Goal: Task Accomplishment & Management: Use online tool/utility

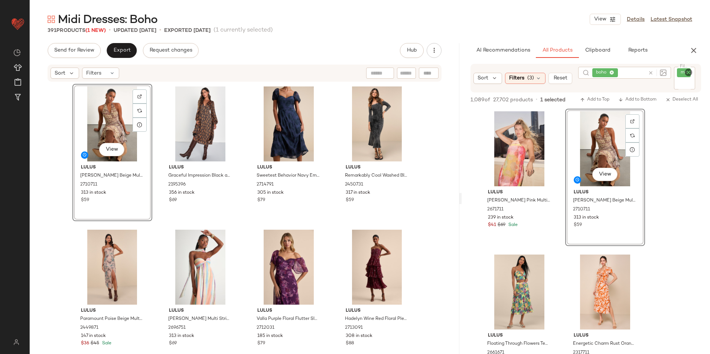
scroll to position [520, 0]
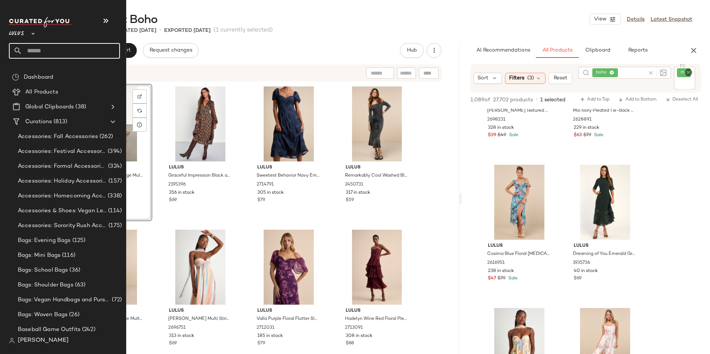
click at [60, 49] on input "text" at bounding box center [71, 51] width 98 height 16
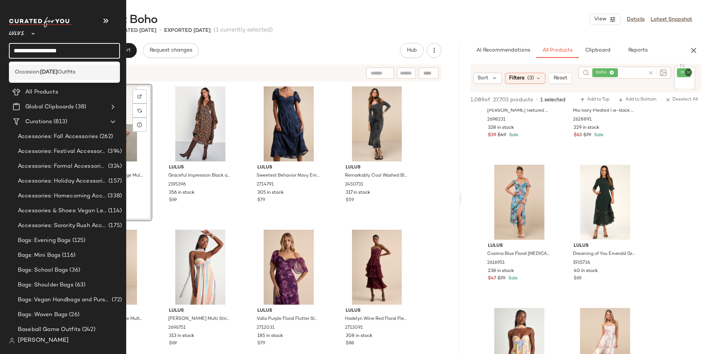
type input "**********"
click at [58, 69] on b "First Day of School" at bounding box center [48, 72] width 17 height 8
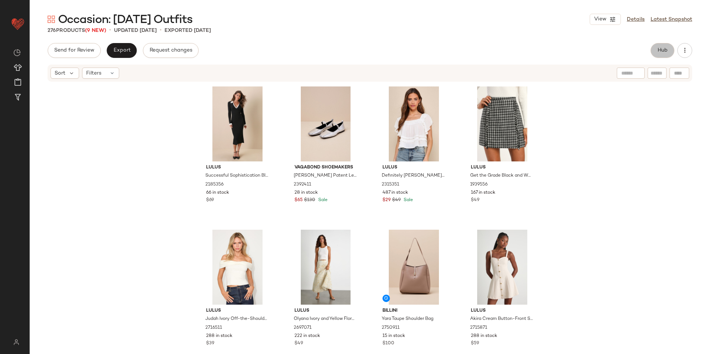
click at [658, 46] on button "Hub" at bounding box center [663, 50] width 24 height 15
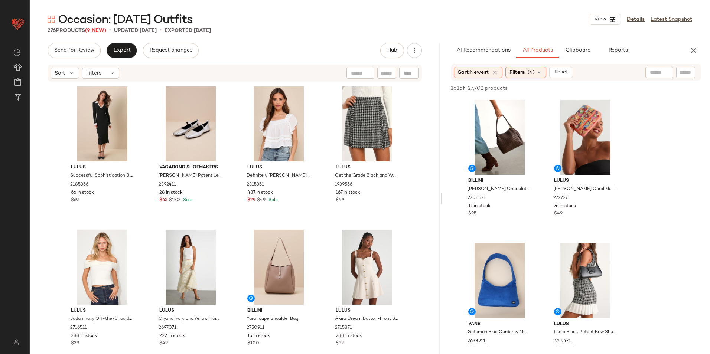
drag, startPoint x: 490, startPoint y: 197, endPoint x: 591, endPoint y: 198, distance: 100.7
click at [591, 198] on div "Occasion: First Day of School Outfits View Details Latest Snapshot 276 Products…" at bounding box center [370, 183] width 681 height 342
click at [541, 72] on icon at bounding box center [539, 72] width 6 height 6
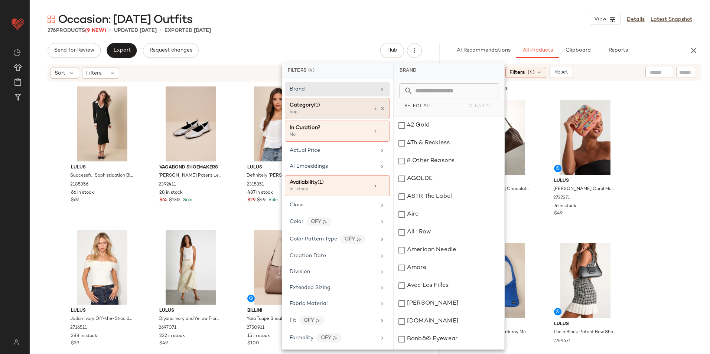
click at [339, 110] on div "bag" at bounding box center [327, 112] width 74 height 7
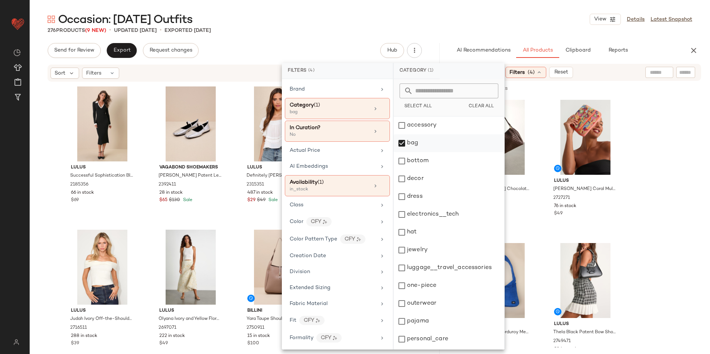
click at [417, 143] on div "bag" at bounding box center [449, 143] width 111 height 18
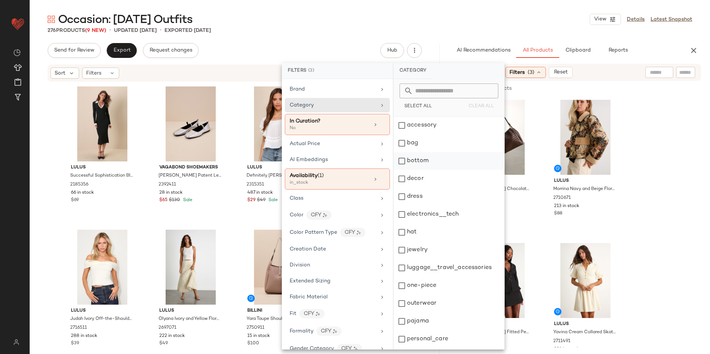
click at [421, 162] on div "bottom" at bounding box center [449, 161] width 111 height 18
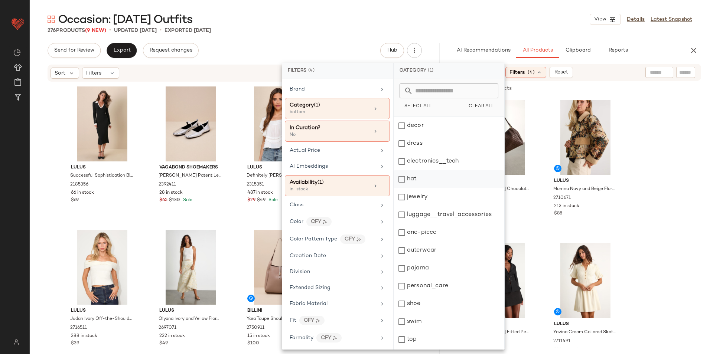
scroll to position [70, 0]
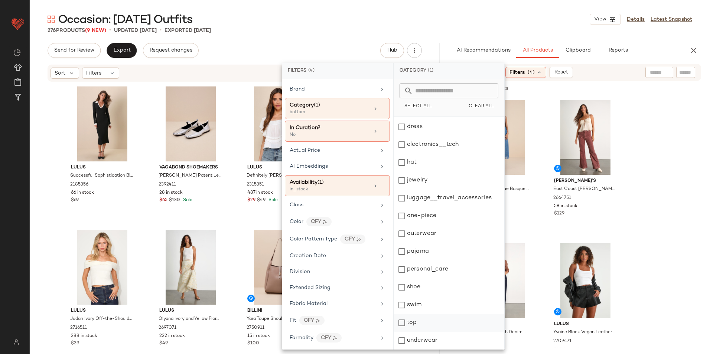
click at [408, 324] on div "top" at bounding box center [449, 323] width 111 height 18
click at [462, 25] on div "Occasion: First Day of School Outfits View Details Latest Snapshot" at bounding box center [370, 19] width 681 height 15
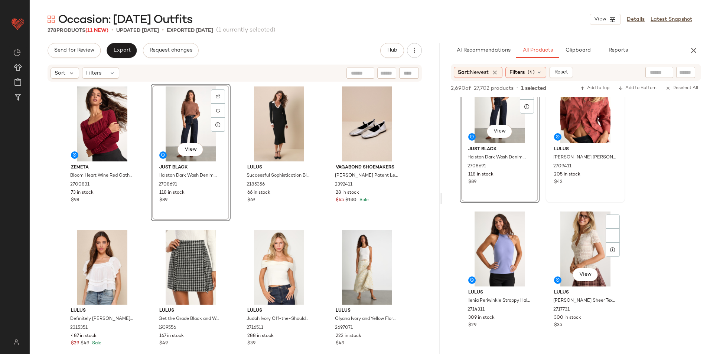
scroll to position [669, 0]
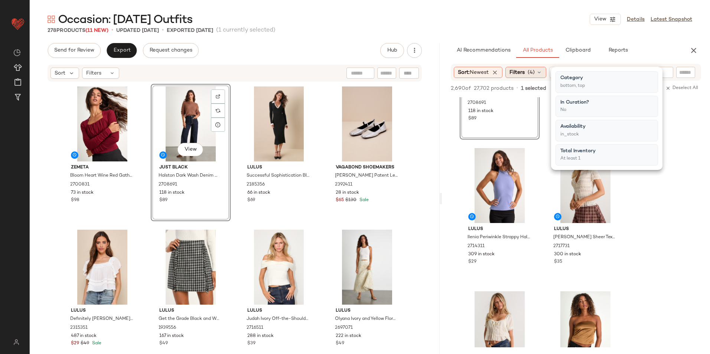
click at [525, 75] on span "Filters" at bounding box center [517, 73] width 15 height 8
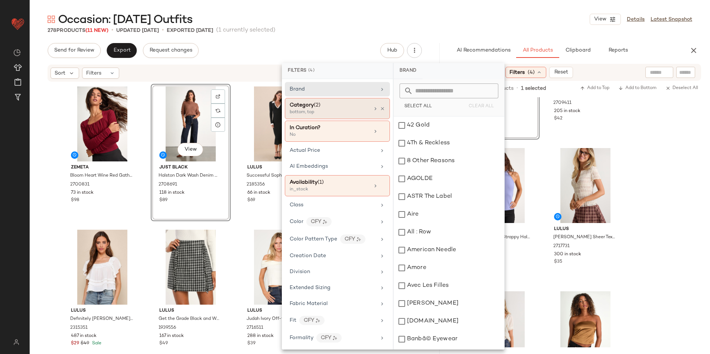
click at [338, 111] on div "bottom, top" at bounding box center [327, 112] width 74 height 7
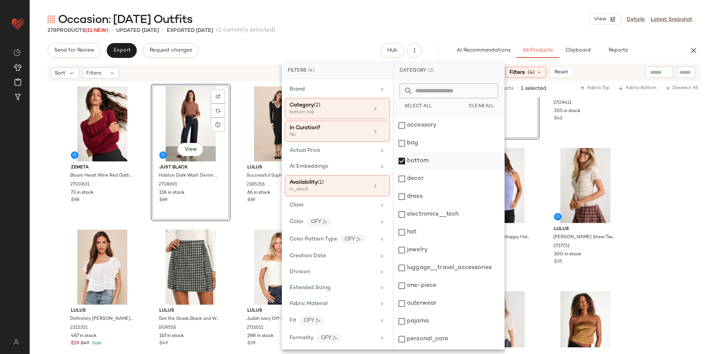
drag, startPoint x: 427, startPoint y: 159, endPoint x: 426, endPoint y: 164, distance: 5.3
click at [426, 161] on div "bottom" at bounding box center [449, 161] width 111 height 18
drag, startPoint x: 422, startPoint y: 192, endPoint x: 420, endPoint y: 212, distance: 20.9
click at [422, 193] on div "dress" at bounding box center [449, 197] width 111 height 18
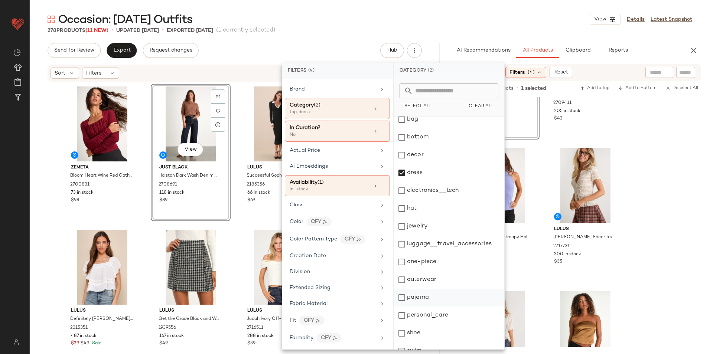
scroll to position [70, 0]
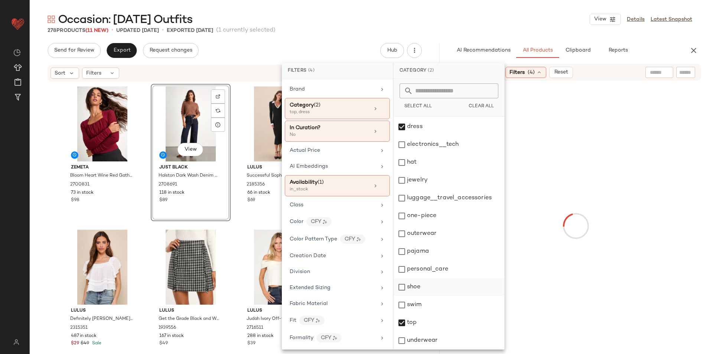
drag, startPoint x: 418, startPoint y: 322, endPoint x: 421, endPoint y: 288, distance: 34.7
click at [418, 322] on div "top" at bounding box center [449, 323] width 111 height 18
click at [488, 28] on div "278 Products (11 New) • updated Aug 28th • Exported Aug 26th (1 currently selec…" at bounding box center [370, 30] width 681 height 7
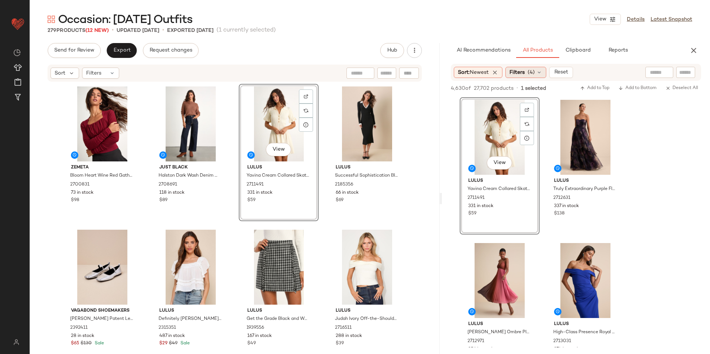
click at [523, 71] on span "Filters" at bounding box center [517, 73] width 15 height 8
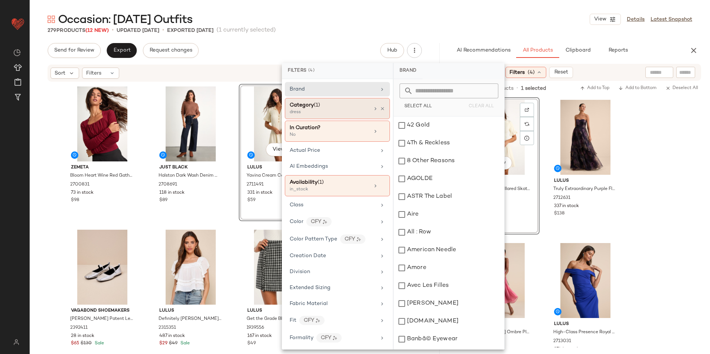
click at [312, 111] on div "dress" at bounding box center [327, 112] width 74 height 7
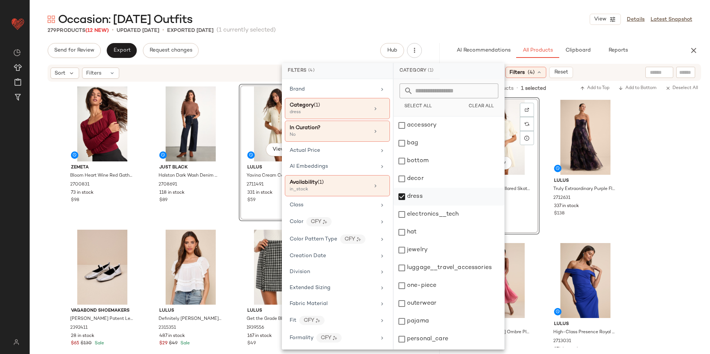
click at [424, 199] on div "dress" at bounding box center [449, 197] width 111 height 18
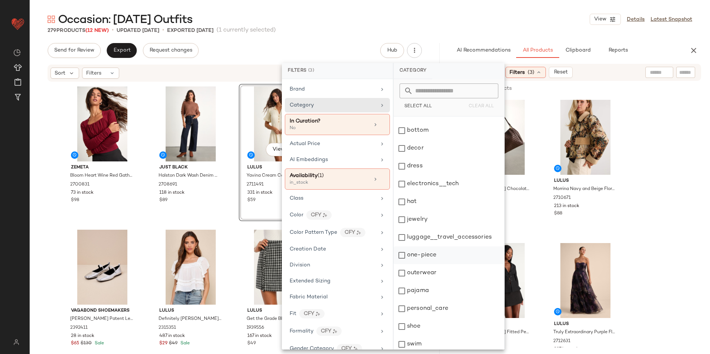
scroll to position [0, 0]
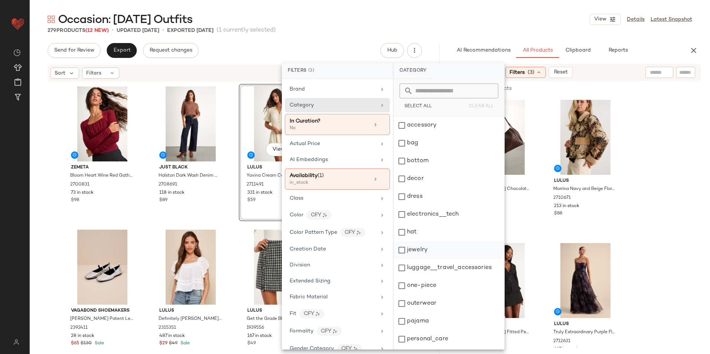
click at [417, 247] on div "jewelry" at bounding box center [449, 250] width 111 height 18
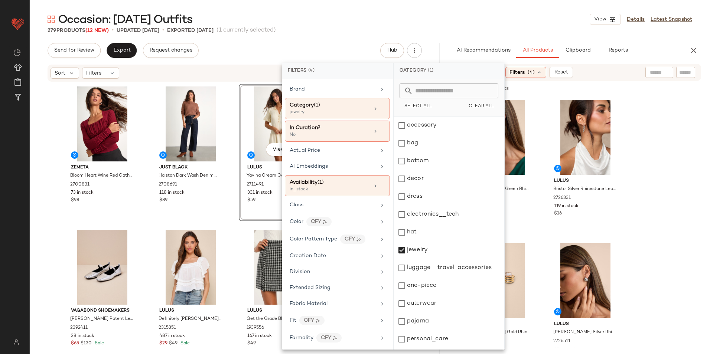
click at [450, 22] on div "Occasion: First Day of School Outfits View Details Latest Snapshot" at bounding box center [370, 19] width 681 height 15
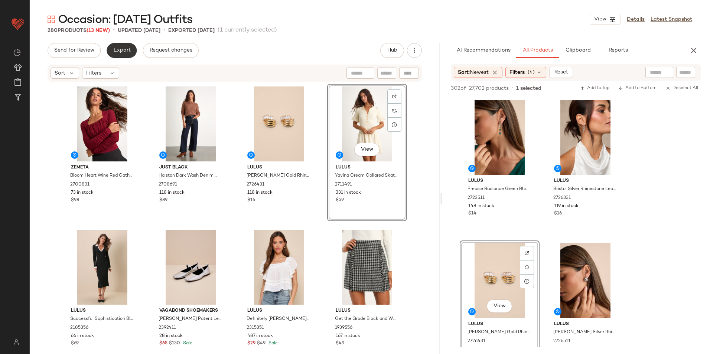
click at [129, 51] on span "Export" at bounding box center [121, 51] width 17 height 6
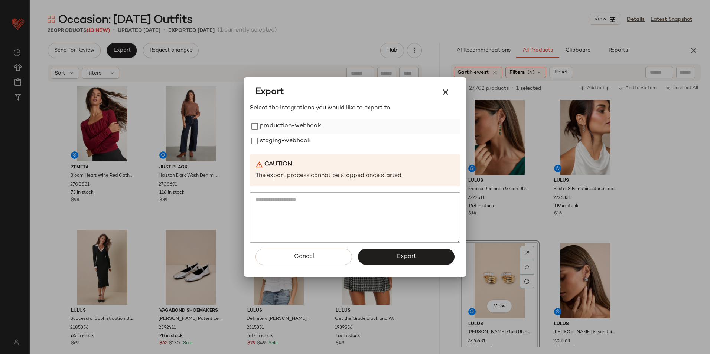
click at [280, 127] on label "production-webhook" at bounding box center [290, 126] width 61 height 15
click at [280, 139] on label "staging-webhook" at bounding box center [285, 141] width 51 height 15
click at [368, 252] on button "Export" at bounding box center [406, 257] width 97 height 16
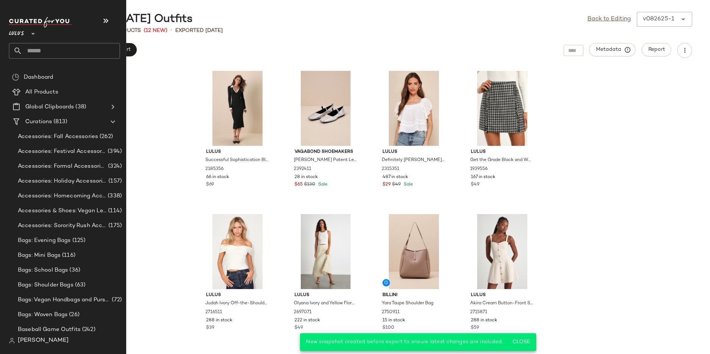
click at [54, 50] on input "text" at bounding box center [71, 51] width 98 height 16
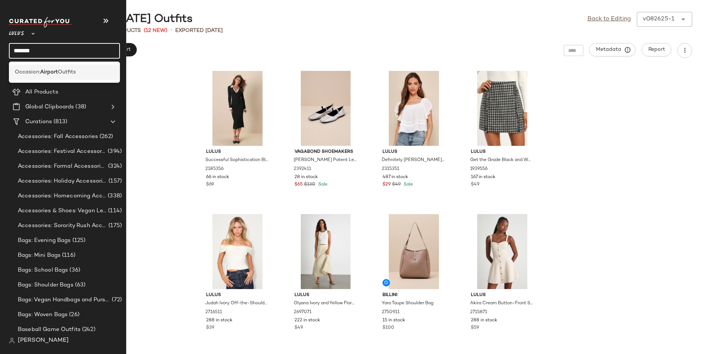
type input "*******"
click at [56, 75] on b "Airport" at bounding box center [49, 72] width 18 height 8
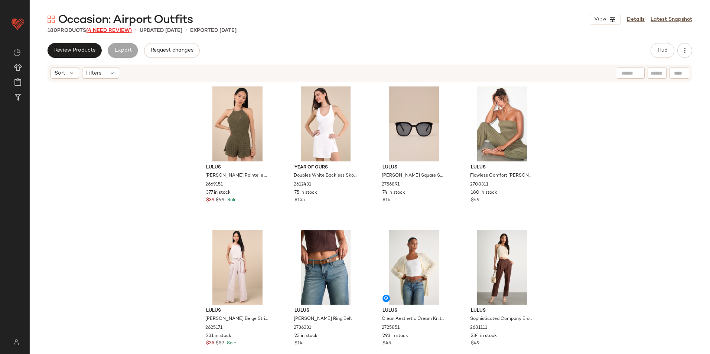
click at [122, 33] on span "(4 Need Review)" at bounding box center [109, 31] width 46 height 6
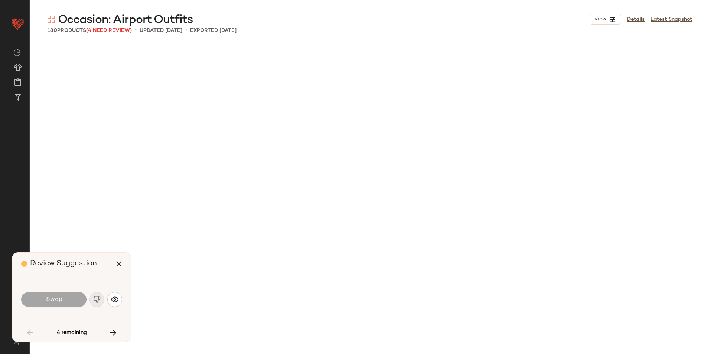
scroll to position [717, 0]
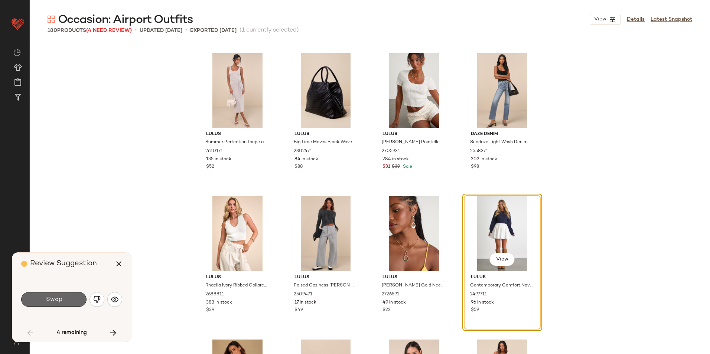
click at [57, 299] on span "Swap" at bounding box center [53, 299] width 17 height 7
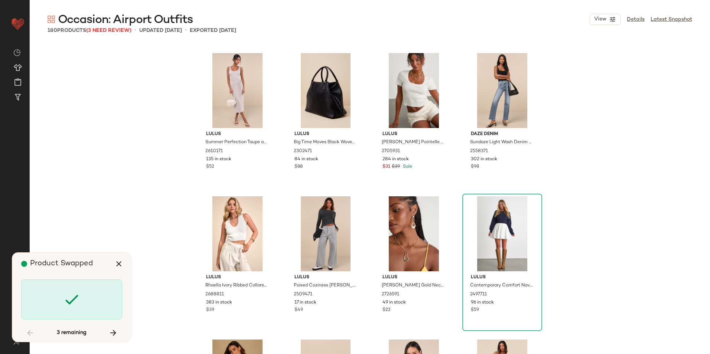
scroll to position [2151, 0]
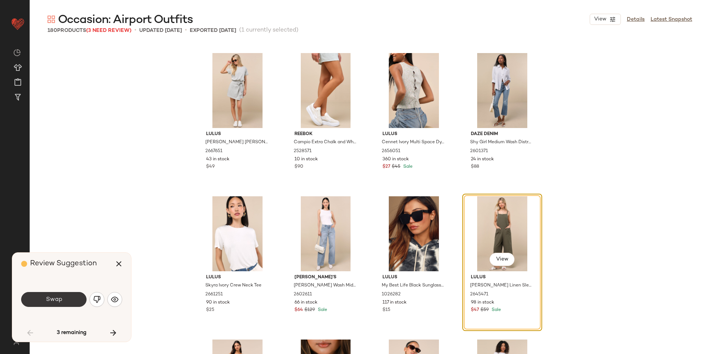
click at [69, 301] on button "Swap" at bounding box center [53, 299] width 65 height 15
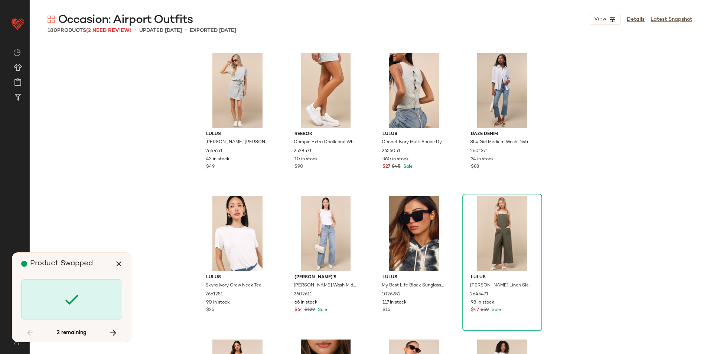
scroll to position [3871, 0]
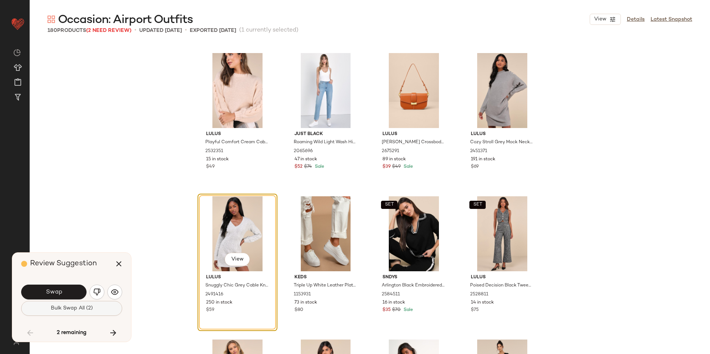
click at [58, 305] on button "Bulk Swap All (2)" at bounding box center [71, 308] width 101 height 15
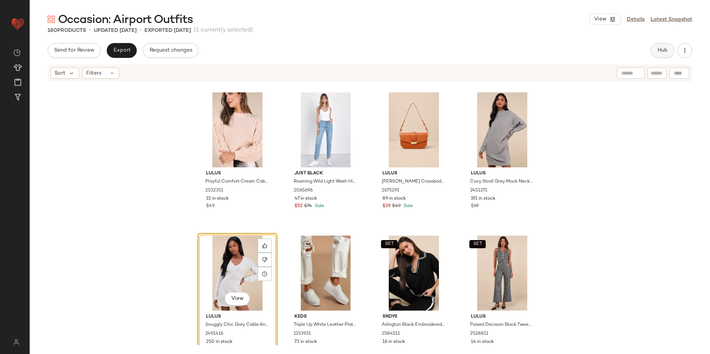
click at [660, 49] on span "Hub" at bounding box center [663, 51] width 10 height 6
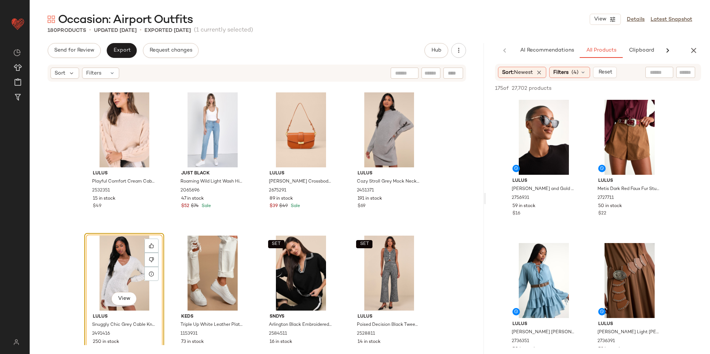
drag, startPoint x: 369, startPoint y: 199, endPoint x: 504, endPoint y: 204, distance: 134.5
click at [504, 204] on div "Occasion: Airport Outfits View Details Latest Snapshot 180 Products • updated A…" at bounding box center [370, 183] width 681 height 342
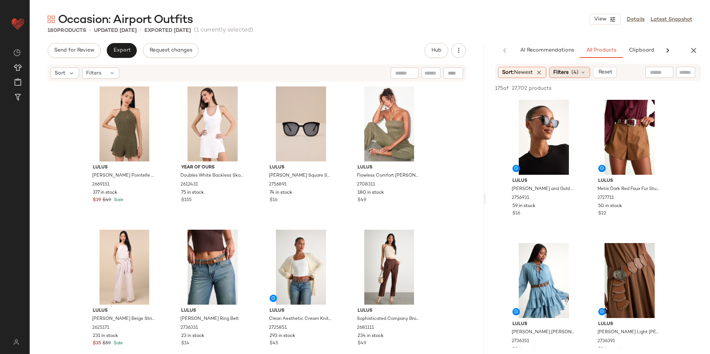
click at [583, 72] on icon at bounding box center [583, 72] width 6 height 6
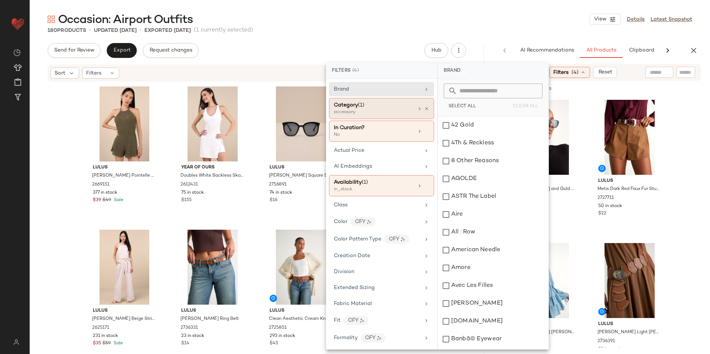
click at [373, 105] on div "Category (1)" at bounding box center [374, 105] width 80 height 8
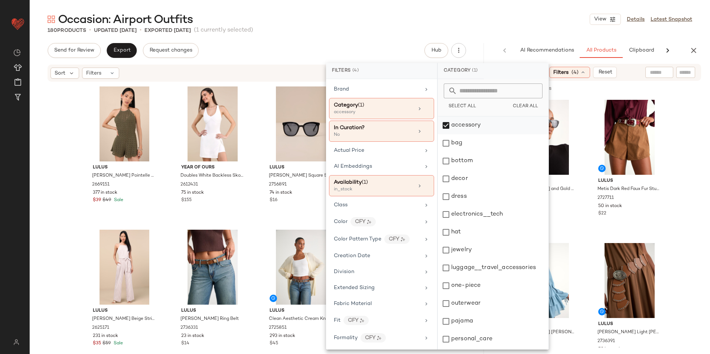
click at [460, 122] on div "accessory" at bounding box center [493, 126] width 111 height 18
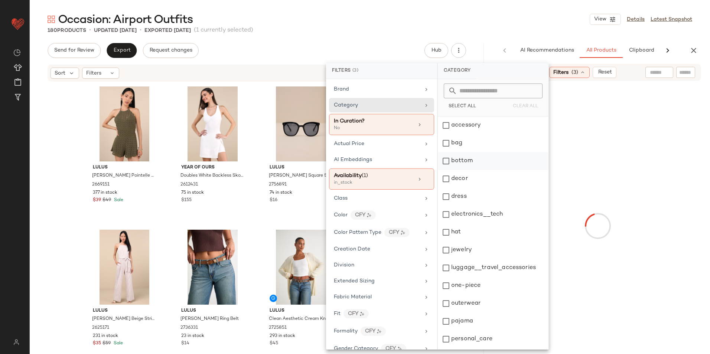
click at [467, 162] on div "bottom" at bounding box center [493, 161] width 111 height 18
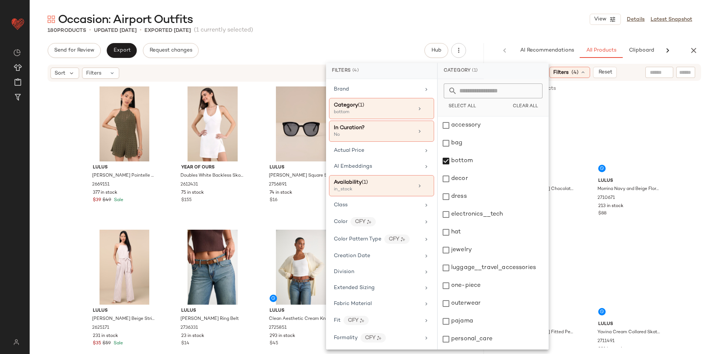
scroll to position [70, 0]
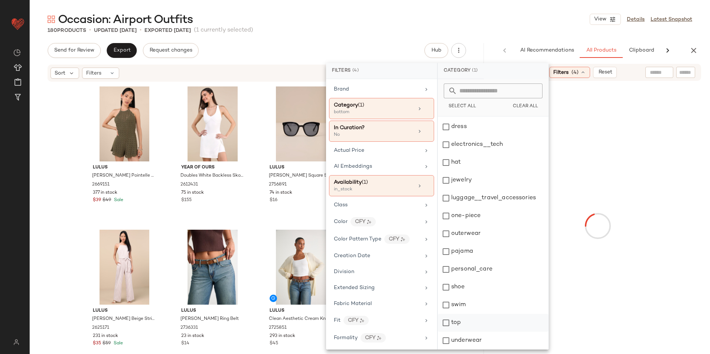
click at [457, 321] on div "top" at bounding box center [493, 323] width 111 height 18
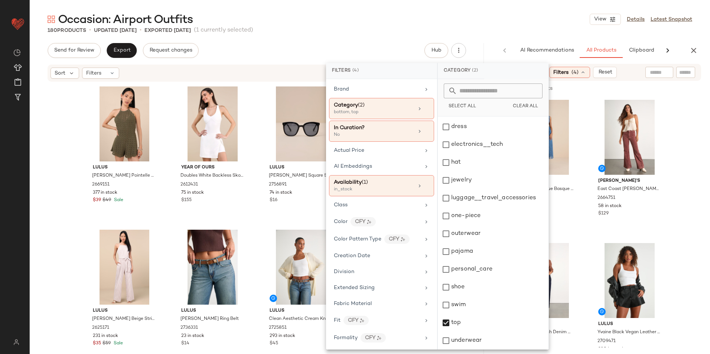
click at [504, 15] on div "Occasion: Airport Outfits View Details Latest Snapshot" at bounding box center [370, 19] width 681 height 15
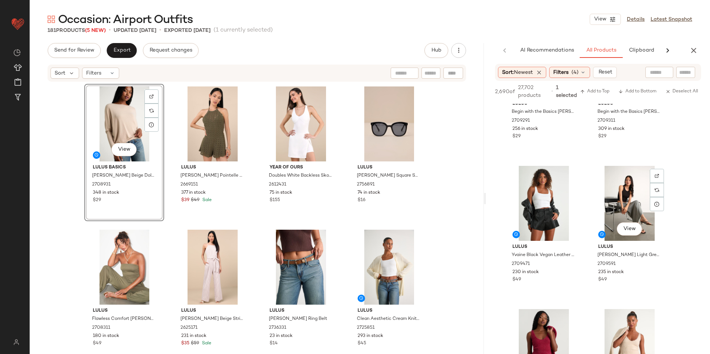
scroll to position [1412, 0]
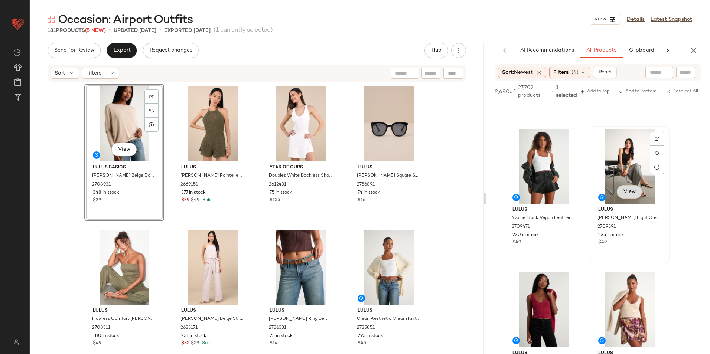
click at [624, 189] on button "View" at bounding box center [629, 191] width 25 height 13
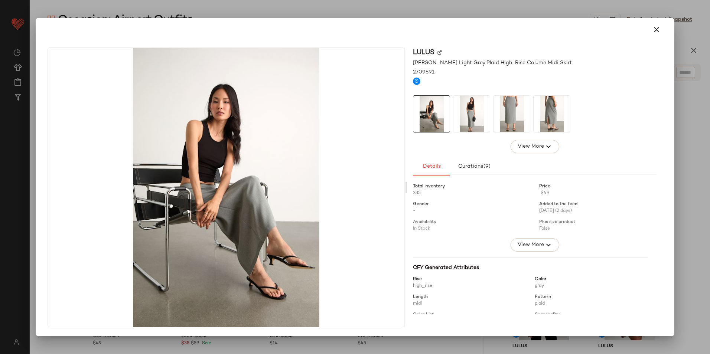
click at [470, 105] on img at bounding box center [472, 114] width 36 height 36
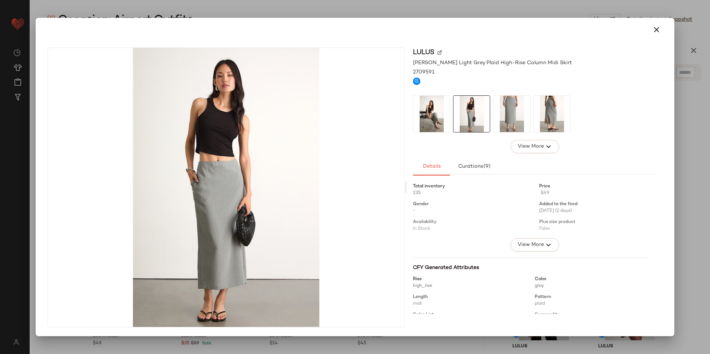
click at [509, 114] on img at bounding box center [512, 114] width 36 height 36
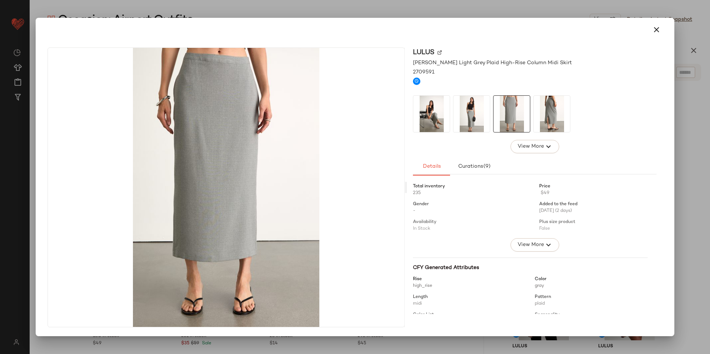
click at [545, 110] on img at bounding box center [552, 114] width 36 height 36
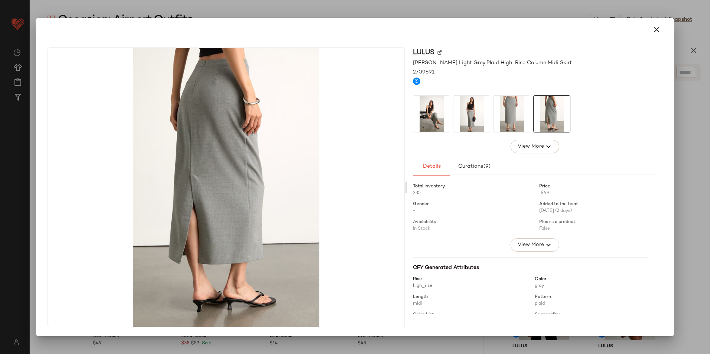
click at [656, 31] on icon "button" at bounding box center [656, 29] width 9 height 9
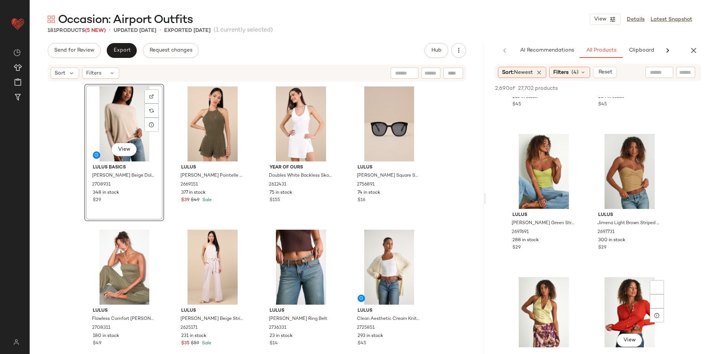
scroll to position [5498, 0]
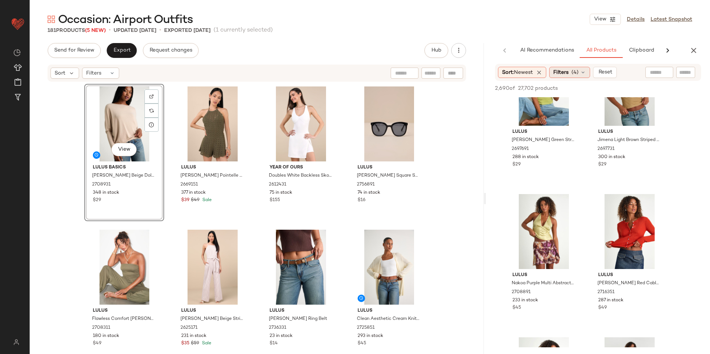
click at [575, 76] on span "(4)" at bounding box center [575, 73] width 7 height 8
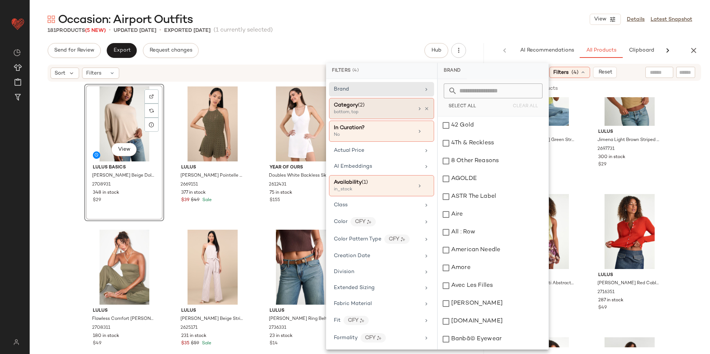
click at [367, 108] on div "Category (2)" at bounding box center [374, 105] width 80 height 8
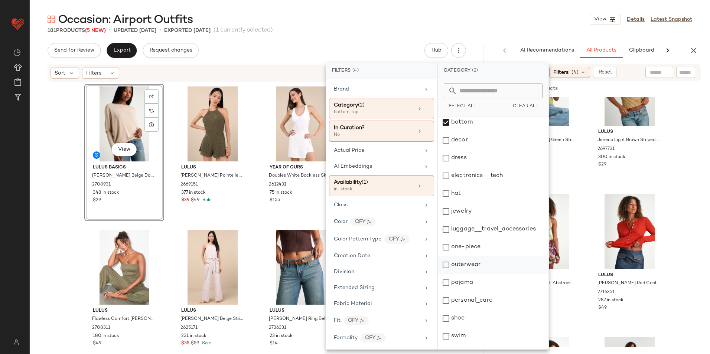
scroll to position [70, 0]
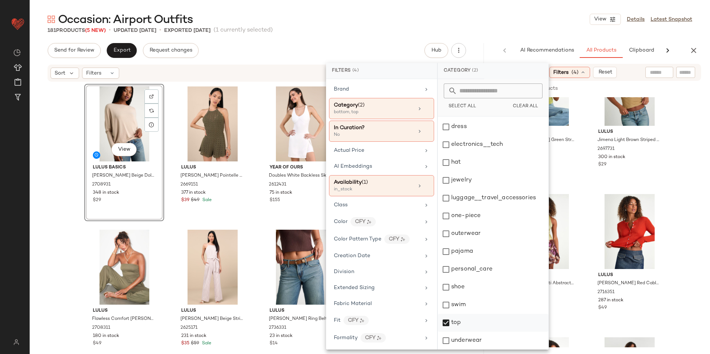
click at [468, 322] on div "top" at bounding box center [493, 323] width 111 height 18
click at [513, 13] on div "Occasion: Airport Outfits View Details Latest Snapshot" at bounding box center [370, 19] width 681 height 15
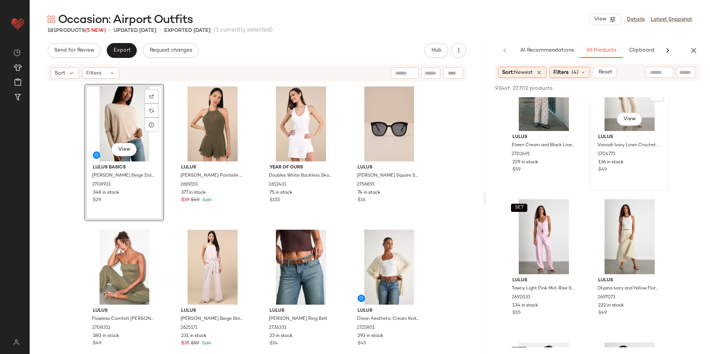
scroll to position [5275, 0]
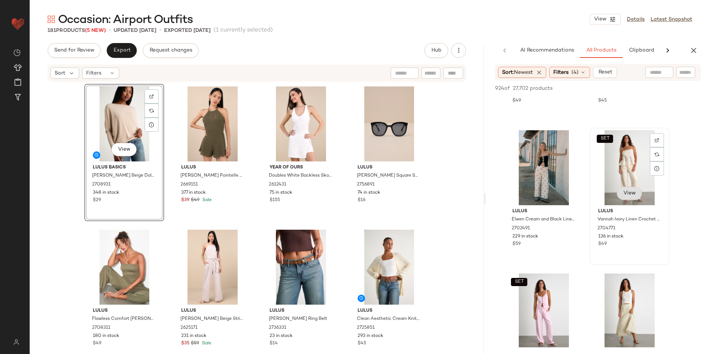
click at [630, 195] on span "View" at bounding box center [629, 194] width 13 height 6
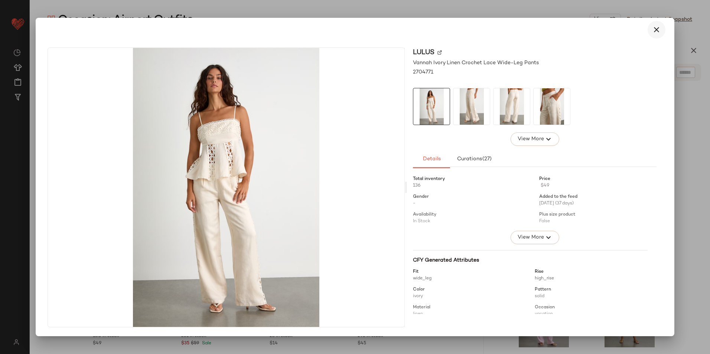
click at [651, 33] on button "button" at bounding box center [657, 30] width 18 height 18
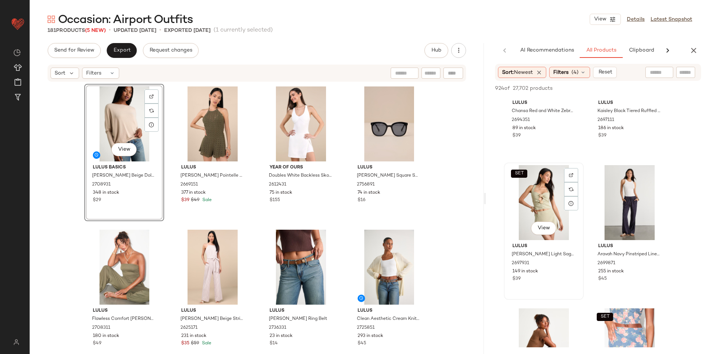
scroll to position [5684, 0]
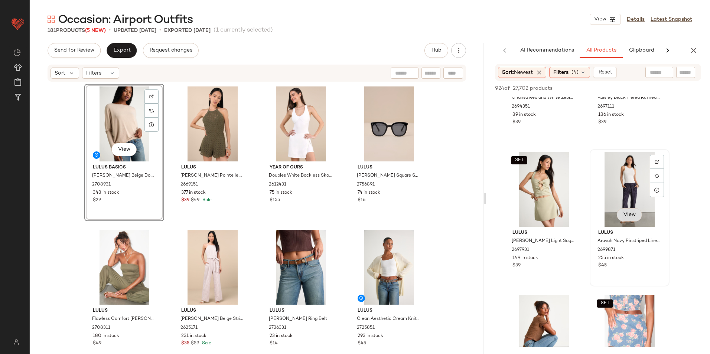
click at [630, 211] on button "View" at bounding box center [629, 214] width 25 height 13
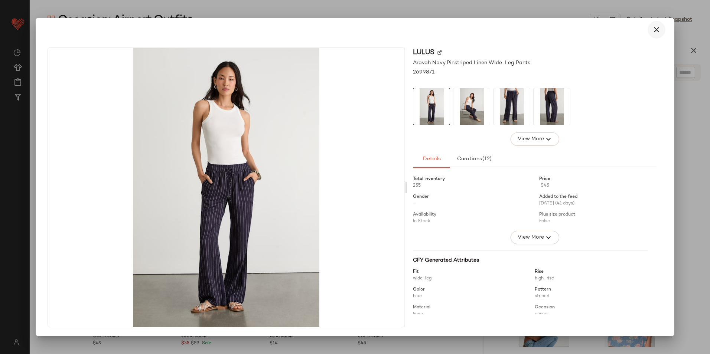
click at [656, 30] on icon "button" at bounding box center [656, 29] width 9 height 9
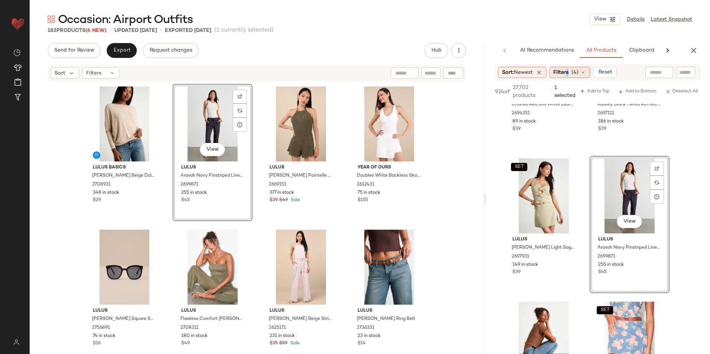
click at [569, 73] on span "Filters" at bounding box center [560, 73] width 15 height 8
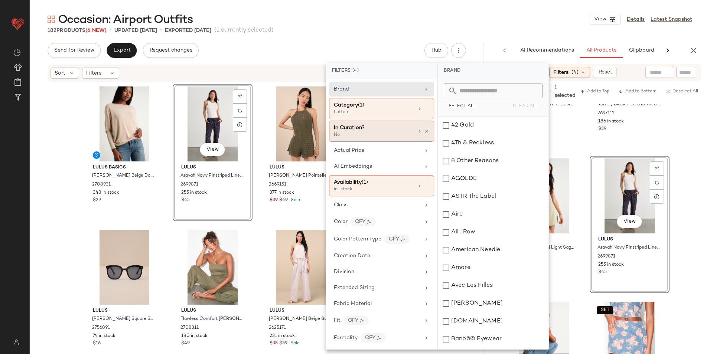
drag, startPoint x: 364, startPoint y: 110, endPoint x: 420, endPoint y: 137, distance: 62.3
click at [364, 110] on div "bottom" at bounding box center [371, 112] width 74 height 7
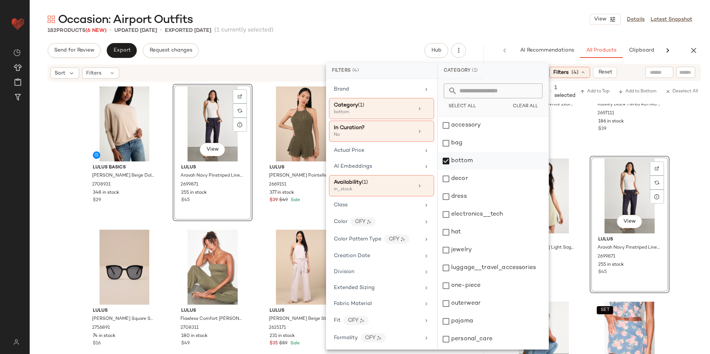
click at [475, 159] on div "bottom" at bounding box center [493, 161] width 111 height 18
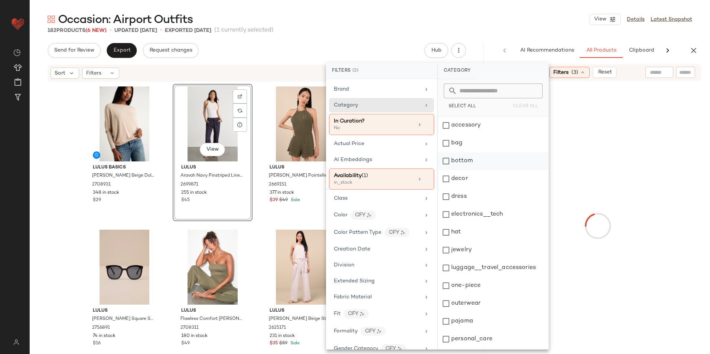
drag, startPoint x: 462, startPoint y: 195, endPoint x: 468, endPoint y: 159, distance: 36.2
click at [462, 195] on div "dress" at bounding box center [493, 197] width 111 height 18
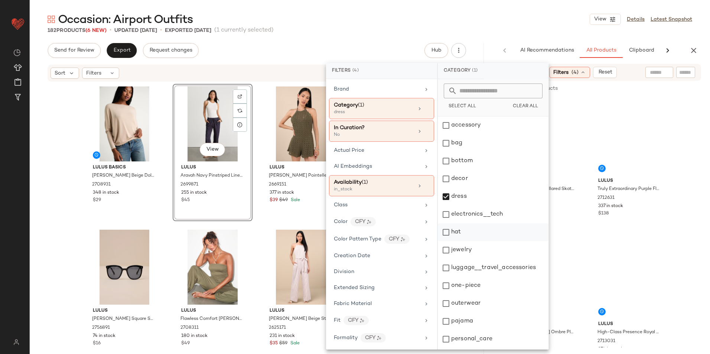
scroll to position [70, 0]
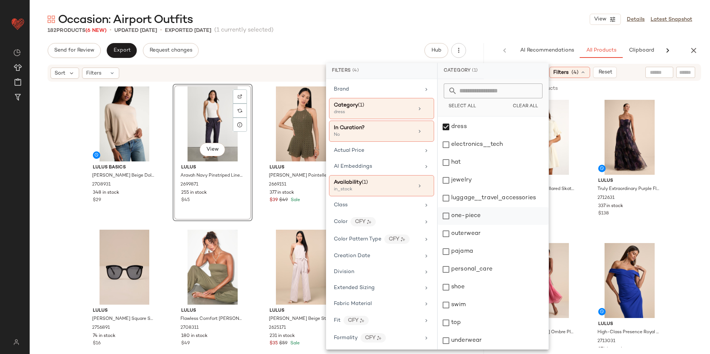
click at [466, 214] on div "one-piece" at bounding box center [493, 216] width 111 height 18
click at [520, 23] on div "Occasion: Airport Outfits View Details Latest Snapshot" at bounding box center [370, 19] width 681 height 15
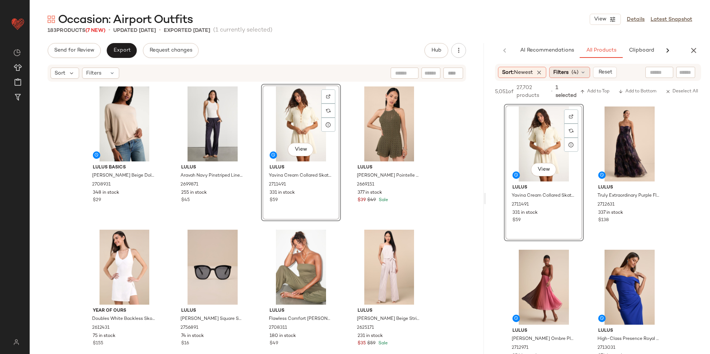
click at [578, 75] on span "(4)" at bounding box center [575, 73] width 7 height 8
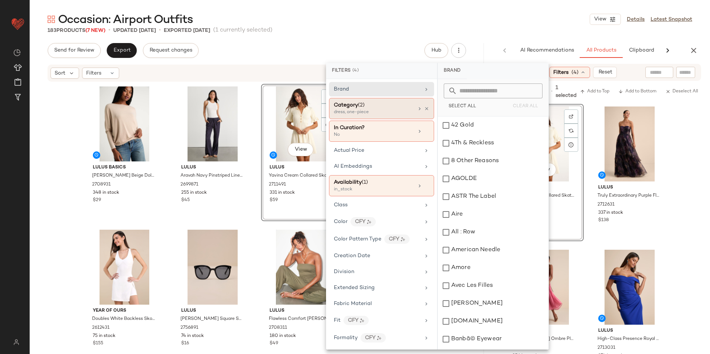
click at [391, 114] on div "dress, one-piece" at bounding box center [371, 112] width 74 height 7
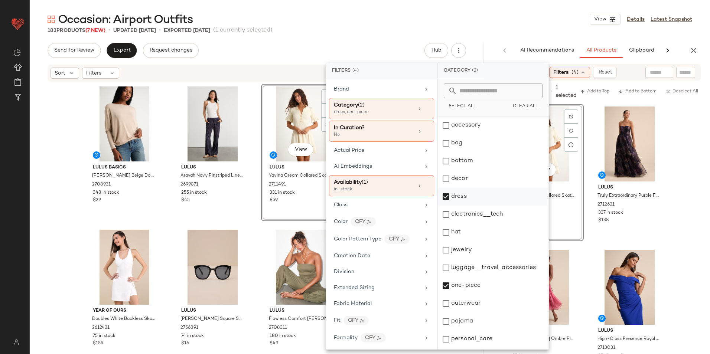
click at [466, 198] on div "dress" at bounding box center [493, 197] width 111 height 18
click at [466, 288] on div "one-piece" at bounding box center [493, 286] width 111 height 18
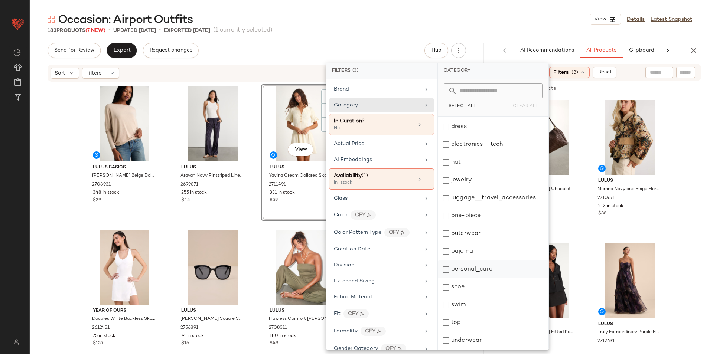
drag, startPoint x: 461, startPoint y: 286, endPoint x: 455, endPoint y: 273, distance: 14.8
click at [461, 286] on div "shoe" at bounding box center [493, 288] width 111 height 18
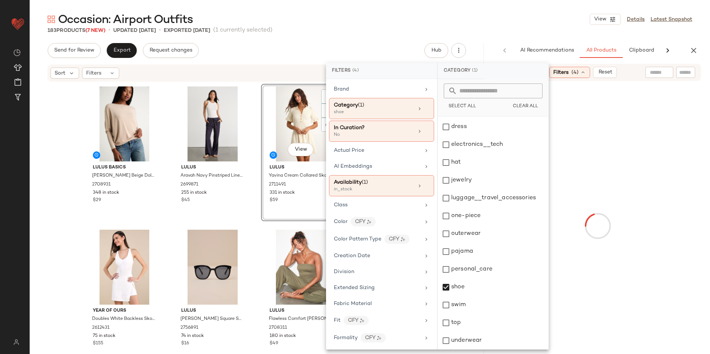
click at [478, 12] on main "Occasion: Airport Outfits View Details Latest Snapshot 183 Products (7 New) • u…" at bounding box center [355, 177] width 710 height 354
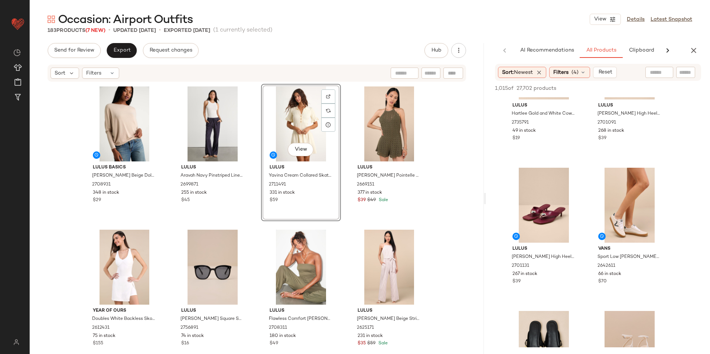
scroll to position [669, 0]
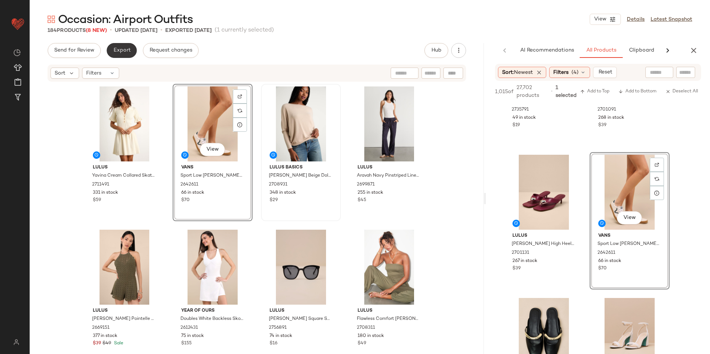
click at [119, 52] on span "Export" at bounding box center [121, 51] width 17 height 6
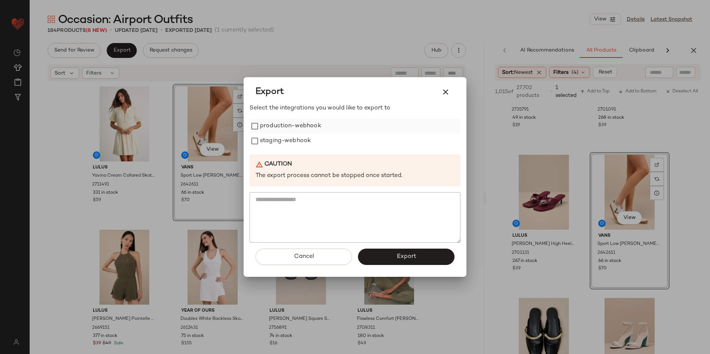
click at [300, 124] on label "production-webhook" at bounding box center [290, 126] width 61 height 15
click at [297, 146] on label "staging-webhook" at bounding box center [285, 141] width 51 height 15
click at [390, 258] on button "Export" at bounding box center [406, 257] width 97 height 16
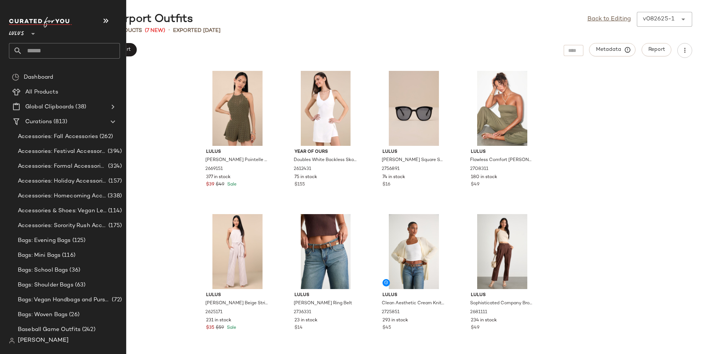
click at [52, 52] on input "text" at bounding box center [71, 51] width 98 height 16
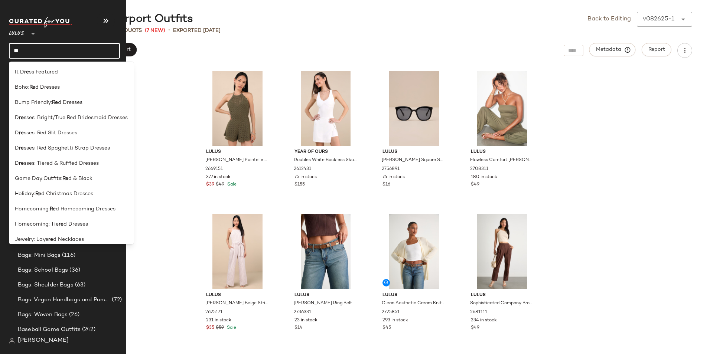
type input "*"
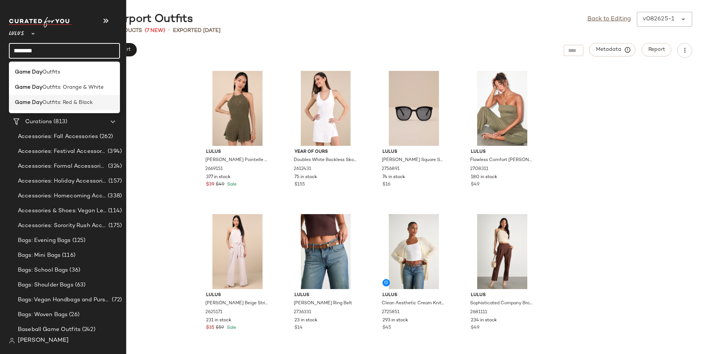
type input "********"
click at [56, 101] on span "Outfits: Red & Black" at bounding box center [67, 103] width 51 height 8
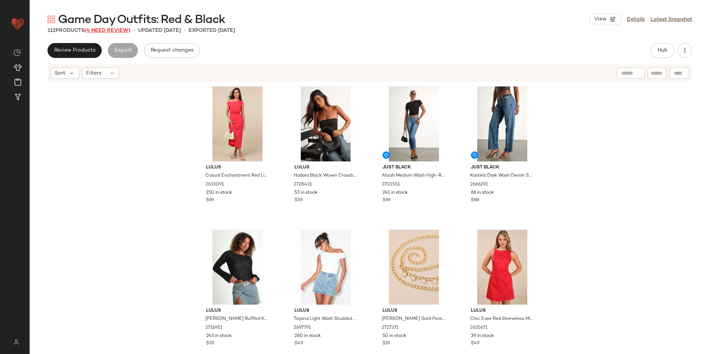
click at [113, 33] on span "(4 Need Review)" at bounding box center [108, 31] width 46 height 6
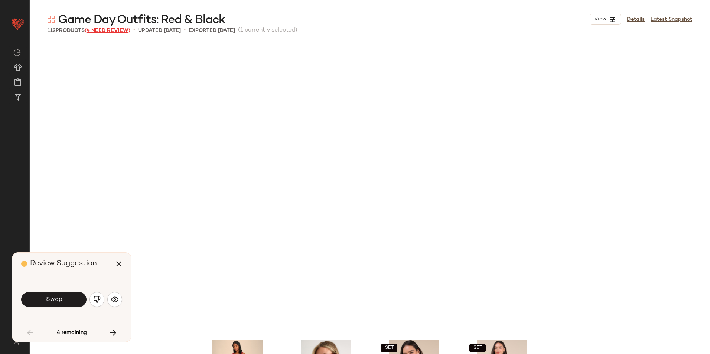
scroll to position [293, 0]
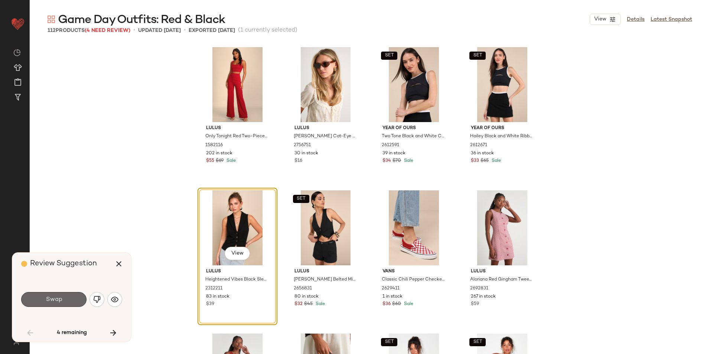
click at [79, 299] on button "Swap" at bounding box center [53, 299] width 65 height 15
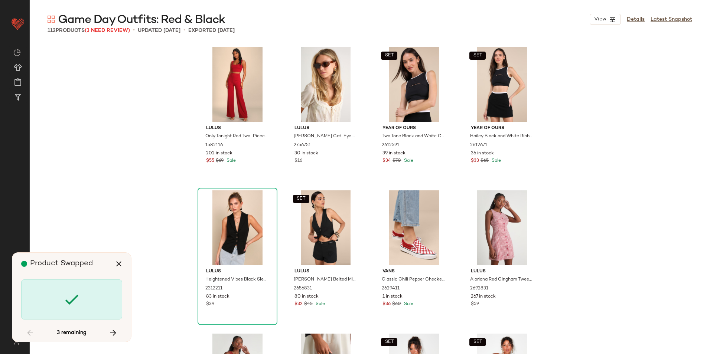
scroll to position [1147, 0]
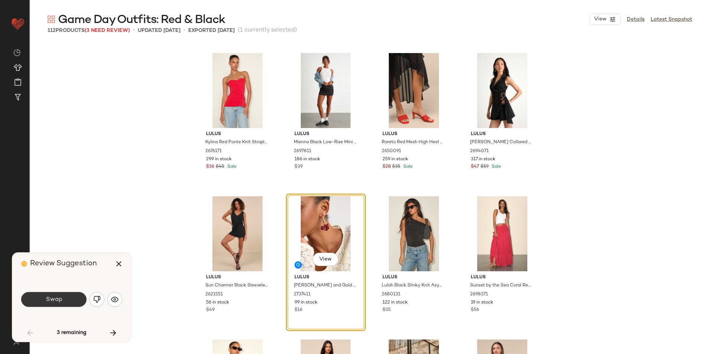
click at [72, 298] on button "Swap" at bounding box center [53, 299] width 65 height 15
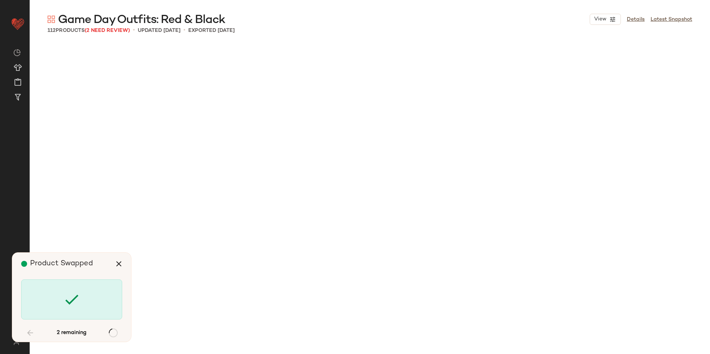
scroll to position [2007, 0]
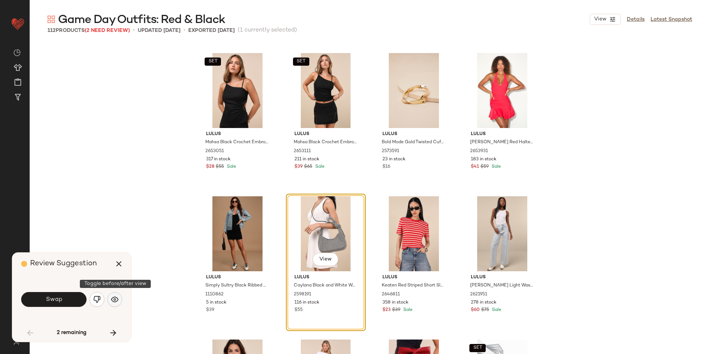
click at [115, 300] on img "button" at bounding box center [114, 299] width 7 height 7
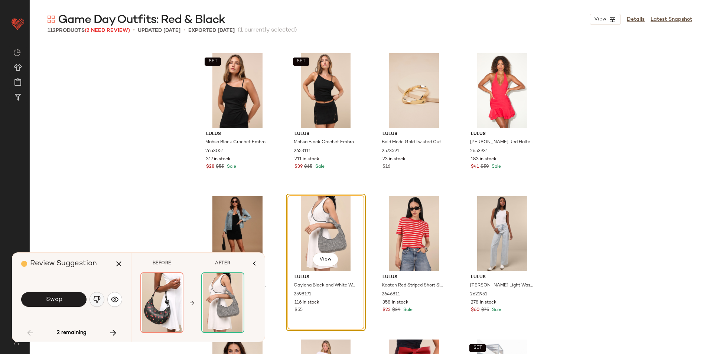
click at [97, 300] on img "button" at bounding box center [96, 299] width 7 height 7
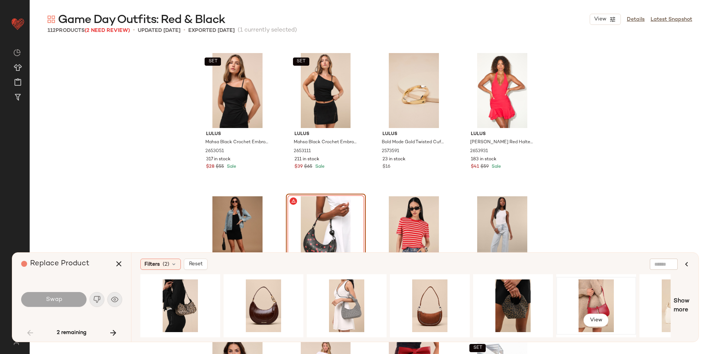
click at [583, 293] on div "View" at bounding box center [596, 306] width 75 height 53
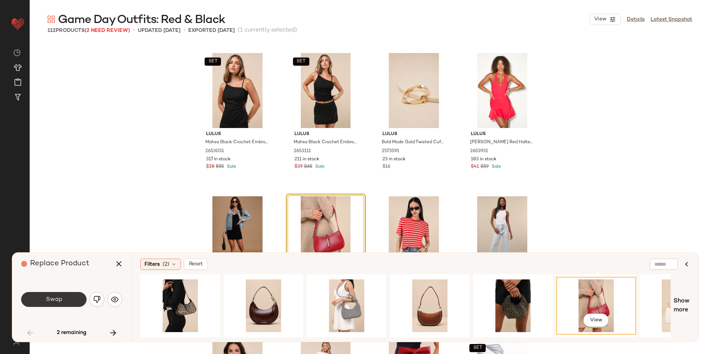
click at [50, 299] on span "Swap" at bounding box center [53, 299] width 17 height 7
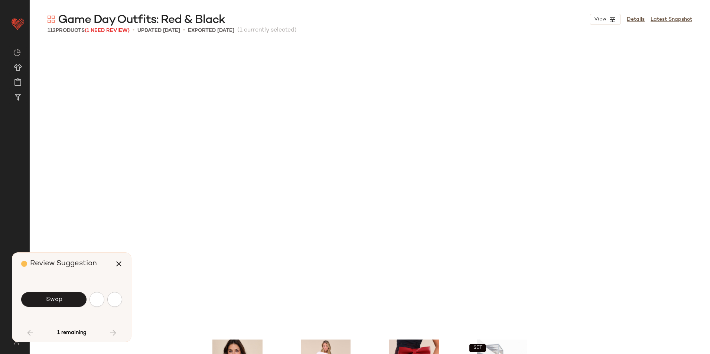
scroll to position [2294, 0]
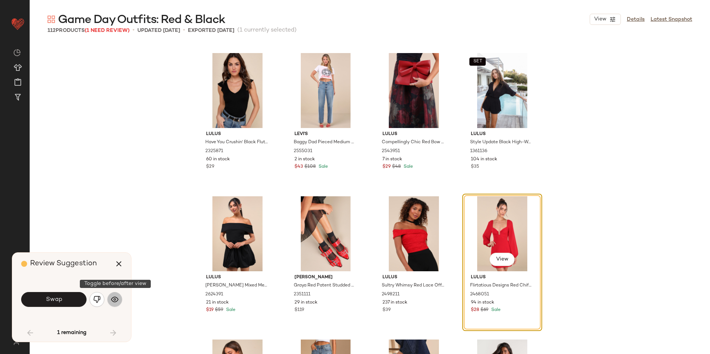
click at [116, 299] on img "button" at bounding box center [114, 299] width 7 height 7
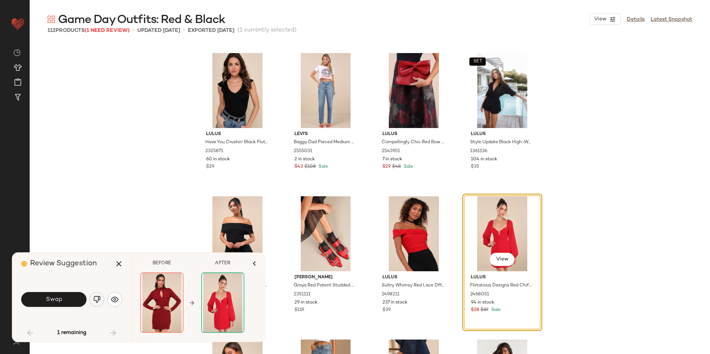
click at [95, 301] on img "button" at bounding box center [96, 299] width 7 height 7
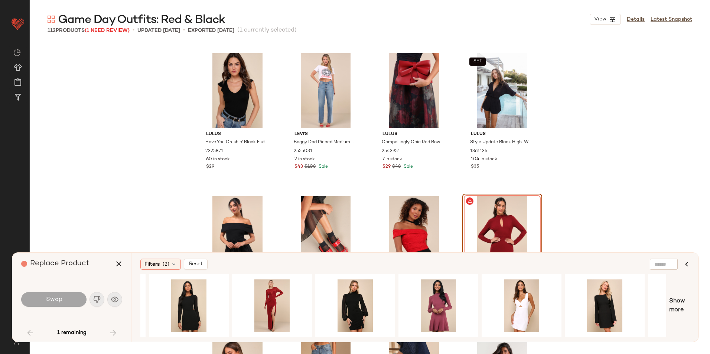
scroll to position [0, 302]
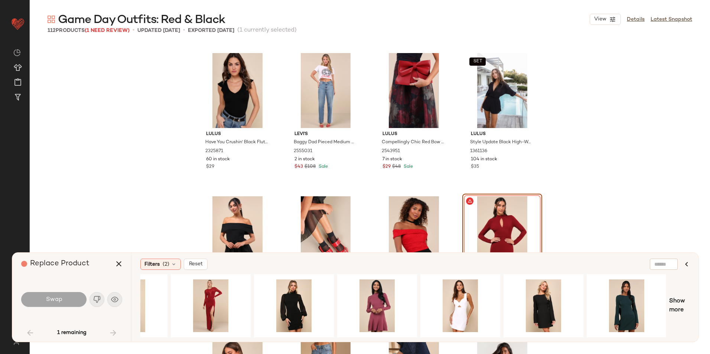
click at [116, 332] on div "1 remaining" at bounding box center [71, 333] width 101 height 18
click at [122, 266] on icon "button" at bounding box center [118, 264] width 9 height 9
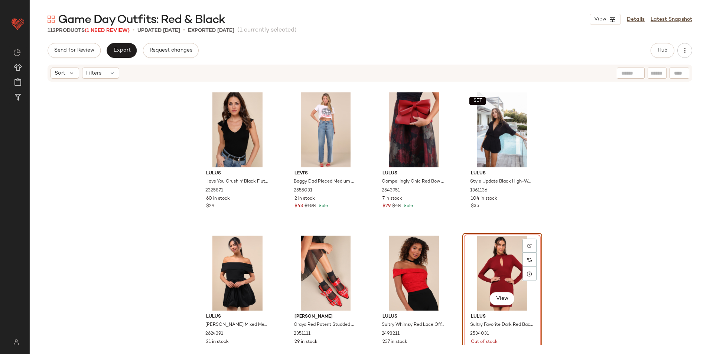
click at [499, 260] on div "View" at bounding box center [502, 273] width 75 height 75
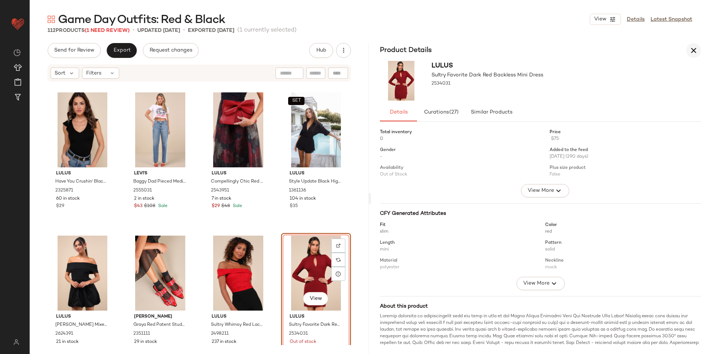
click at [695, 50] on icon "button" at bounding box center [693, 50] width 9 height 9
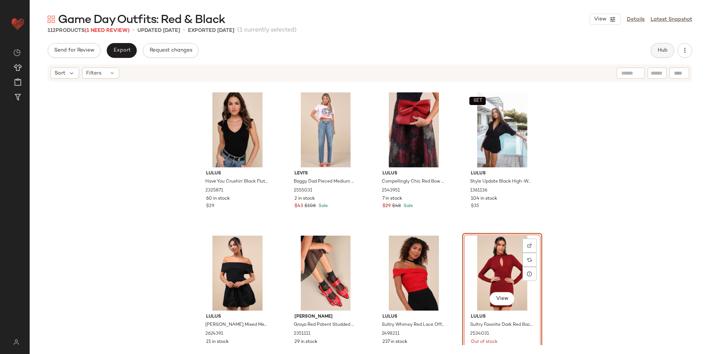
click at [659, 49] on span "Hub" at bounding box center [663, 51] width 10 height 6
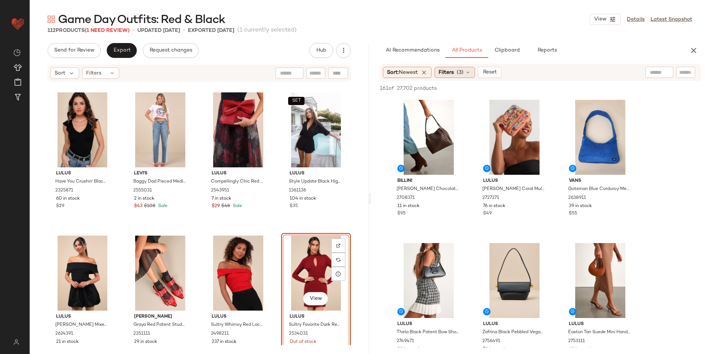
click at [459, 69] on span "(3)" at bounding box center [460, 73] width 7 height 8
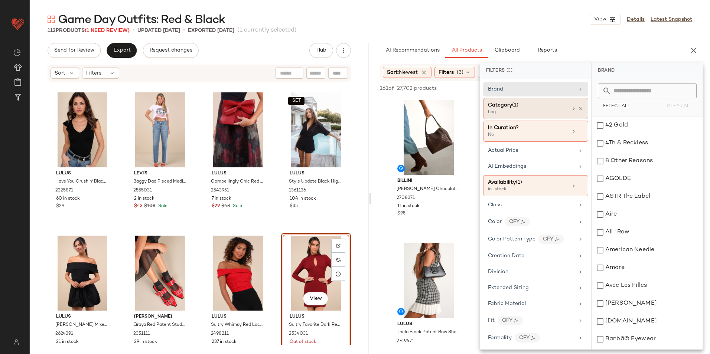
click at [513, 110] on div "bag" at bounding box center [525, 112] width 74 height 7
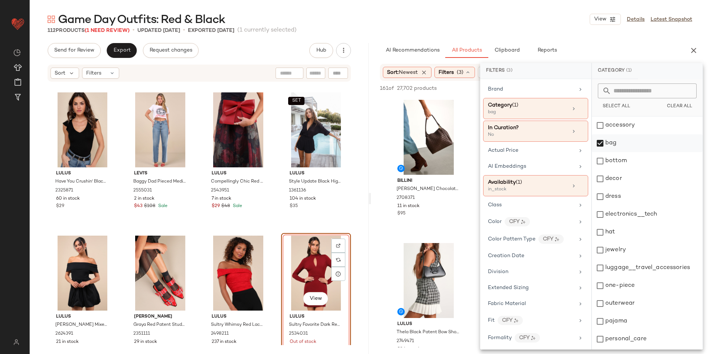
click at [613, 145] on div "bag" at bounding box center [647, 143] width 111 height 18
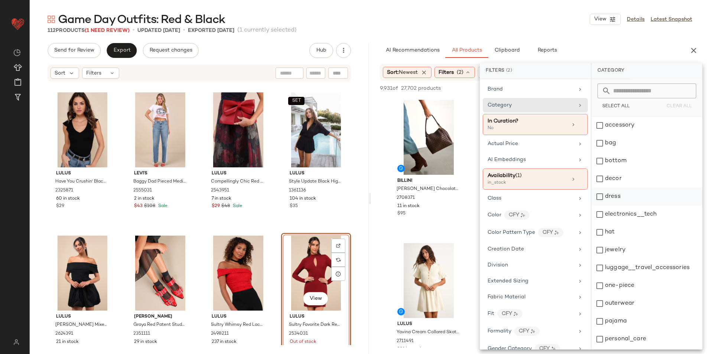
click at [614, 200] on div "dress" at bounding box center [647, 197] width 111 height 18
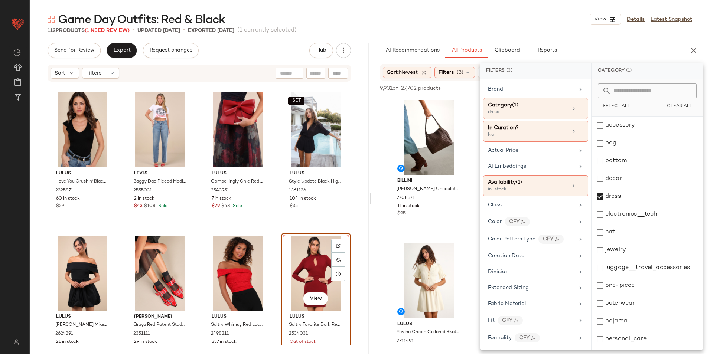
click at [531, 24] on div "Game Day Outfits: Red & Black View Details Latest Snapshot" at bounding box center [370, 19] width 681 height 15
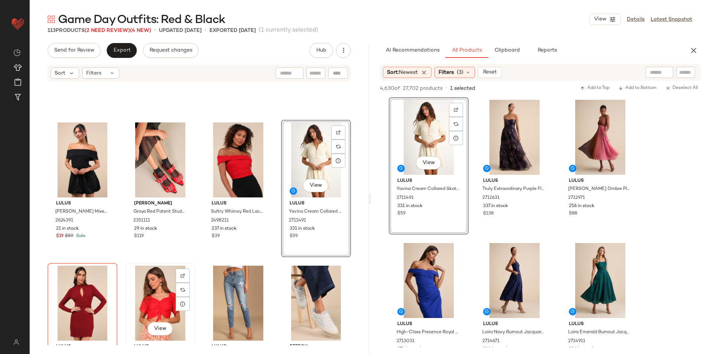
scroll to position [2443, 0]
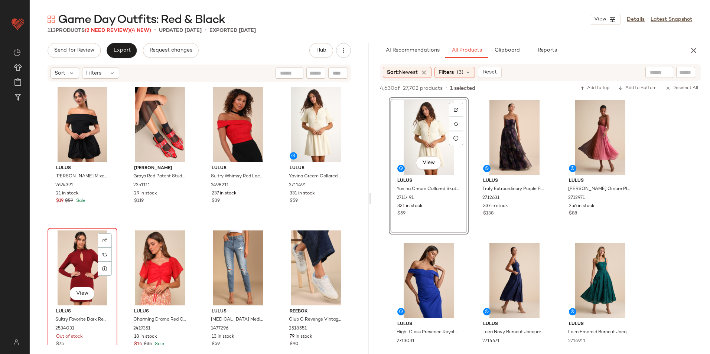
click at [69, 252] on div "View" at bounding box center [82, 268] width 65 height 75
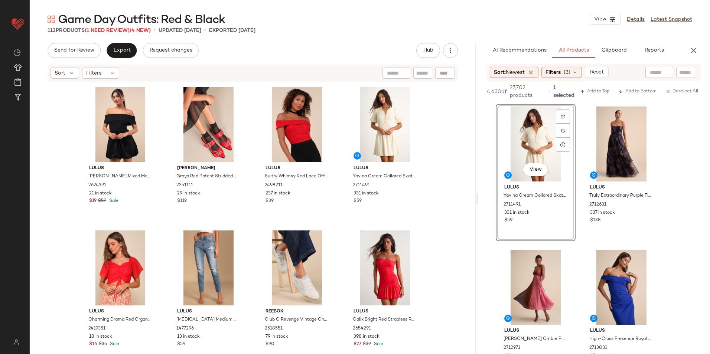
drag, startPoint x: 369, startPoint y: 198, endPoint x: 557, endPoint y: 212, distance: 188.9
click at [557, 212] on div "Game Day Outfits: Red & Black View Details Latest Snapshot 112 Products (1 Need…" at bounding box center [370, 183] width 681 height 342
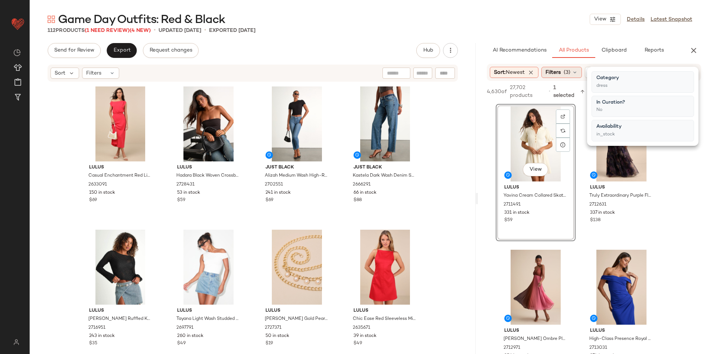
click at [564, 72] on div "Filters (3)" at bounding box center [562, 72] width 40 height 11
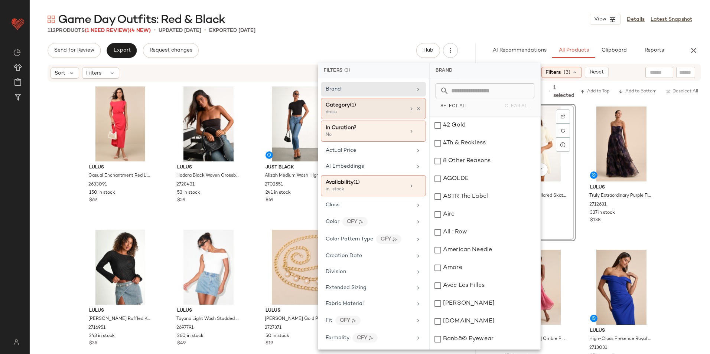
click at [386, 113] on div "dress" at bounding box center [363, 112] width 74 height 7
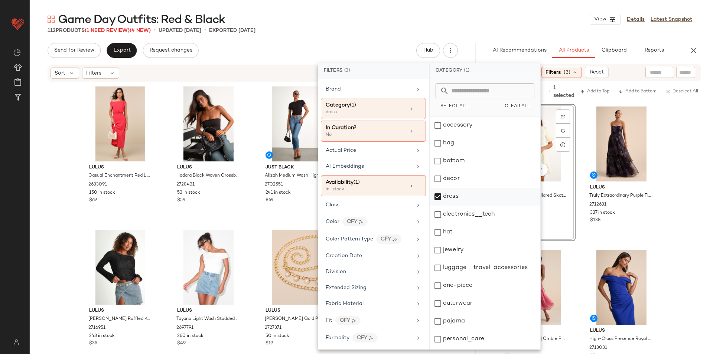
click at [452, 198] on div "dress" at bounding box center [485, 197] width 111 height 18
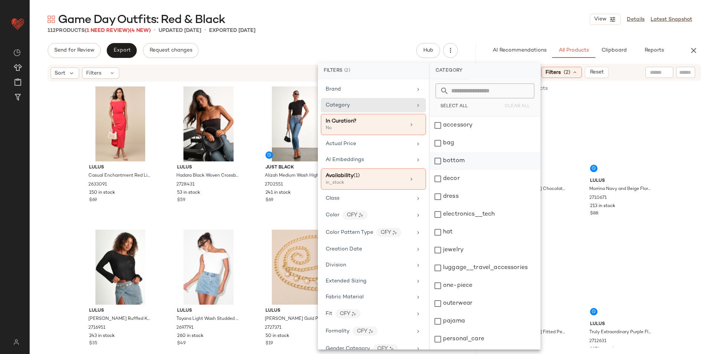
click at [459, 158] on div "bottom" at bounding box center [485, 161] width 111 height 18
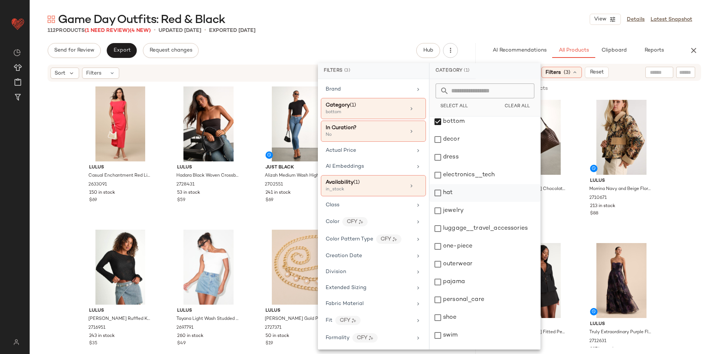
scroll to position [70, 0]
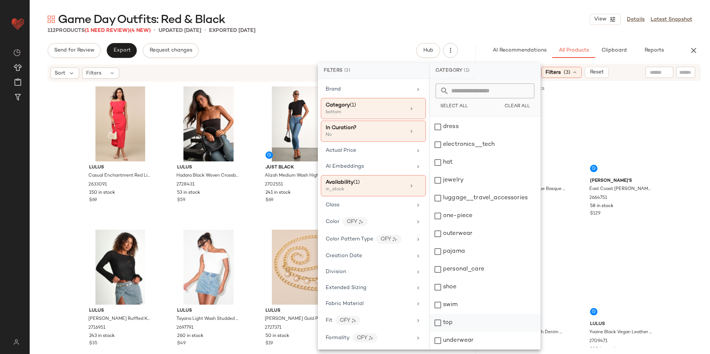
click at [445, 319] on div "top" at bounding box center [485, 323] width 111 height 18
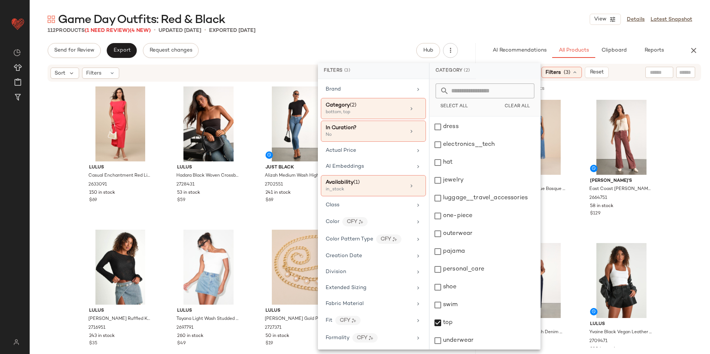
click at [521, 33] on div "112 Products (1 Need Review) (4 New) • updated Aug 28th • Exported Aug 26th" at bounding box center [370, 30] width 681 height 7
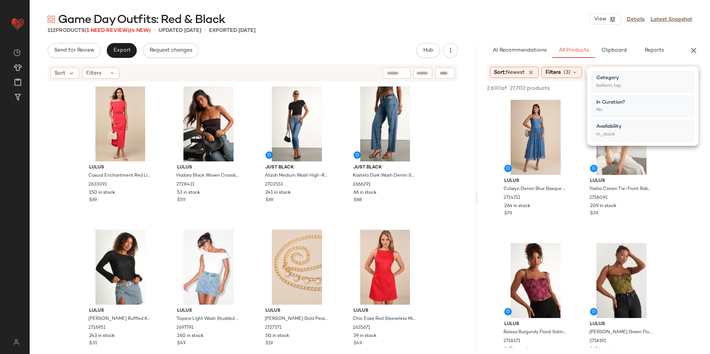
click at [539, 4] on main "Game Day Outfits: Red & Black View Details Latest Snapshot 112 Products (1 Need…" at bounding box center [355, 177] width 710 height 354
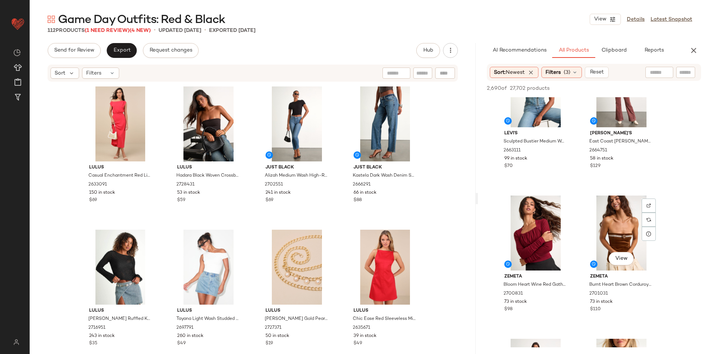
scroll to position [446, 0]
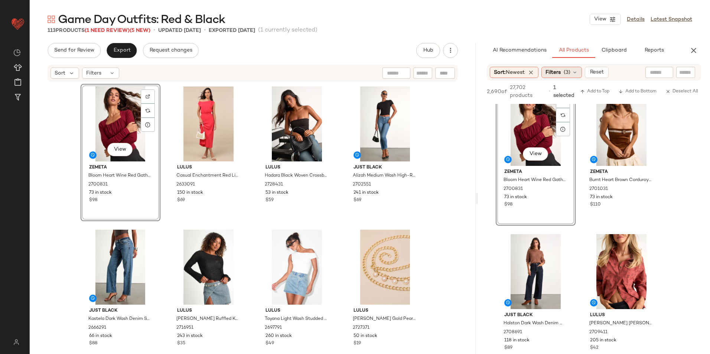
click at [558, 73] on span "Filters" at bounding box center [553, 73] width 15 height 8
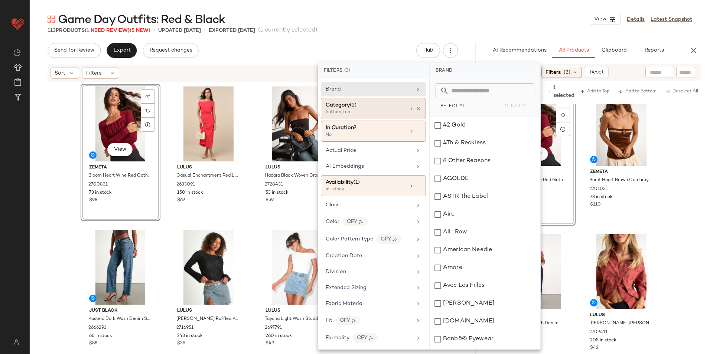
click at [350, 105] on div "Category (2)" at bounding box center [341, 105] width 31 height 8
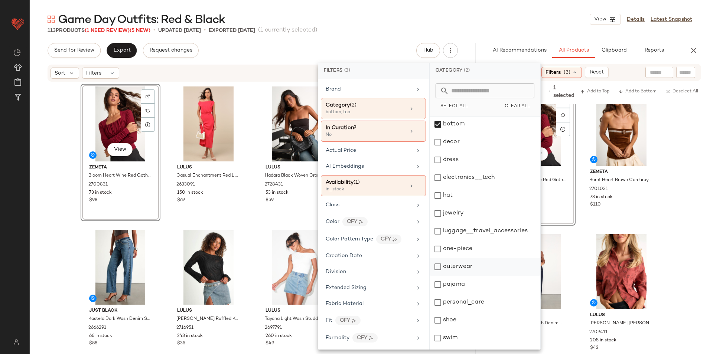
scroll to position [70, 0]
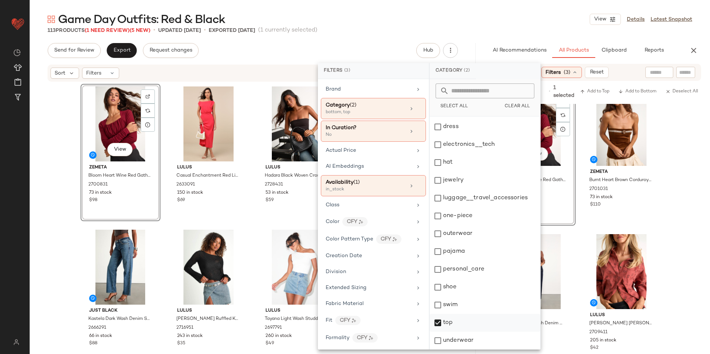
click at [456, 322] on div "top" at bounding box center [485, 323] width 111 height 18
click at [511, 26] on div "Game Day Outfits: Red & Black View Details Latest Snapshot" at bounding box center [370, 19] width 681 height 15
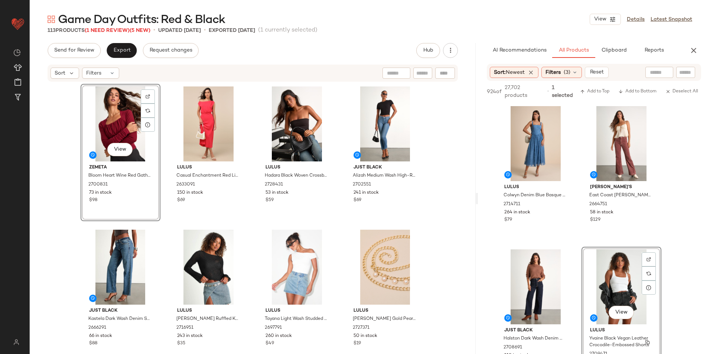
scroll to position [0, 0]
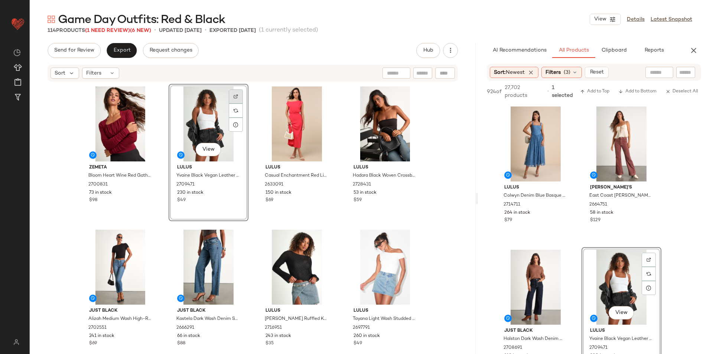
click at [236, 95] on div at bounding box center [236, 97] width 14 height 14
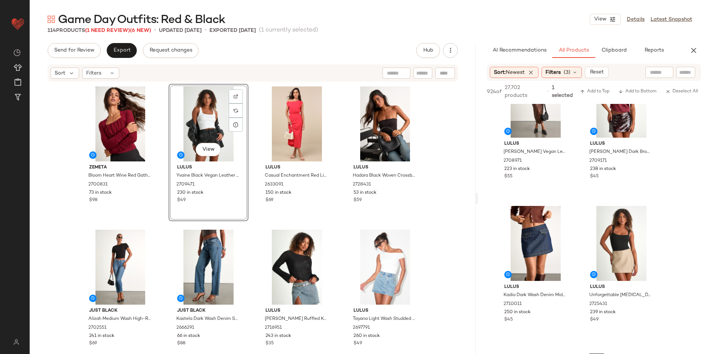
scroll to position [669, 0]
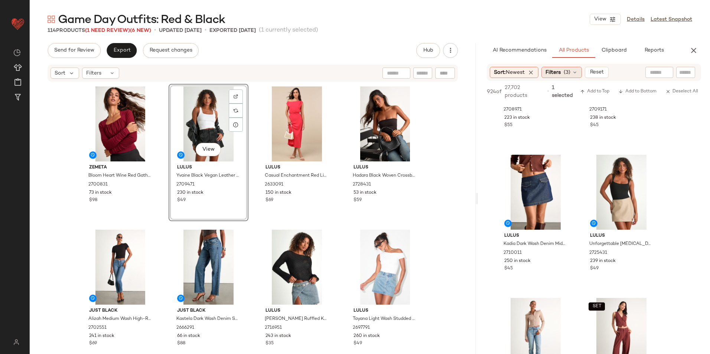
click at [570, 72] on span "(3)" at bounding box center [567, 73] width 7 height 8
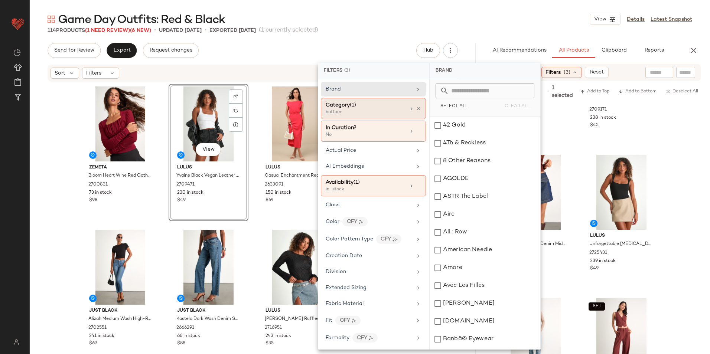
click at [350, 104] on span "(1)" at bounding box center [353, 106] width 6 height 6
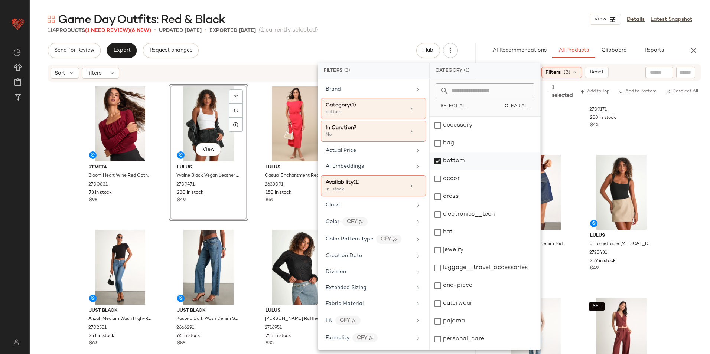
click at [463, 163] on div "bottom" at bounding box center [485, 161] width 111 height 18
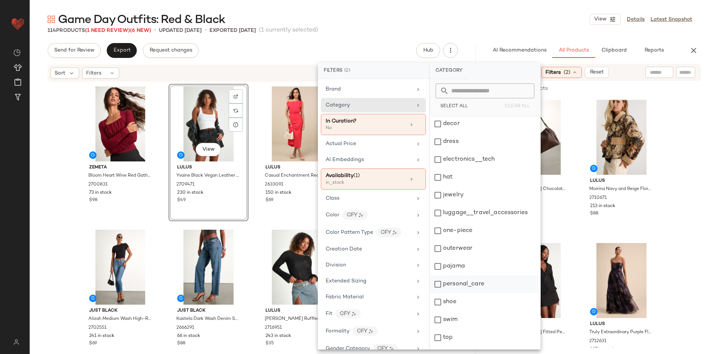
scroll to position [70, 0]
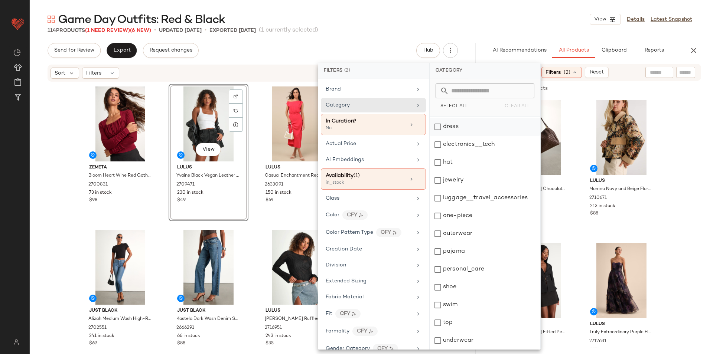
click at [462, 121] on div "dress" at bounding box center [485, 127] width 111 height 18
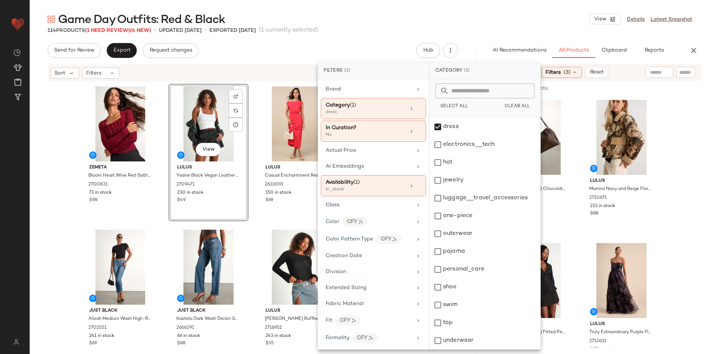
click at [486, 26] on div "Game Day Outfits: Red & Black View Details Latest Snapshot" at bounding box center [370, 19] width 681 height 15
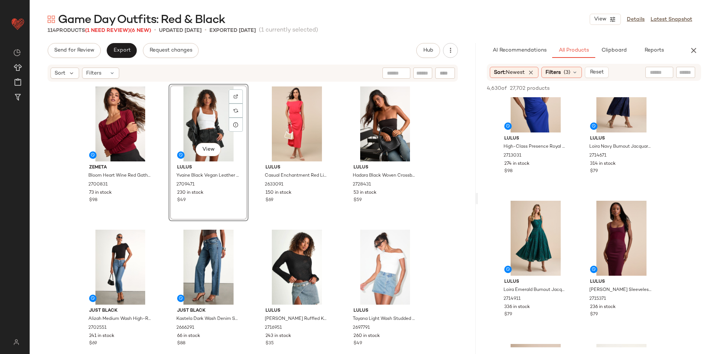
scroll to position [334, 0]
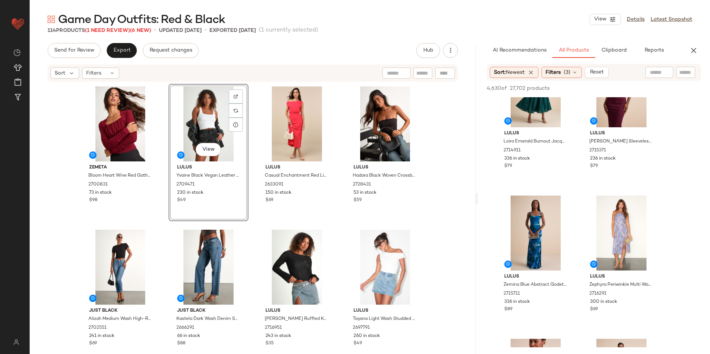
click at [573, 69] on div "Filters (3)" at bounding box center [562, 72] width 40 height 11
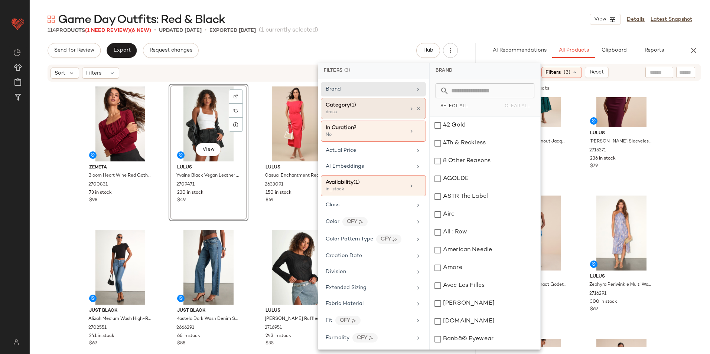
click at [377, 107] on div "Category (1)" at bounding box center [366, 105] width 80 height 8
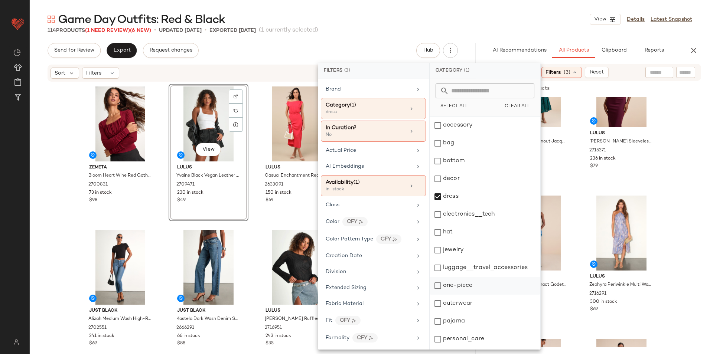
click at [458, 285] on div "one-piece" at bounding box center [485, 286] width 111 height 18
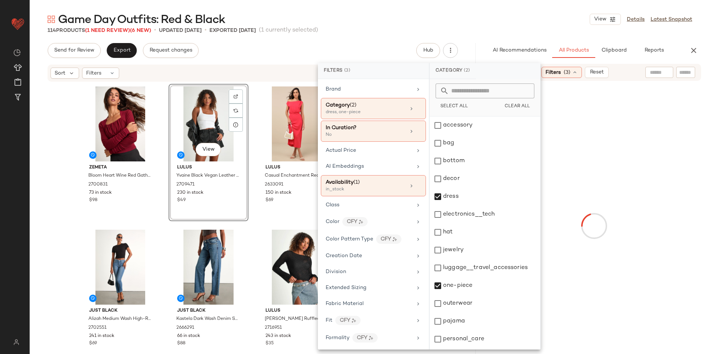
click at [514, 4] on main "Game Day Outfits: Red & Black View Details Latest Snapshot 114 Products (1 Need…" at bounding box center [355, 177] width 710 height 354
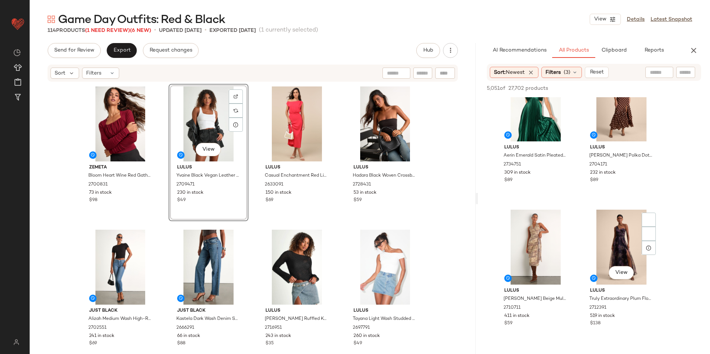
scroll to position [2117, 0]
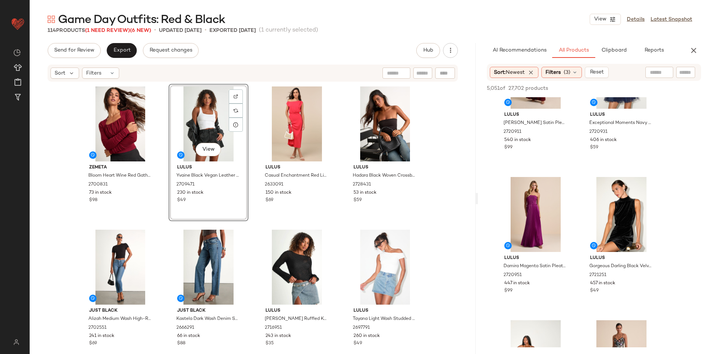
scroll to position [4049, 0]
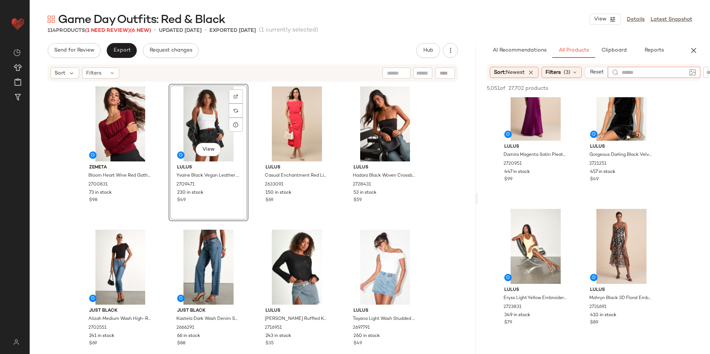
click at [657, 73] on input "text" at bounding box center [654, 73] width 65 height 8
type input "***"
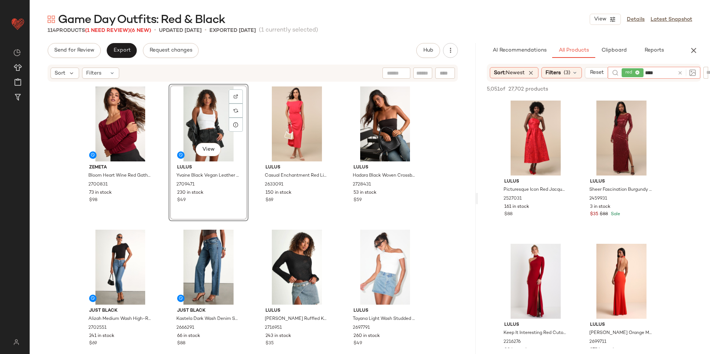
type input "*****"
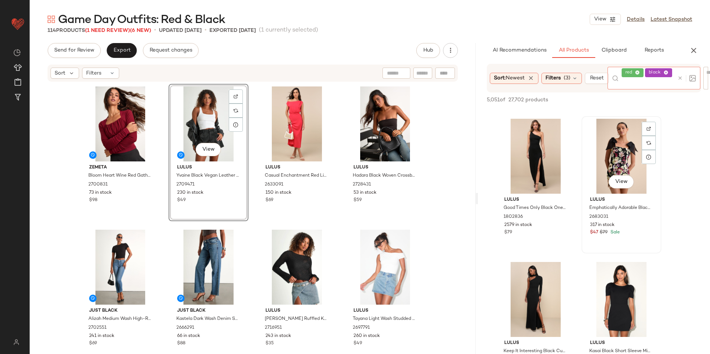
scroll to position [2972, 0]
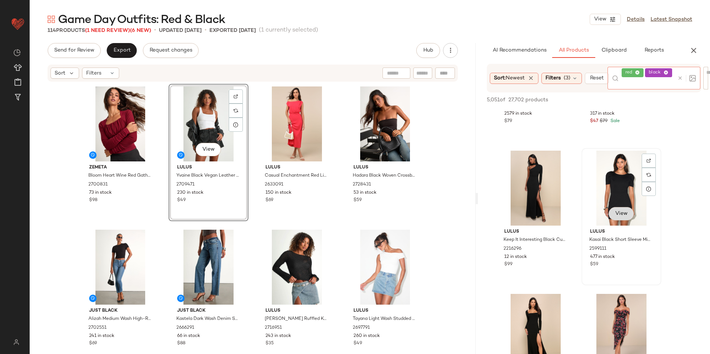
click at [619, 218] on div "View Lulus Kasai Black Short Sleeve Mini Dress 2599111 477 in stock $59" at bounding box center [621, 217] width 78 height 136
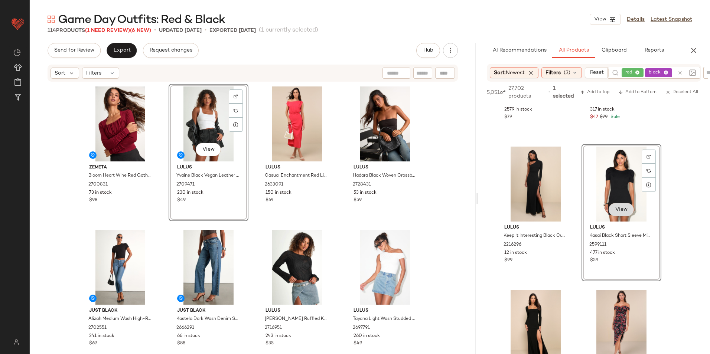
click at [619, 210] on span "View" at bounding box center [621, 210] width 13 height 6
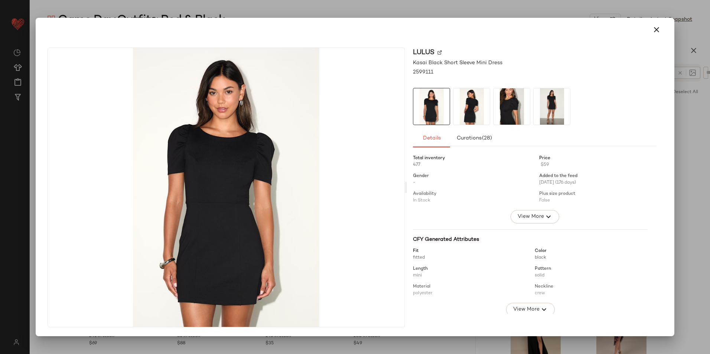
click at [474, 103] on img at bounding box center [472, 106] width 36 height 36
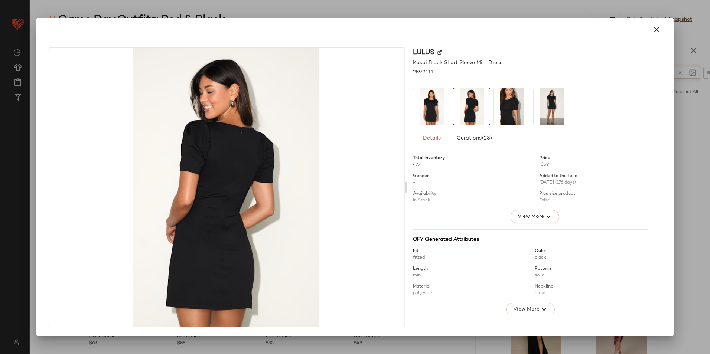
click at [500, 105] on img at bounding box center [512, 106] width 36 height 36
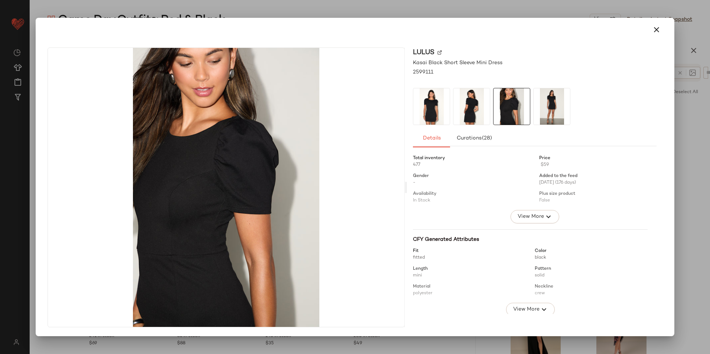
click at [523, 109] on img at bounding box center [512, 106] width 36 height 36
click at [657, 33] on icon "button" at bounding box center [656, 29] width 9 height 9
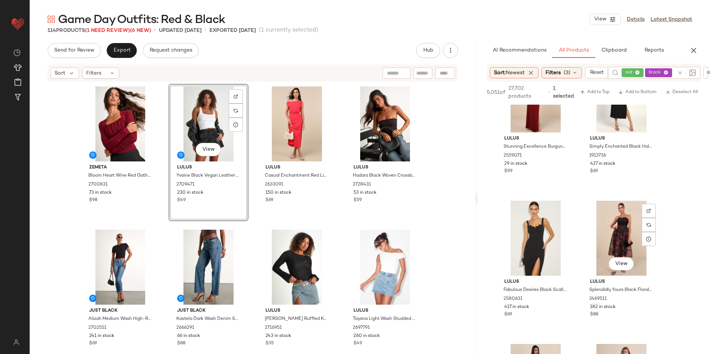
scroll to position [5646, 0]
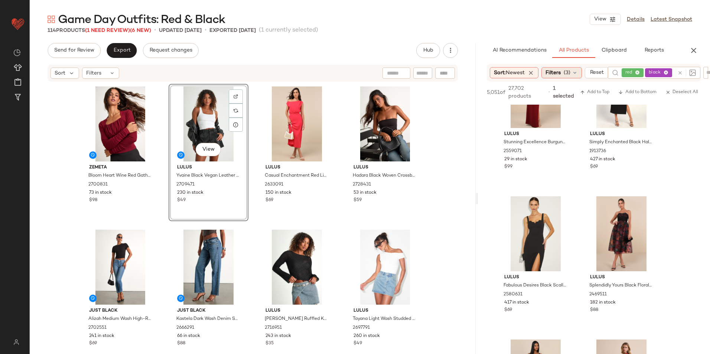
click at [558, 73] on span "Filters" at bounding box center [553, 73] width 15 height 8
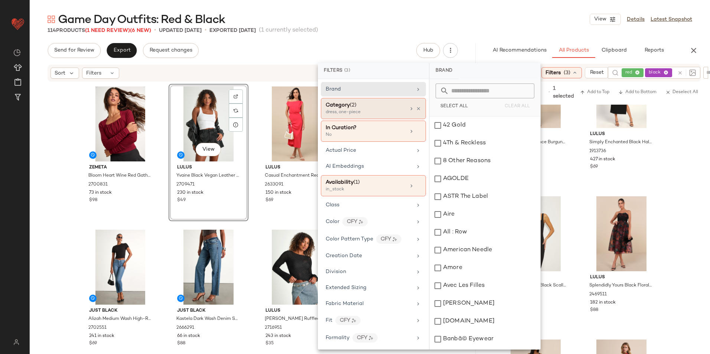
click at [354, 111] on div "dress, one-piece" at bounding box center [363, 112] width 74 height 7
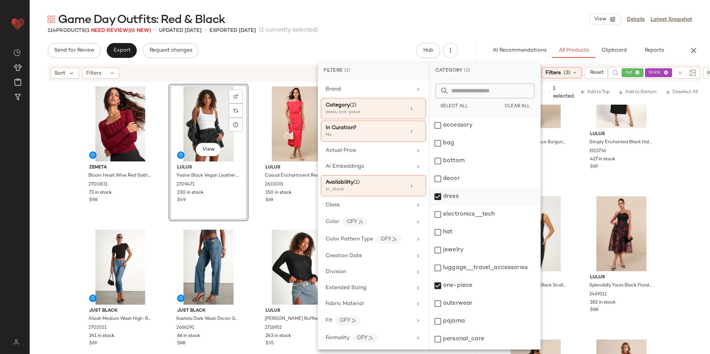
click at [445, 194] on div "dress" at bounding box center [485, 197] width 111 height 18
click at [481, 21] on div "Game Day Outfits: Red & Black View Details Latest Snapshot" at bounding box center [370, 19] width 681 height 15
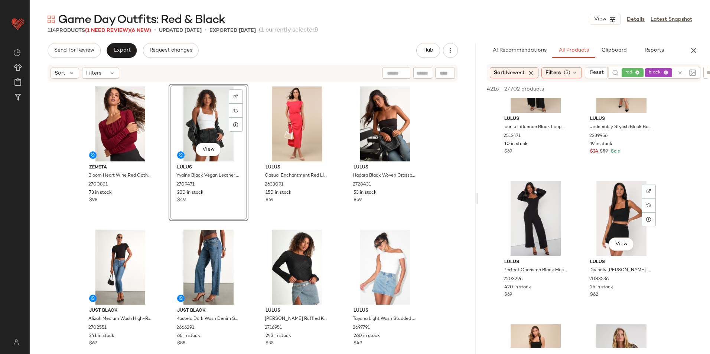
scroll to position [780, 0]
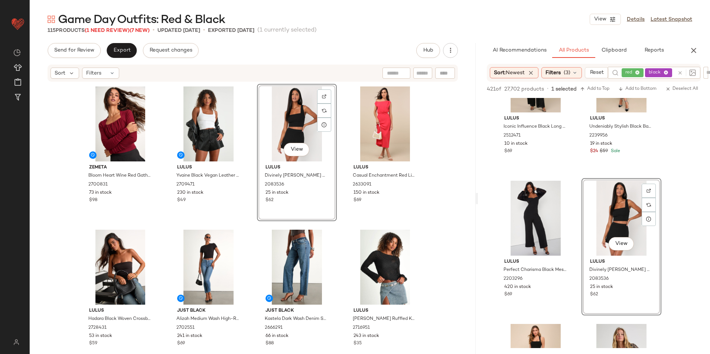
click at [679, 72] on div at bounding box center [686, 73] width 22 height 12
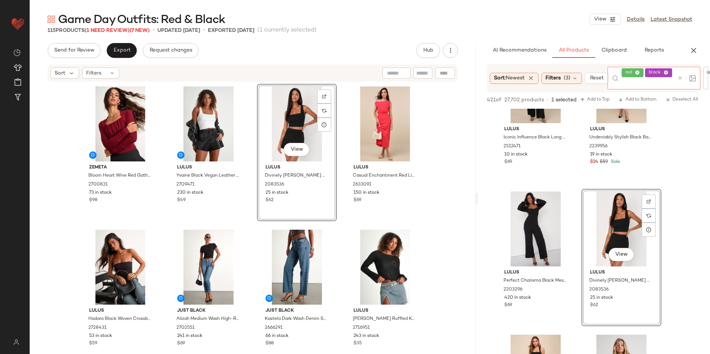
click at [678, 77] on icon at bounding box center [681, 78] width 6 height 6
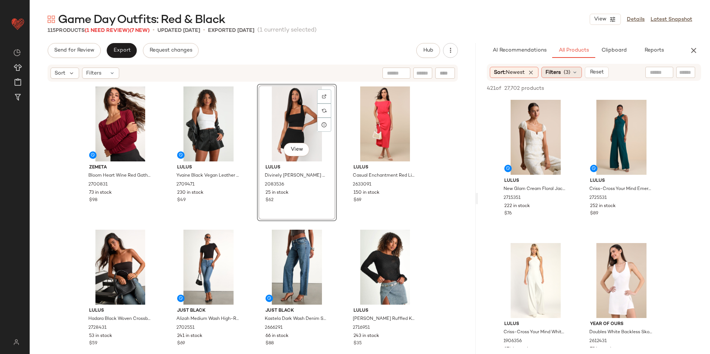
click at [574, 71] on icon at bounding box center [575, 72] width 6 height 6
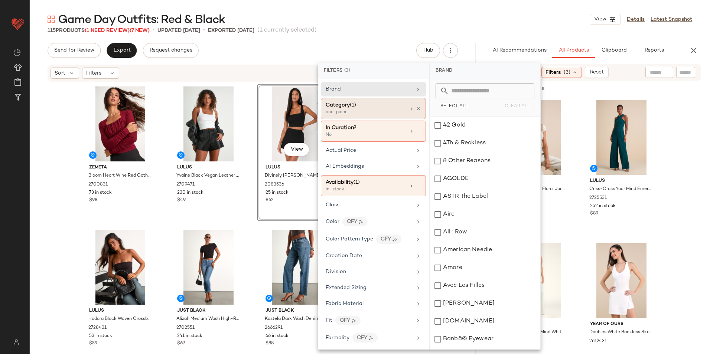
click at [383, 108] on div "Category (1)" at bounding box center [366, 105] width 80 height 8
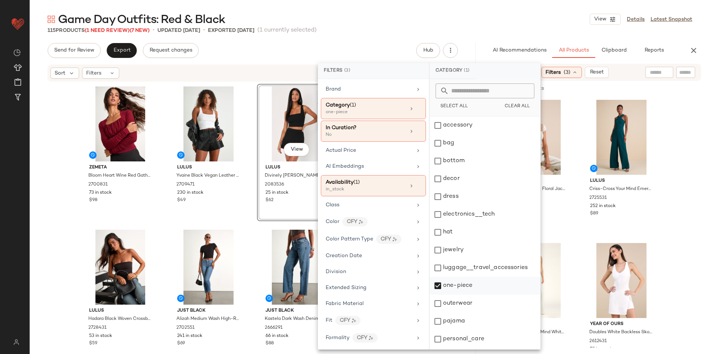
click at [465, 288] on div "one-piece" at bounding box center [485, 286] width 111 height 18
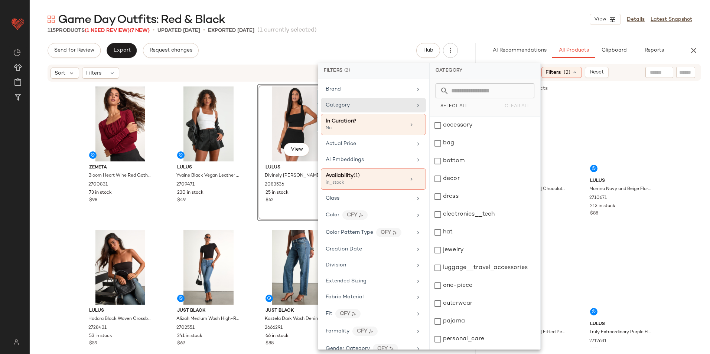
click at [299, 42] on div "Game Day Outfits: Red & Black View Details Latest Snapshot 115 Products (1 Need…" at bounding box center [370, 183] width 681 height 342
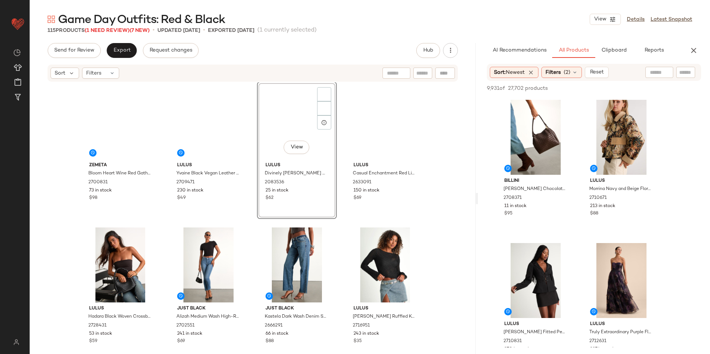
scroll to position [0, 0]
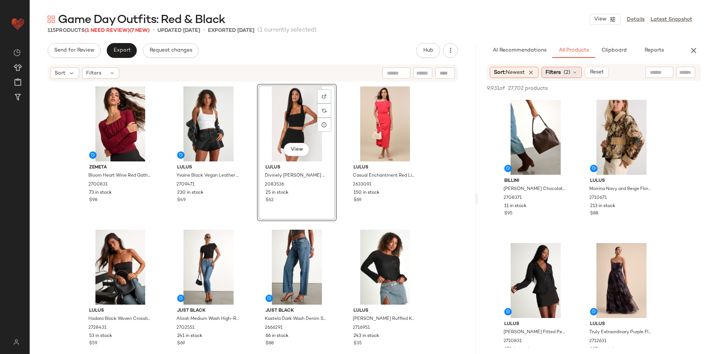
click at [559, 72] on span "Filters" at bounding box center [553, 73] width 15 height 8
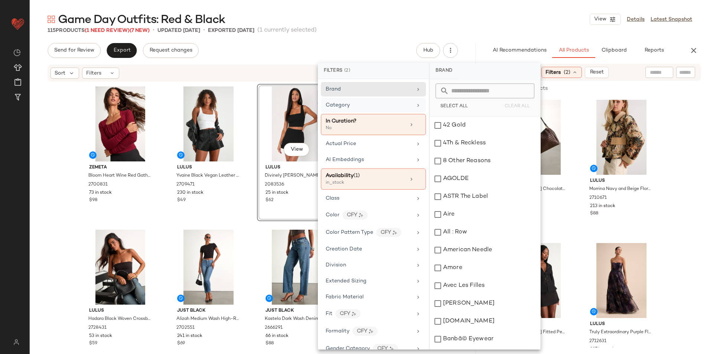
click at [361, 107] on div "Category" at bounding box center [369, 105] width 87 height 8
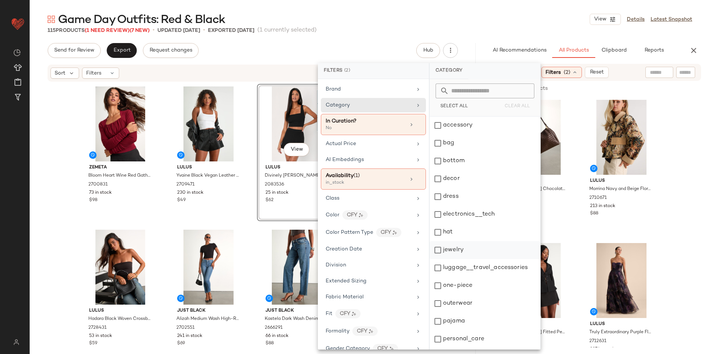
click at [446, 245] on div "jewelry" at bounding box center [485, 250] width 111 height 18
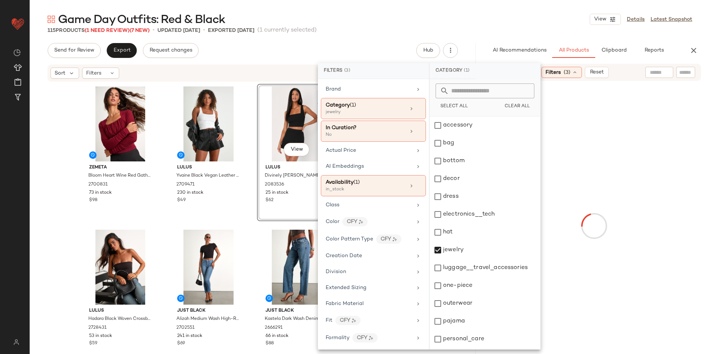
click at [522, 14] on div "Game Day Outfits: Red & Black View Details Latest Snapshot" at bounding box center [370, 19] width 681 height 15
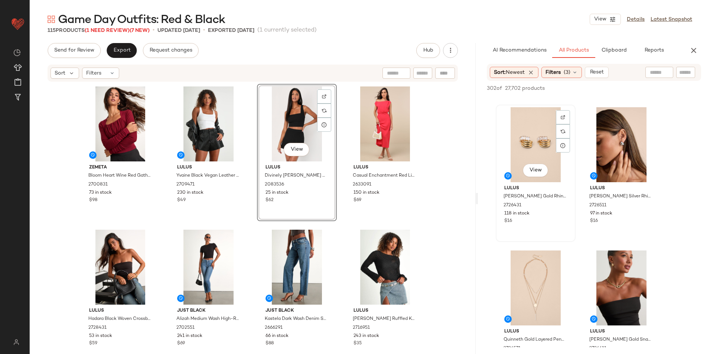
scroll to position [149, 0]
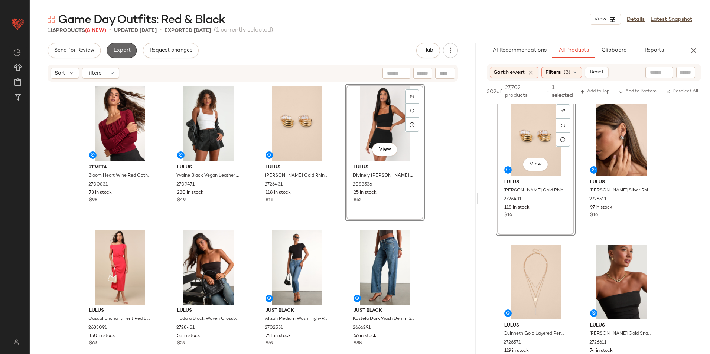
click at [120, 52] on span "Export" at bounding box center [121, 51] width 17 height 6
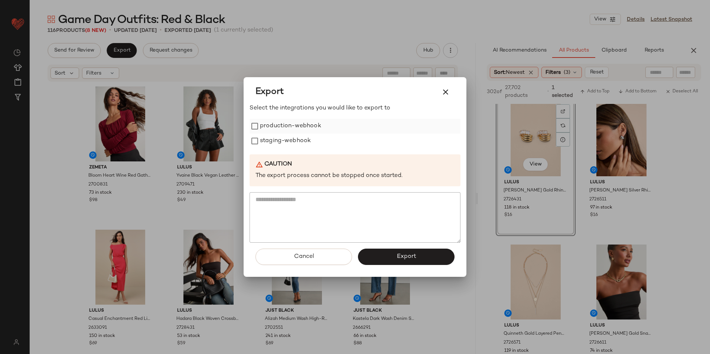
click at [270, 125] on label "production-webhook" at bounding box center [290, 126] width 61 height 15
click at [275, 138] on label "staging-webhook" at bounding box center [285, 141] width 51 height 15
click at [408, 257] on span "Export" at bounding box center [406, 256] width 20 height 7
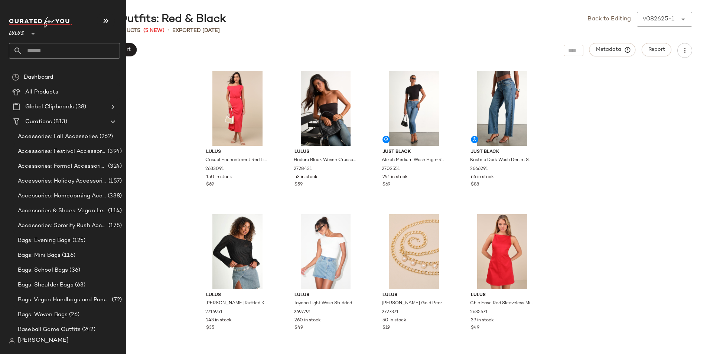
click at [40, 47] on input "text" at bounding box center [71, 51] width 98 height 16
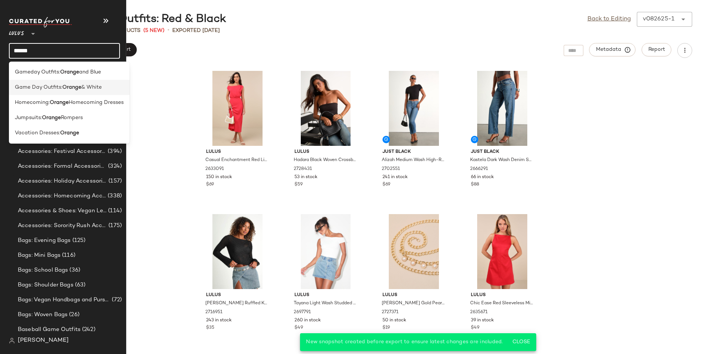
type input "******"
click at [71, 85] on b "Orange" at bounding box center [71, 88] width 19 height 8
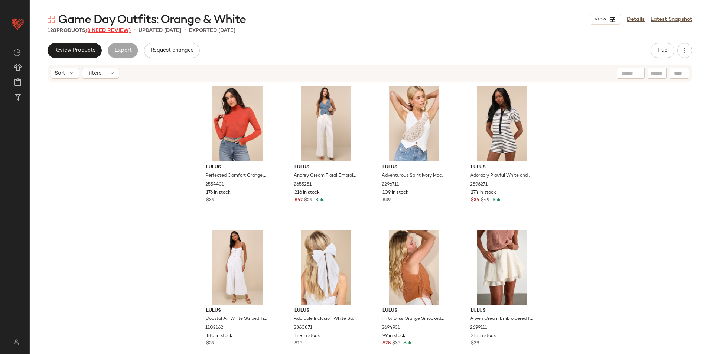
click at [116, 31] on span "(3 Need Review)" at bounding box center [107, 31] width 45 height 6
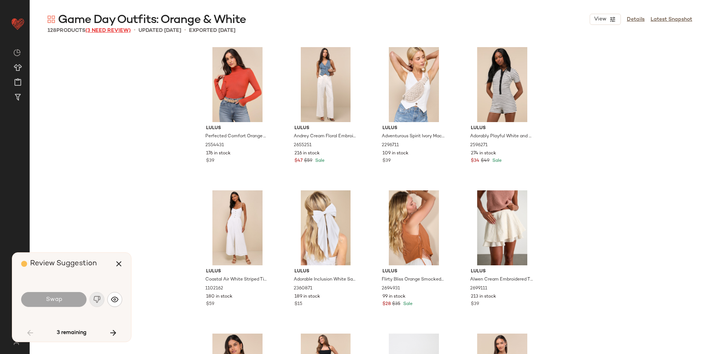
scroll to position [1004, 0]
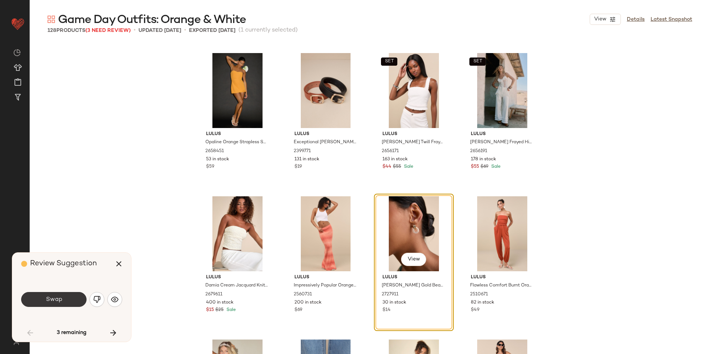
click at [49, 305] on button "Swap" at bounding box center [53, 299] width 65 height 15
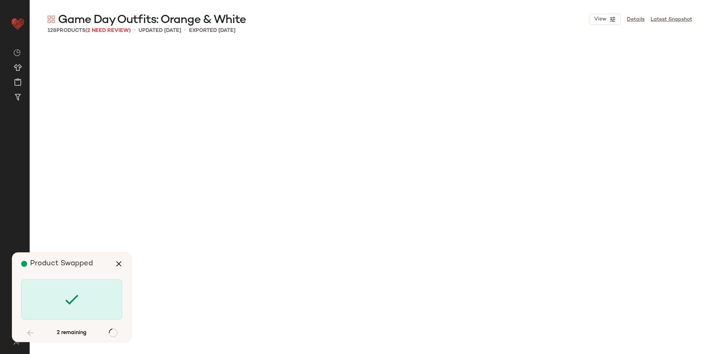
scroll to position [2007, 0]
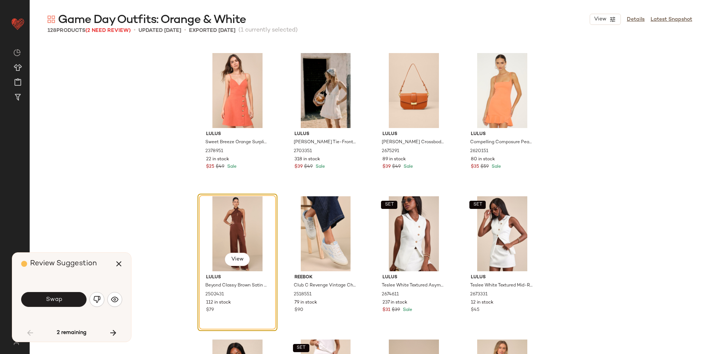
click at [52, 299] on span "Swap" at bounding box center [53, 299] width 17 height 7
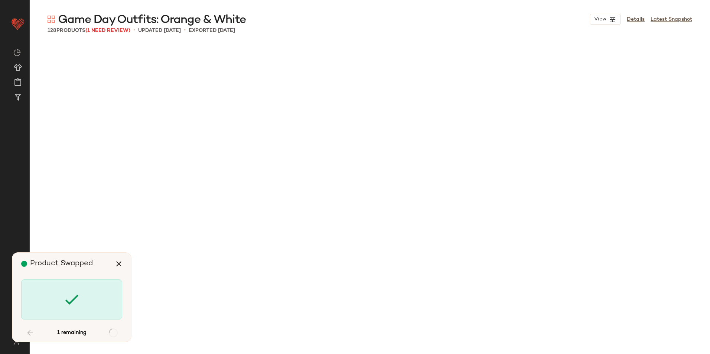
scroll to position [3298, 0]
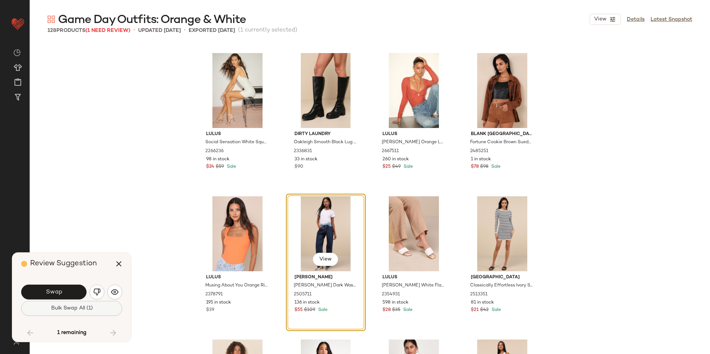
click at [90, 308] on span "Bulk Swap All (1)" at bounding box center [72, 309] width 42 height 6
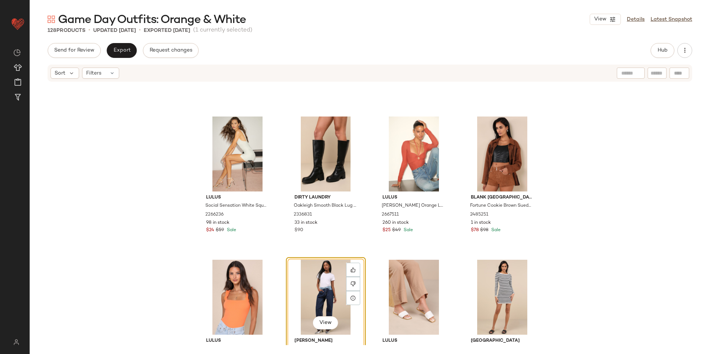
scroll to position [3261, 0]
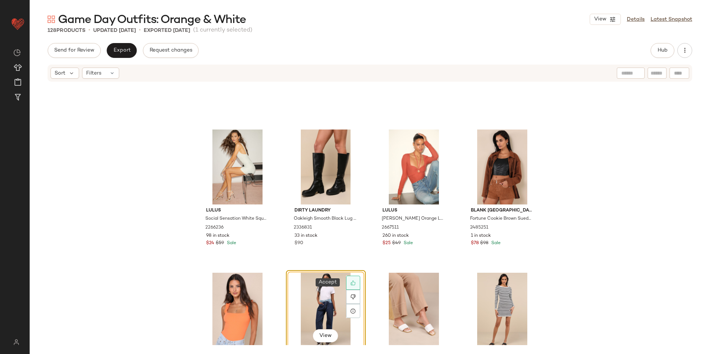
click at [351, 282] on icon at bounding box center [353, 282] width 5 height 5
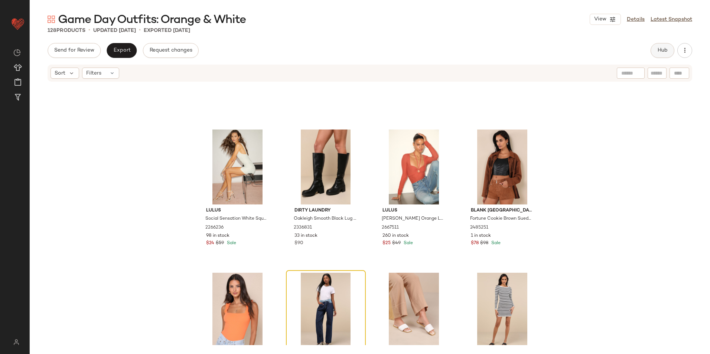
click at [655, 44] on button "Hub" at bounding box center [663, 50] width 24 height 15
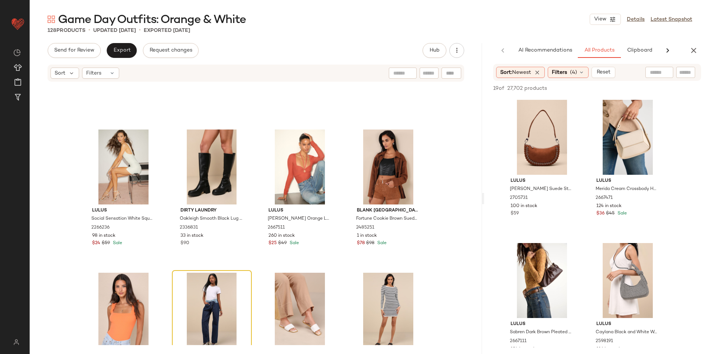
drag, startPoint x: 370, startPoint y: 197, endPoint x: 536, endPoint y: 197, distance: 166.0
click at [536, 197] on div "Game Day Outfits: Orange & White View Details Latest Snapshot 128 Products • up…" at bounding box center [370, 183] width 681 height 342
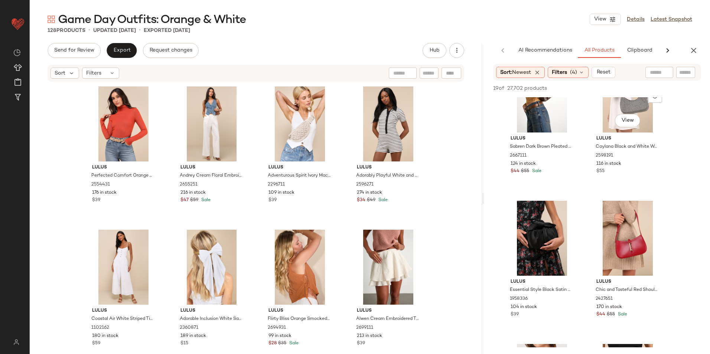
scroll to position [37, 0]
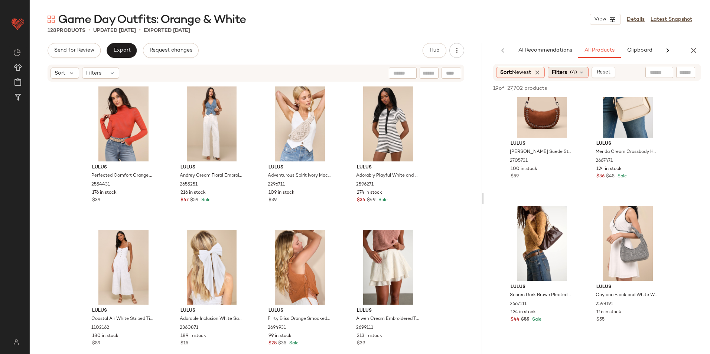
click at [579, 75] on div "Filters (4)" at bounding box center [568, 72] width 41 height 11
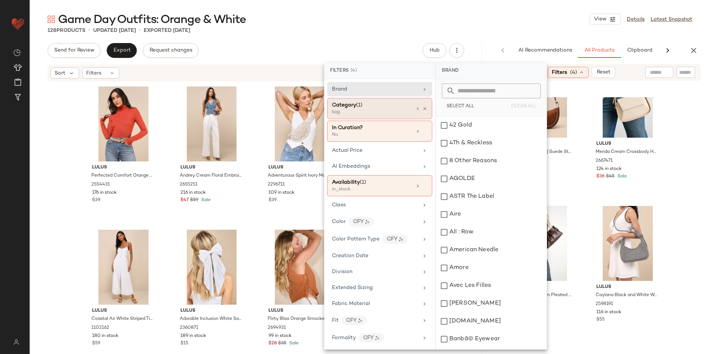
click at [385, 111] on div "bag" at bounding box center [369, 112] width 74 height 7
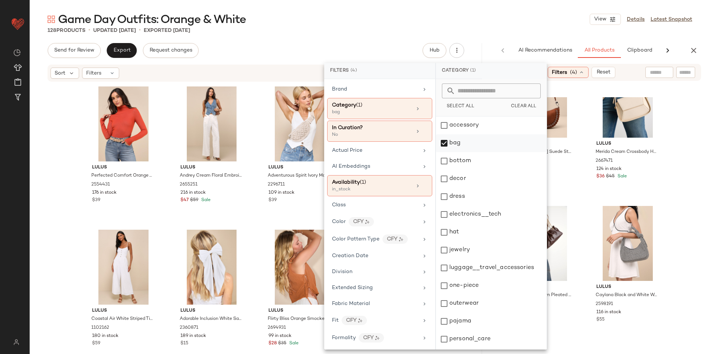
click at [459, 143] on div "bag" at bounding box center [491, 143] width 111 height 18
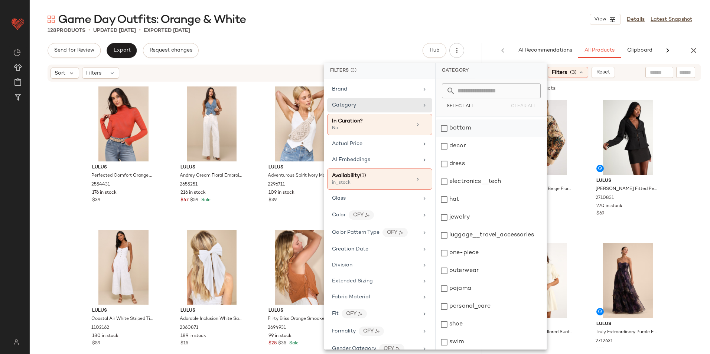
scroll to position [70, 0]
drag, startPoint x: 453, startPoint y: 322, endPoint x: 452, endPoint y: 303, distance: 19.3
click at [453, 322] on div "top" at bounding box center [491, 323] width 111 height 18
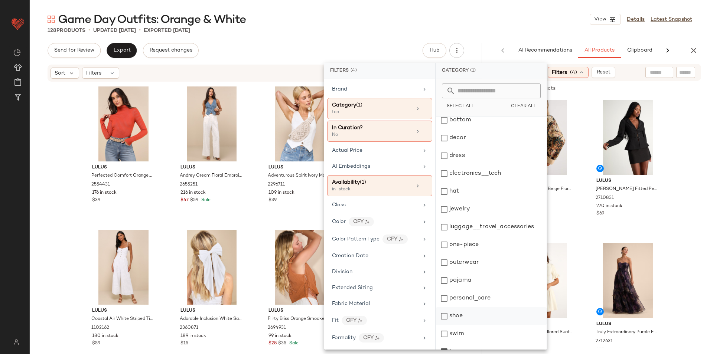
scroll to position [0, 0]
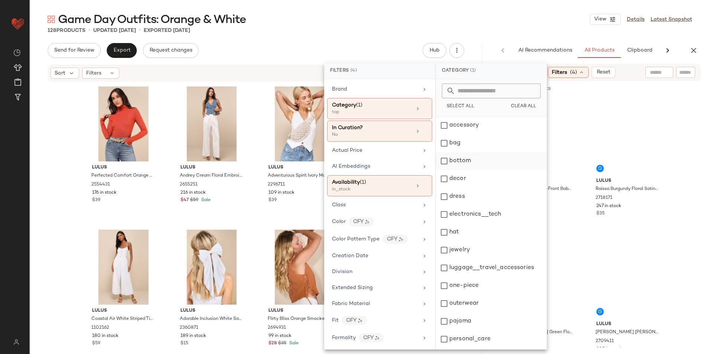
click at [465, 162] on div "bottom" at bounding box center [491, 161] width 111 height 18
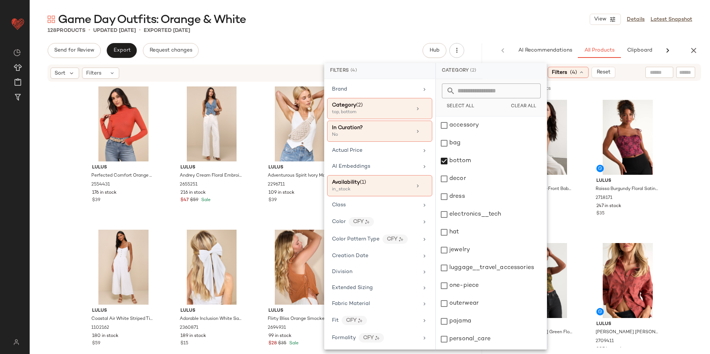
click at [523, 27] on div "128 Products • updated [DATE] • Exported [DATE]" at bounding box center [370, 30] width 681 height 7
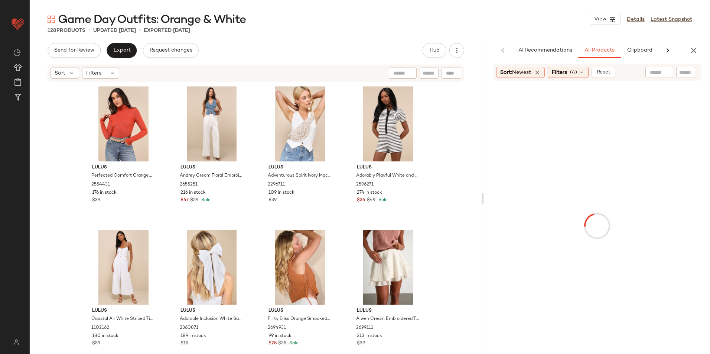
click at [666, 75] on input "text" at bounding box center [659, 73] width 19 height 8
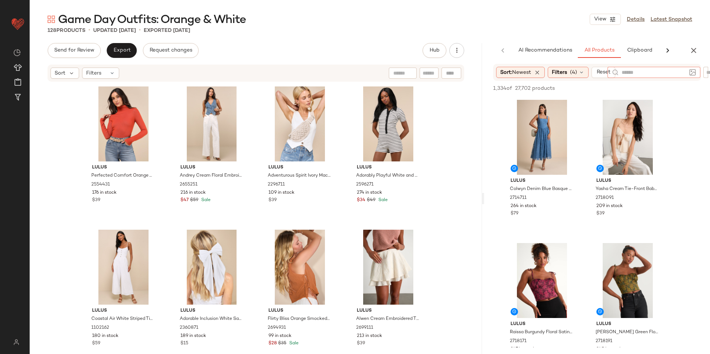
click at [655, 31] on div "128 Products • updated [DATE] • Exported [DATE]" at bounding box center [370, 30] width 681 height 7
click at [682, 71] on input "text" at bounding box center [685, 73] width 13 height 8
type input "******"
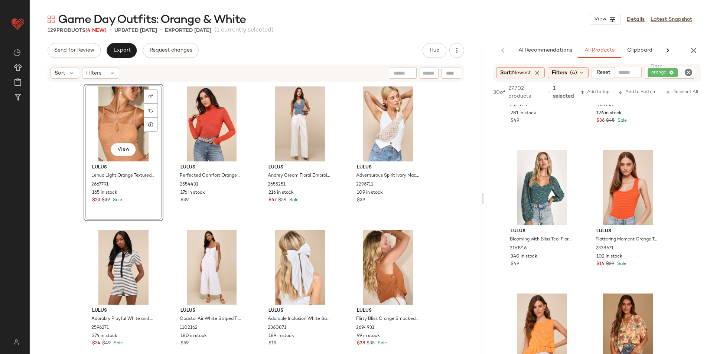
click at [686, 70] on icon "Clear Filter" at bounding box center [688, 72] width 9 height 9
click at [571, 73] on div "Filters (4)" at bounding box center [568, 72] width 41 height 11
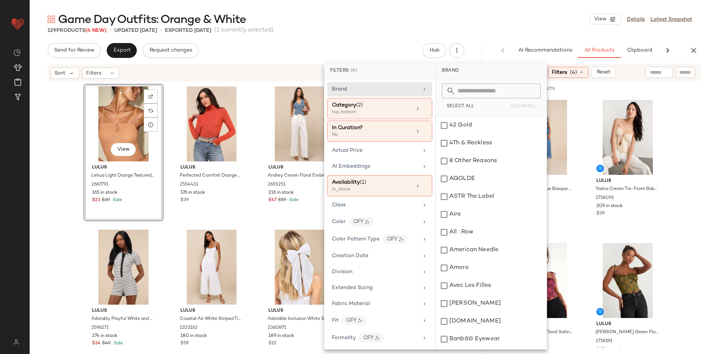
click at [470, 16] on div "Game Day Outfits: Orange & White View Details Latest Snapshot" at bounding box center [370, 19] width 681 height 15
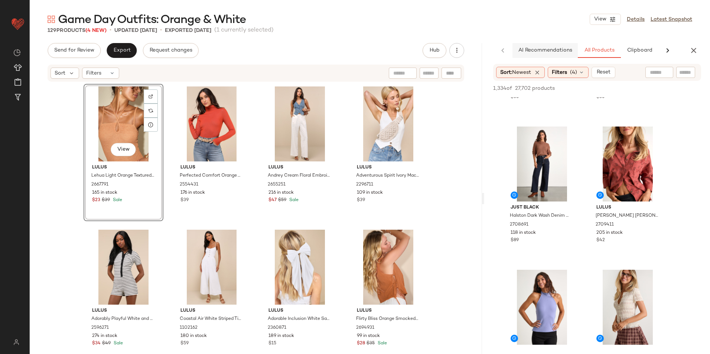
scroll to position [632, 0]
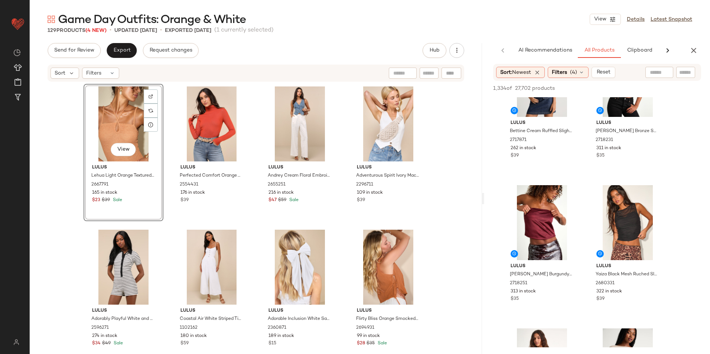
drag, startPoint x: 561, startPoint y: 74, endPoint x: 477, endPoint y: 102, distance: 88.8
click at [561, 75] on span "Filters" at bounding box center [559, 73] width 15 height 8
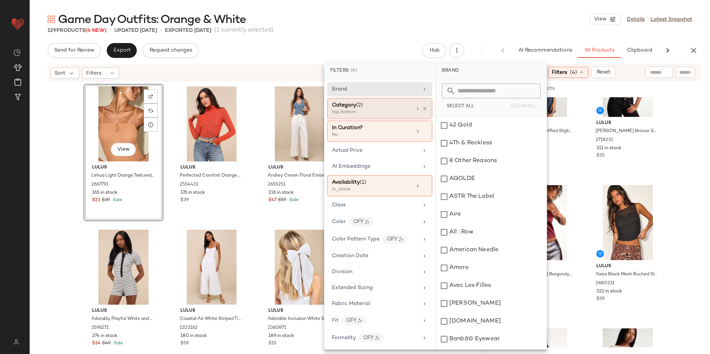
click at [367, 109] on div "Category (2)" at bounding box center [372, 105] width 80 height 8
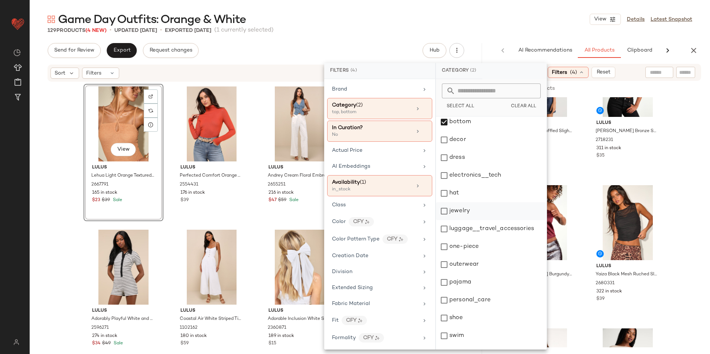
scroll to position [70, 0]
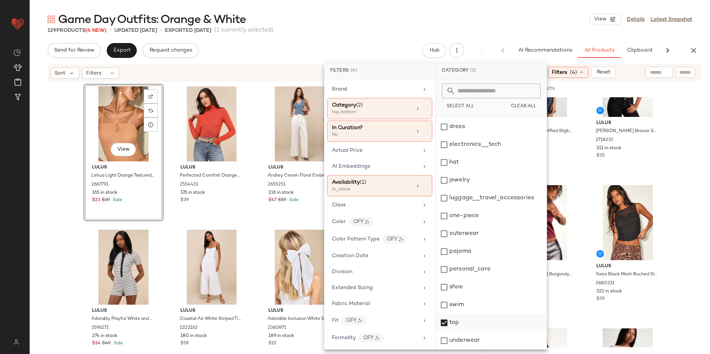
click at [453, 322] on div "top" at bounding box center [491, 323] width 111 height 18
click at [503, 20] on div "Game Day Outfits: Orange & White View Details Latest Snapshot" at bounding box center [370, 19] width 681 height 15
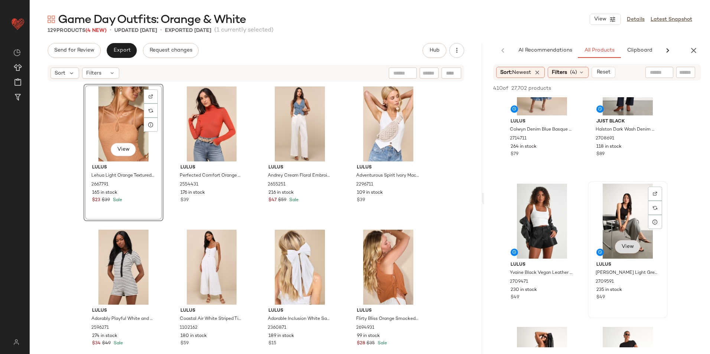
scroll to position [0, 0]
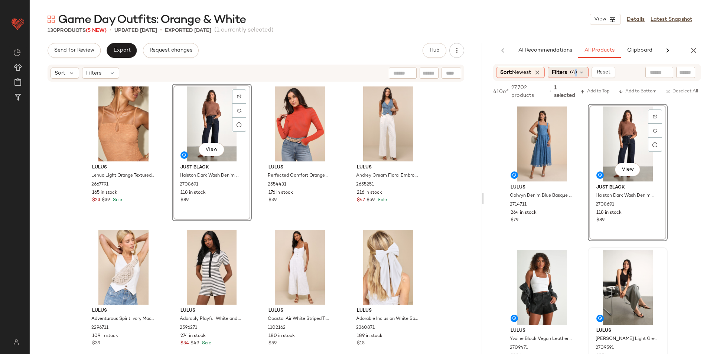
click at [575, 71] on span "(4)" at bounding box center [573, 73] width 7 height 8
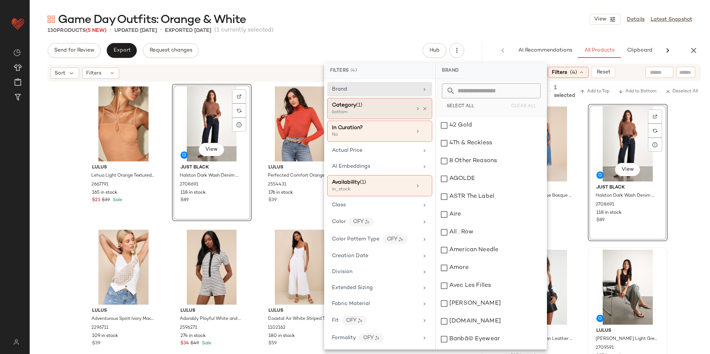
click at [357, 107] on span "(1)" at bounding box center [359, 106] width 6 height 6
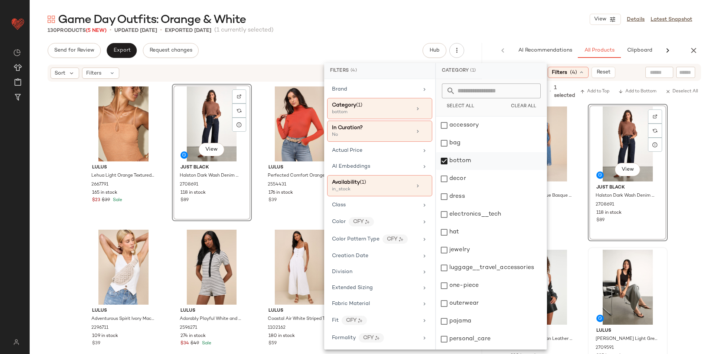
click at [460, 165] on div "bottom" at bounding box center [491, 161] width 111 height 18
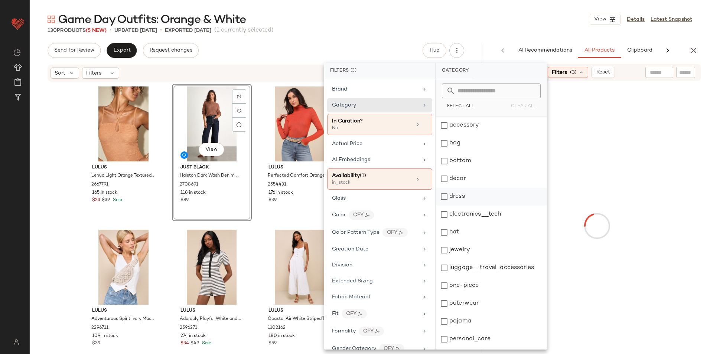
click at [464, 198] on div "dress" at bounding box center [491, 197] width 111 height 18
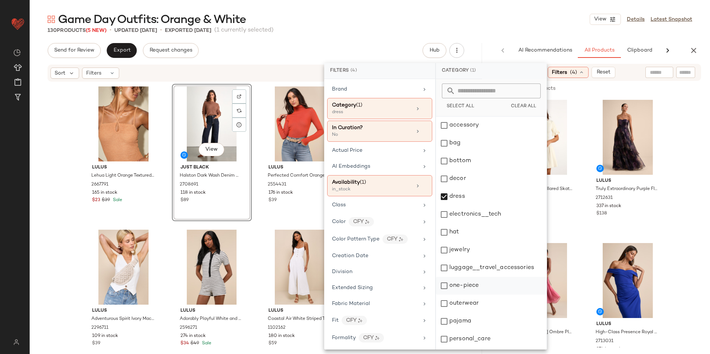
click at [460, 285] on div "one-piece" at bounding box center [491, 286] width 111 height 18
click at [497, 21] on div "Game Day Outfits: Orange & White View Details Latest Snapshot" at bounding box center [370, 19] width 681 height 15
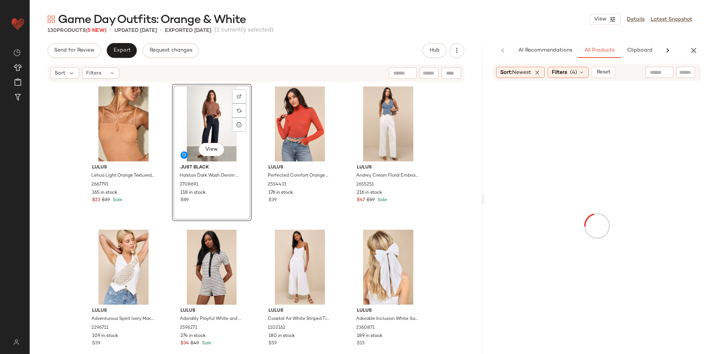
click at [663, 75] on input "text" at bounding box center [659, 73] width 19 height 8
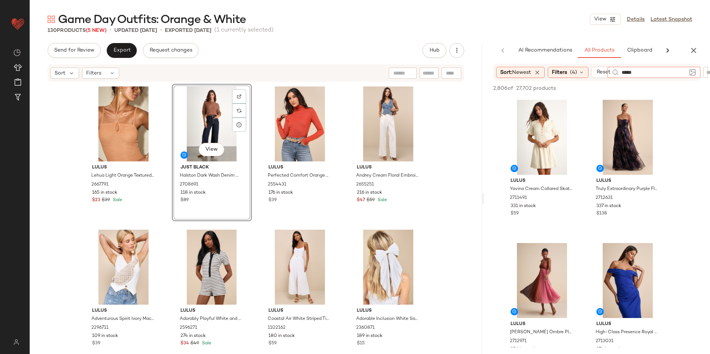
type input "******"
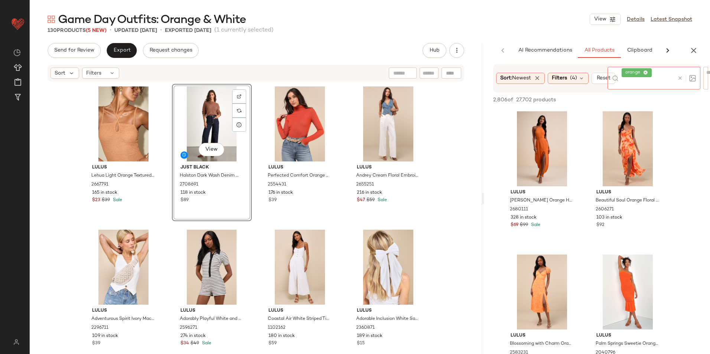
click at [646, 73] on icon at bounding box center [645, 73] width 5 height 5
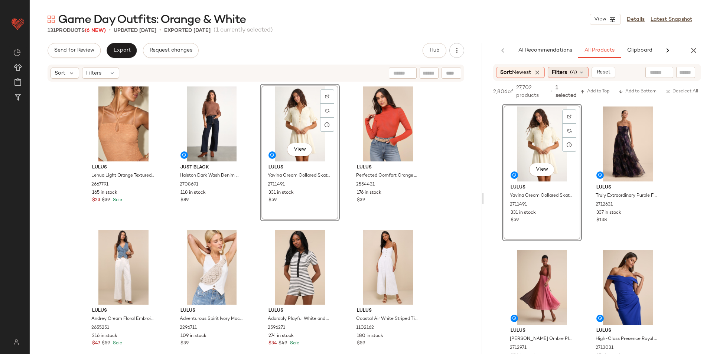
click at [567, 71] on span "Filters" at bounding box center [559, 73] width 15 height 8
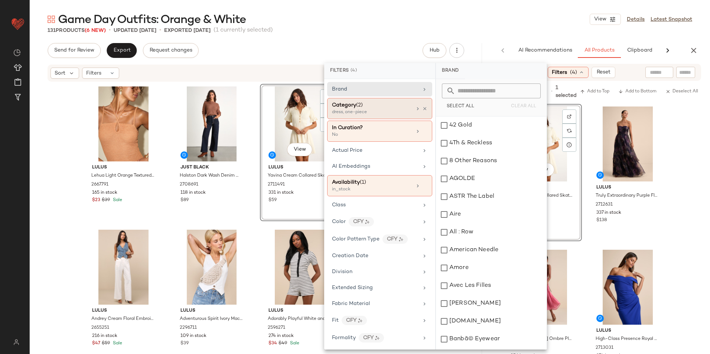
click at [388, 112] on div "dress, one-piece" at bounding box center [369, 112] width 74 height 7
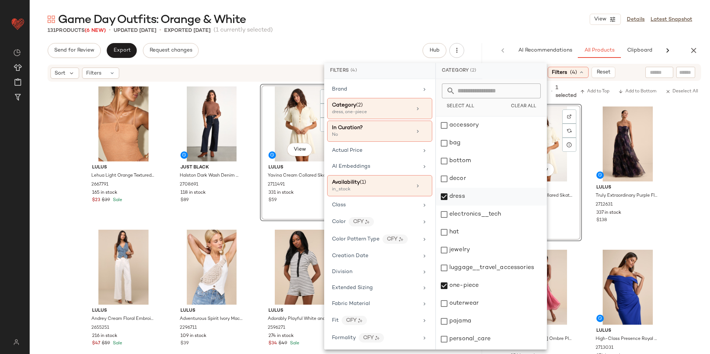
click at [454, 197] on div "dress" at bounding box center [491, 197] width 111 height 18
click at [468, 288] on div "one-piece" at bounding box center [491, 286] width 111 height 18
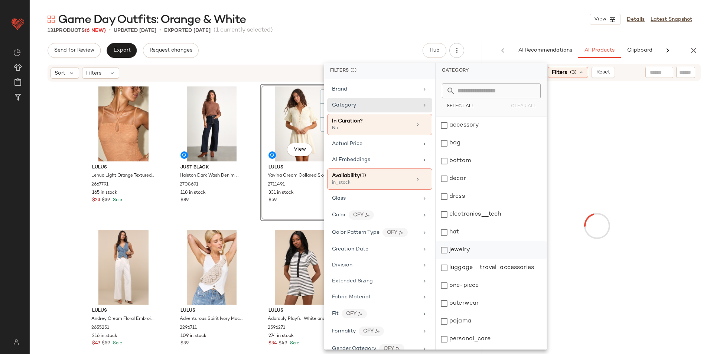
click at [469, 250] on div "jewelry" at bounding box center [491, 250] width 111 height 18
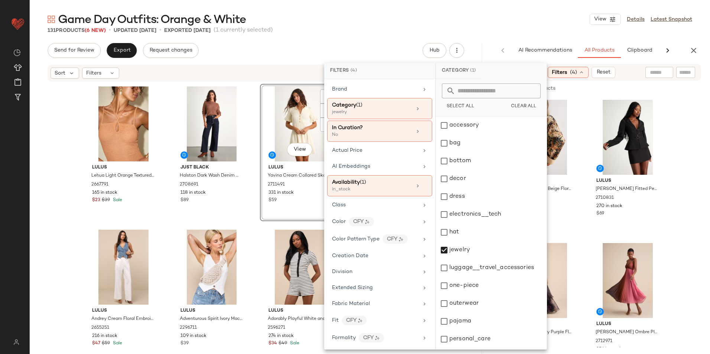
click at [500, 20] on div "Game Day Outfits: Orange & White View Details Latest Snapshot" at bounding box center [370, 19] width 681 height 15
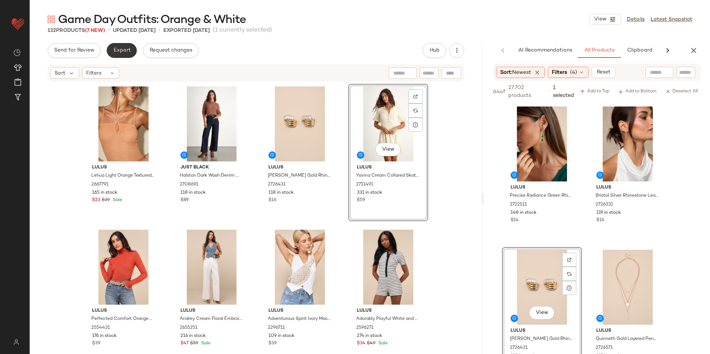
click at [121, 49] on span "Export" at bounding box center [121, 51] width 17 height 6
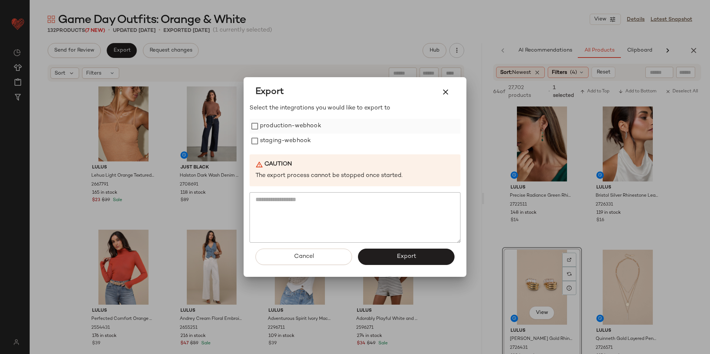
click at [296, 129] on label "production-webhook" at bounding box center [290, 126] width 61 height 15
click at [292, 139] on label "staging-webhook" at bounding box center [285, 141] width 51 height 15
click at [390, 256] on button "Export" at bounding box center [406, 257] width 97 height 16
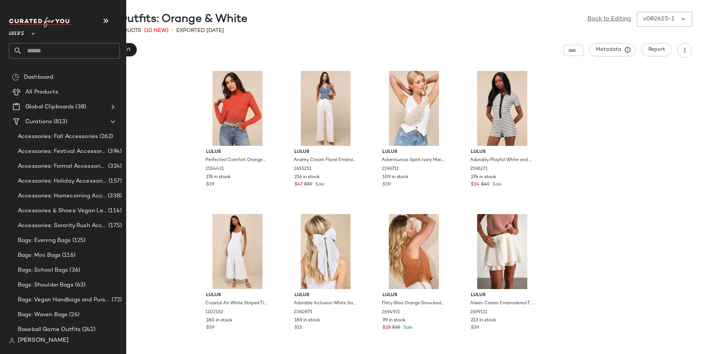
click at [36, 53] on input "text" at bounding box center [71, 51] width 98 height 16
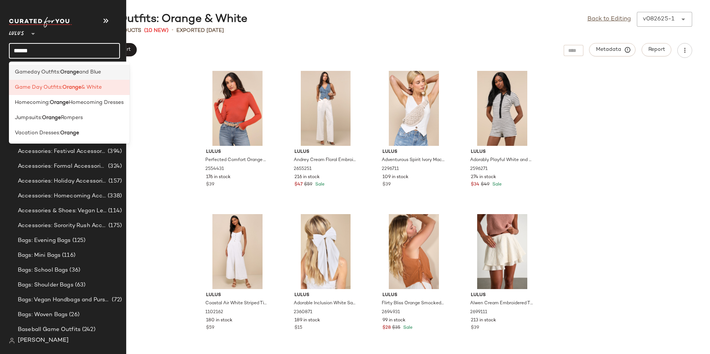
type input "******"
click at [48, 70] on span "Gameday Outfits:" at bounding box center [37, 72] width 45 height 8
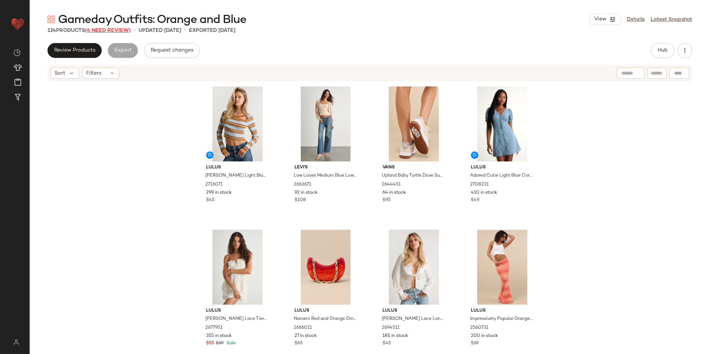
click at [114, 31] on span "(4 Need Review)" at bounding box center [108, 31] width 46 height 6
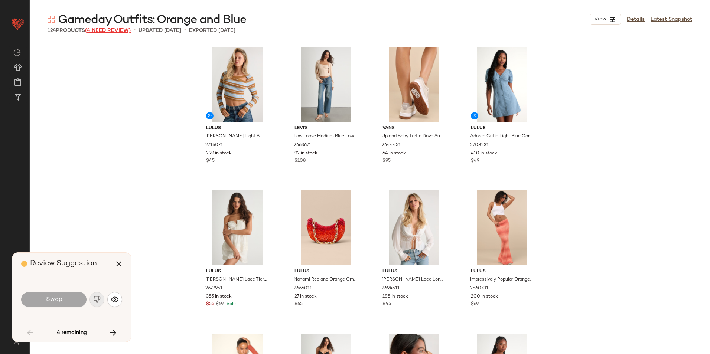
scroll to position [293, 0]
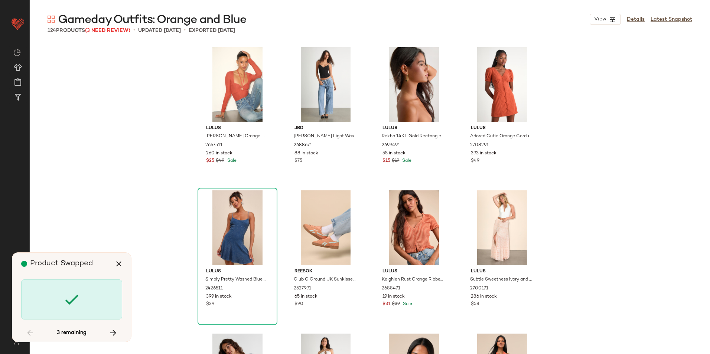
scroll to position [2294, 0]
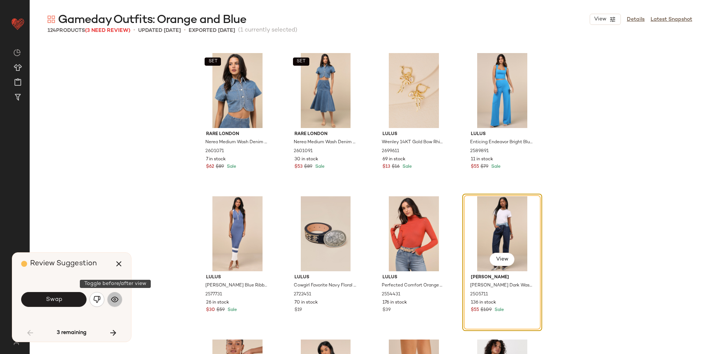
click at [118, 300] on img "button" at bounding box center [114, 299] width 7 height 7
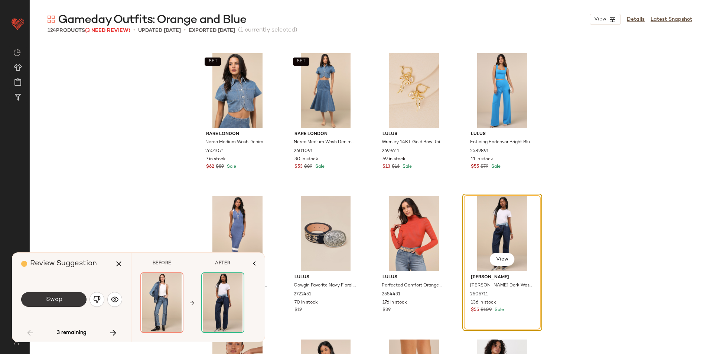
click at [68, 300] on button "Swap" at bounding box center [53, 299] width 65 height 15
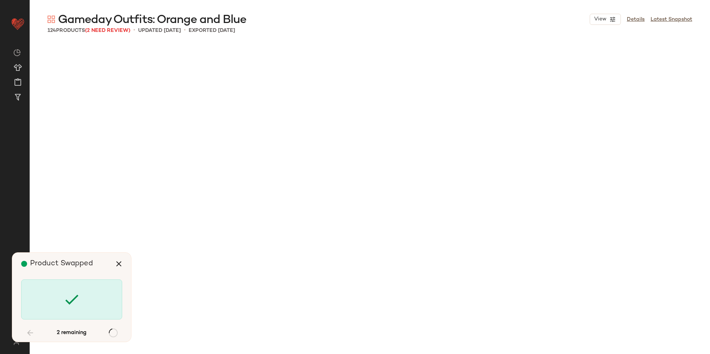
scroll to position [3298, 0]
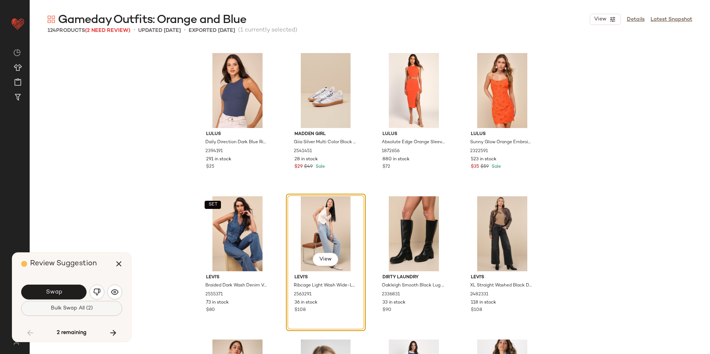
click at [89, 310] on span "Bulk Swap All (2)" at bounding box center [72, 309] width 42 height 6
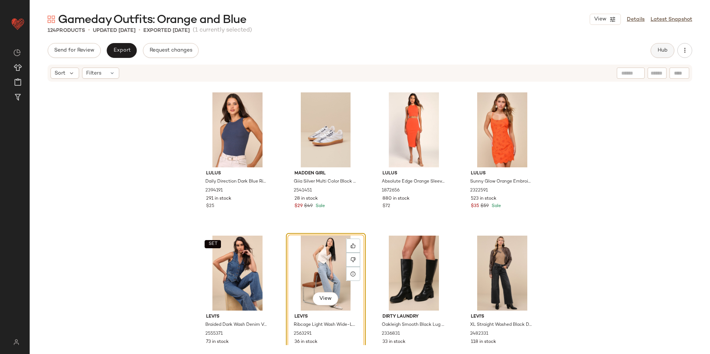
click at [656, 48] on button "Hub" at bounding box center [663, 50] width 24 height 15
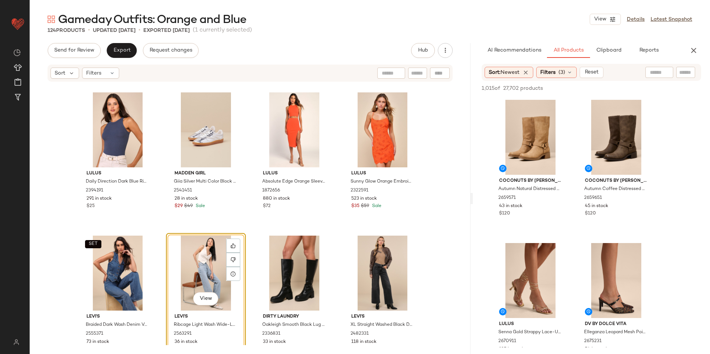
drag, startPoint x: 371, startPoint y: 199, endPoint x: 533, endPoint y: 195, distance: 162.8
click at [533, 195] on div "Gameday Outfits: Orange and Blue View Details Latest Snapshot 124 Products • up…" at bounding box center [370, 183] width 681 height 342
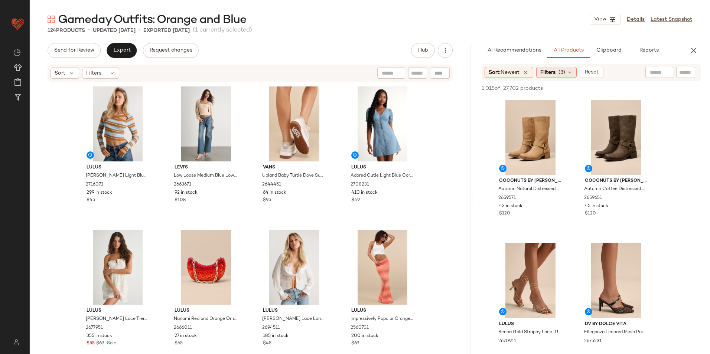
click at [561, 77] on div "Filters (3)" at bounding box center [556, 72] width 40 height 11
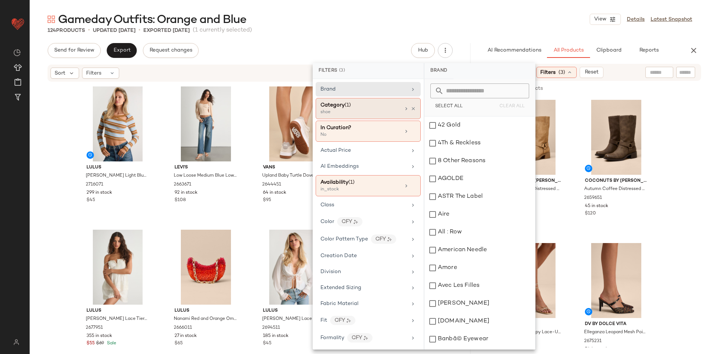
click at [345, 111] on div "shoe" at bounding box center [358, 112] width 74 height 7
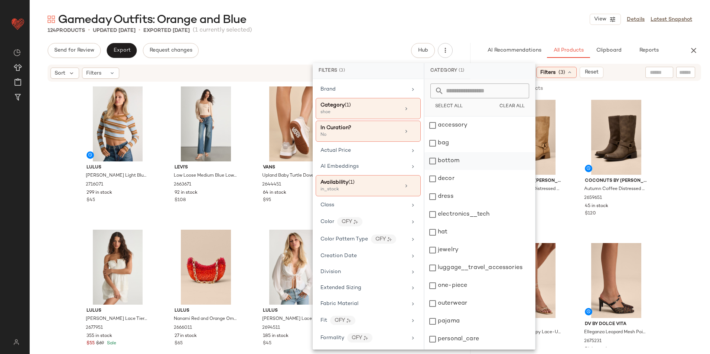
click at [442, 161] on div "bottom" at bounding box center [480, 161] width 111 height 18
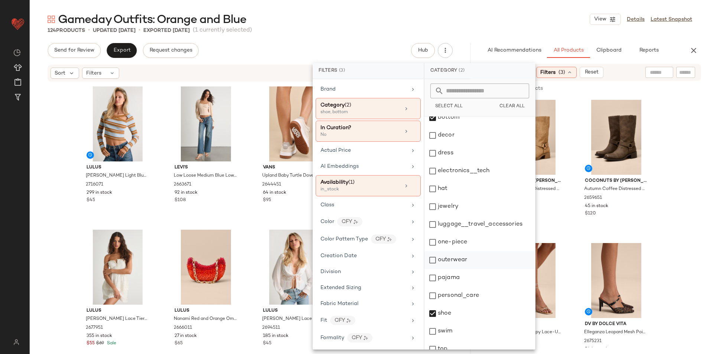
scroll to position [70, 0]
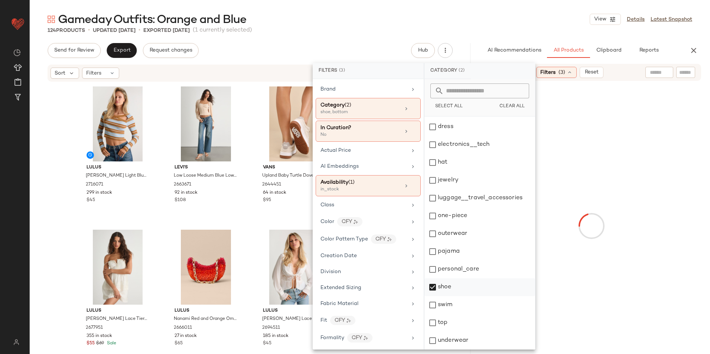
click at [448, 286] on div "shoe" at bounding box center [480, 288] width 111 height 18
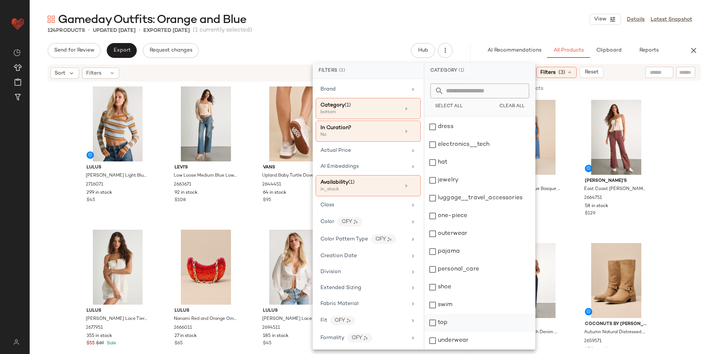
click at [441, 319] on div "top" at bounding box center [480, 323] width 111 height 18
click at [540, 15] on div "Gameday Outfits: Orange and Blue View Details Latest Snapshot" at bounding box center [370, 19] width 681 height 15
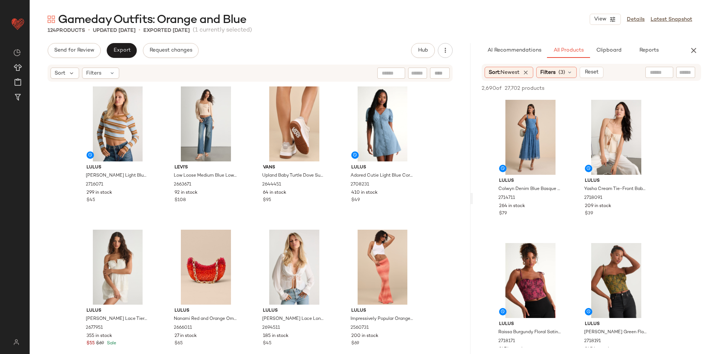
click at [666, 73] on input "text" at bounding box center [659, 73] width 19 height 8
type input "******"
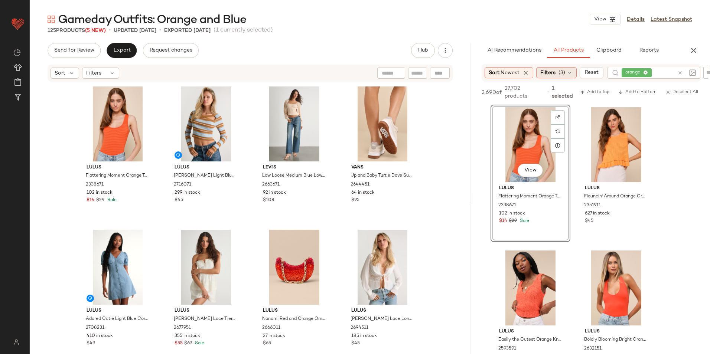
click at [564, 73] on span "(3)" at bounding box center [562, 73] width 7 height 8
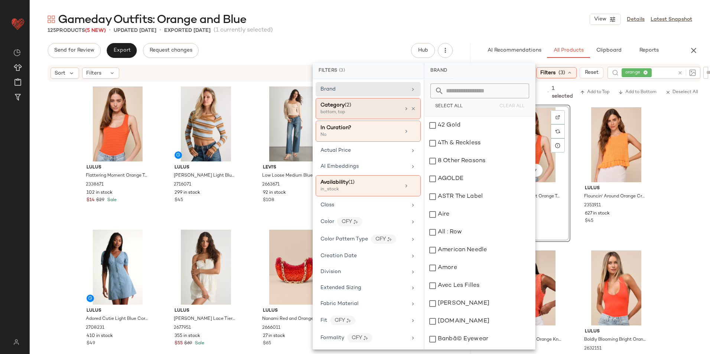
click at [363, 111] on div "bottom, top" at bounding box center [358, 112] width 74 height 7
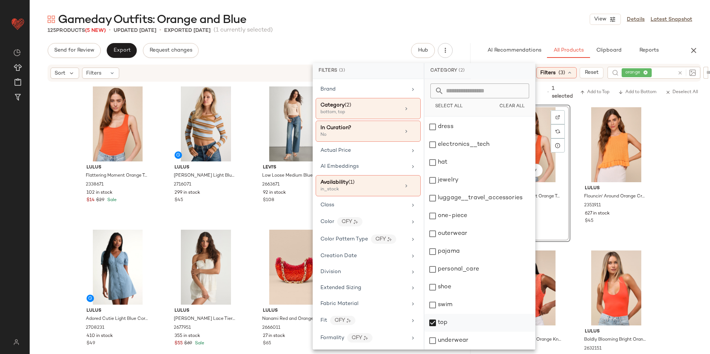
click at [437, 323] on div "top" at bounding box center [480, 323] width 111 height 18
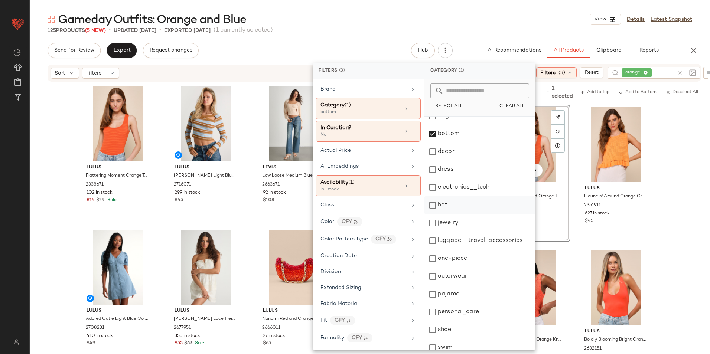
scroll to position [0, 0]
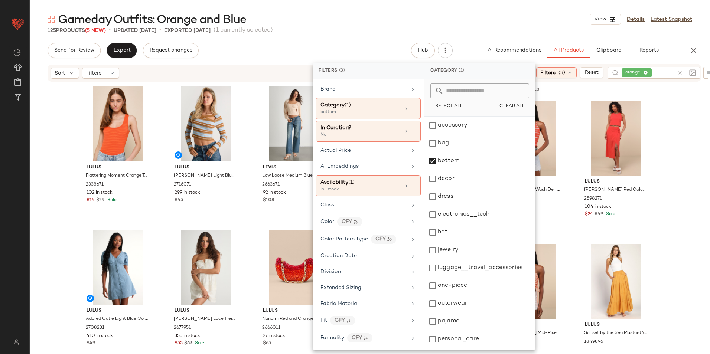
click at [646, 72] on icon at bounding box center [645, 73] width 5 height 5
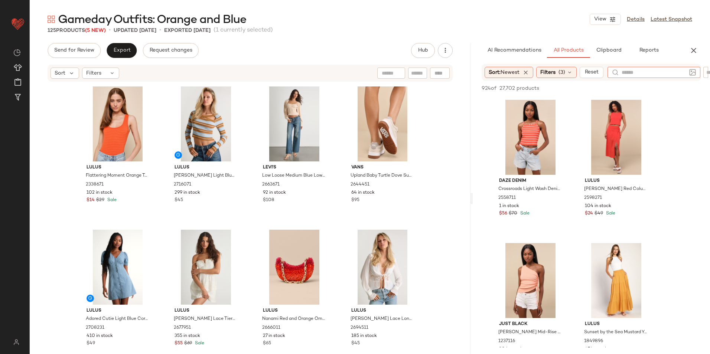
click at [493, 19] on div "Gameday Outfits: Orange and Blue View Details Latest Snapshot" at bounding box center [370, 19] width 681 height 15
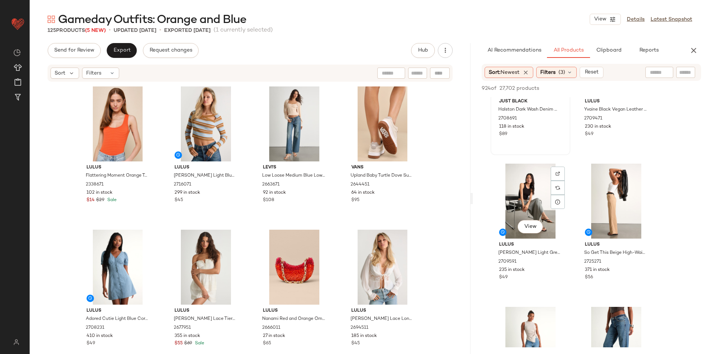
scroll to position [334, 0]
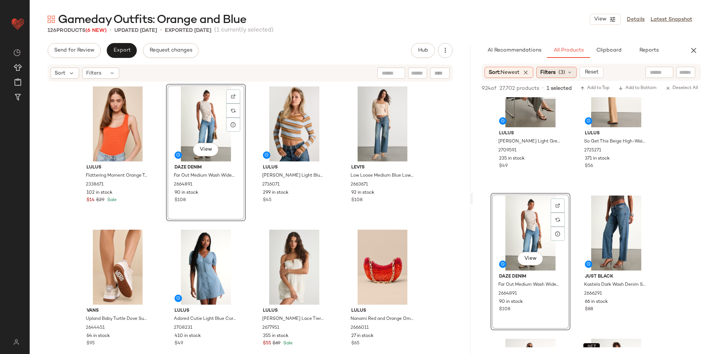
click at [565, 72] on span "(3)" at bounding box center [562, 73] width 7 height 8
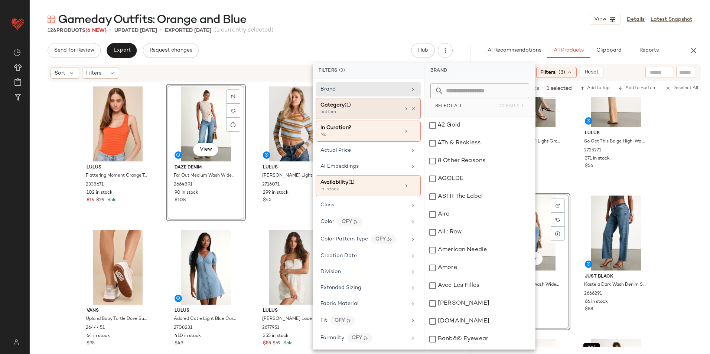
click at [355, 107] on div "Category (1)" at bounding box center [361, 105] width 80 height 8
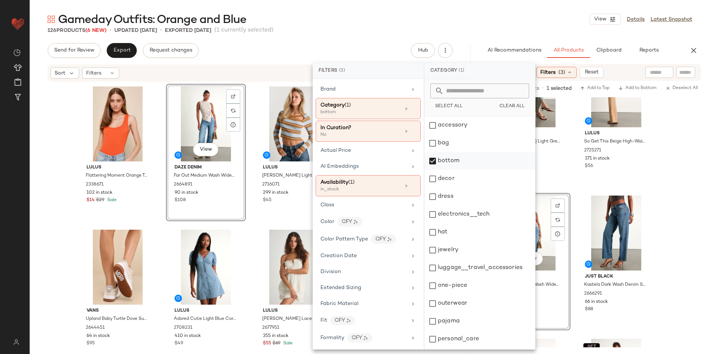
click at [449, 160] on div "bottom" at bounding box center [480, 161] width 111 height 18
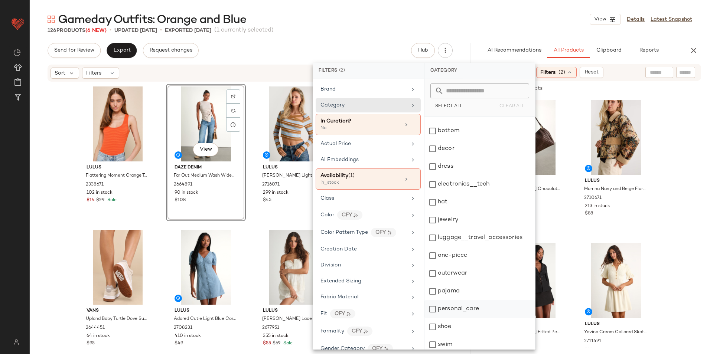
scroll to position [0, 0]
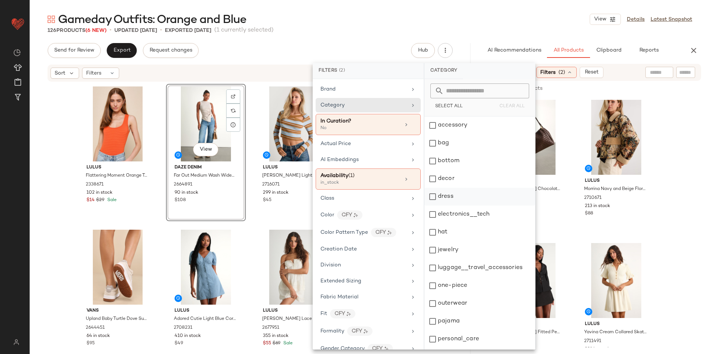
click at [449, 194] on div "dress" at bounding box center [480, 197] width 111 height 18
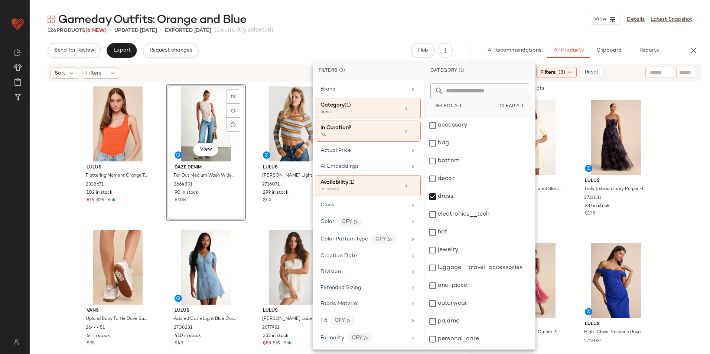
click at [483, 26] on div "Gameday Outfits: Orange and Blue View Details Latest Snapshot" at bounding box center [370, 19] width 681 height 15
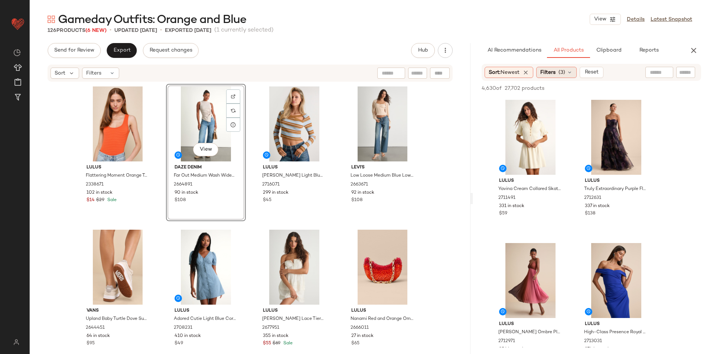
click at [565, 75] on span "(3)" at bounding box center [562, 73] width 7 height 8
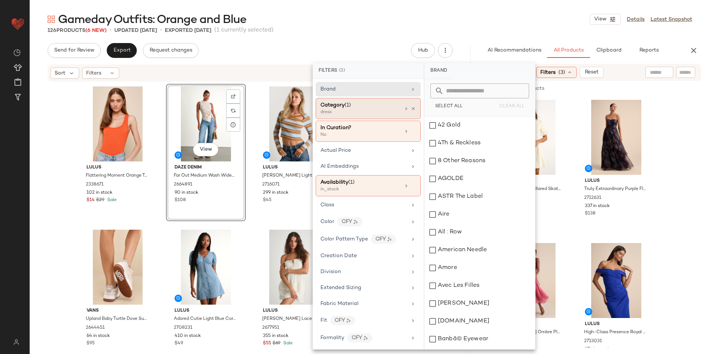
click at [379, 113] on div "dress" at bounding box center [358, 112] width 74 height 7
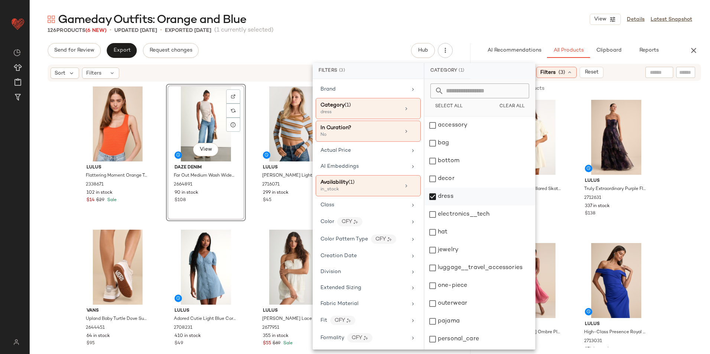
click at [457, 197] on div "dress" at bounding box center [480, 197] width 111 height 18
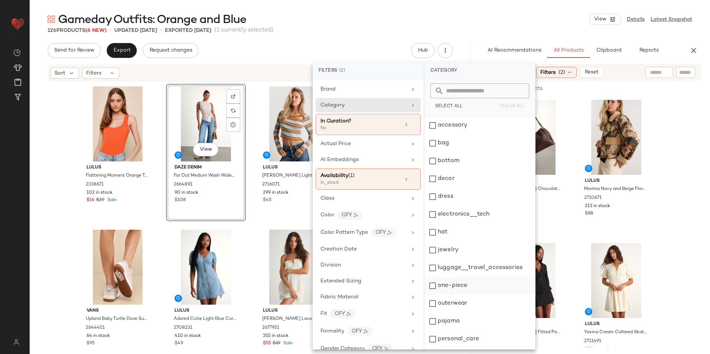
click at [452, 285] on div "one-piece" at bounding box center [480, 286] width 111 height 18
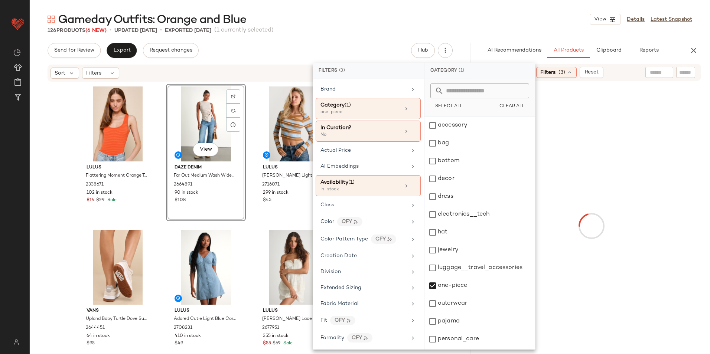
click at [665, 31] on div "126 Products (6 New) • updated Aug 28th • Exported Aug 26th (1 currently select…" at bounding box center [370, 30] width 681 height 7
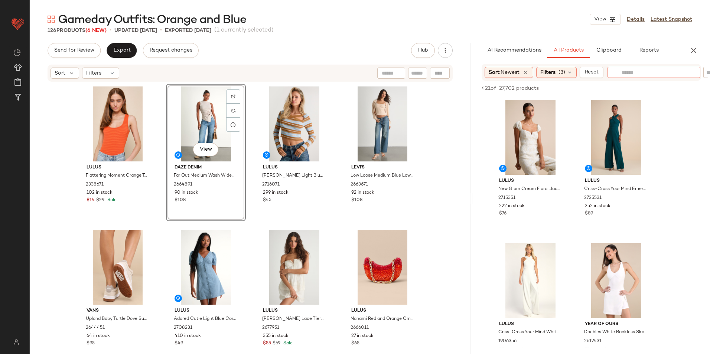
click at [666, 73] on input "text" at bounding box center [654, 73] width 65 height 8
type input "******"
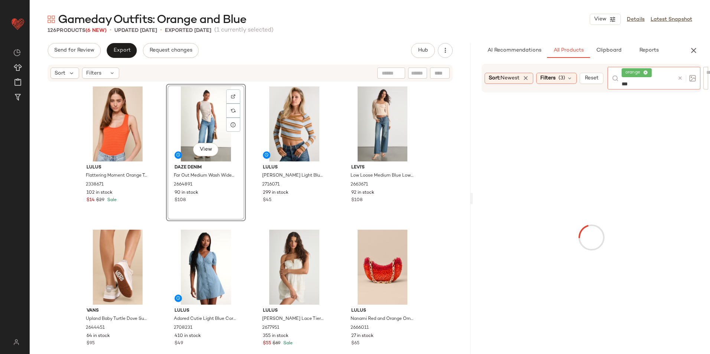
type input "****"
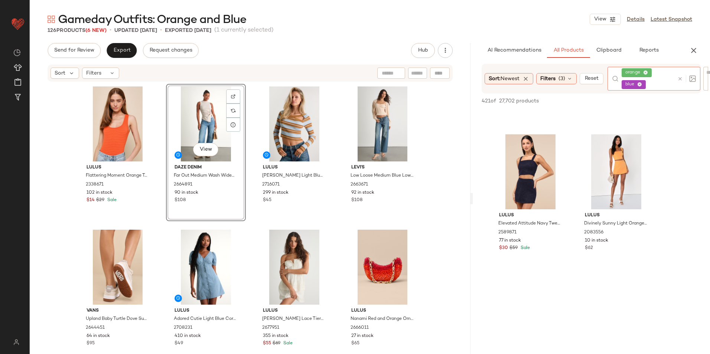
scroll to position [446, 0]
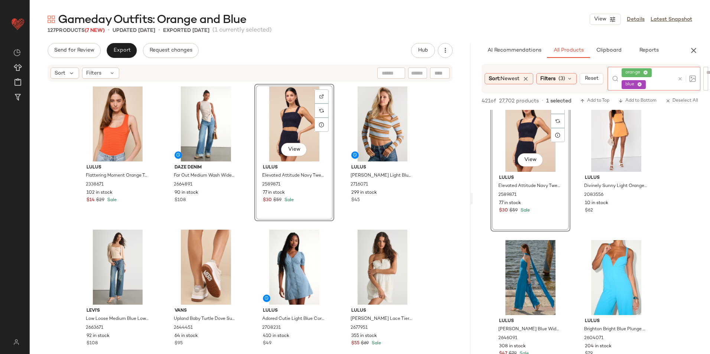
click at [680, 81] on icon at bounding box center [681, 79] width 6 height 6
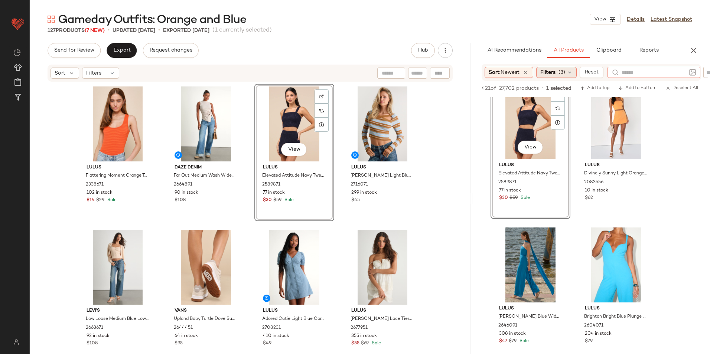
click at [559, 77] on div "Filters (3)" at bounding box center [556, 72] width 40 height 11
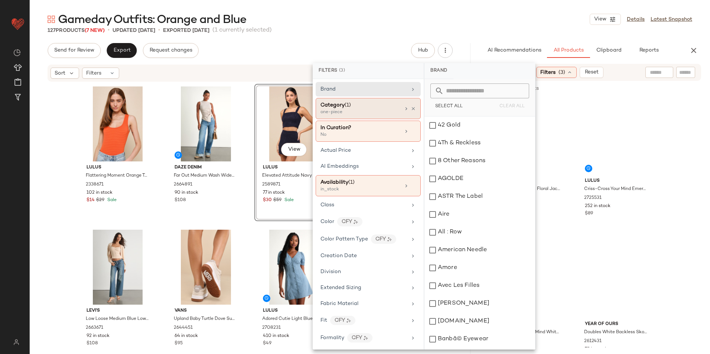
click at [369, 112] on div "one-piece" at bounding box center [358, 112] width 74 height 7
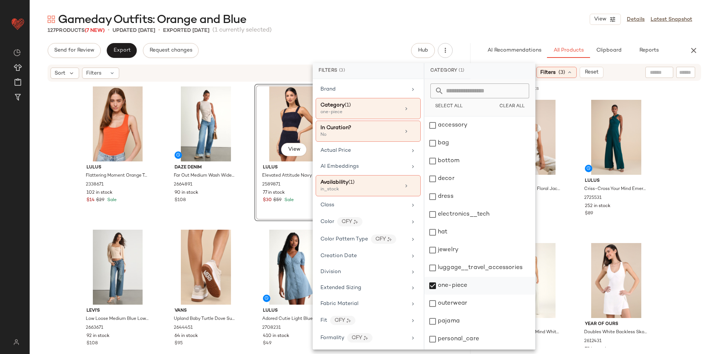
click at [451, 282] on div "one-piece" at bounding box center [480, 286] width 111 height 18
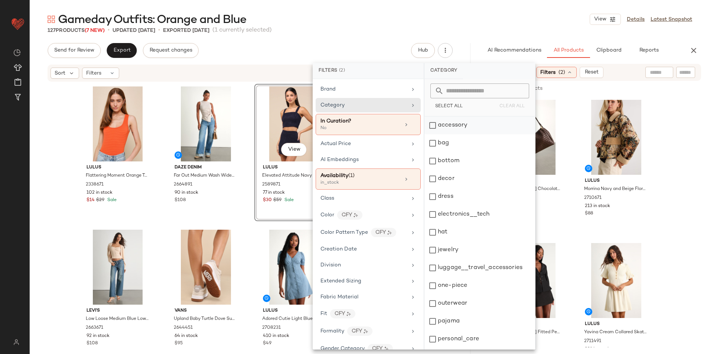
click at [449, 124] on div "accessory" at bounding box center [480, 126] width 111 height 18
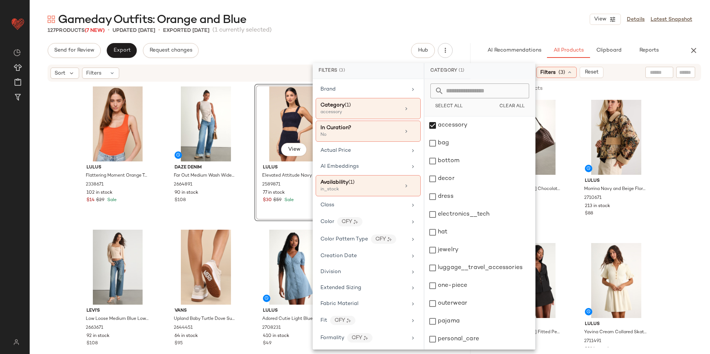
click at [489, 29] on div "127 Products (7 New) • updated Aug 28th • Exported Aug 26th (1 currently select…" at bounding box center [370, 30] width 681 height 7
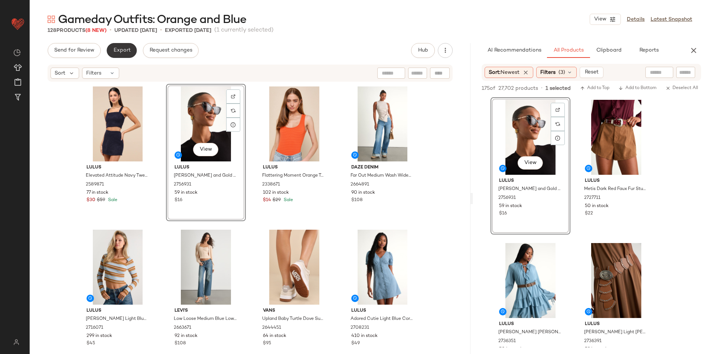
click at [123, 49] on span "Export" at bounding box center [121, 51] width 17 height 6
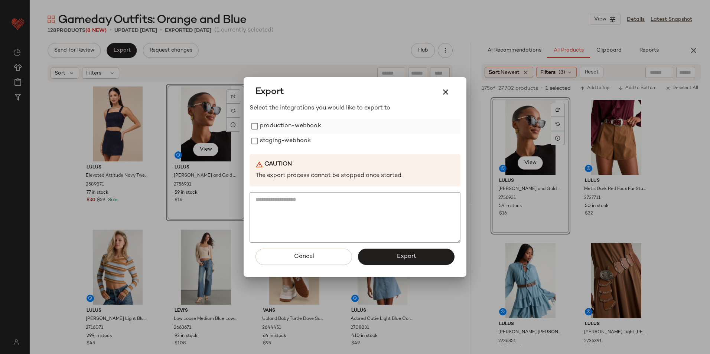
click at [273, 126] on label "production-webhook" at bounding box center [290, 126] width 61 height 15
click at [267, 143] on label "staging-webhook" at bounding box center [285, 141] width 51 height 15
drag, startPoint x: 383, startPoint y: 257, endPoint x: 397, endPoint y: 242, distance: 20.5
click at [383, 257] on button "Export" at bounding box center [406, 257] width 97 height 16
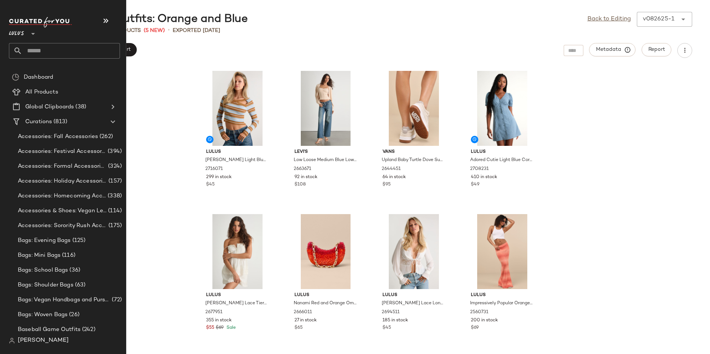
click at [29, 53] on input "text" at bounding box center [71, 51] width 98 height 16
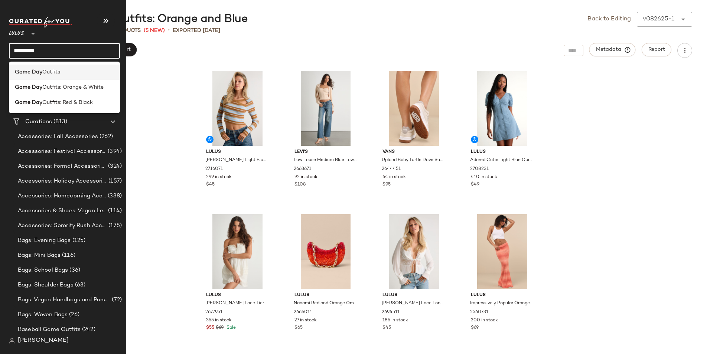
type input "********"
click at [37, 72] on b "Game Day" at bounding box center [28, 72] width 27 height 8
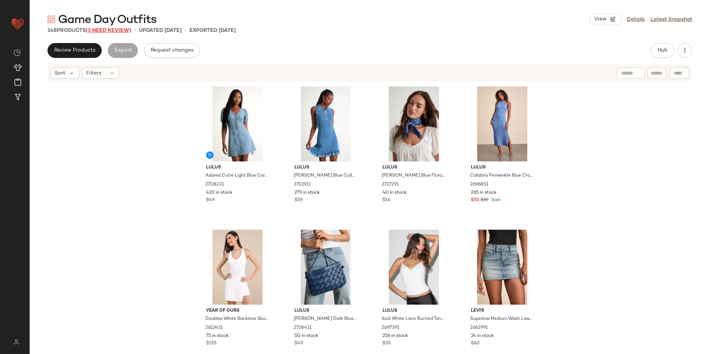
click at [101, 29] on span "(3 Need Review)" at bounding box center [108, 31] width 45 height 6
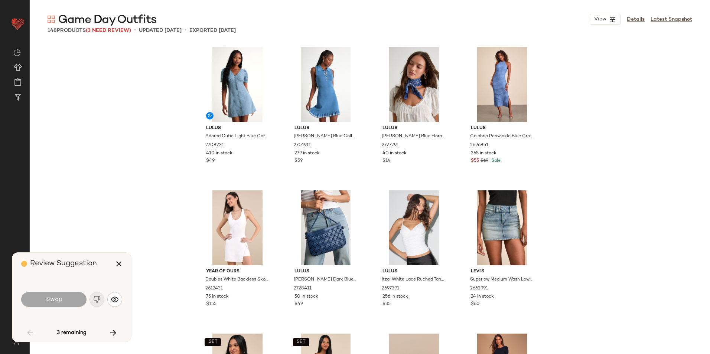
scroll to position [1147, 0]
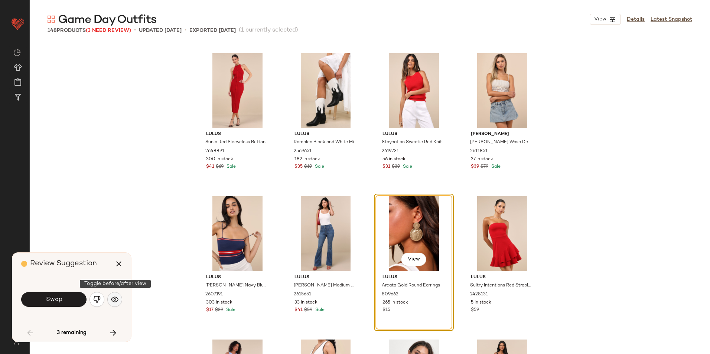
click at [112, 298] on img "button" at bounding box center [114, 299] width 7 height 7
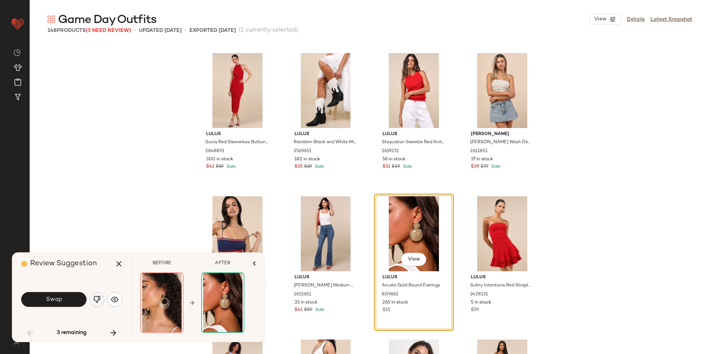
click at [98, 298] on img "button" at bounding box center [96, 299] width 7 height 7
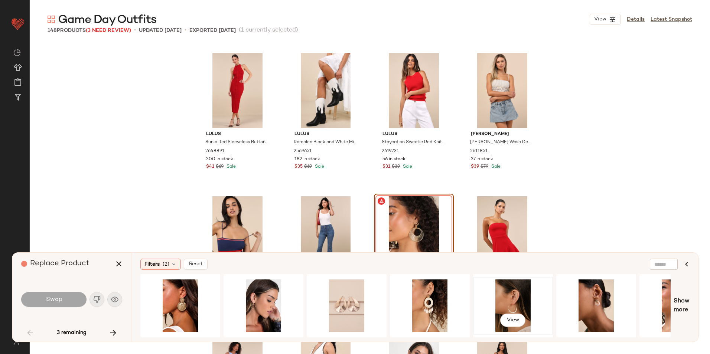
click at [511, 299] on div "View" at bounding box center [513, 306] width 75 height 53
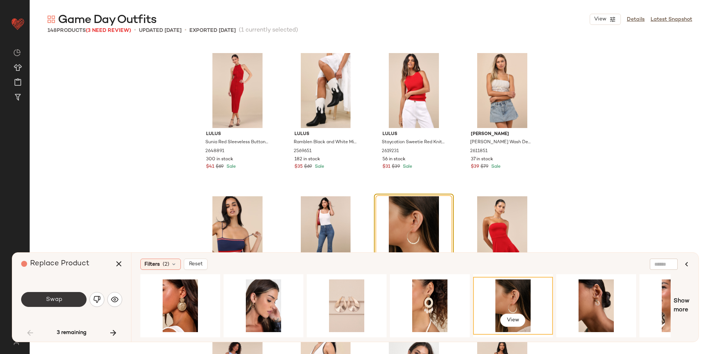
click at [65, 298] on button "Swap" at bounding box center [53, 299] width 65 height 15
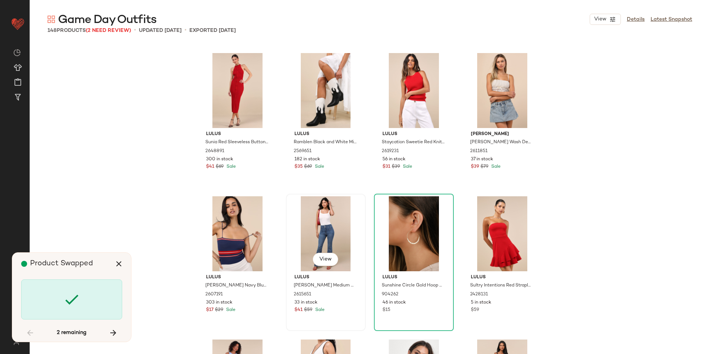
scroll to position [2007, 0]
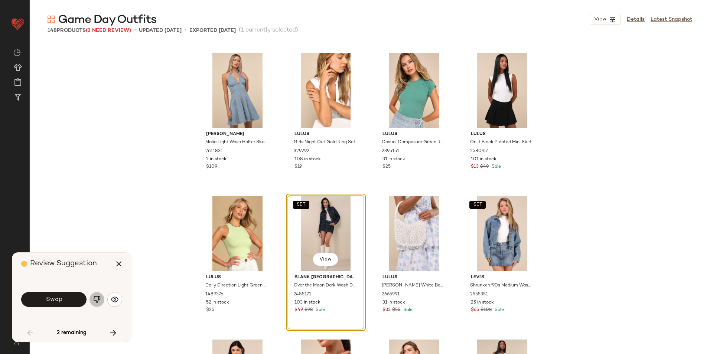
click at [100, 300] on img "button" at bounding box center [96, 299] width 7 height 7
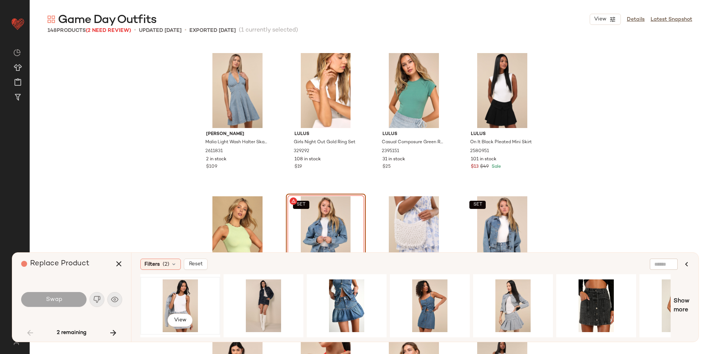
click at [193, 305] on div "View" at bounding box center [180, 306] width 75 height 53
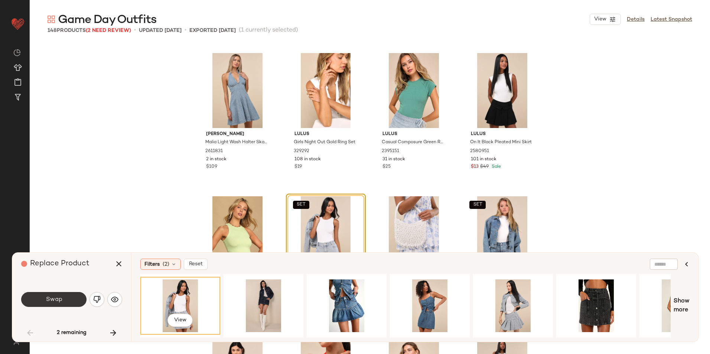
click at [73, 299] on button "Swap" at bounding box center [53, 299] width 65 height 15
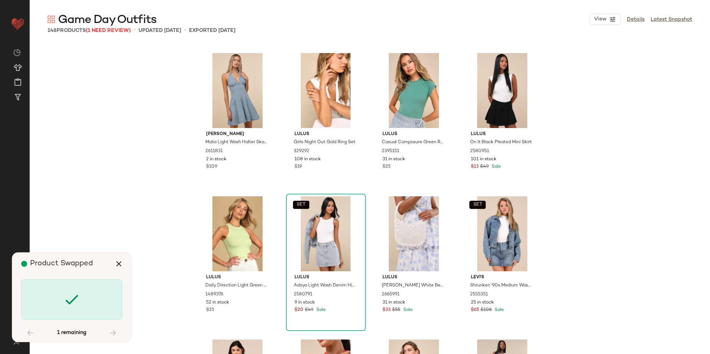
scroll to position [4996, 0]
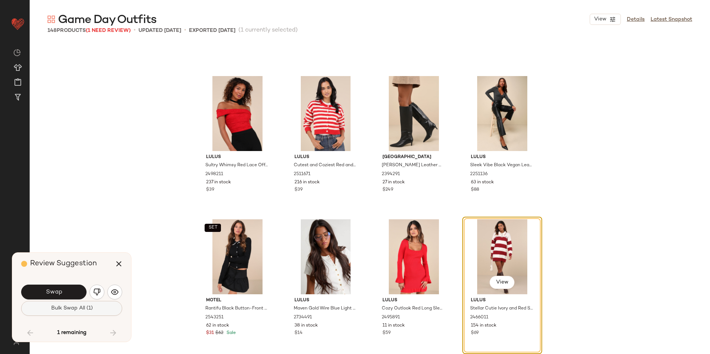
click at [61, 308] on span "Bulk Swap All (1)" at bounding box center [72, 309] width 42 height 6
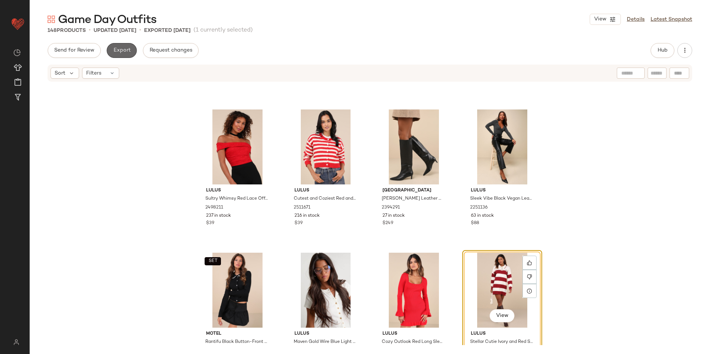
click at [119, 50] on span "Export" at bounding box center [121, 51] width 17 height 6
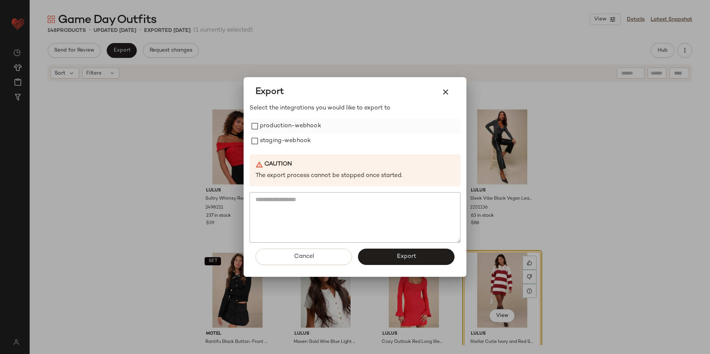
click at [287, 130] on label "production-webhook" at bounding box center [290, 126] width 61 height 15
drag, startPoint x: 283, startPoint y: 140, endPoint x: 305, endPoint y: 171, distance: 37.7
click at [283, 141] on label "staging-webhook" at bounding box center [285, 141] width 51 height 15
click at [371, 255] on button "Export" at bounding box center [406, 257] width 97 height 16
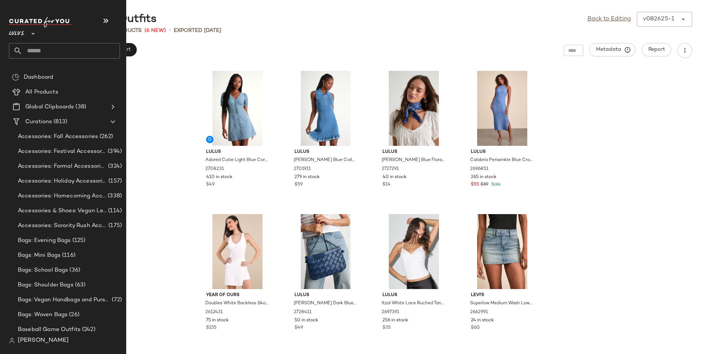
click at [50, 47] on input "text" at bounding box center [71, 51] width 98 height 16
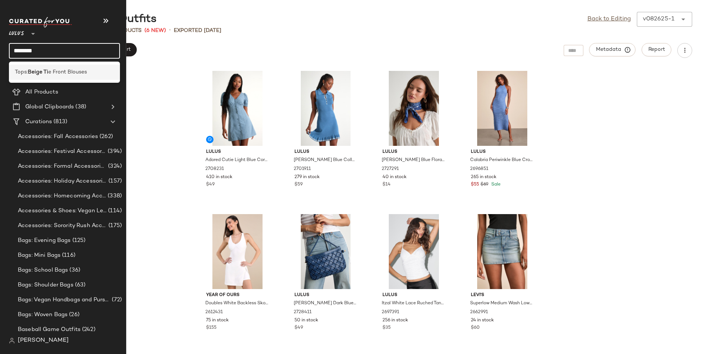
type input "********"
click at [57, 66] on div "Tops: Beige Ti e Front Blouses" at bounding box center [64, 72] width 111 height 15
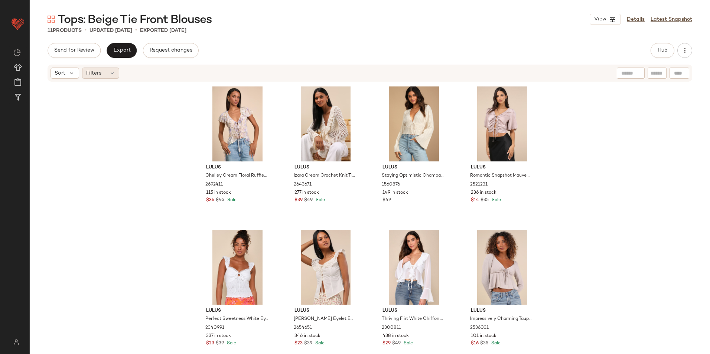
click at [110, 74] on icon at bounding box center [112, 73] width 6 height 6
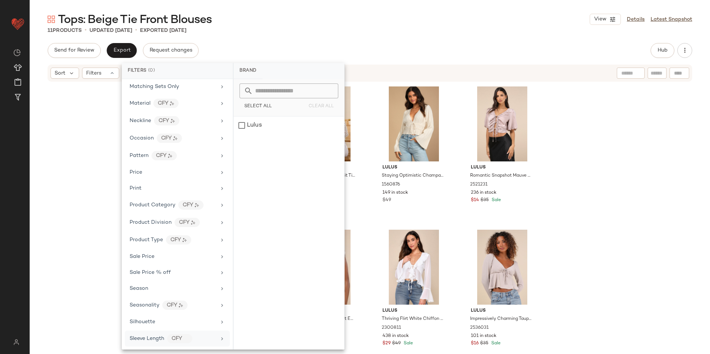
scroll to position [351, 0]
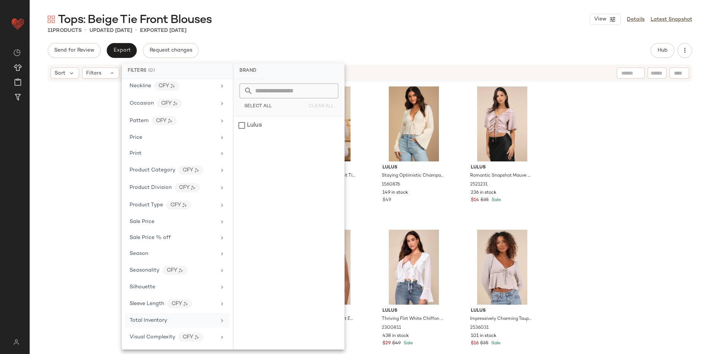
click at [159, 321] on span "Total Inventory" at bounding box center [149, 321] width 38 height 6
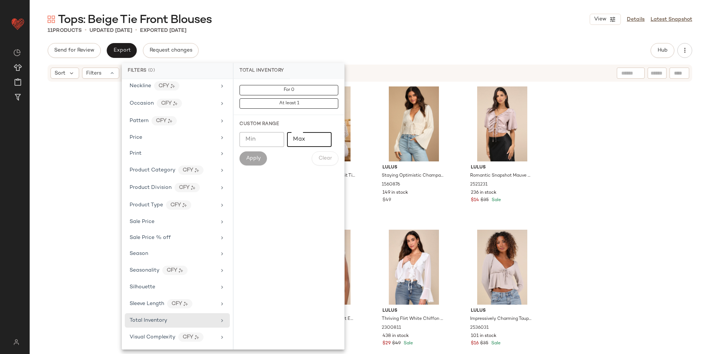
click at [307, 142] on input "Max" at bounding box center [309, 139] width 45 height 15
type input "**"
click at [261, 156] on button "Apply" at bounding box center [253, 159] width 27 height 14
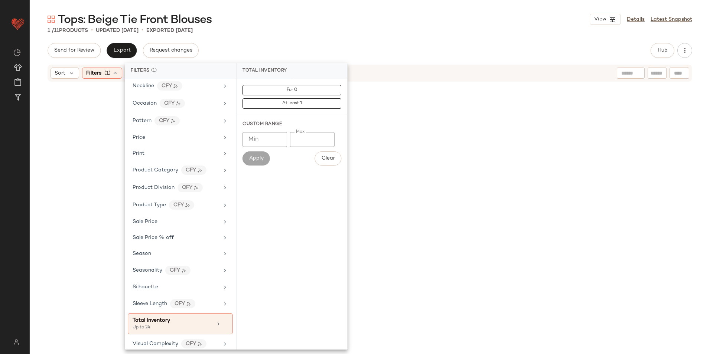
click at [306, 42] on div "Tops: Beige Tie Front Blouses View Details Latest Snapshot 1 / 11 Products • up…" at bounding box center [370, 183] width 681 height 342
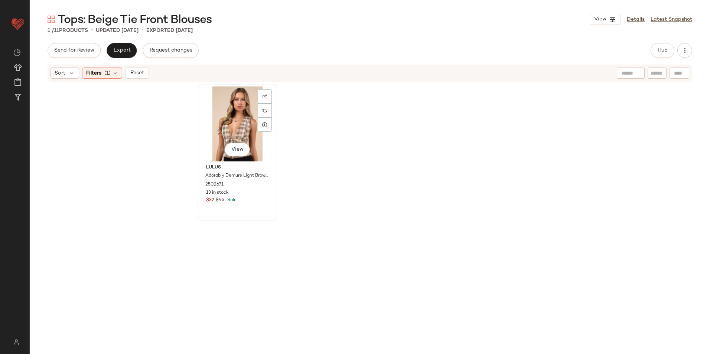
click at [238, 130] on div "View" at bounding box center [237, 124] width 75 height 75
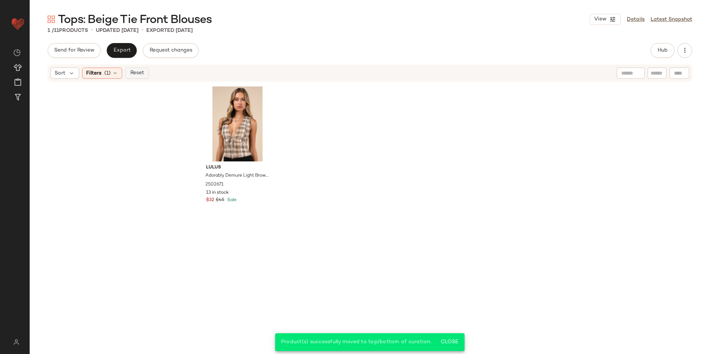
click at [140, 76] on span "Reset" at bounding box center [137, 73] width 14 height 6
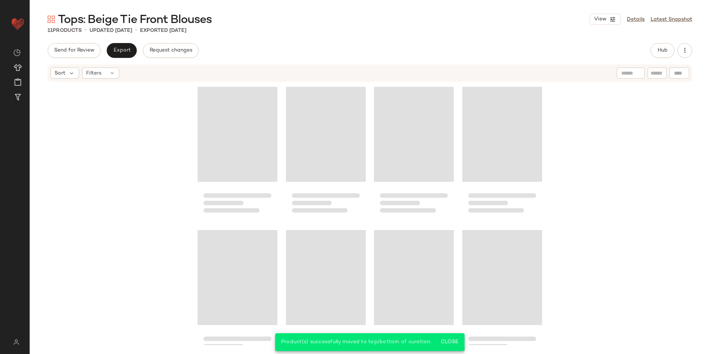
scroll to position [169, 0]
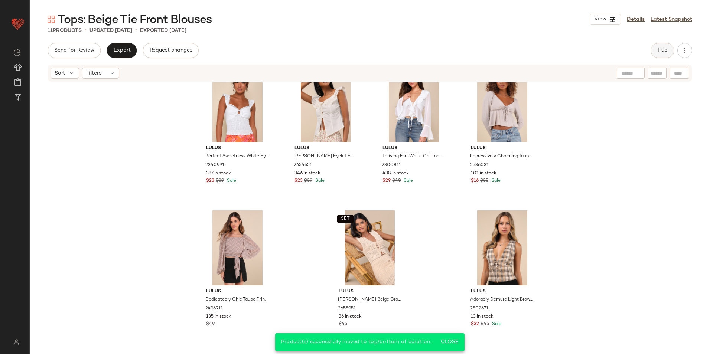
click at [660, 48] on span "Hub" at bounding box center [663, 51] width 10 height 6
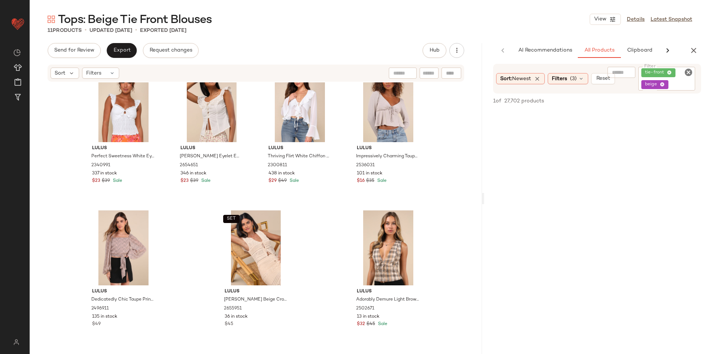
drag, startPoint x: 370, startPoint y: 197, endPoint x: 583, endPoint y: 195, distance: 213.2
click at [583, 195] on div "Tops: Beige Tie Front Blouses View Details Latest Snapshot 11 Products • update…" at bounding box center [370, 183] width 681 height 342
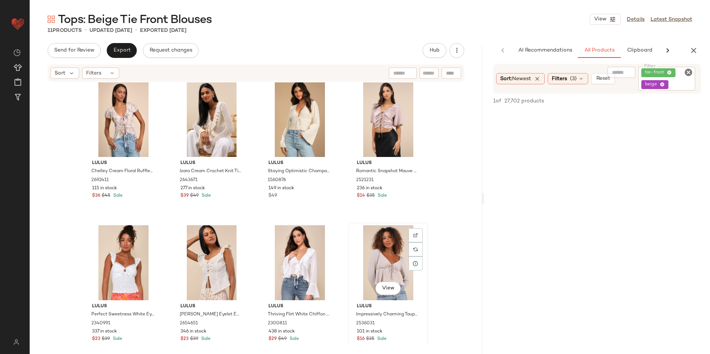
scroll to position [0, 0]
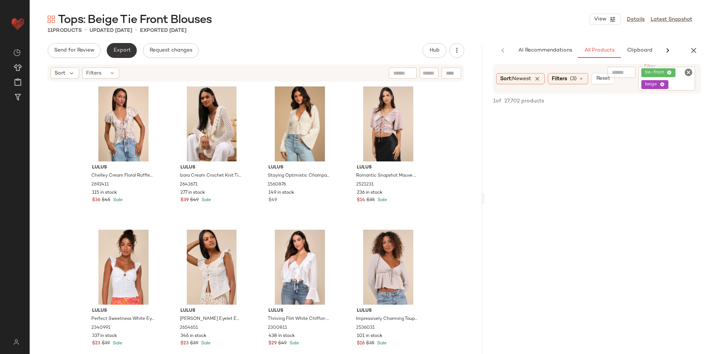
click at [117, 48] on span "Export" at bounding box center [121, 51] width 17 height 6
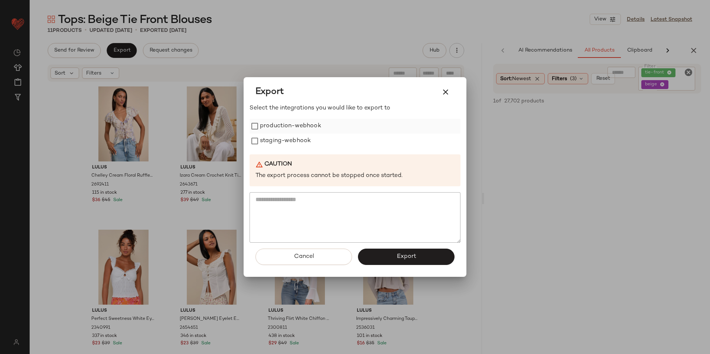
drag, startPoint x: 279, startPoint y: 128, endPoint x: 279, endPoint y: 140, distance: 11.9
click at [279, 129] on label "production-webhook" at bounding box center [290, 126] width 61 height 15
click at [279, 140] on label "staging-webhook" at bounding box center [285, 141] width 51 height 15
click at [383, 257] on button "Export" at bounding box center [406, 257] width 97 height 16
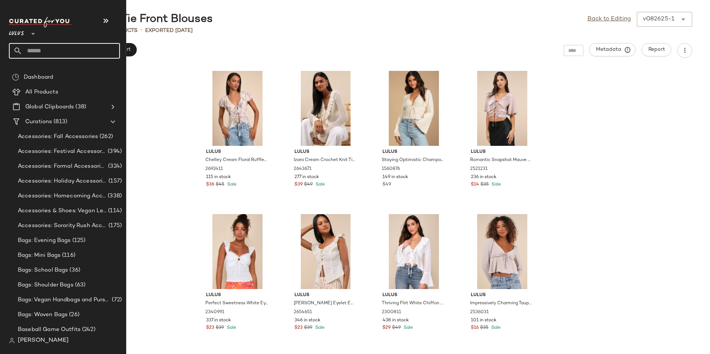
click at [40, 50] on input "text" at bounding box center [71, 51] width 98 height 16
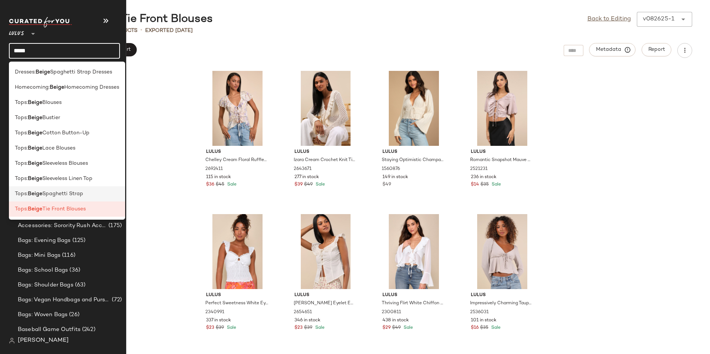
type input "*****"
click at [71, 194] on span "Spaghetti Strap" at bounding box center [62, 194] width 41 height 8
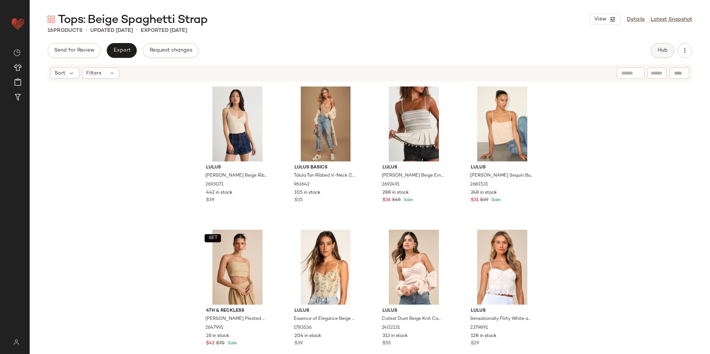
click at [662, 51] on span "Hub" at bounding box center [663, 51] width 10 height 6
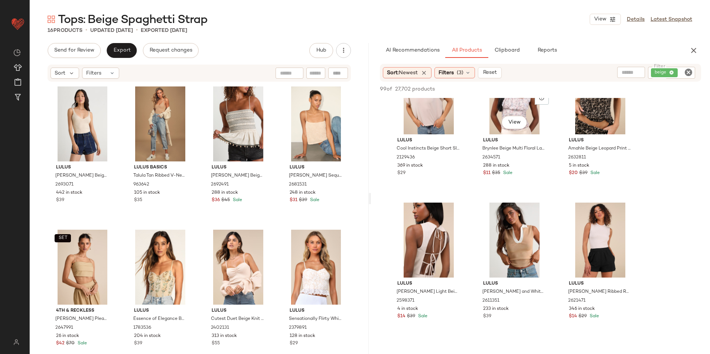
scroll to position [1189, 0]
click at [104, 73] on div "Filters" at bounding box center [100, 73] width 37 height 11
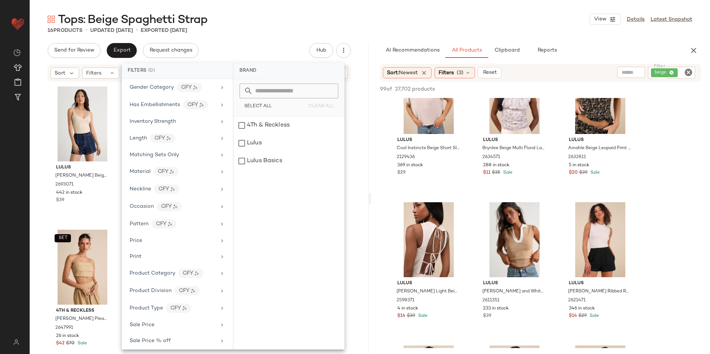
scroll to position [351, 0]
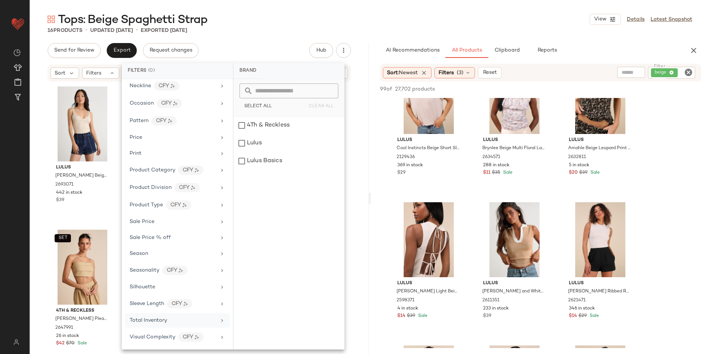
click at [157, 321] on span "Total Inventory" at bounding box center [149, 321] width 38 height 6
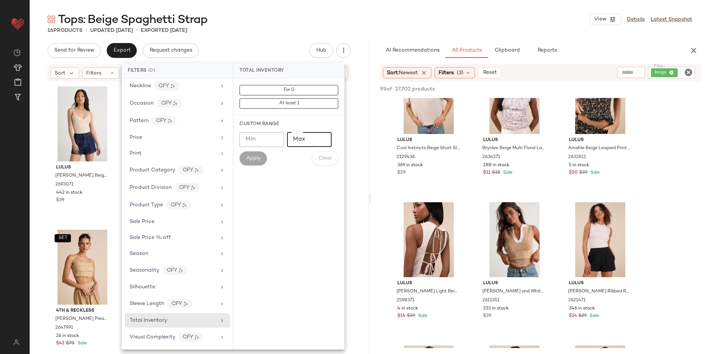
click at [301, 139] on input "Max" at bounding box center [309, 139] width 45 height 15
type input "**"
click at [249, 160] on span "Apply" at bounding box center [253, 159] width 15 height 6
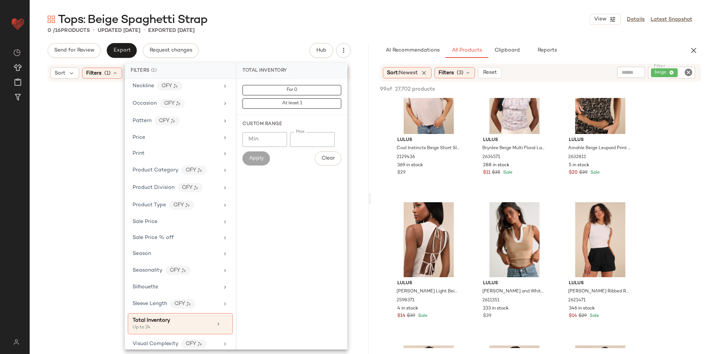
click at [305, 19] on div "Tops: Beige Spaghetti Strap View Details Latest Snapshot" at bounding box center [370, 19] width 681 height 15
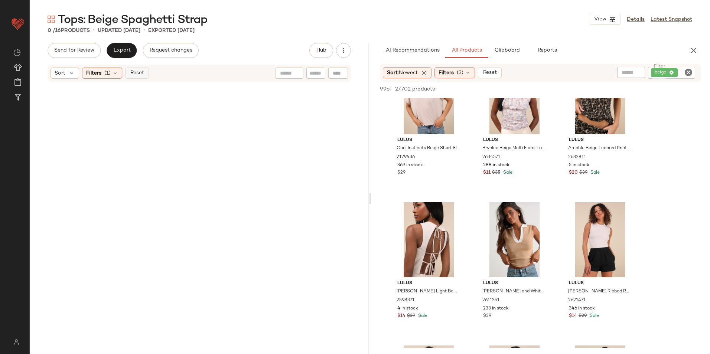
click at [138, 76] on span "Reset" at bounding box center [137, 73] width 14 height 6
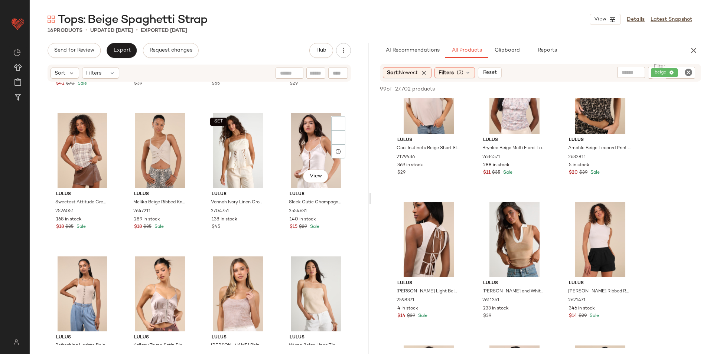
scroll to position [312, 0]
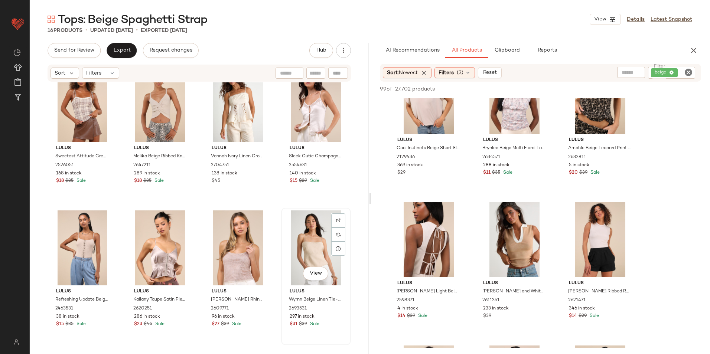
click at [314, 245] on div "View" at bounding box center [316, 248] width 65 height 75
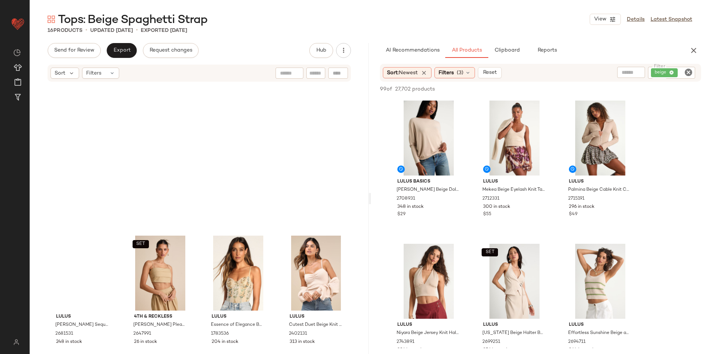
scroll to position [1189, 0]
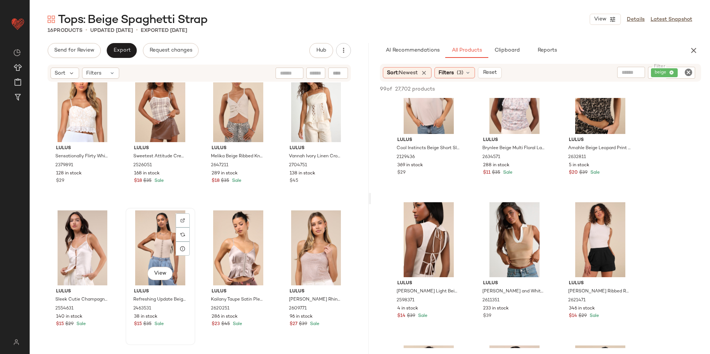
click at [163, 236] on div "View" at bounding box center [160, 248] width 65 height 75
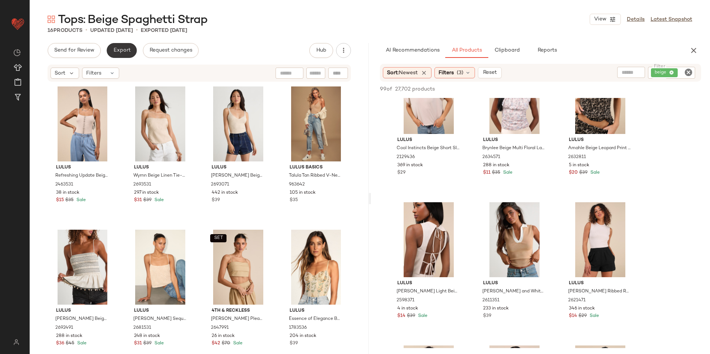
click at [130, 48] on button "Export" at bounding box center [122, 50] width 30 height 15
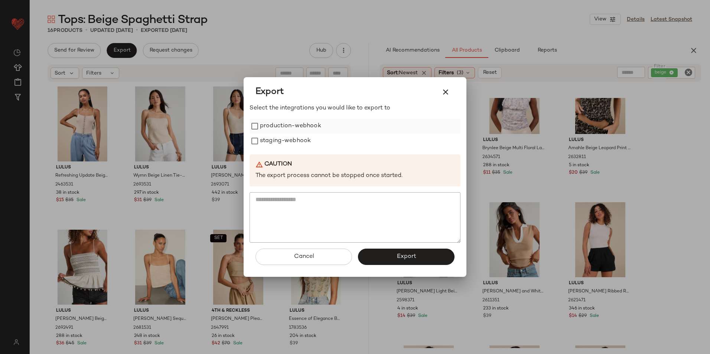
click at [273, 127] on label "production-webhook" at bounding box center [290, 126] width 61 height 15
click at [272, 141] on label "staging-webhook" at bounding box center [285, 141] width 51 height 15
click at [383, 256] on button "Export" at bounding box center [406, 257] width 97 height 16
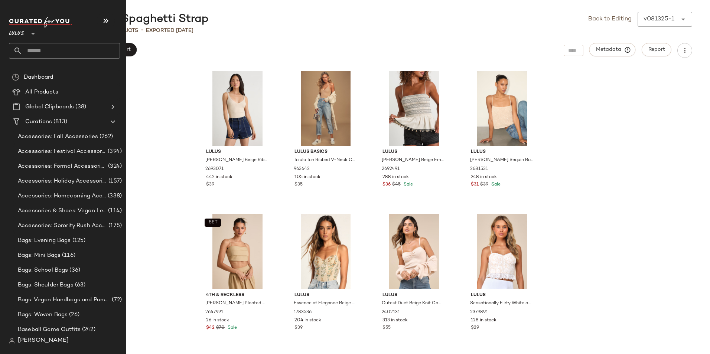
click at [53, 49] on input "text" at bounding box center [71, 51] width 98 height 16
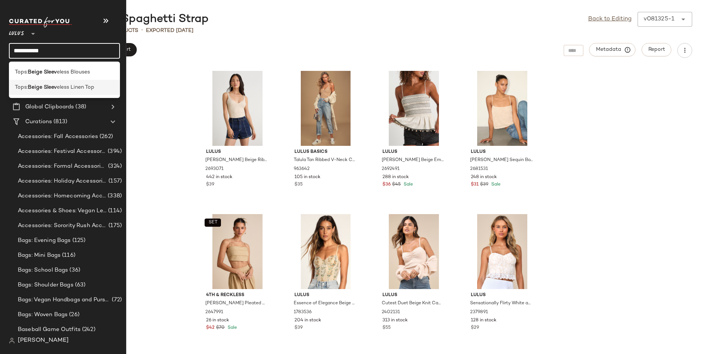
type input "**********"
click at [61, 85] on span "eless Linen Top" at bounding box center [76, 88] width 38 height 8
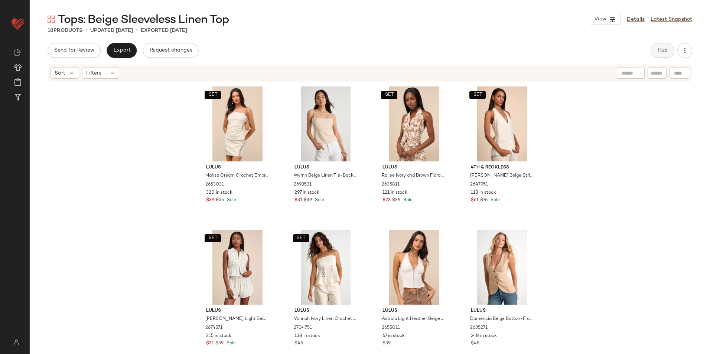
click at [658, 53] on span "Hub" at bounding box center [663, 51] width 10 height 6
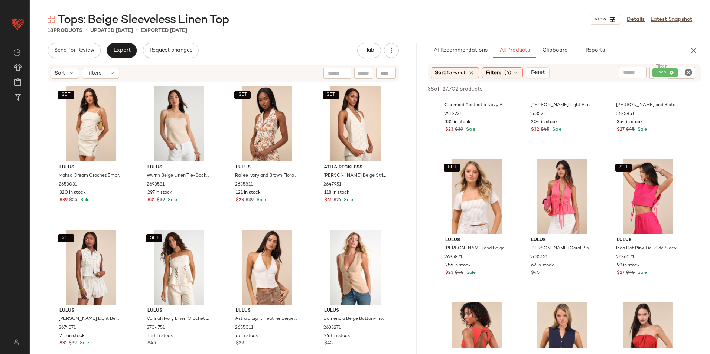
scroll to position [515, 0]
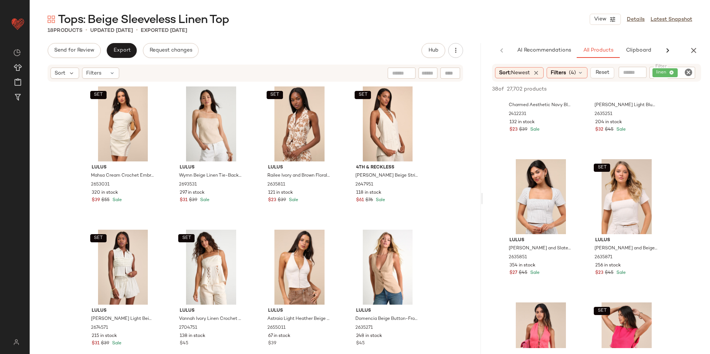
drag, startPoint x: 370, startPoint y: 195, endPoint x: 576, endPoint y: 193, distance: 206.2
click at [576, 193] on div "Tops: Beige Sleeveless Linen Top View Details Latest Snapshot 18 Products • upd…" at bounding box center [370, 183] width 681 height 342
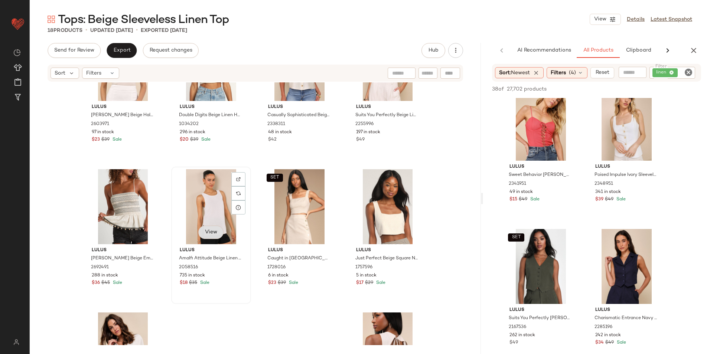
scroll to position [344, 0]
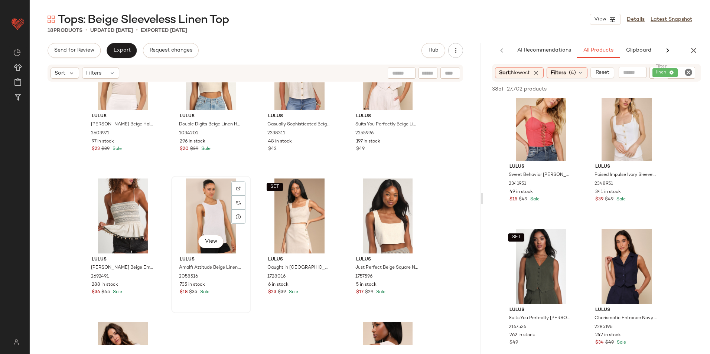
click at [210, 209] on div "View" at bounding box center [211, 216] width 75 height 75
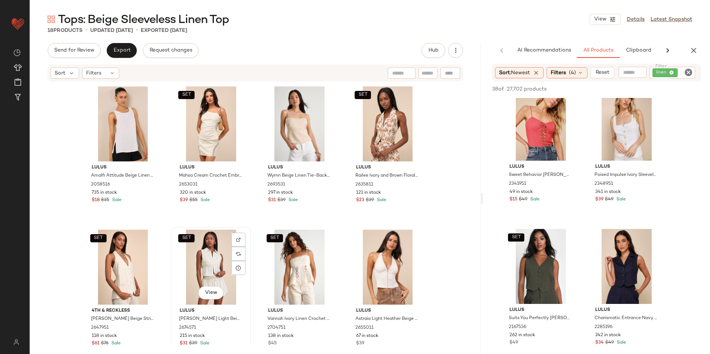
click at [217, 275] on div "SET View" at bounding box center [211, 267] width 75 height 75
click at [305, 264] on div "SET View" at bounding box center [299, 267] width 75 height 75
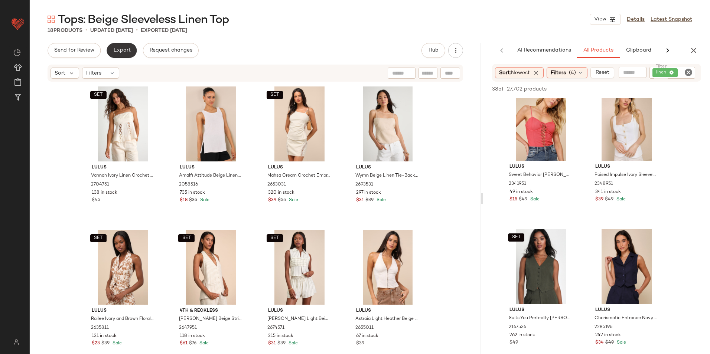
click at [121, 48] on span "Export" at bounding box center [121, 51] width 17 height 6
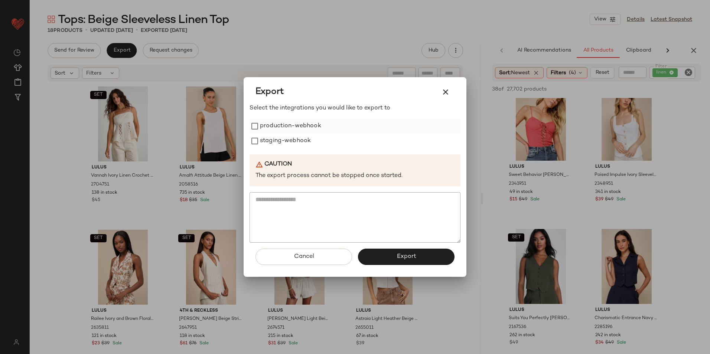
click at [272, 123] on label "production-webhook" at bounding box center [290, 126] width 61 height 15
click at [272, 139] on label "staging-webhook" at bounding box center [285, 141] width 51 height 15
click at [419, 257] on button "Export" at bounding box center [406, 257] width 97 height 16
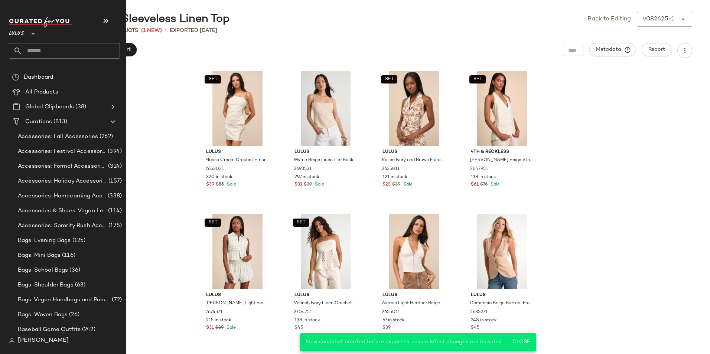
click at [43, 50] on input "text" at bounding box center [71, 51] width 98 height 16
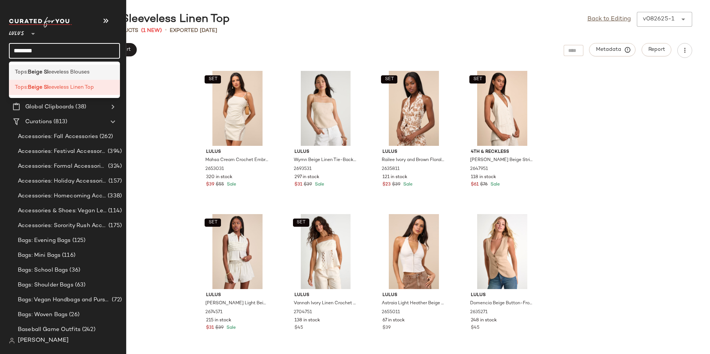
type input "********"
click at [45, 74] on b "Beige Sl" at bounding box center [38, 72] width 20 height 8
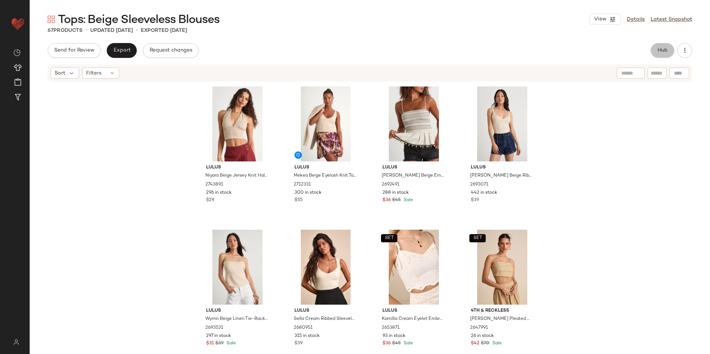
click at [662, 50] on span "Hub" at bounding box center [663, 51] width 10 height 6
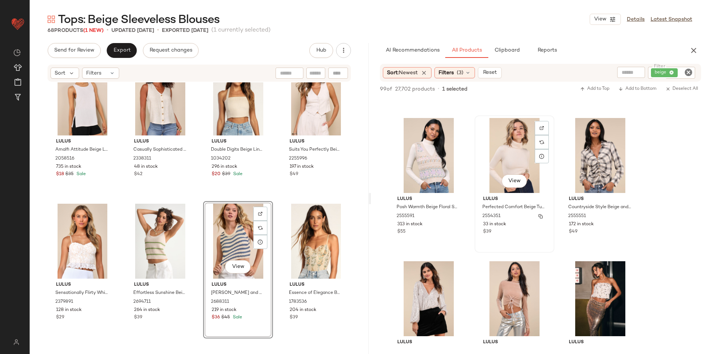
scroll to position [743, 0]
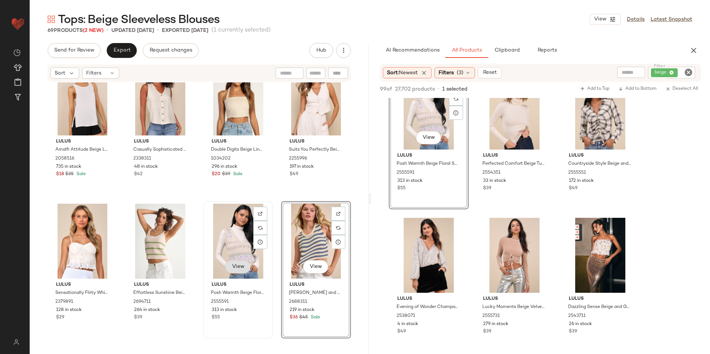
click at [243, 265] on button "View" at bounding box center [237, 266] width 25 height 13
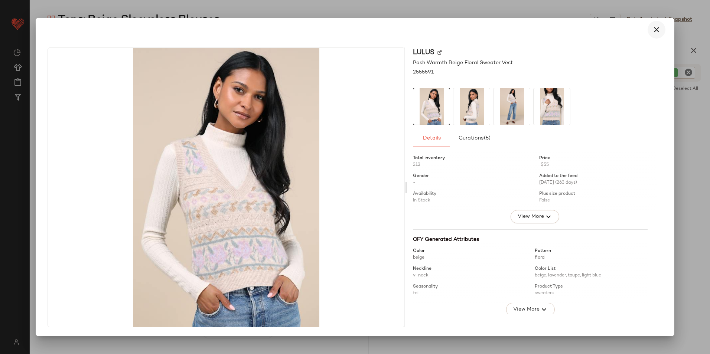
click at [661, 28] on icon "button" at bounding box center [656, 29] width 9 height 9
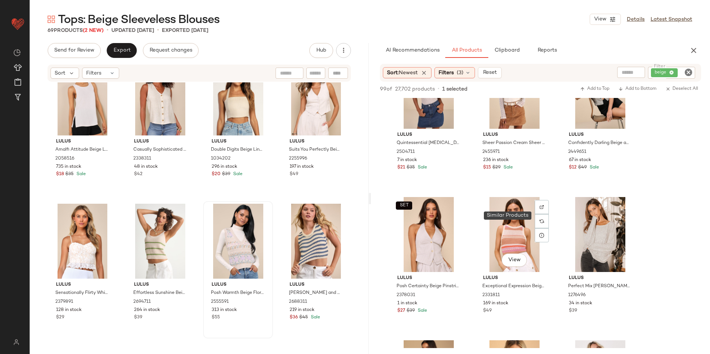
scroll to position [1486, 0]
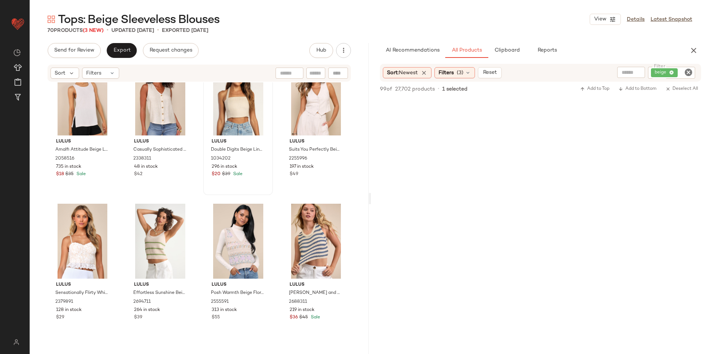
scroll to position [2637, 0]
click at [101, 75] on div "Filters" at bounding box center [100, 73] width 37 height 11
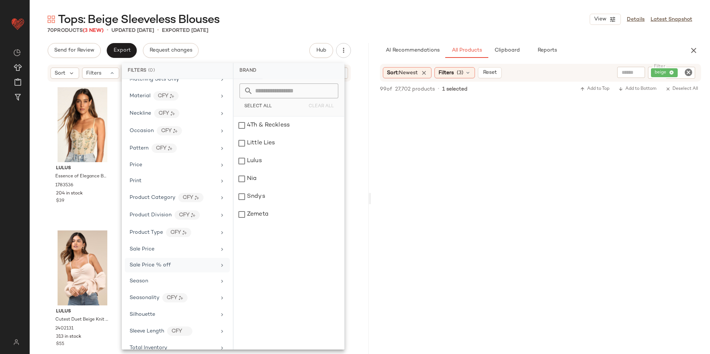
scroll to position [351, 0]
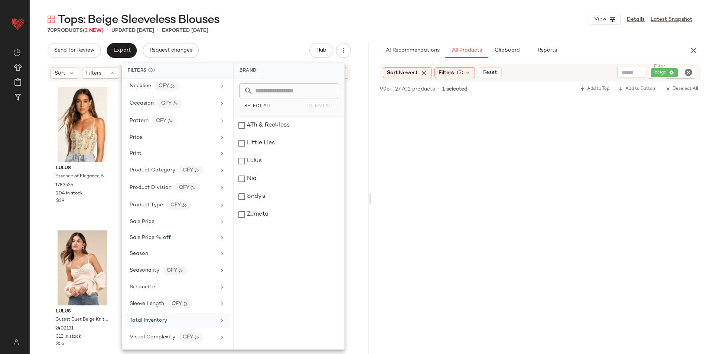
click at [155, 322] on span "Total Inventory" at bounding box center [149, 321] width 38 height 6
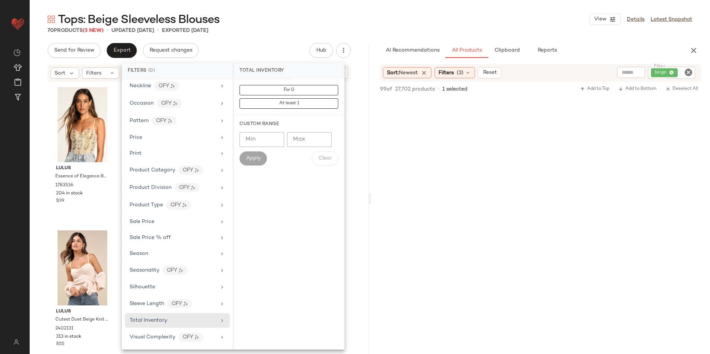
click at [316, 145] on input "Max" at bounding box center [309, 139] width 45 height 15
type input "**"
click at [259, 155] on button "Apply" at bounding box center [253, 159] width 27 height 14
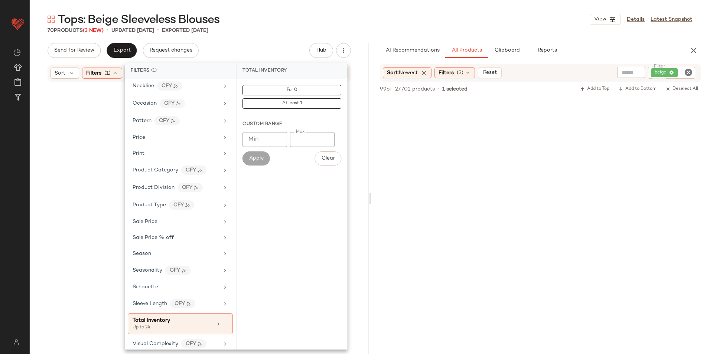
click at [264, 29] on div "70 Products (3 New) • updated Aug 28th • Exported Aug 26th" at bounding box center [370, 30] width 681 height 7
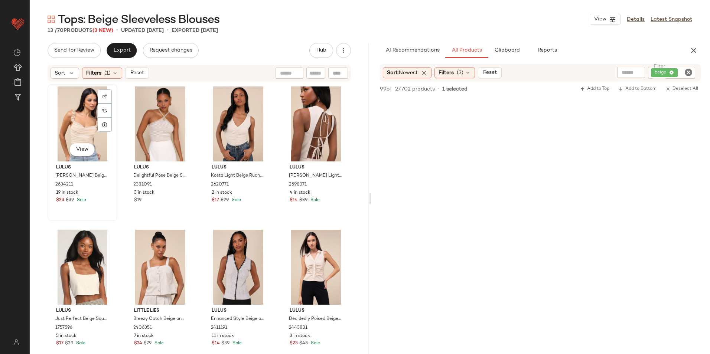
click at [73, 114] on div "View" at bounding box center [82, 124] width 65 height 75
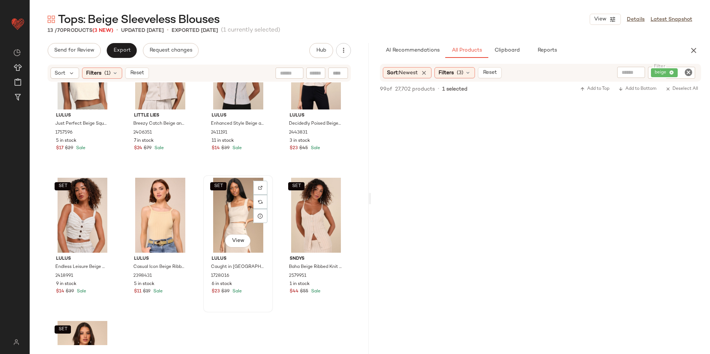
scroll to position [312, 0]
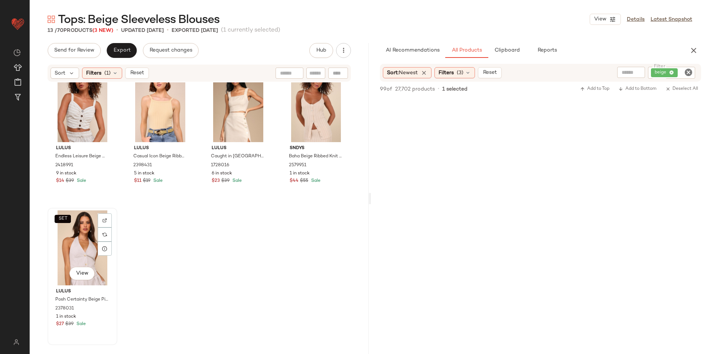
click at [86, 241] on div "SET View" at bounding box center [82, 248] width 65 height 75
click at [137, 76] on span "Reset" at bounding box center [137, 73] width 14 height 6
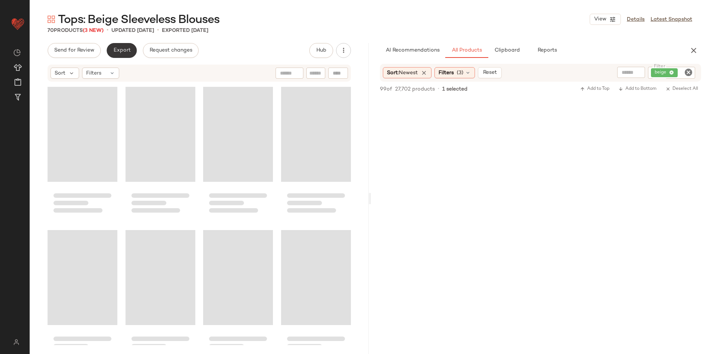
click at [118, 56] on button "Export" at bounding box center [122, 50] width 30 height 15
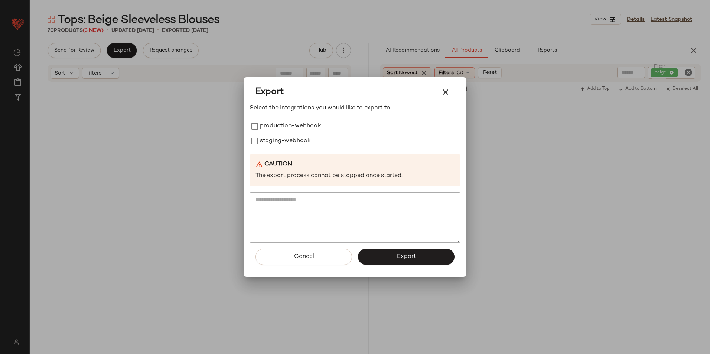
scroll to position [2319, 0]
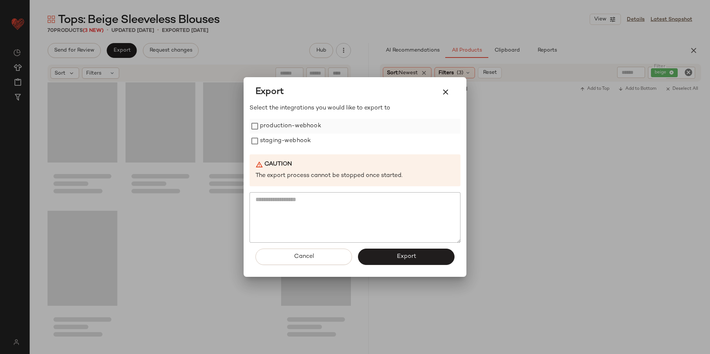
click at [288, 120] on label "production-webhook" at bounding box center [290, 126] width 61 height 15
click at [278, 145] on label "staging-webhook" at bounding box center [285, 141] width 51 height 15
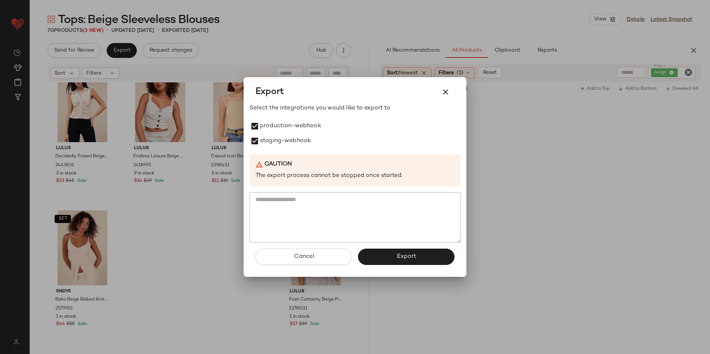
drag, startPoint x: 379, startPoint y: 253, endPoint x: 374, endPoint y: 250, distance: 5.1
click at [379, 254] on button "Export" at bounding box center [406, 257] width 97 height 16
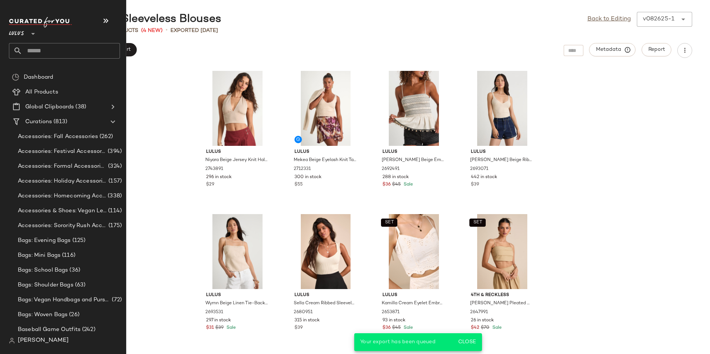
click at [34, 50] on input "text" at bounding box center [71, 51] width 98 height 16
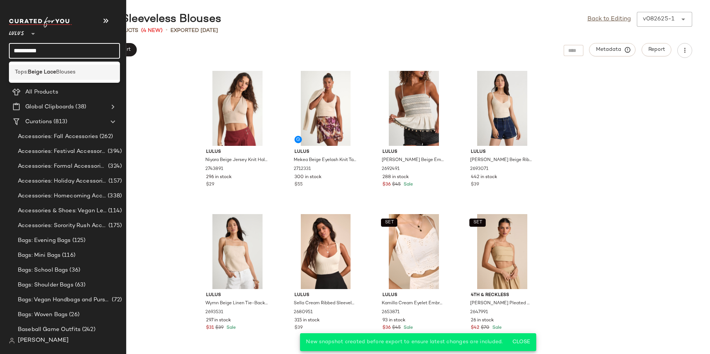
type input "**********"
click at [51, 73] on b "Beige Lace" at bounding box center [42, 72] width 28 height 8
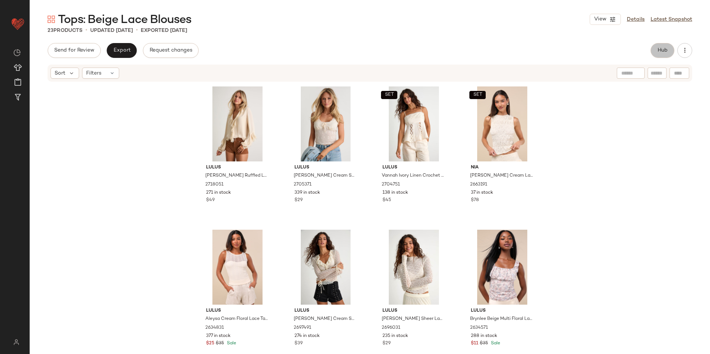
click at [655, 55] on button "Hub" at bounding box center [663, 50] width 24 height 15
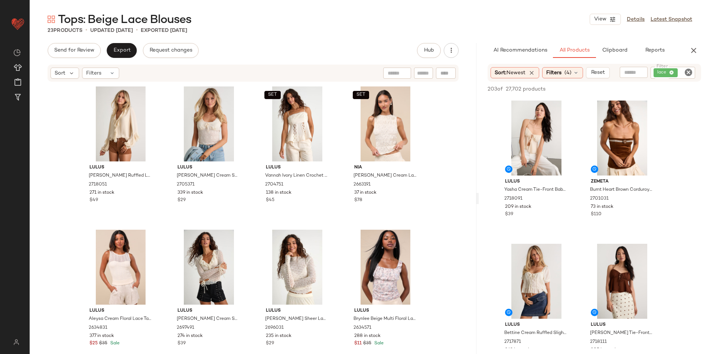
drag, startPoint x: 369, startPoint y: 200, endPoint x: 531, endPoint y: 187, distance: 162.5
click at [531, 187] on div "Tops: Beige Lace Blouses View Details Latest Snapshot 23 Products • updated Aug…" at bounding box center [370, 183] width 681 height 342
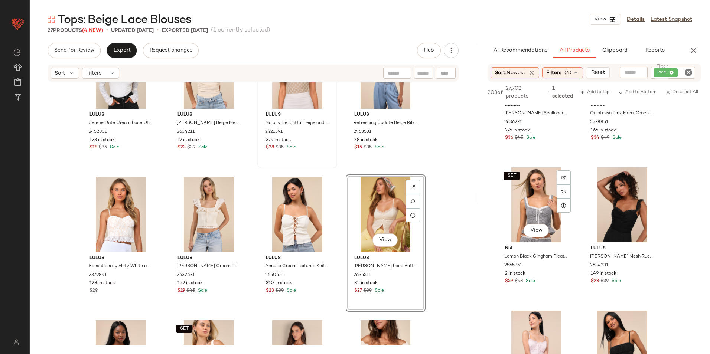
scroll to position [2823, 0]
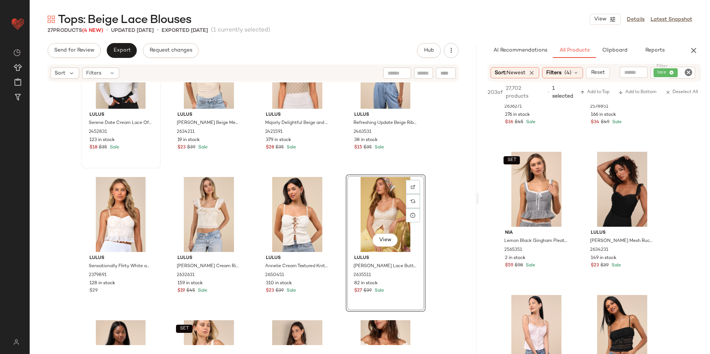
drag, startPoint x: 106, startPoint y: 72, endPoint x: 119, endPoint y: 83, distance: 16.4
click at [105, 72] on div "Filters" at bounding box center [100, 73] width 37 height 11
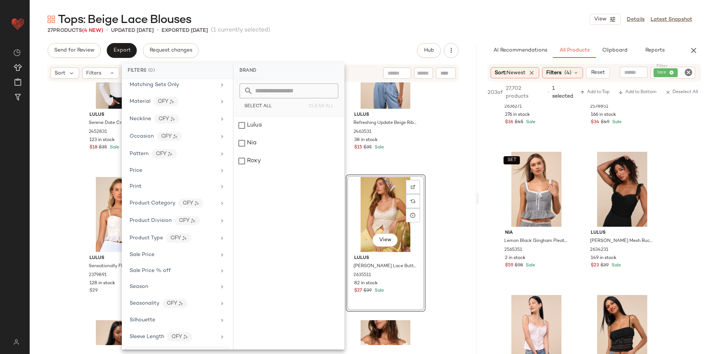
scroll to position [351, 0]
click at [169, 319] on div "Total Inventory" at bounding box center [173, 321] width 87 height 8
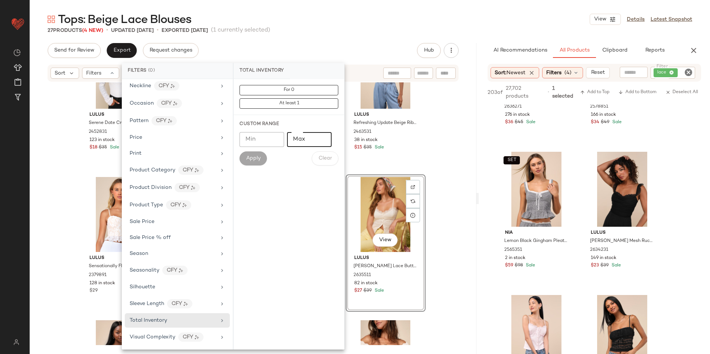
click at [312, 137] on input "Max" at bounding box center [309, 139] width 45 height 15
type input "**"
click at [264, 159] on button "Apply" at bounding box center [253, 159] width 27 height 14
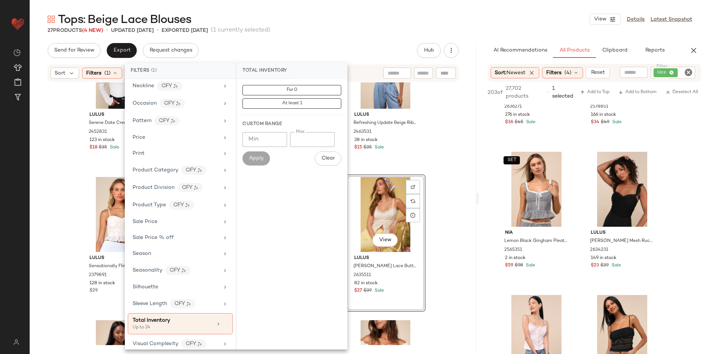
click at [347, 51] on div "Send for Review Export Request changes Hub Sort Filters (1) Reset Lulus Serene …" at bounding box center [253, 198] width 447 height 311
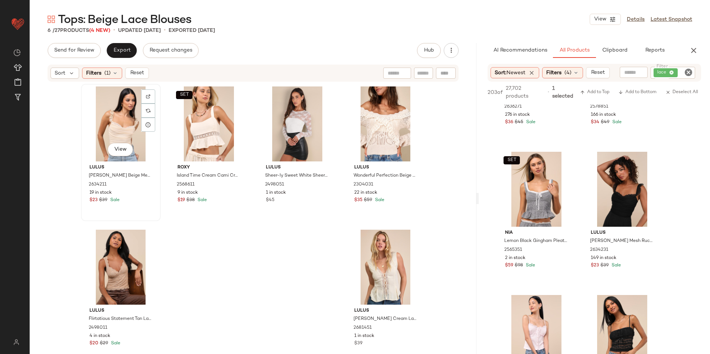
click at [106, 122] on div "View" at bounding box center [121, 124] width 75 height 75
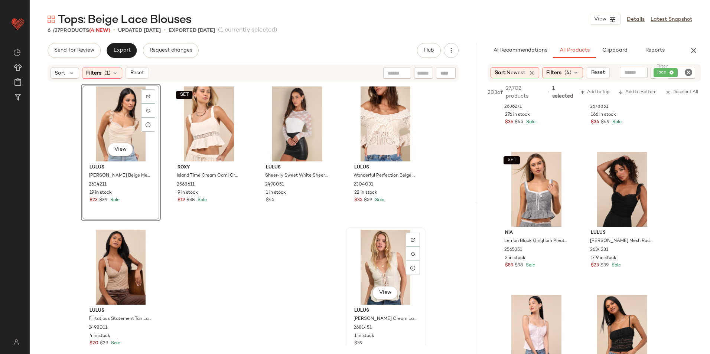
click at [362, 259] on div "View" at bounding box center [385, 267] width 75 height 75
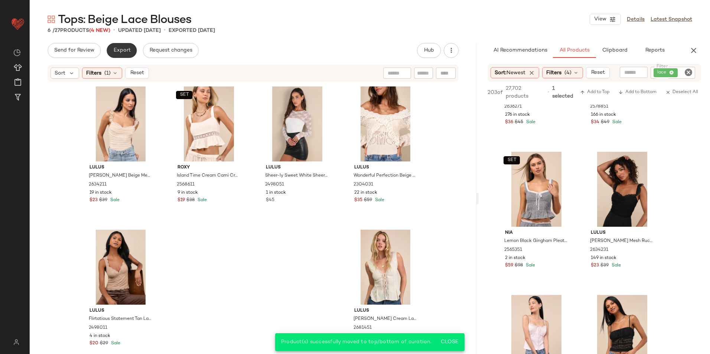
click at [113, 50] on span "Export" at bounding box center [121, 51] width 17 height 6
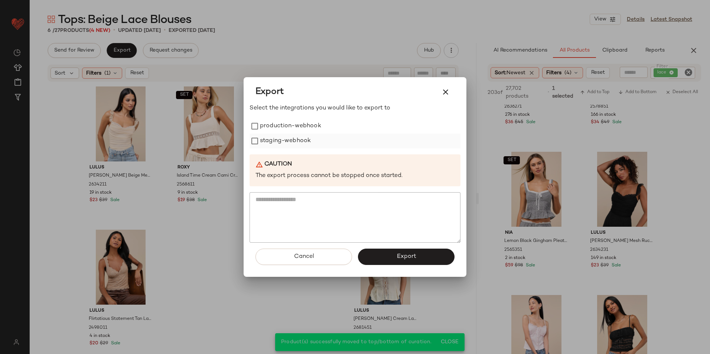
drag, startPoint x: 302, startPoint y: 121, endPoint x: 283, endPoint y: 146, distance: 30.5
click at [301, 121] on label "production-webhook" at bounding box center [290, 126] width 61 height 15
click at [286, 144] on label "staging-webhook" at bounding box center [285, 141] width 51 height 15
click at [382, 256] on button "Export" at bounding box center [406, 257] width 97 height 16
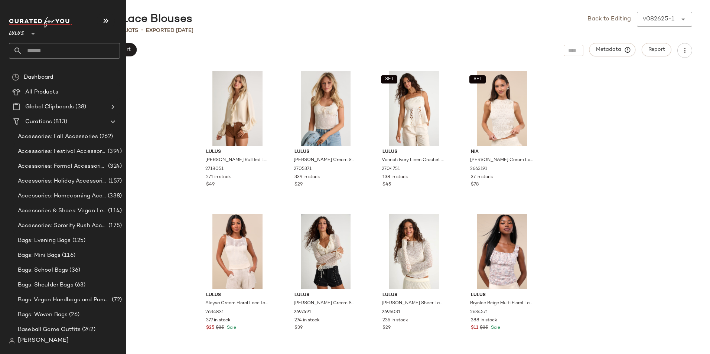
click at [54, 51] on input "text" at bounding box center [71, 51] width 98 height 16
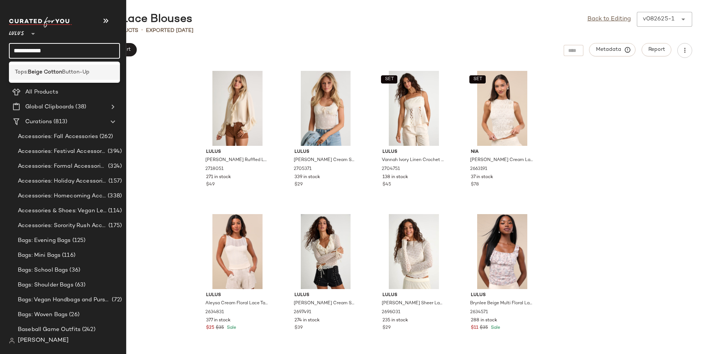
type input "**********"
click at [50, 73] on b "Beige Cotton" at bounding box center [45, 72] width 34 height 8
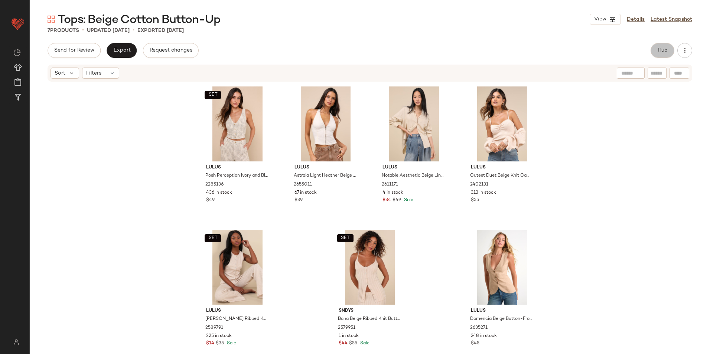
click at [668, 50] on span "Hub" at bounding box center [663, 51] width 10 height 6
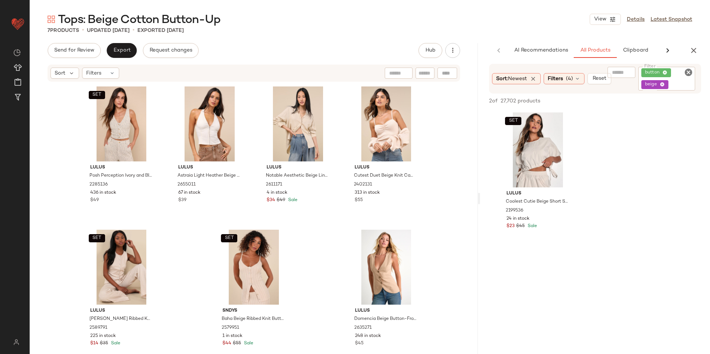
drag, startPoint x: 369, startPoint y: 200, endPoint x: 569, endPoint y: 209, distance: 199.7
click at [568, 210] on div "Tops: Beige Cotton Button-Up View Details Latest Snapshot 7 Products • updated …" at bounding box center [370, 183] width 681 height 342
click at [130, 51] on button "Export" at bounding box center [122, 50] width 30 height 15
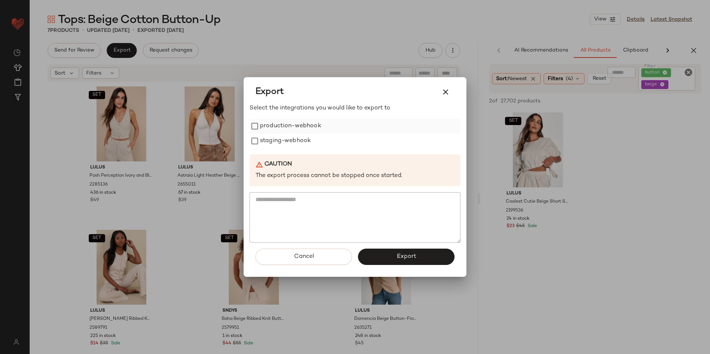
click at [269, 129] on label "production-webhook" at bounding box center [290, 126] width 61 height 15
click at [268, 145] on label "staging-webhook" at bounding box center [285, 141] width 51 height 15
click at [384, 256] on button "Export" at bounding box center [406, 257] width 97 height 16
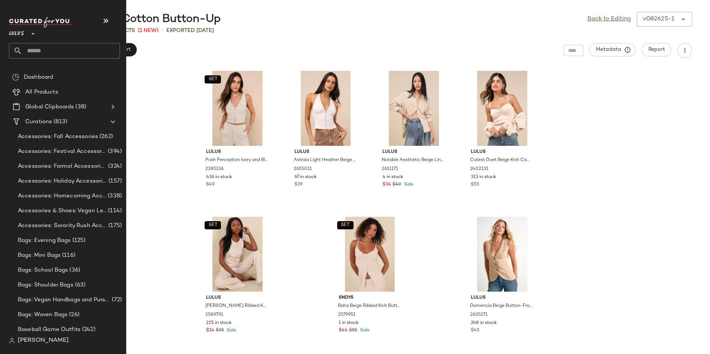
click at [55, 52] on input "text" at bounding box center [71, 51] width 98 height 16
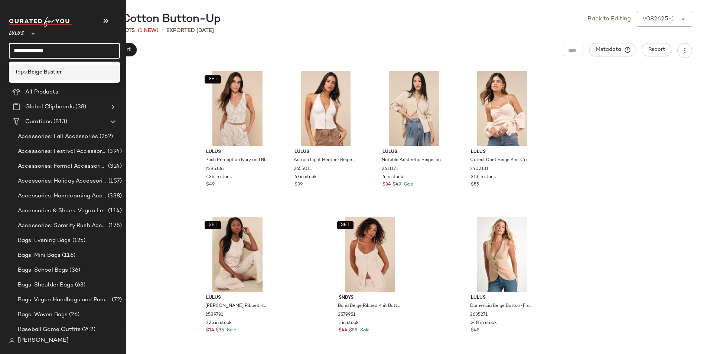
type input "**********"
click at [36, 74] on b "Beige Bustier" at bounding box center [45, 72] width 34 height 8
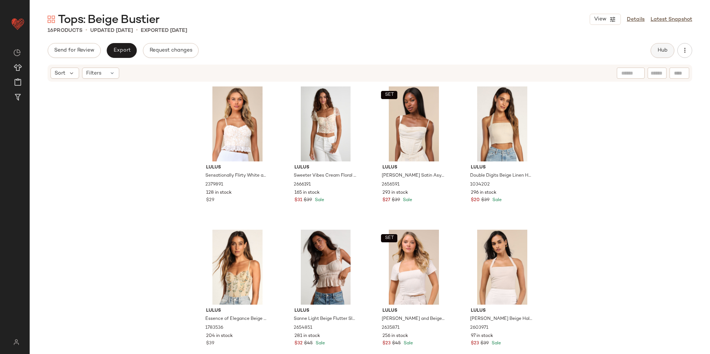
click at [655, 51] on button "Hub" at bounding box center [663, 50] width 24 height 15
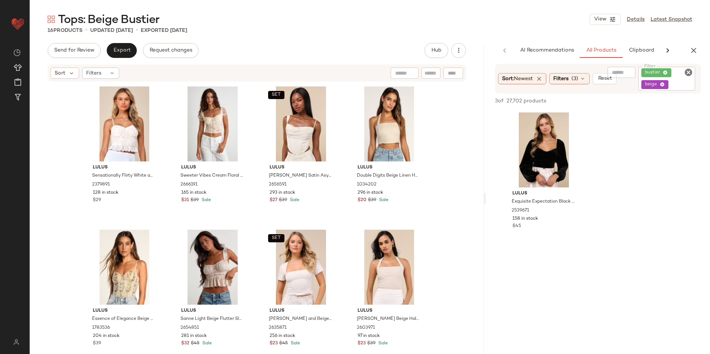
drag, startPoint x: 369, startPoint y: 200, endPoint x: 506, endPoint y: 184, distance: 138.0
click at [506, 184] on div "Tops: Beige Bustier View Details Latest Snapshot 16 Products • updated Aug 26th…" at bounding box center [370, 183] width 681 height 342
click at [131, 261] on div "View" at bounding box center [124, 267] width 75 height 75
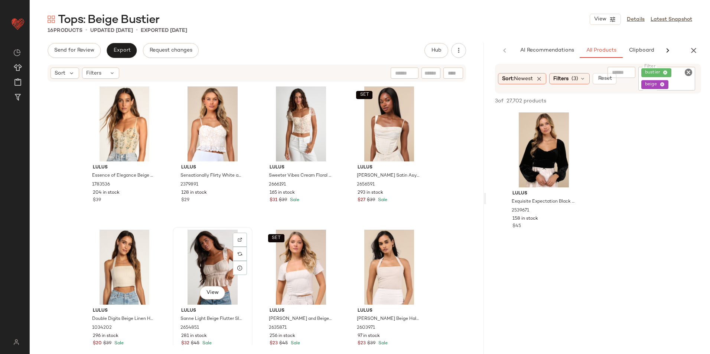
click at [202, 254] on div "View" at bounding box center [212, 267] width 75 height 75
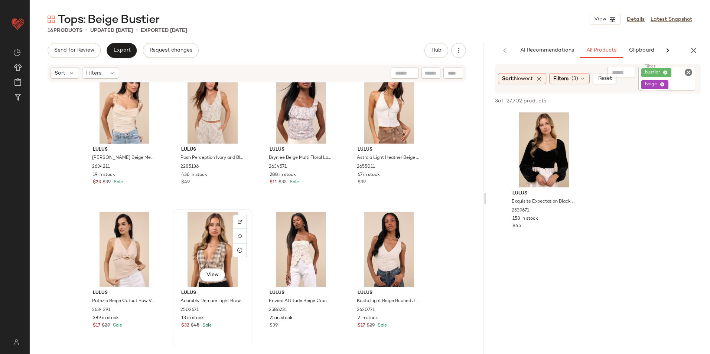
scroll to position [312, 0]
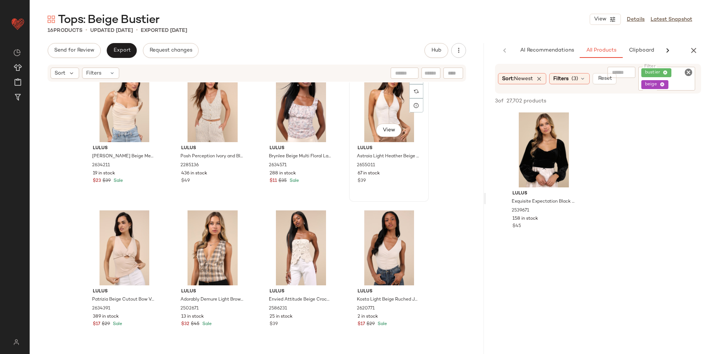
click at [380, 101] on div "View" at bounding box center [389, 104] width 75 height 75
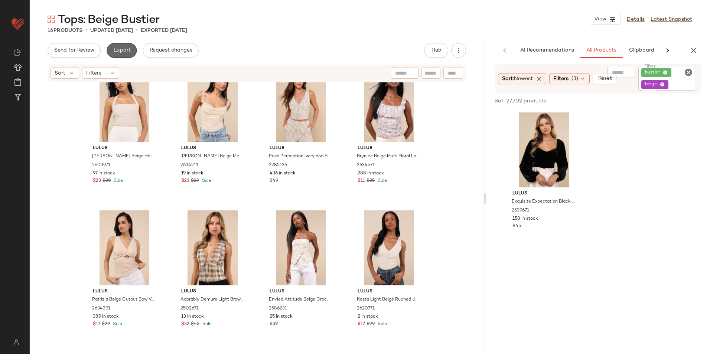
click at [119, 46] on button "Export" at bounding box center [122, 50] width 30 height 15
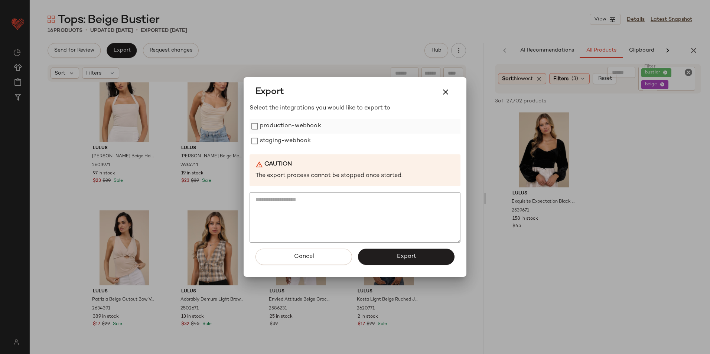
drag, startPoint x: 289, startPoint y: 123, endPoint x: 282, endPoint y: 139, distance: 17.8
click at [288, 123] on label "production-webhook" at bounding box center [290, 126] width 61 height 15
click at [282, 139] on label "staging-webhook" at bounding box center [285, 141] width 51 height 15
click at [389, 263] on button "Export" at bounding box center [406, 257] width 97 height 16
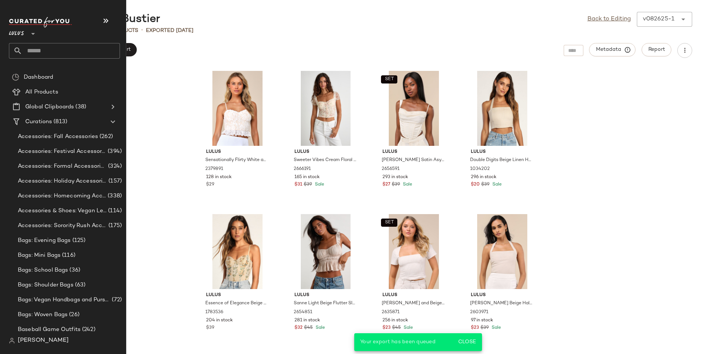
click at [46, 47] on input "text" at bounding box center [71, 51] width 98 height 16
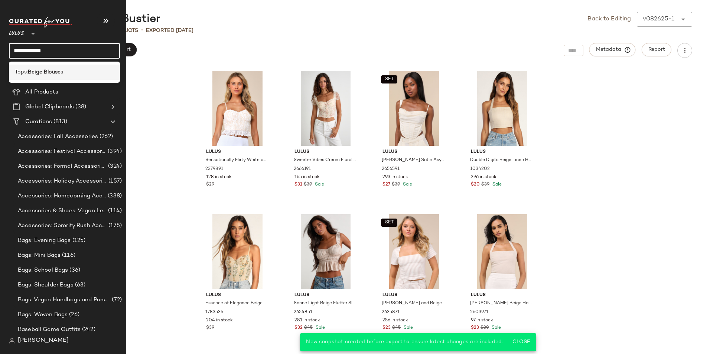
type input "**********"
click at [51, 72] on b "Beige Blouse" at bounding box center [44, 72] width 33 height 8
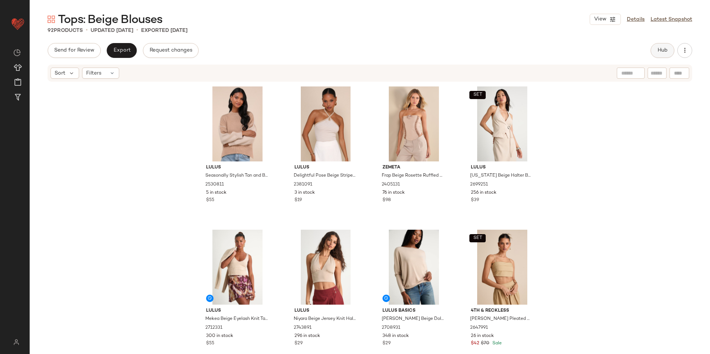
click at [669, 51] on button "Hub" at bounding box center [663, 50] width 24 height 15
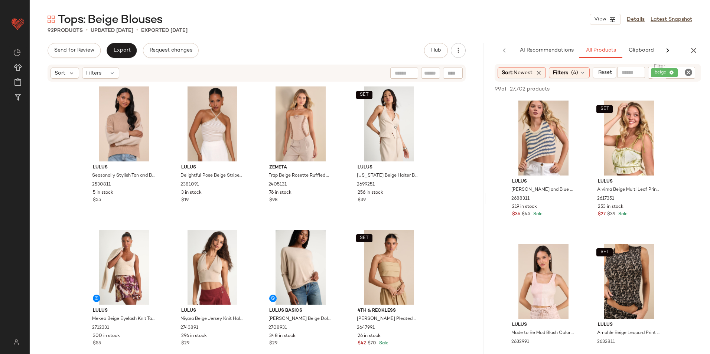
drag, startPoint x: 369, startPoint y: 199, endPoint x: 587, endPoint y: 185, distance: 218.8
click at [587, 185] on div "Tops: Beige Blouses View Details Latest Snapshot 92 Products • updated Aug 26th…" at bounding box center [370, 183] width 681 height 342
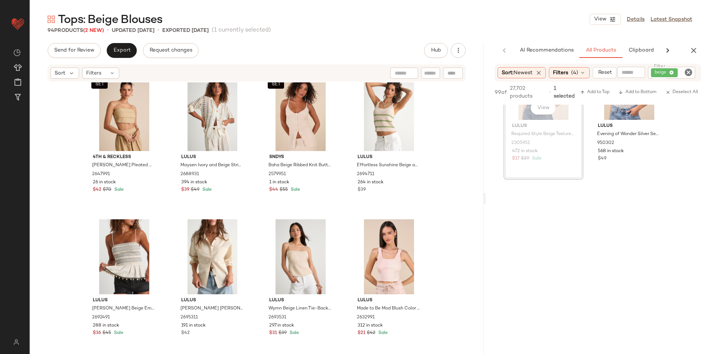
scroll to position [302, 0]
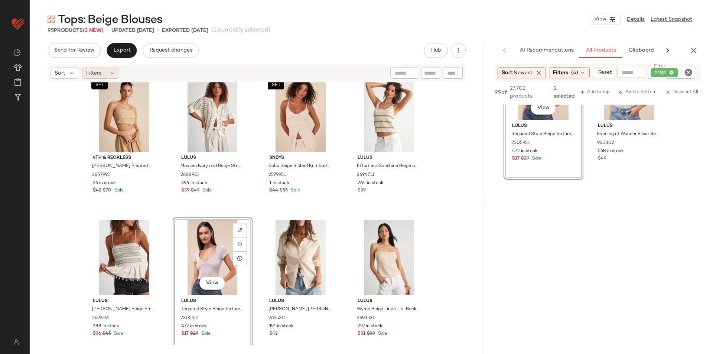
click at [100, 74] on span "Filters" at bounding box center [93, 73] width 15 height 8
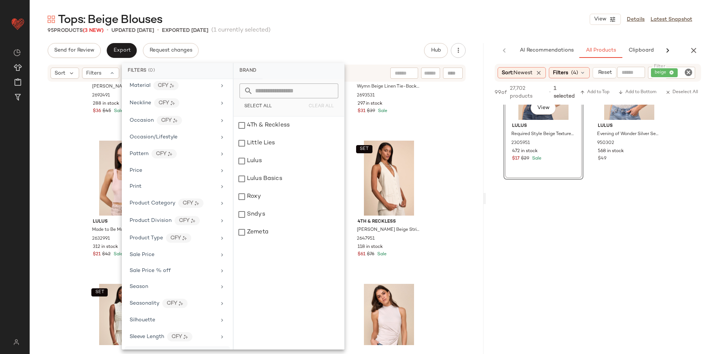
scroll to position [367, 0]
click at [152, 318] on span "Total Inventory" at bounding box center [149, 321] width 38 height 6
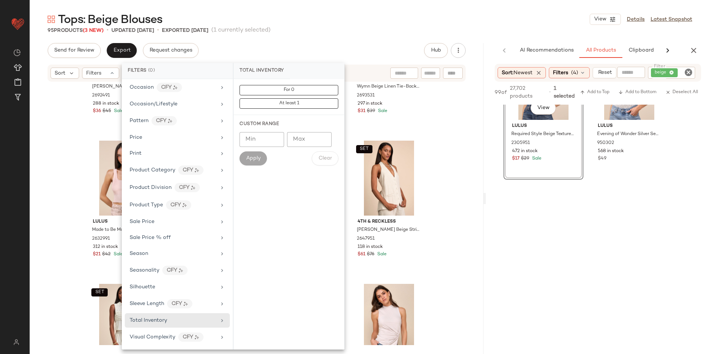
click at [303, 142] on input "Max" at bounding box center [309, 139] width 45 height 15
type input "**"
click at [251, 159] on span "Apply" at bounding box center [253, 159] width 15 height 6
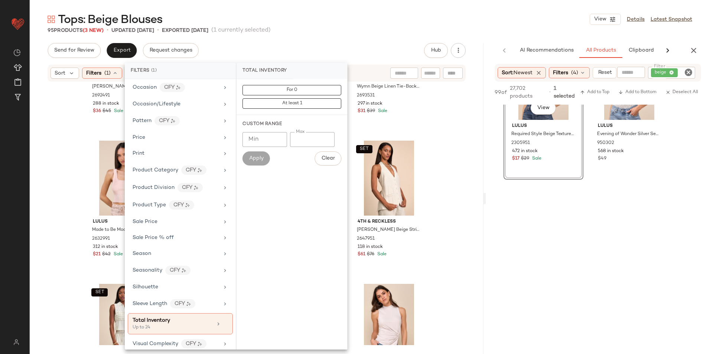
click at [328, 48] on div "Send for Review Export Request changes Hub" at bounding box center [257, 50] width 418 height 15
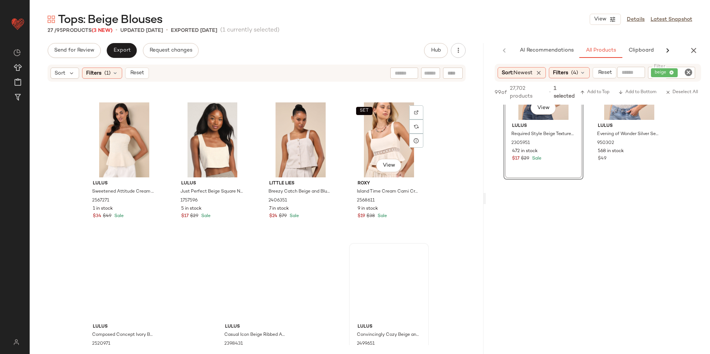
scroll to position [742, 0]
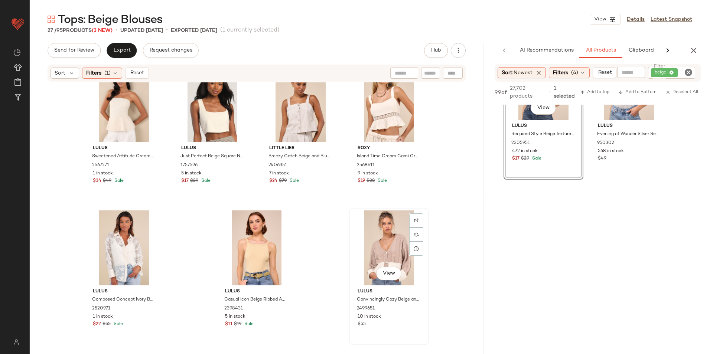
click at [379, 243] on div "View" at bounding box center [389, 248] width 75 height 75
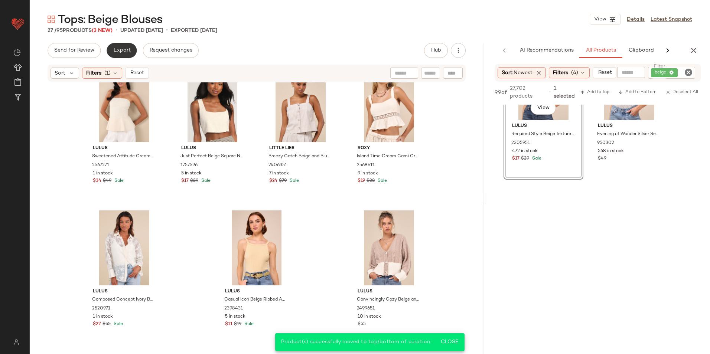
click at [120, 45] on button "Export" at bounding box center [122, 50] width 30 height 15
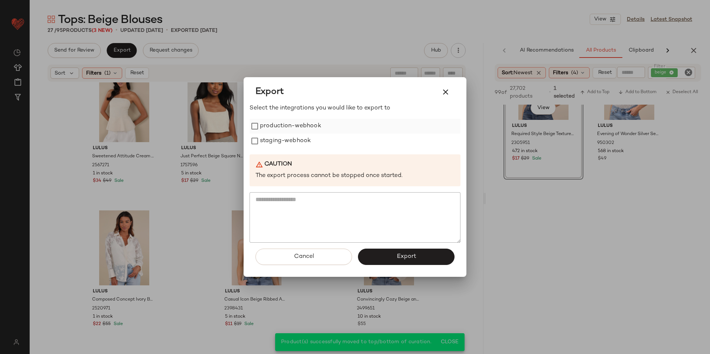
click at [284, 128] on label "production-webhook" at bounding box center [290, 126] width 61 height 15
drag, startPoint x: 274, startPoint y: 137, endPoint x: 285, endPoint y: 158, distance: 23.8
click at [274, 137] on label "staging-webhook" at bounding box center [285, 141] width 51 height 15
click at [379, 256] on button "Export" at bounding box center [406, 257] width 97 height 16
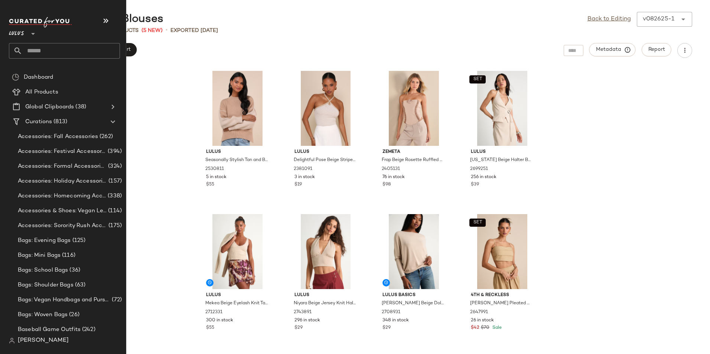
click at [32, 49] on input "text" at bounding box center [71, 51] width 98 height 16
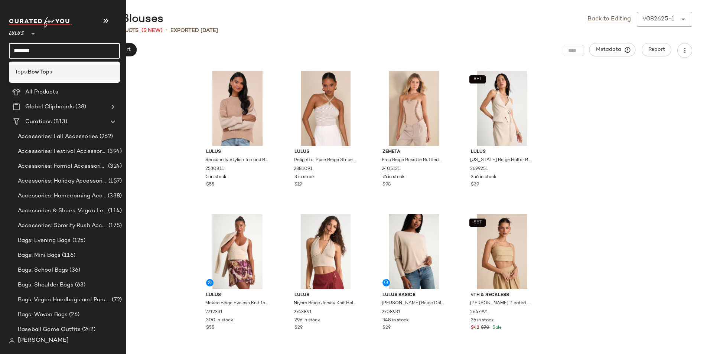
type input "*******"
click at [58, 69] on div "Tops: Bow Top s" at bounding box center [64, 72] width 99 height 8
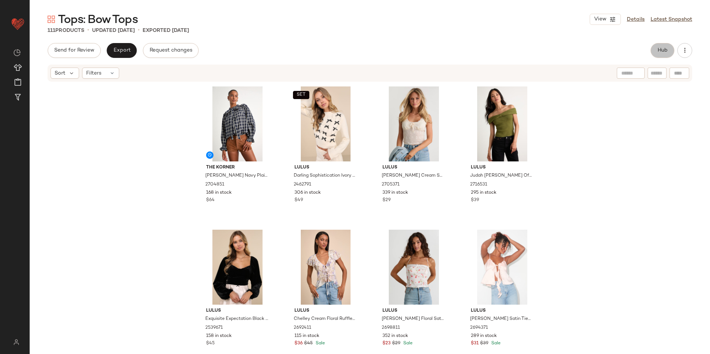
click at [660, 46] on button "Hub" at bounding box center [663, 50] width 24 height 15
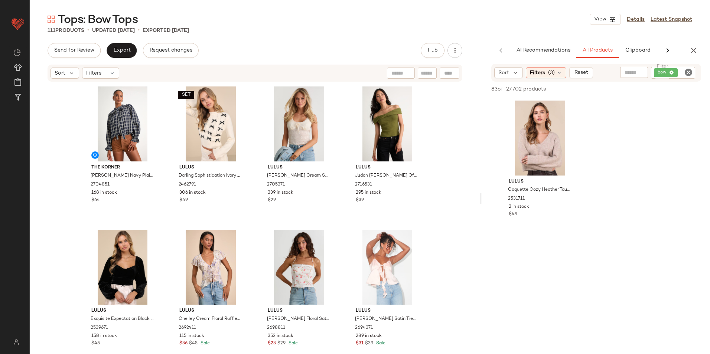
drag, startPoint x: 370, startPoint y: 199, endPoint x: 551, endPoint y: 214, distance: 182.3
click at [551, 214] on div "Tops: Bow Tops View Details Latest Snapshot 111 Products • updated Aug 26th • E…" at bounding box center [370, 183] width 681 height 342
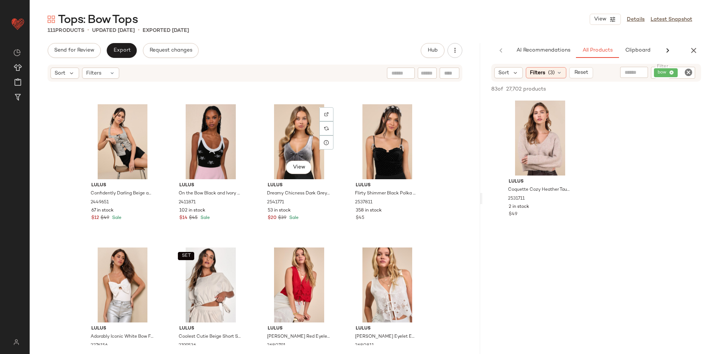
scroll to position [2792, 0]
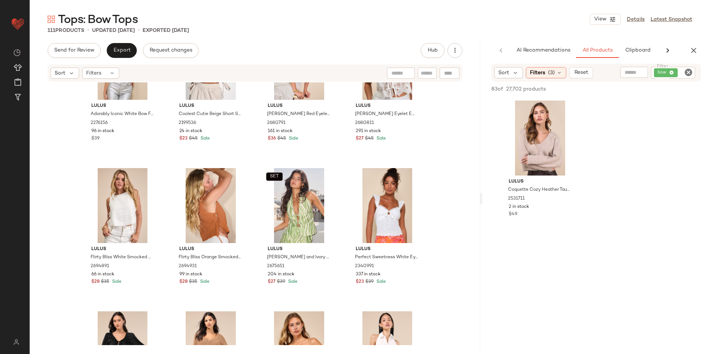
click at [687, 72] on icon "Clear Filter" at bounding box center [688, 72] width 9 height 9
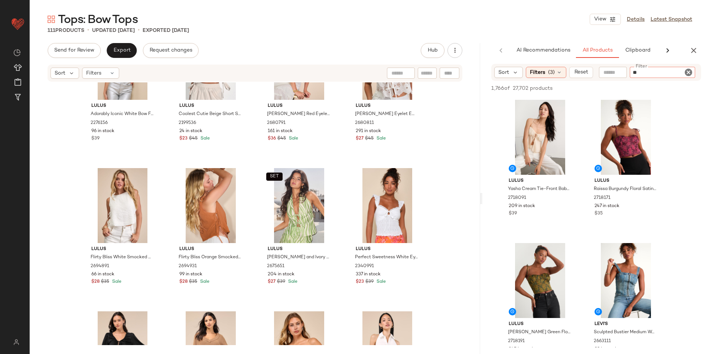
type input "***"
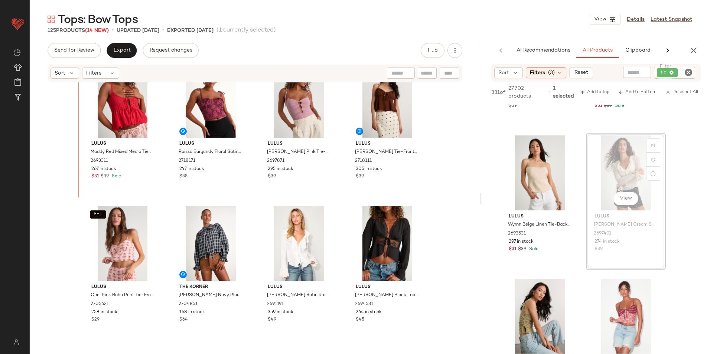
scroll to position [0, 0]
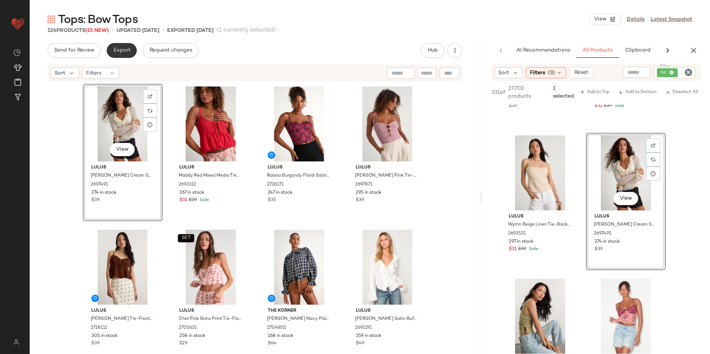
click at [124, 50] on span "Export" at bounding box center [121, 51] width 17 height 6
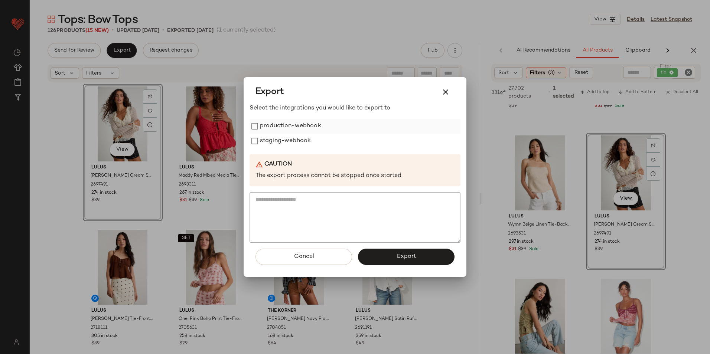
drag, startPoint x: 277, startPoint y: 122, endPoint x: 275, endPoint y: 126, distance: 4.3
click at [275, 123] on label "production-webhook" at bounding box center [290, 126] width 61 height 15
click at [273, 139] on label "staging-webhook" at bounding box center [285, 141] width 51 height 15
click at [394, 261] on button "Export" at bounding box center [406, 257] width 97 height 16
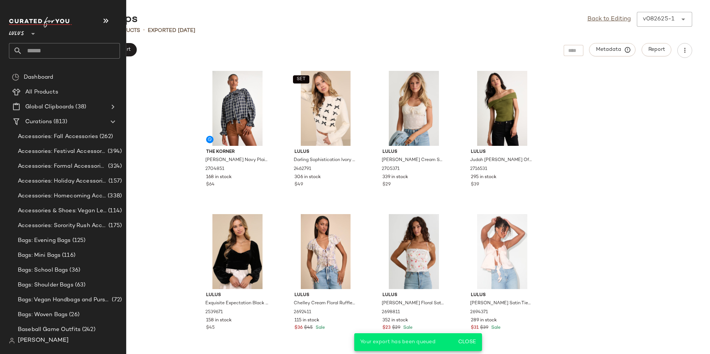
click at [40, 51] on input "text" at bounding box center [71, 51] width 98 height 16
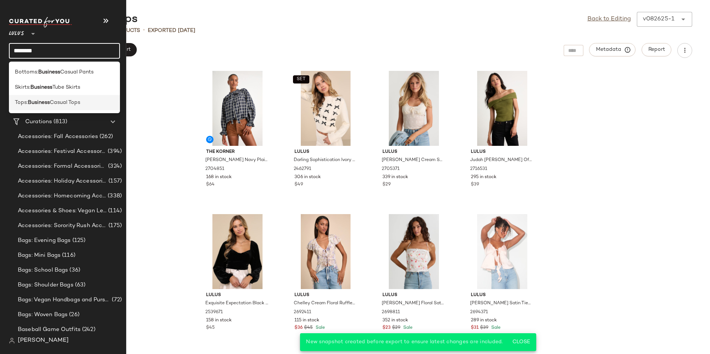
type input "********"
click at [54, 102] on span "Casual Tops" at bounding box center [65, 103] width 30 height 8
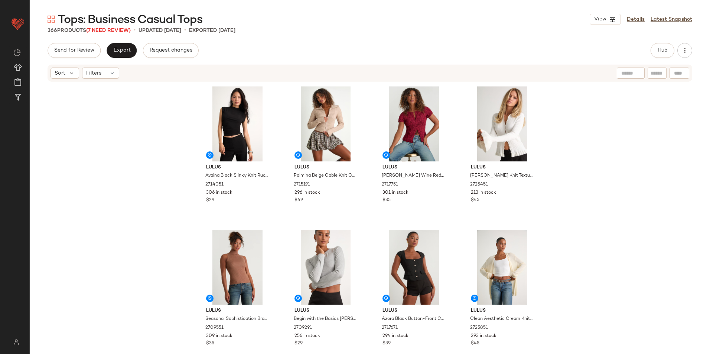
click at [116, 27] on span "Tops: Business Casual Tops" at bounding box center [130, 20] width 145 height 15
click at [112, 32] on span "(7 Need Review)" at bounding box center [108, 31] width 45 height 6
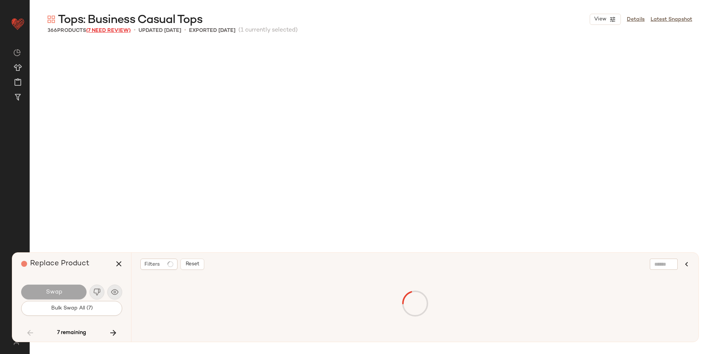
scroll to position [10037, 0]
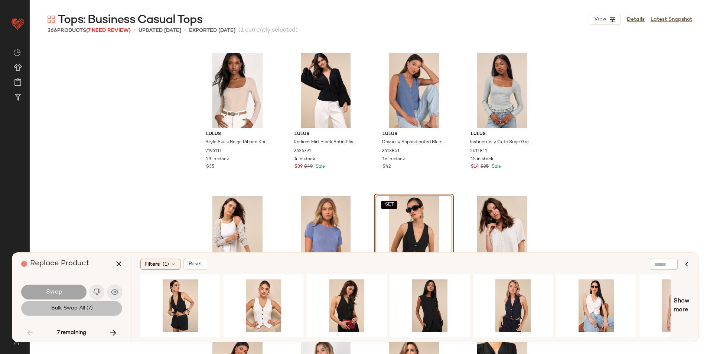
click at [88, 312] on button "Bulk Swap All (7)" at bounding box center [71, 308] width 101 height 15
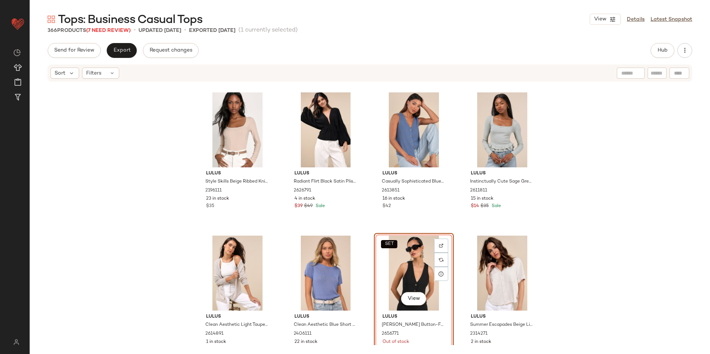
click at [419, 257] on div "SET View" at bounding box center [414, 273] width 75 height 75
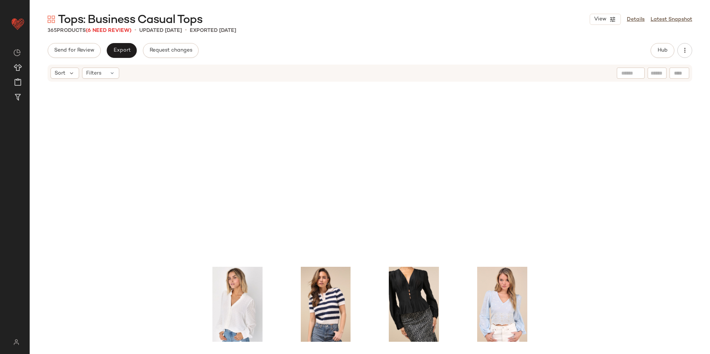
scroll to position [10372, 0]
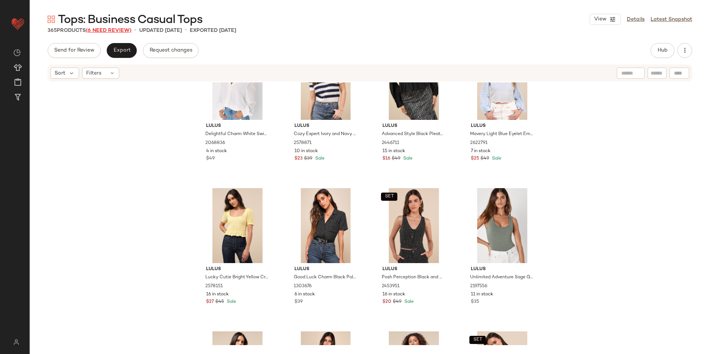
click at [101, 29] on span "(6 Need Review)" at bounding box center [109, 31] width 46 height 6
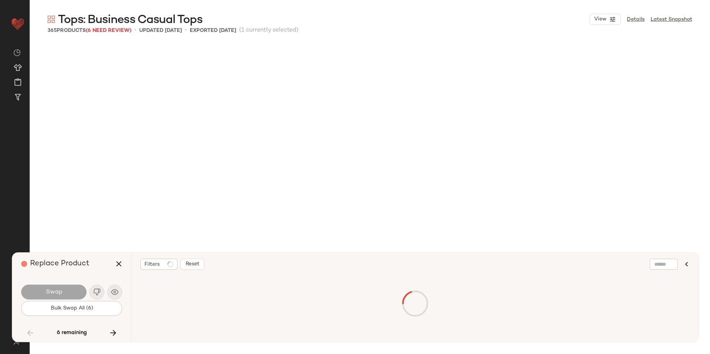
scroll to position [11328, 0]
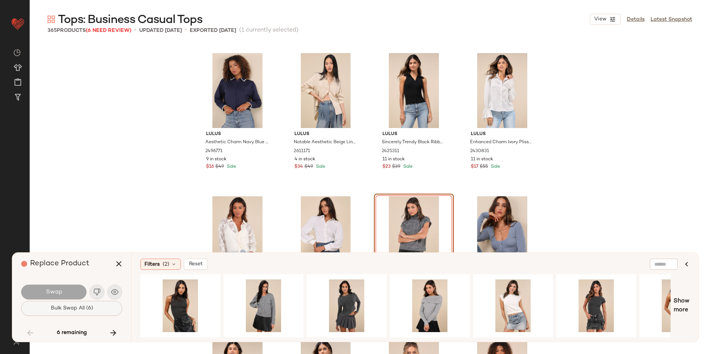
click at [92, 309] on span "Bulk Swap All (6)" at bounding box center [71, 309] width 43 height 6
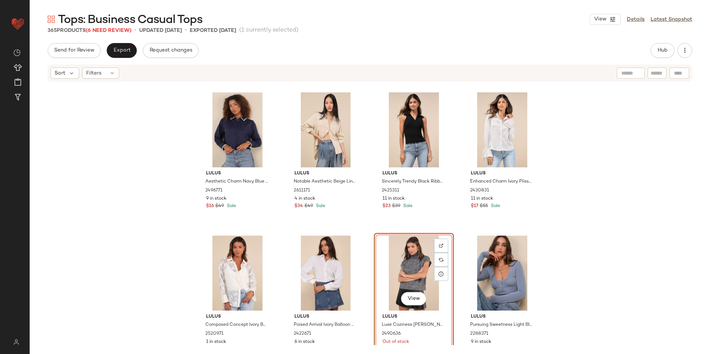
click at [409, 265] on div "View" at bounding box center [414, 273] width 75 height 75
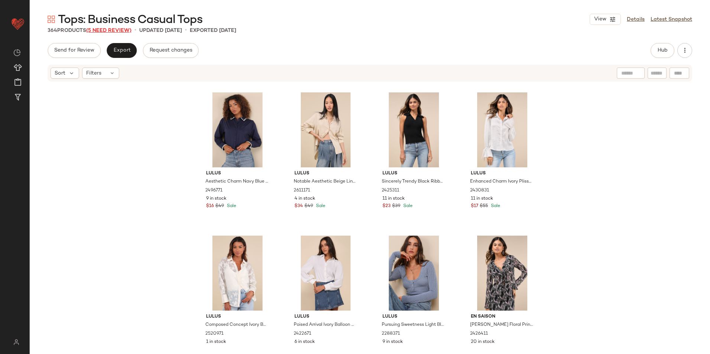
click at [97, 32] on span "(5 Need Review)" at bounding box center [108, 31] width 45 height 6
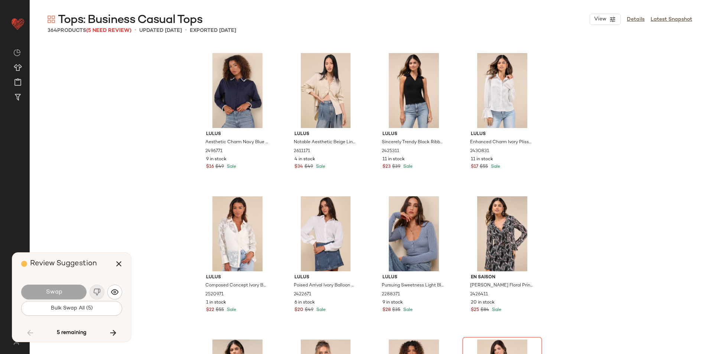
scroll to position [11471, 0]
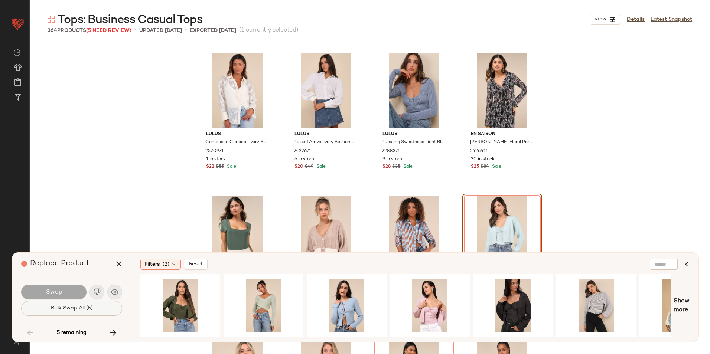
click at [95, 311] on button "Bulk Swap All (5)" at bounding box center [71, 308] width 101 height 15
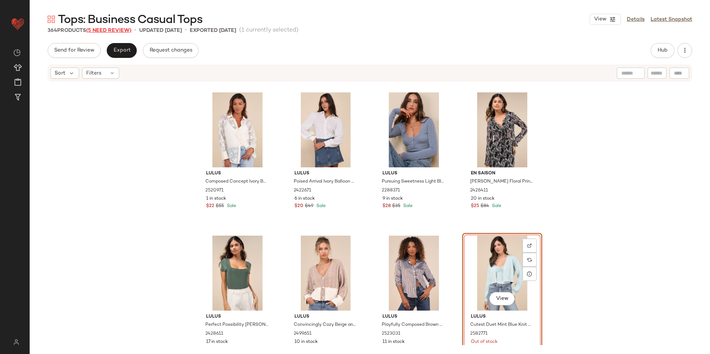
click at [100, 31] on span "(5 Need Review)" at bounding box center [108, 31] width 45 height 6
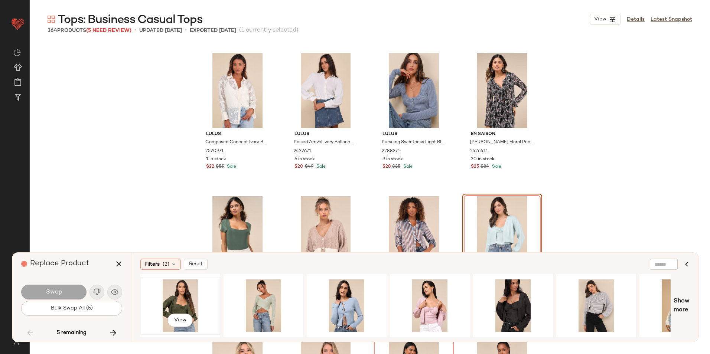
click at [179, 300] on div "View" at bounding box center [180, 306] width 75 height 53
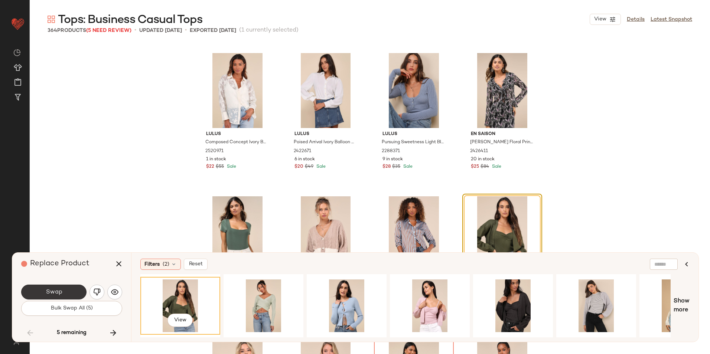
click at [64, 289] on button "Swap" at bounding box center [53, 292] width 65 height 15
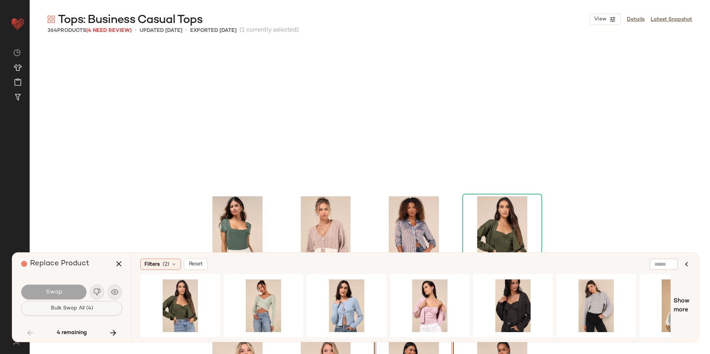
scroll to position [11614, 0]
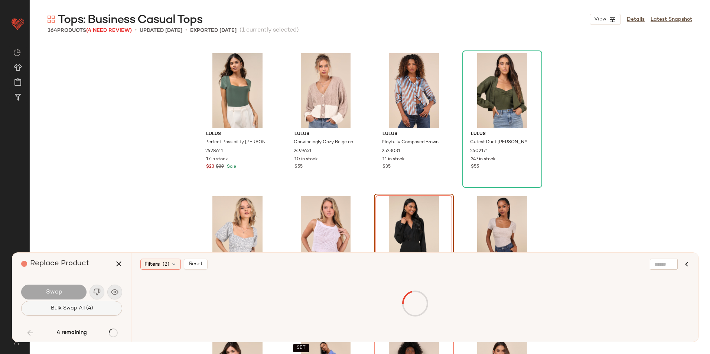
click at [71, 306] on span "Bulk Swap All (4)" at bounding box center [71, 309] width 43 height 6
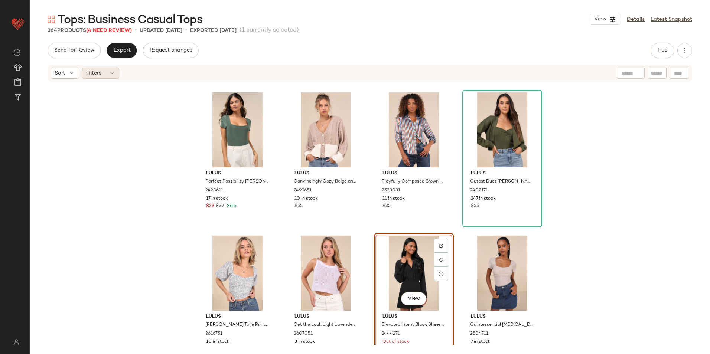
click at [110, 74] on icon at bounding box center [112, 73] width 6 height 6
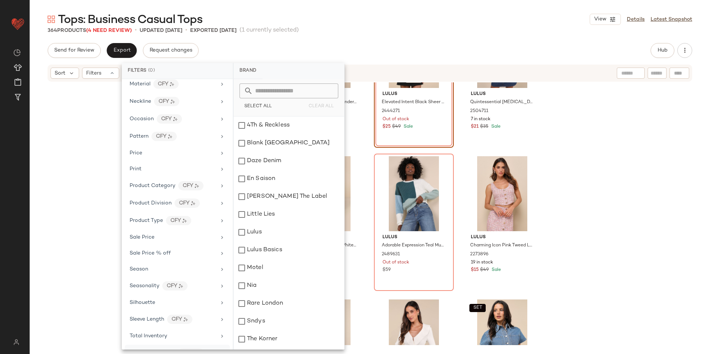
scroll to position [351, 0]
click at [158, 320] on span "Total Inventory" at bounding box center [149, 321] width 38 height 6
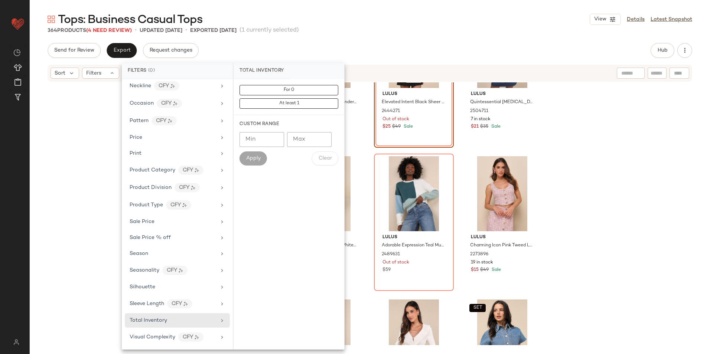
drag, startPoint x: 282, startPoint y: 90, endPoint x: 289, endPoint y: 83, distance: 10.5
click at [281, 90] on button "For 0" at bounding box center [289, 90] width 99 height 10
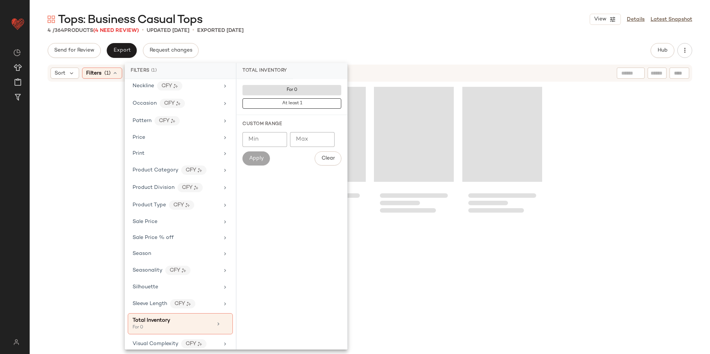
click at [351, 41] on div "Tops: Business Casual Tops View Details Latest Snapshot 4 / 364 Products (4 Nee…" at bounding box center [370, 183] width 681 height 342
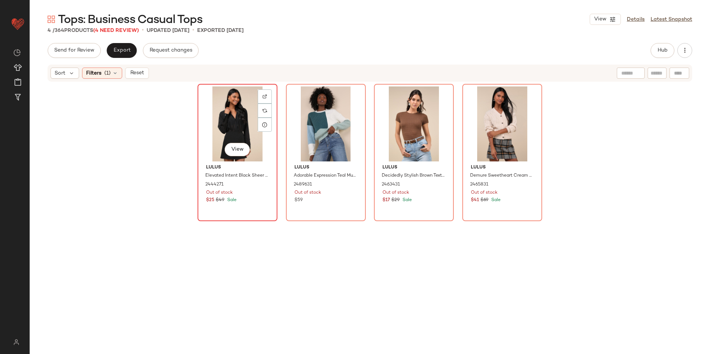
click at [243, 129] on div "View" at bounding box center [237, 124] width 75 height 75
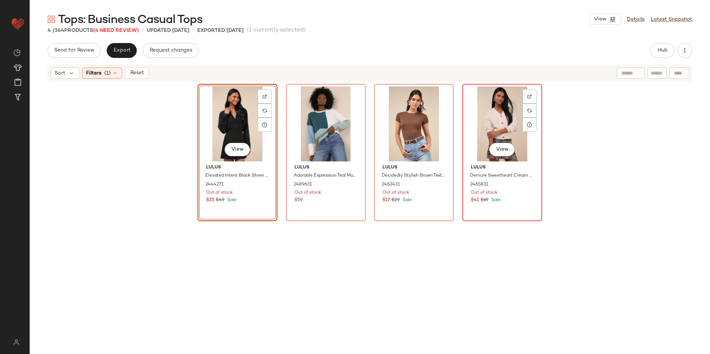
click at [510, 104] on div "View" at bounding box center [502, 124] width 75 height 75
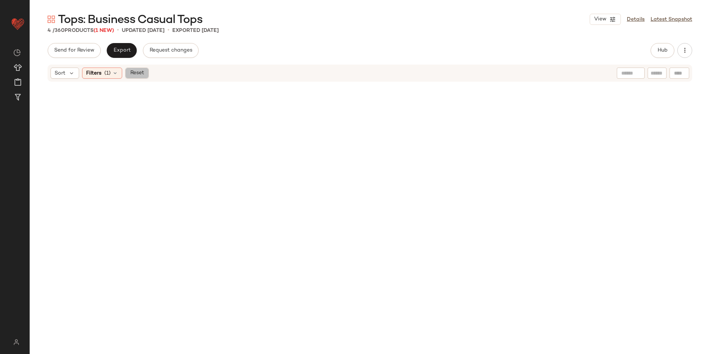
click at [143, 75] on span "Reset" at bounding box center [137, 73] width 14 height 6
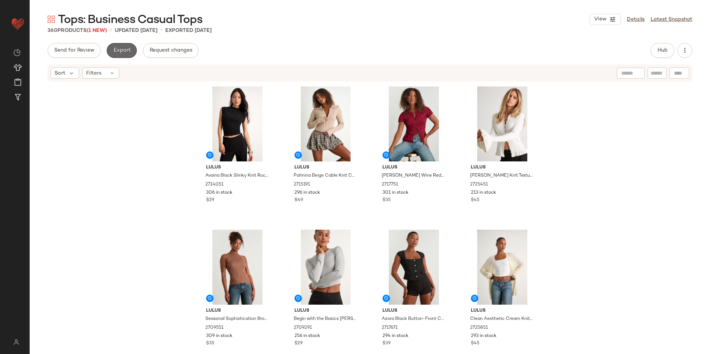
click at [118, 50] on span "Export" at bounding box center [121, 51] width 17 height 6
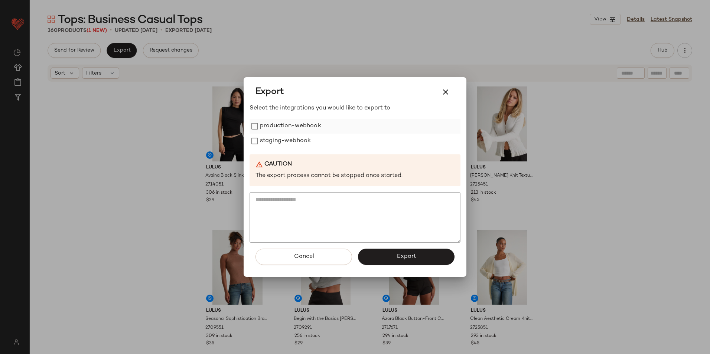
click at [272, 126] on label "production-webhook" at bounding box center [290, 126] width 61 height 15
click at [269, 138] on label "staging-webhook" at bounding box center [285, 141] width 51 height 15
click at [389, 254] on button "Export" at bounding box center [406, 257] width 97 height 16
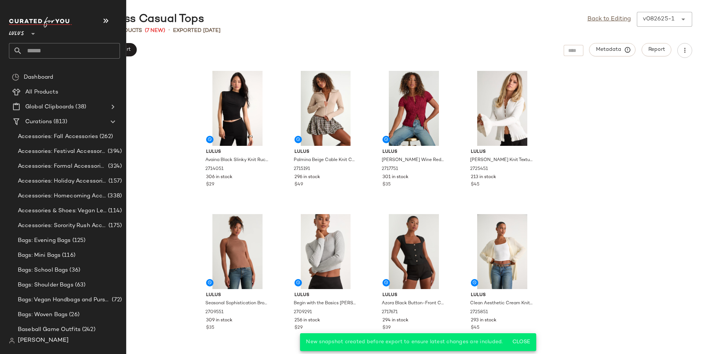
click at [48, 50] on input "text" at bounding box center [71, 51] width 98 height 16
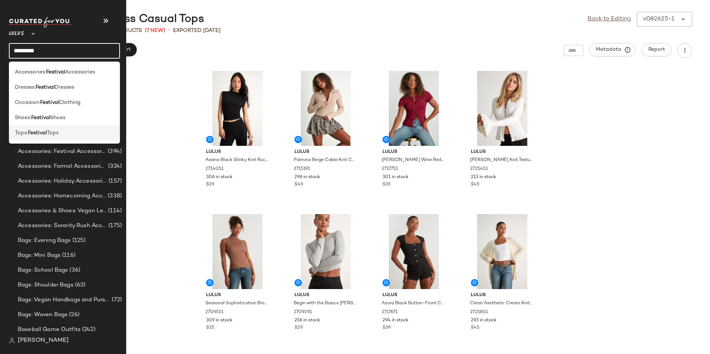
type input "********"
click at [47, 130] on b "Festival" at bounding box center [37, 133] width 19 height 8
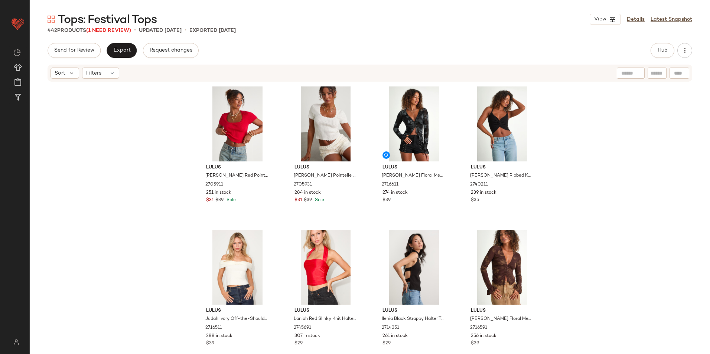
click at [114, 27] on span "Tops: Festival Tops" at bounding box center [107, 20] width 99 height 15
click at [114, 33] on span "(1 Need Review)" at bounding box center [108, 31] width 45 height 6
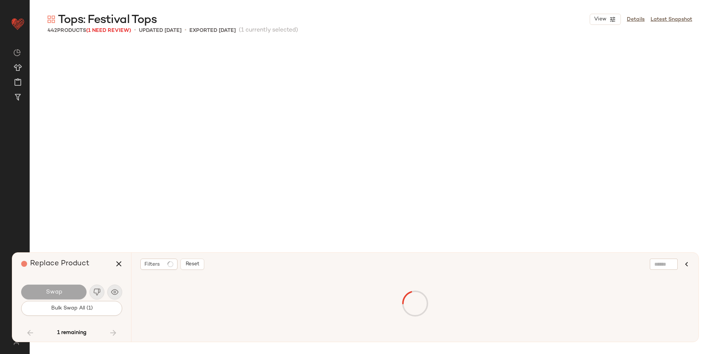
scroll to position [14195, 0]
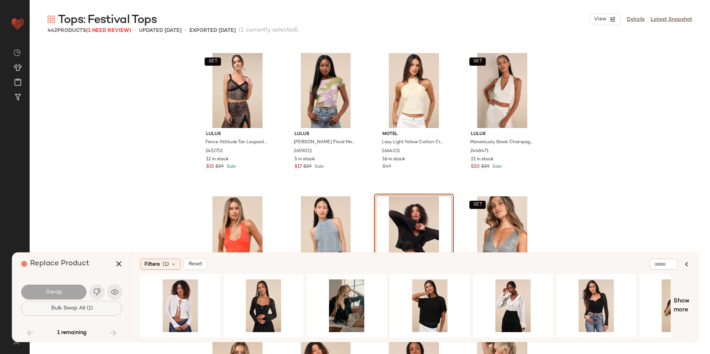
click at [97, 307] on button "Bulk Swap All (1)" at bounding box center [71, 308] width 101 height 15
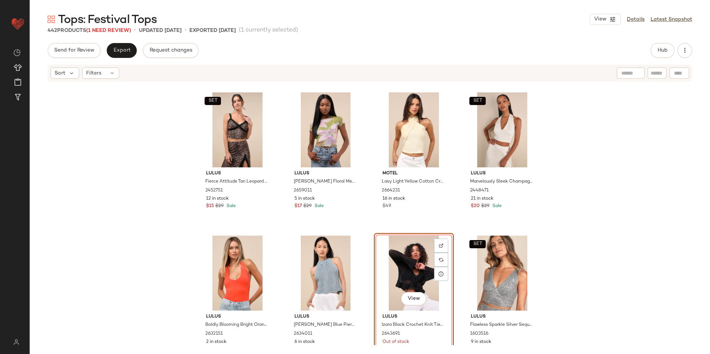
click at [402, 250] on div "View" at bounding box center [414, 273] width 75 height 75
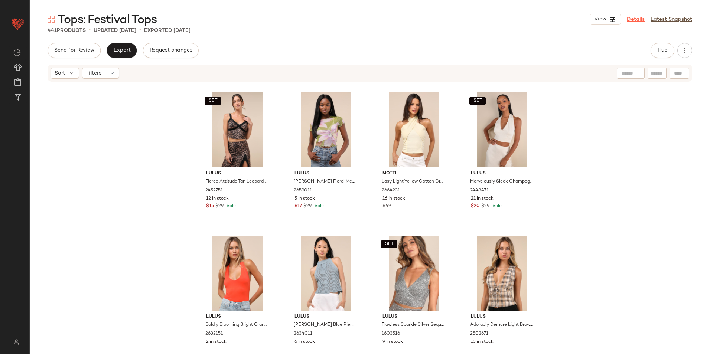
click at [636, 18] on link "Details" at bounding box center [636, 20] width 18 height 8
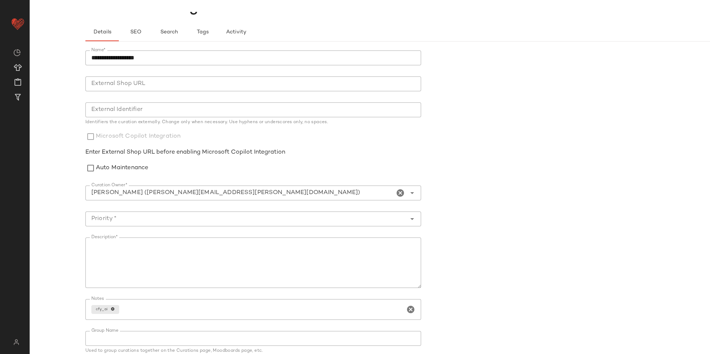
scroll to position [64, 0]
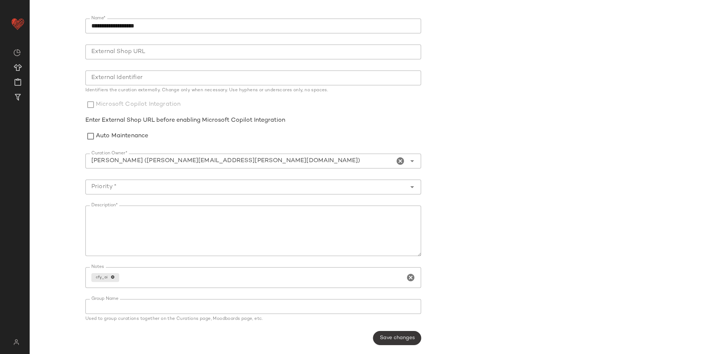
click at [397, 334] on button "Save changes" at bounding box center [397, 338] width 48 height 14
click at [52, 25] on div "**********" at bounding box center [355, 183] width 710 height 342
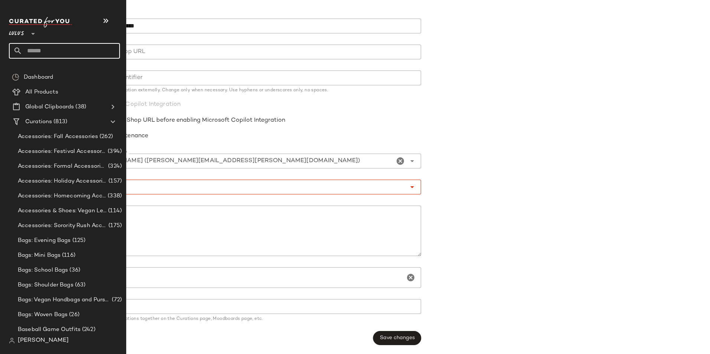
click at [39, 48] on input "text" at bounding box center [71, 51] width 98 height 16
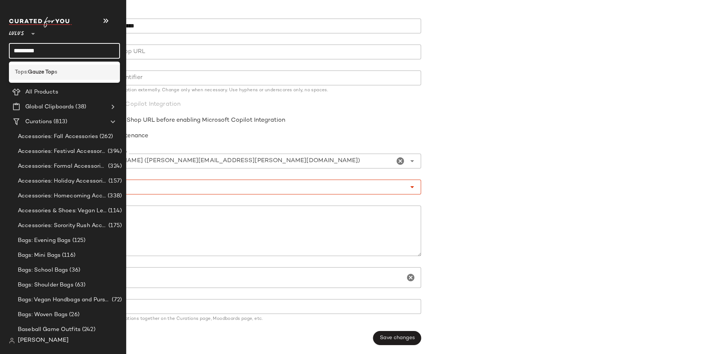
type input "*********"
click at [34, 75] on b "Gauze Top" at bounding box center [41, 72] width 27 height 8
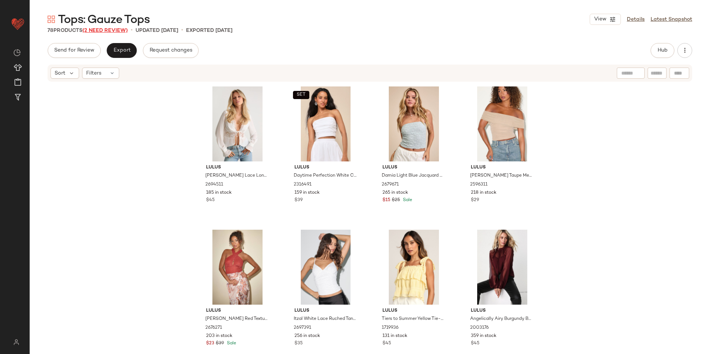
click at [112, 28] on span "(2 Need Review)" at bounding box center [104, 31] width 45 height 6
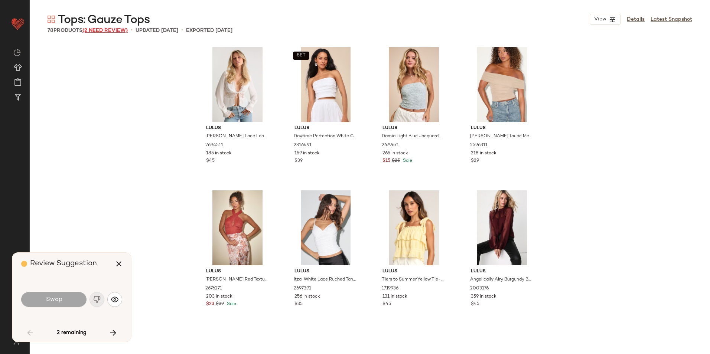
scroll to position [2294, 0]
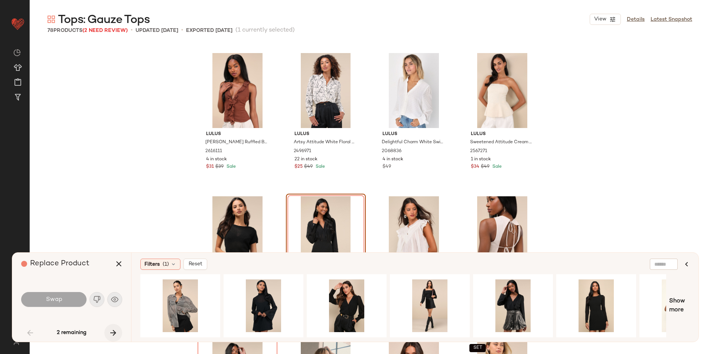
click at [113, 328] on button "button" at bounding box center [113, 333] width 18 height 18
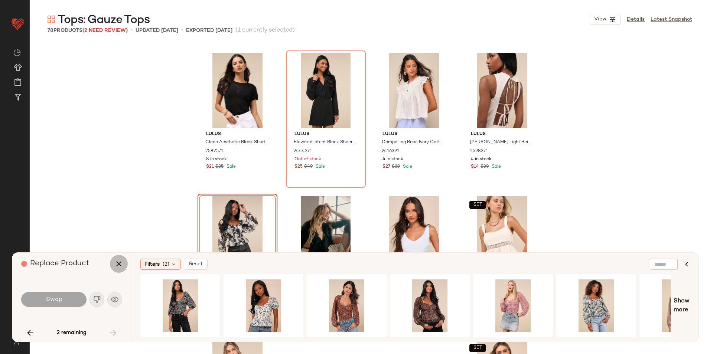
click at [117, 262] on icon "button" at bounding box center [118, 264] width 9 height 9
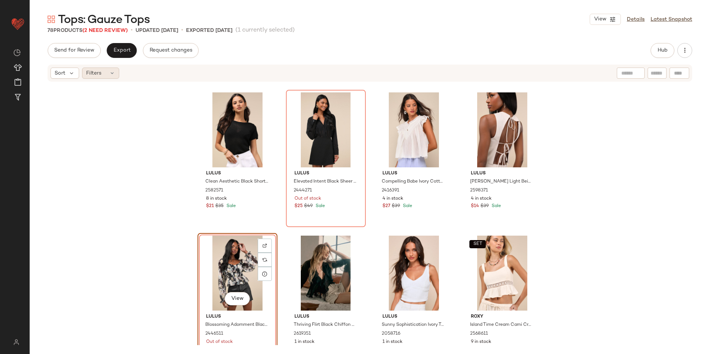
click at [111, 76] on div "Filters" at bounding box center [100, 73] width 37 height 11
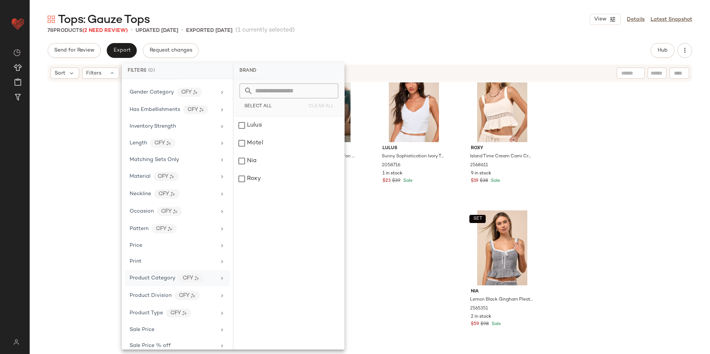
scroll to position [351, 0]
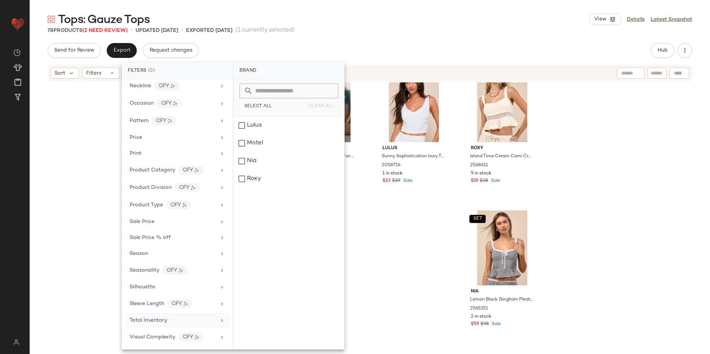
click at [160, 321] on span "Total Inventory" at bounding box center [149, 321] width 38 height 6
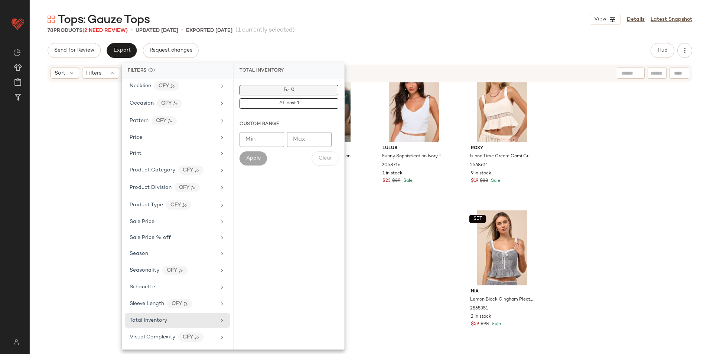
click at [277, 90] on button "For 0" at bounding box center [289, 90] width 99 height 10
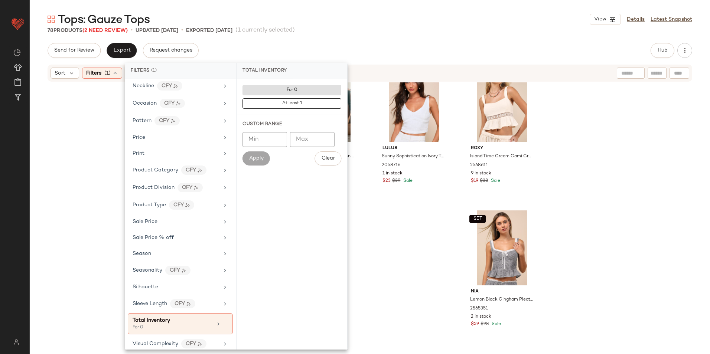
click at [353, 41] on div "Tops: Gauze Tops View Details Latest Snapshot 78 Products (2 Need Review) • upd…" at bounding box center [370, 183] width 681 height 342
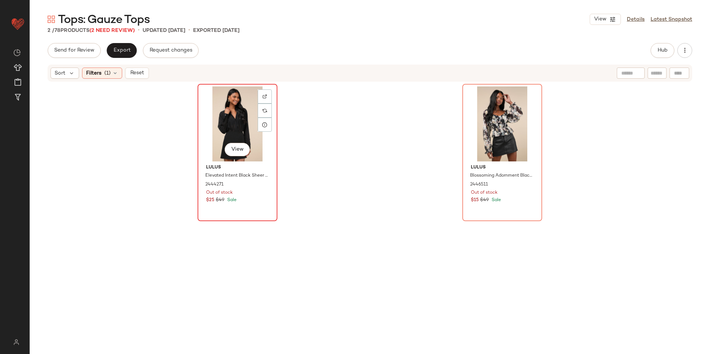
click at [227, 128] on div "View" at bounding box center [237, 124] width 75 height 75
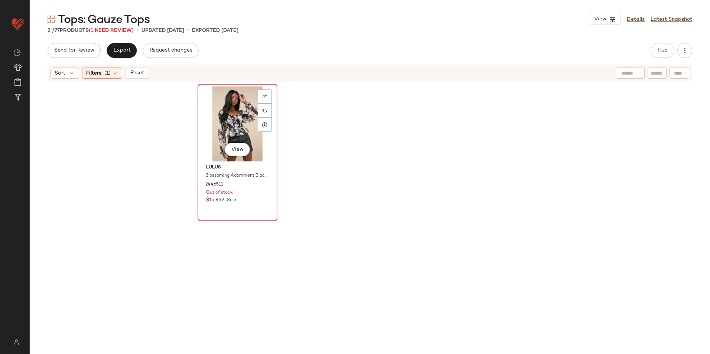
click at [231, 127] on div "View" at bounding box center [237, 124] width 75 height 75
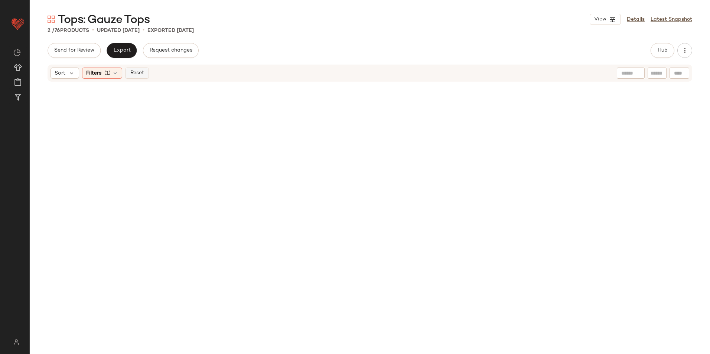
click at [144, 74] on span "Reset" at bounding box center [137, 73] width 14 height 6
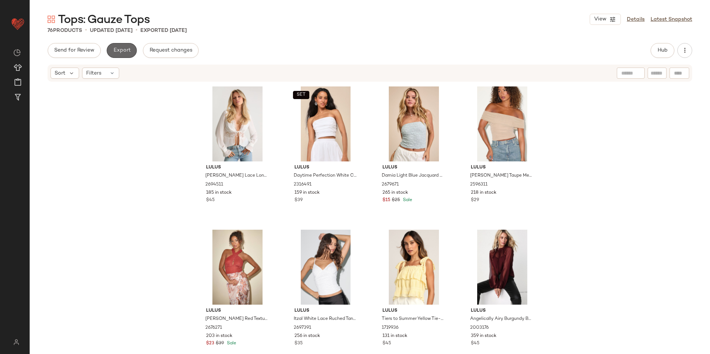
click at [123, 53] on span "Export" at bounding box center [121, 51] width 17 height 6
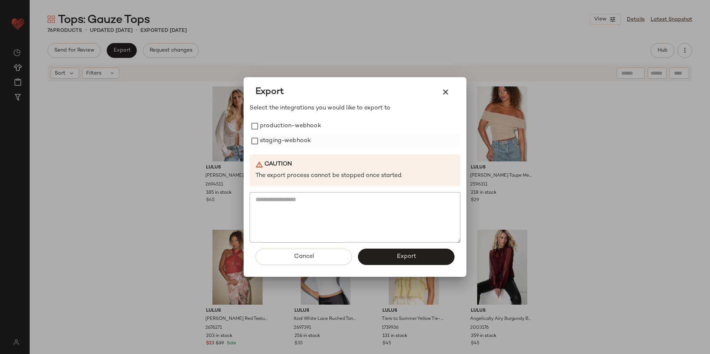
click at [276, 129] on label "production-webhook" at bounding box center [290, 126] width 61 height 15
click at [273, 145] on label "staging-webhook" at bounding box center [285, 141] width 51 height 15
click at [377, 255] on button "Export" at bounding box center [406, 257] width 97 height 16
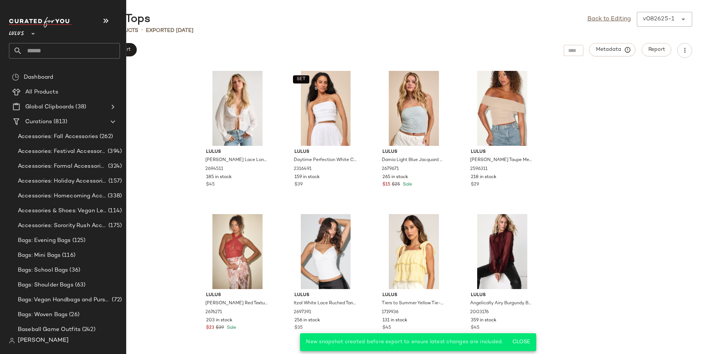
click at [48, 51] on input "text" at bounding box center [71, 51] width 98 height 16
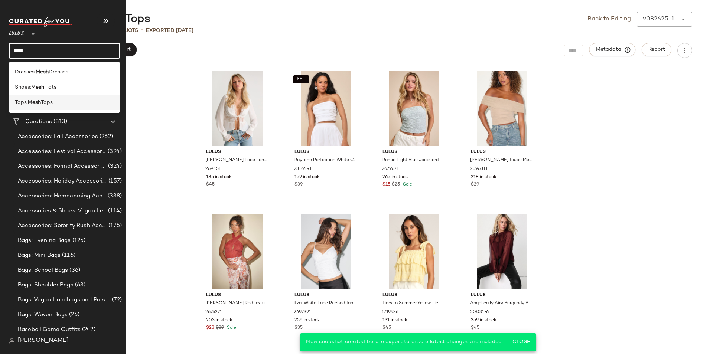
type input "****"
click at [61, 104] on div "Tops: Mesh Tops" at bounding box center [64, 103] width 99 height 8
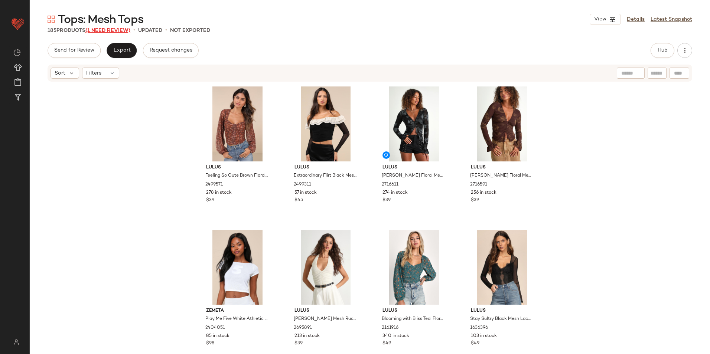
click at [116, 31] on span "(1 Need Review)" at bounding box center [107, 31] width 45 height 6
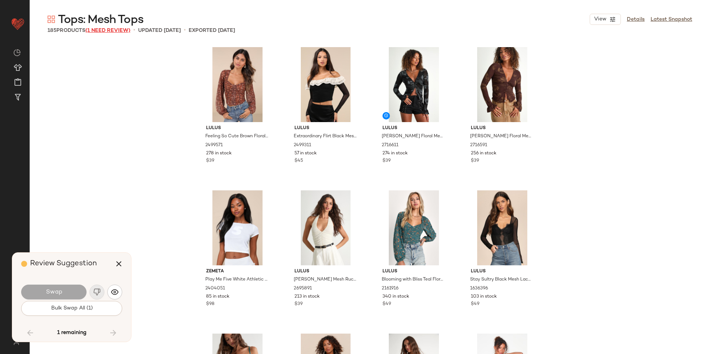
scroll to position [5592, 0]
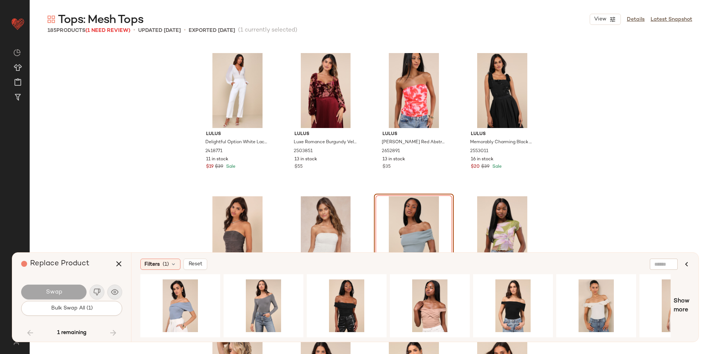
click at [115, 333] on div "1 remaining" at bounding box center [71, 333] width 101 height 18
click at [119, 265] on icon "button" at bounding box center [118, 264] width 9 height 9
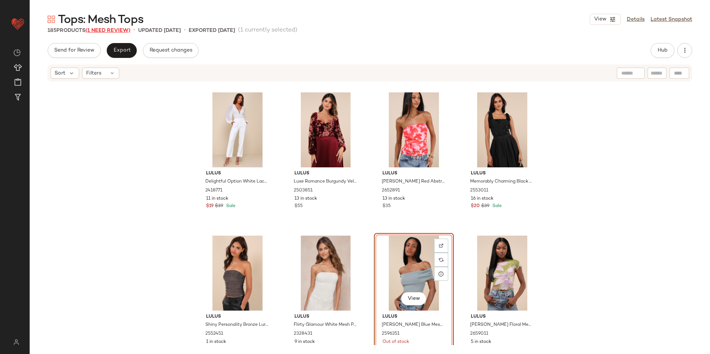
click at [119, 30] on span "(1 Need Review)" at bounding box center [107, 31] width 45 height 6
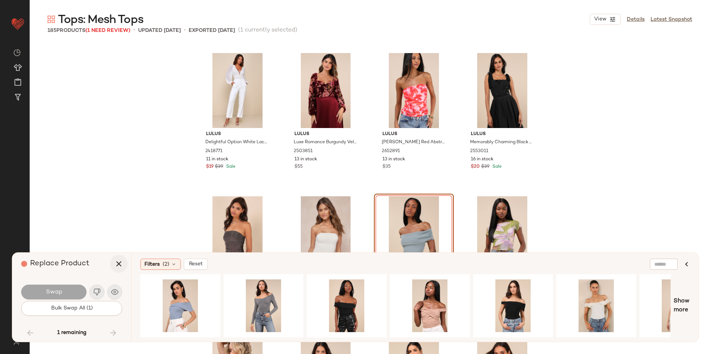
click at [119, 262] on icon "button" at bounding box center [118, 264] width 9 height 9
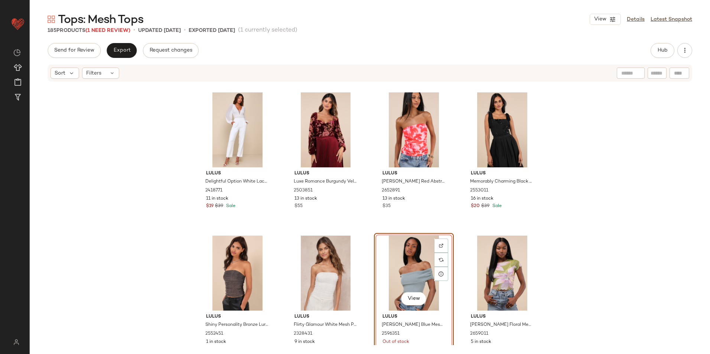
click at [409, 259] on div "View" at bounding box center [414, 273] width 75 height 75
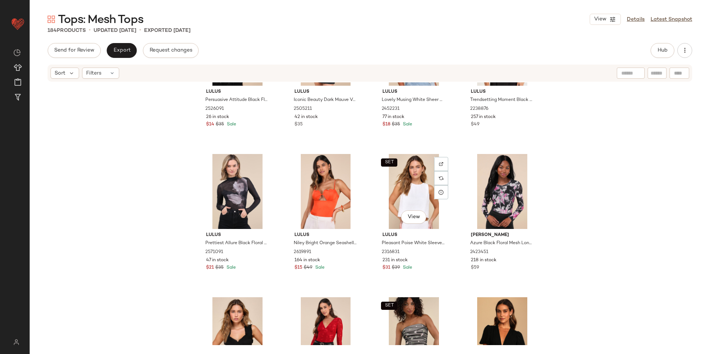
scroll to position [4032, 0]
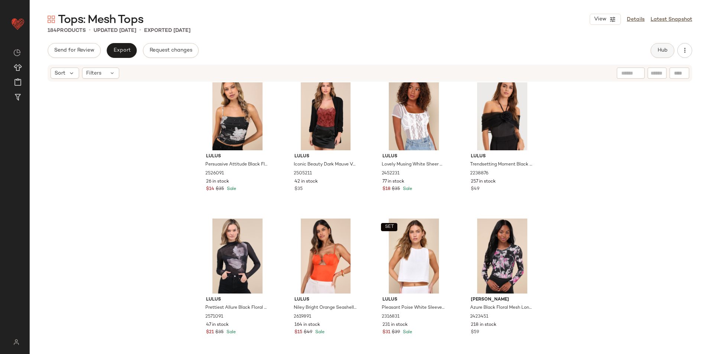
click at [664, 56] on button "Hub" at bounding box center [663, 50] width 24 height 15
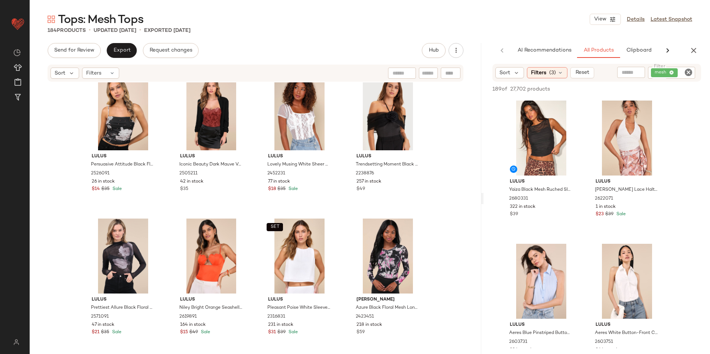
drag, startPoint x: 370, startPoint y: 199, endPoint x: 581, endPoint y: 188, distance: 211.3
click at [581, 188] on div "Tops: Mesh Tops View Details Latest Snapshot 184 Products • updated Aug 28th • …" at bounding box center [370, 183] width 681 height 342
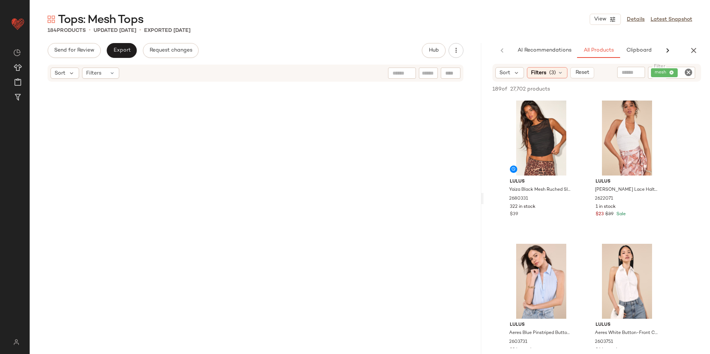
scroll to position [0, 0]
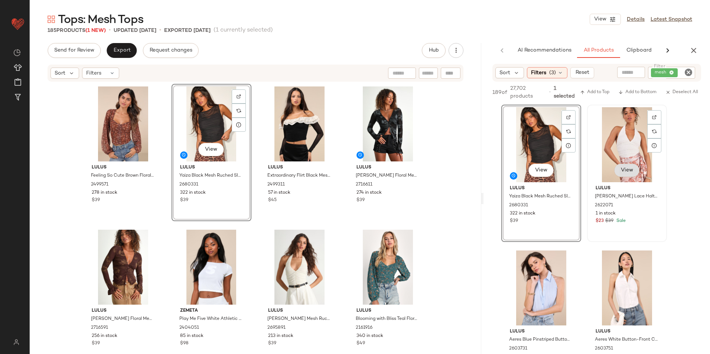
click at [624, 169] on button "View" at bounding box center [626, 170] width 25 height 13
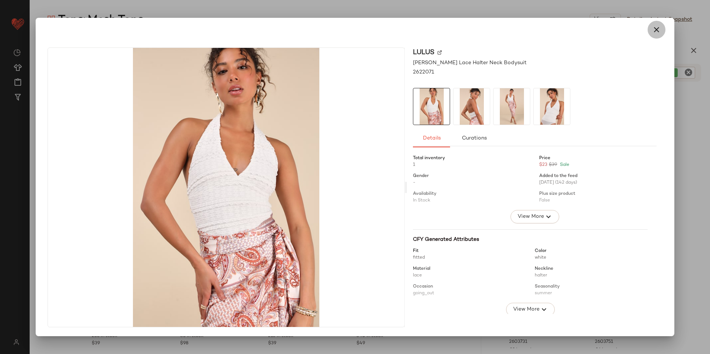
click at [653, 27] on icon "button" at bounding box center [656, 29] width 9 height 9
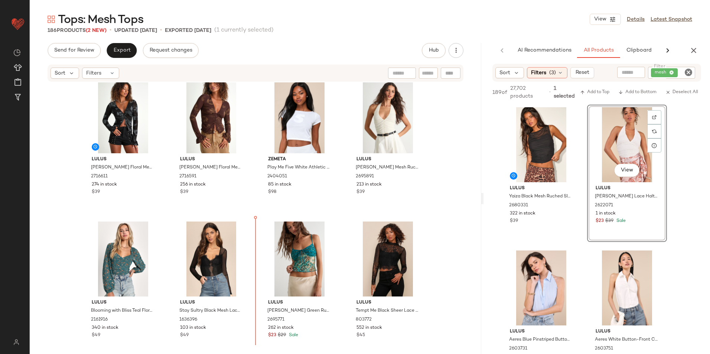
scroll to position [230, 0]
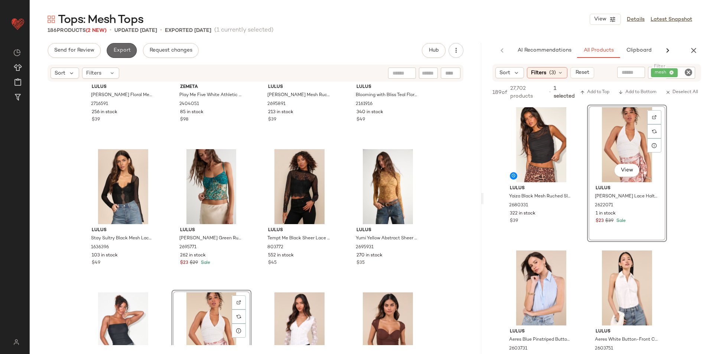
click at [128, 52] on span "Export" at bounding box center [121, 51] width 17 height 6
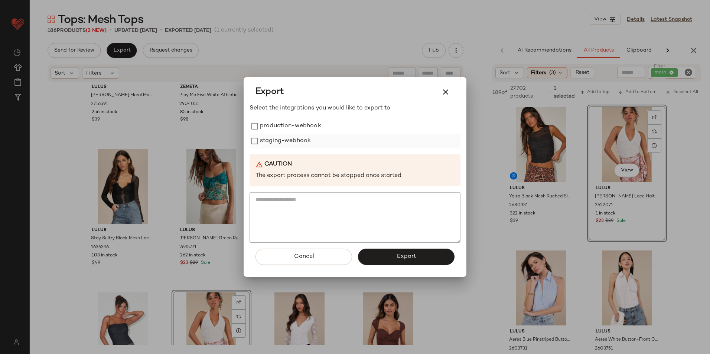
drag, startPoint x: 267, startPoint y: 126, endPoint x: 265, endPoint y: 139, distance: 13.6
click at [267, 126] on label "production-webhook" at bounding box center [290, 126] width 61 height 15
click at [265, 139] on label "staging-webhook" at bounding box center [285, 141] width 51 height 15
click at [396, 254] on span "Export" at bounding box center [406, 256] width 20 height 7
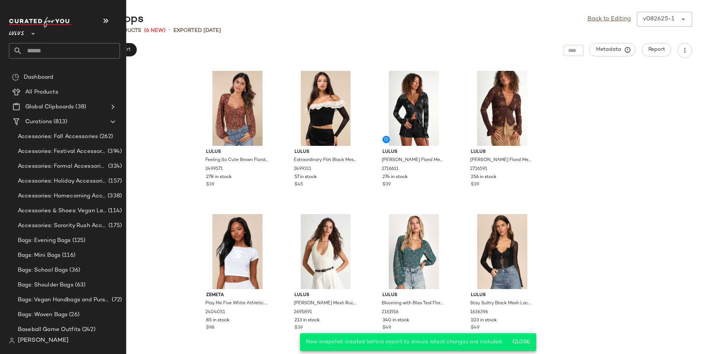
click at [37, 52] on input "text" at bounding box center [71, 51] width 98 height 16
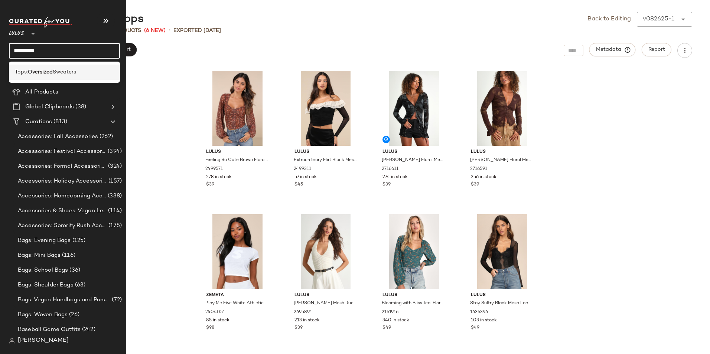
type input "*********"
click at [48, 72] on b "Oversized" at bounding box center [40, 72] width 25 height 8
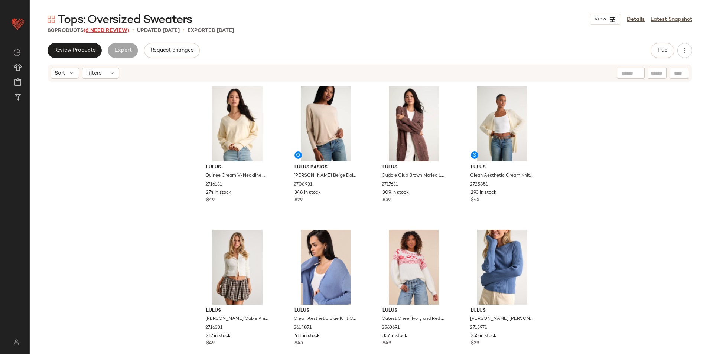
click at [121, 29] on span "(6 Need Review)" at bounding box center [107, 31] width 46 height 6
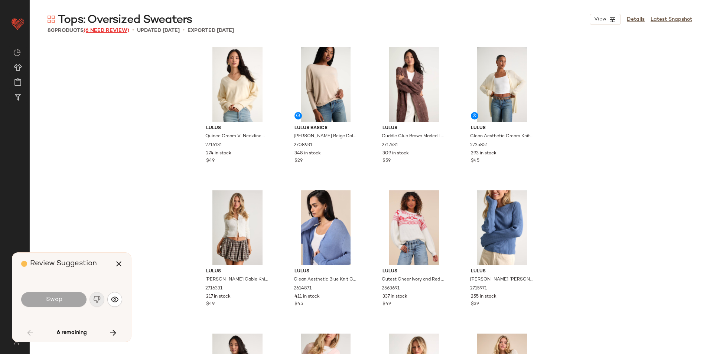
scroll to position [2007, 0]
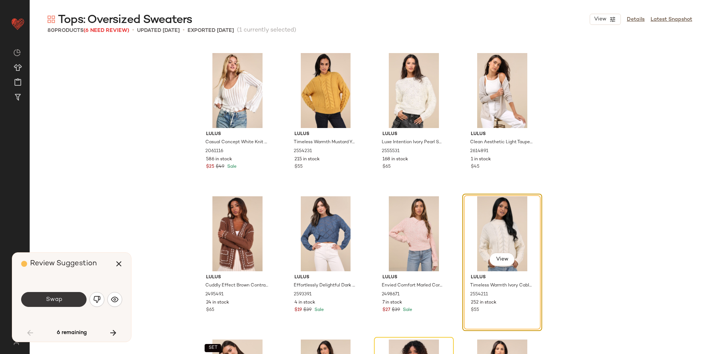
click at [68, 297] on button "Swap" at bounding box center [53, 299] width 65 height 15
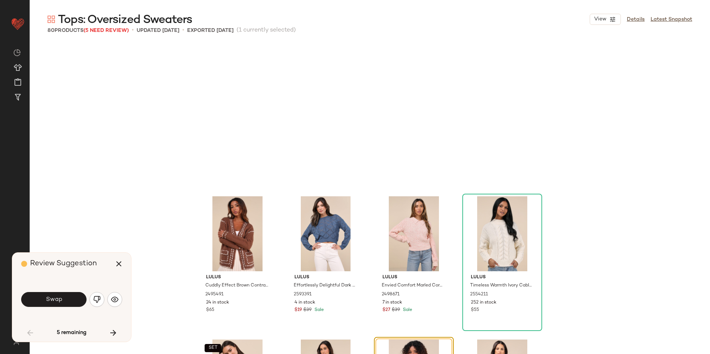
scroll to position [2151, 0]
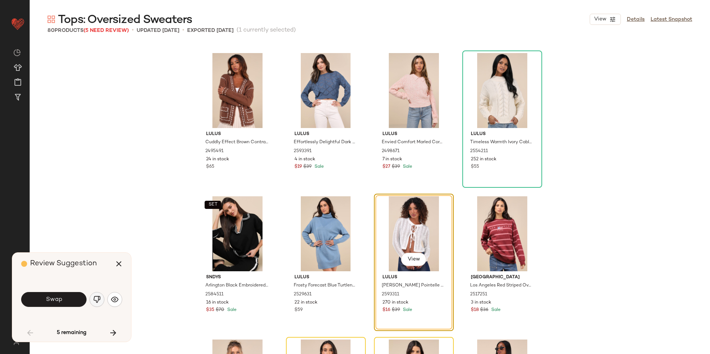
click at [100, 301] on img "button" at bounding box center [96, 299] width 7 height 7
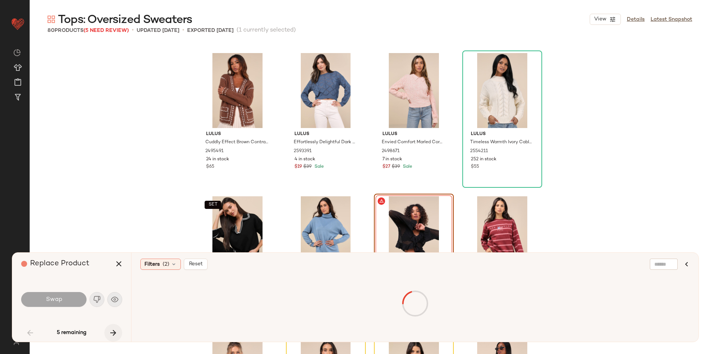
click at [116, 339] on button "button" at bounding box center [113, 333] width 18 height 18
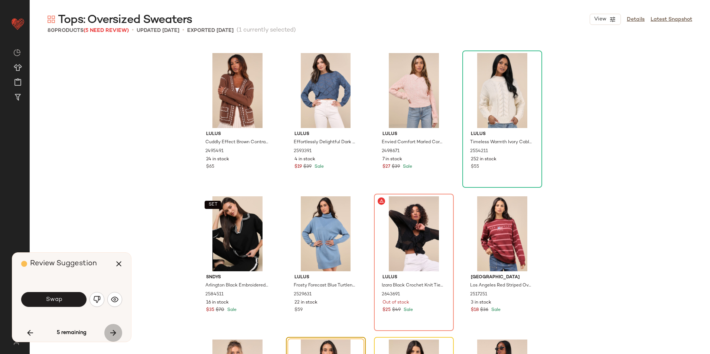
scroll to position [2294, 0]
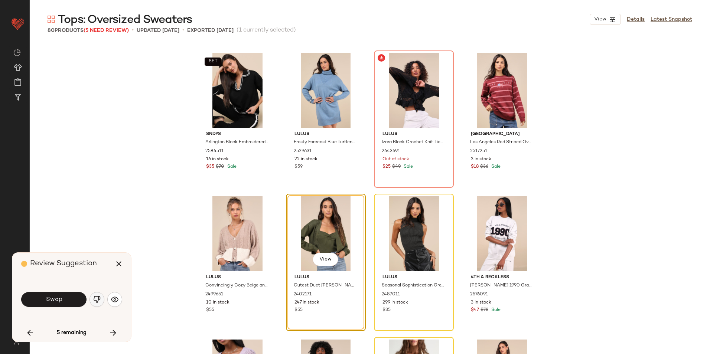
click at [95, 298] on img "button" at bounding box center [96, 299] width 7 height 7
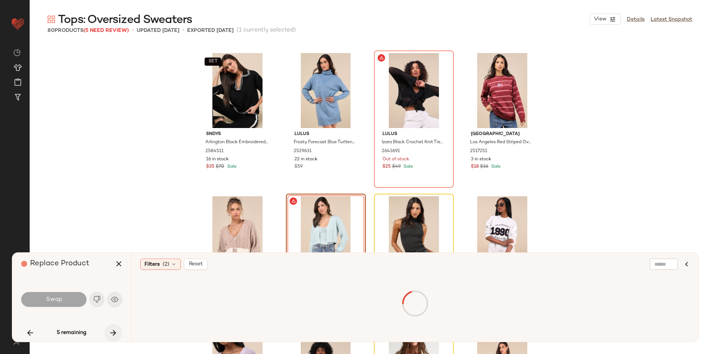
click at [112, 337] on icon "button" at bounding box center [113, 333] width 9 height 9
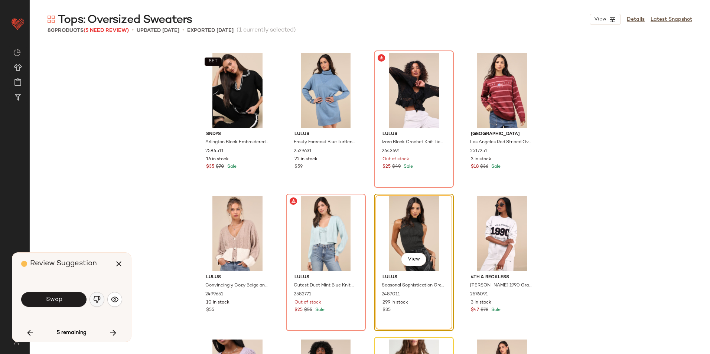
click at [93, 298] on img "button" at bounding box center [96, 299] width 7 height 7
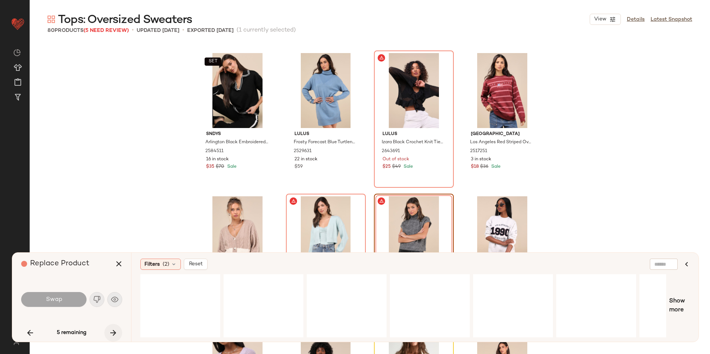
click at [107, 331] on button "button" at bounding box center [113, 333] width 18 height 18
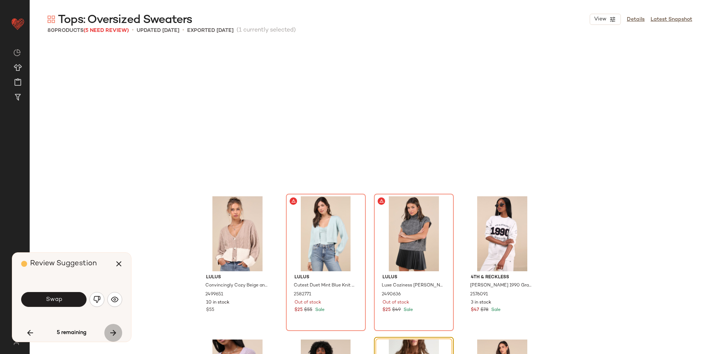
scroll to position [2438, 0]
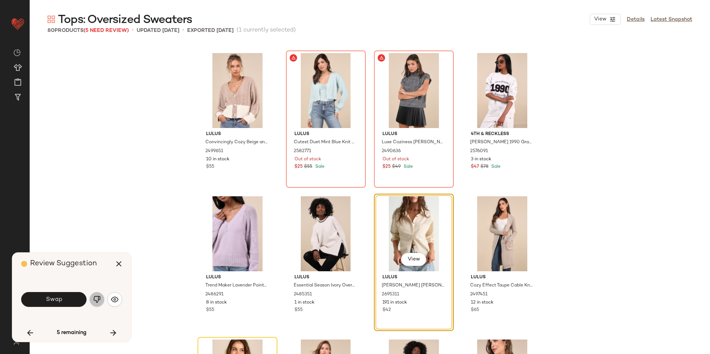
click at [97, 298] on img "button" at bounding box center [96, 299] width 7 height 7
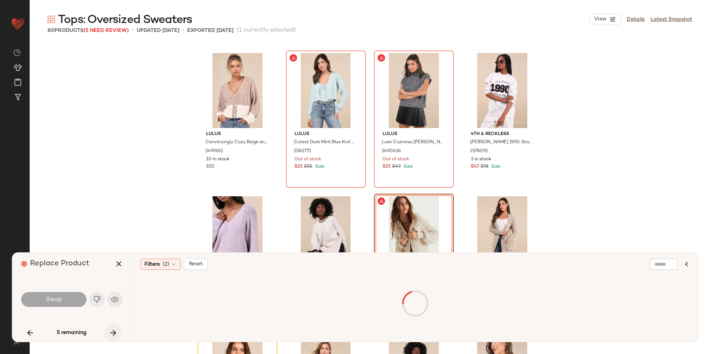
click at [112, 334] on icon "button" at bounding box center [113, 333] width 9 height 9
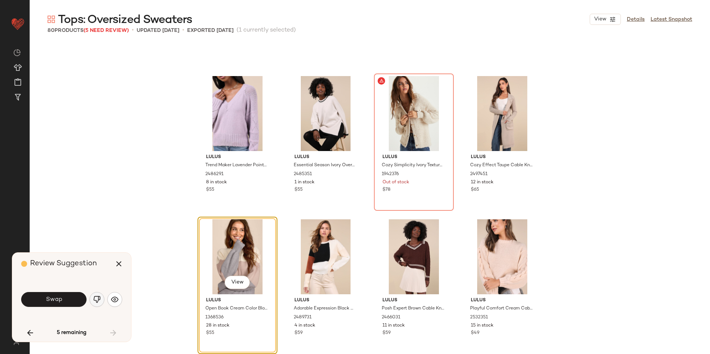
click at [100, 299] on img "button" at bounding box center [96, 299] width 7 height 7
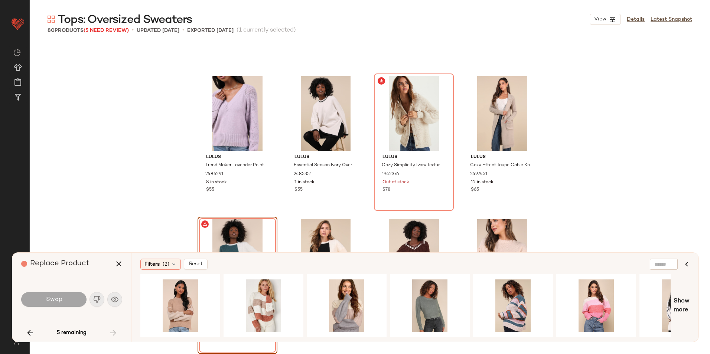
click at [111, 333] on div "5 remaining" at bounding box center [71, 333] width 101 height 18
click at [116, 262] on icon "button" at bounding box center [118, 264] width 9 height 9
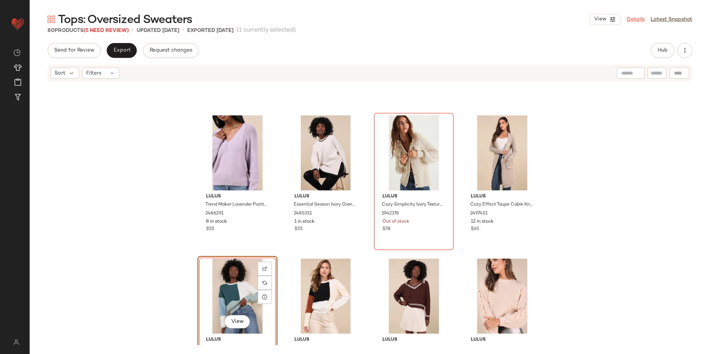
click at [634, 18] on link "Details" at bounding box center [636, 20] width 18 height 8
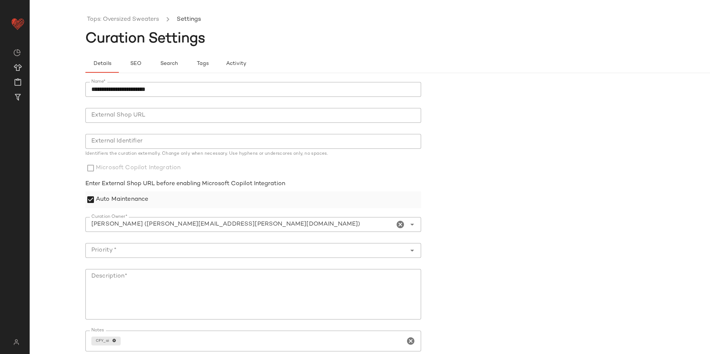
click at [120, 201] on label "Auto Maintenance" at bounding box center [122, 200] width 52 height 17
click at [121, 203] on label "Auto Maintenance" at bounding box center [122, 200] width 52 height 17
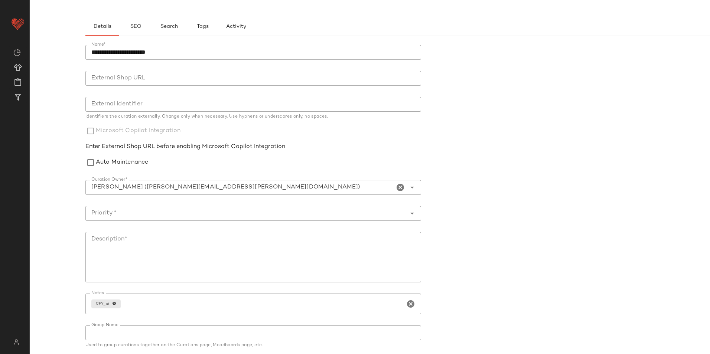
scroll to position [64, 0]
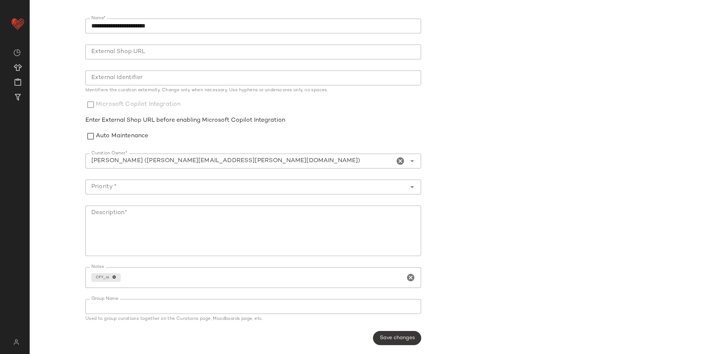
click at [380, 338] on span "Save changes" at bounding box center [397, 338] width 35 height 6
click at [110, 140] on label "Auto Maintenance" at bounding box center [122, 136] width 52 height 17
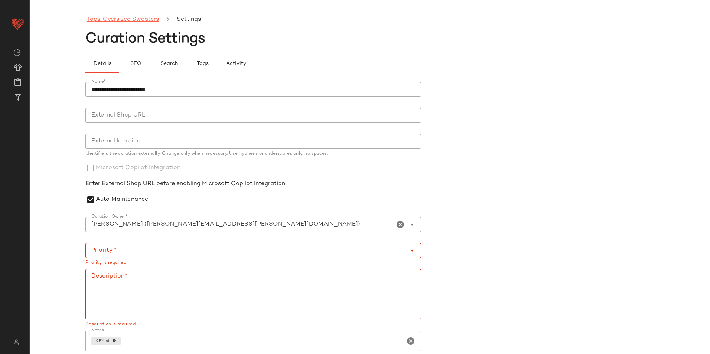
click at [144, 23] on link "Tops: Oversized Sweaters" at bounding box center [123, 20] width 72 height 10
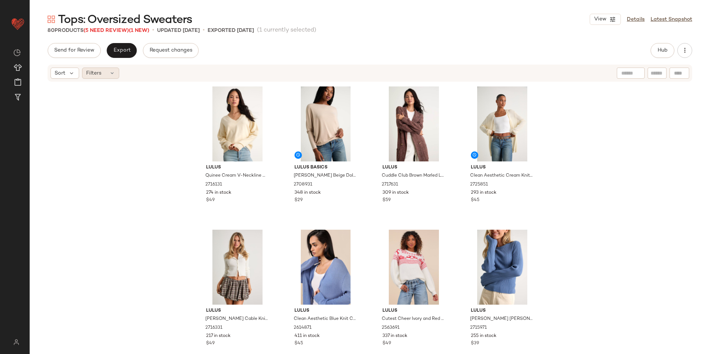
click at [100, 70] on span "Filters" at bounding box center [93, 73] width 15 height 8
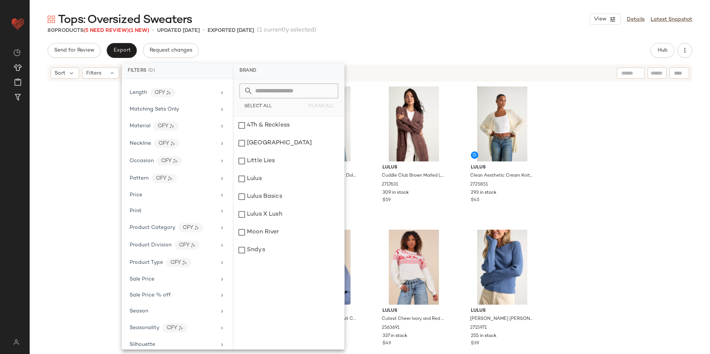
scroll to position [351, 0]
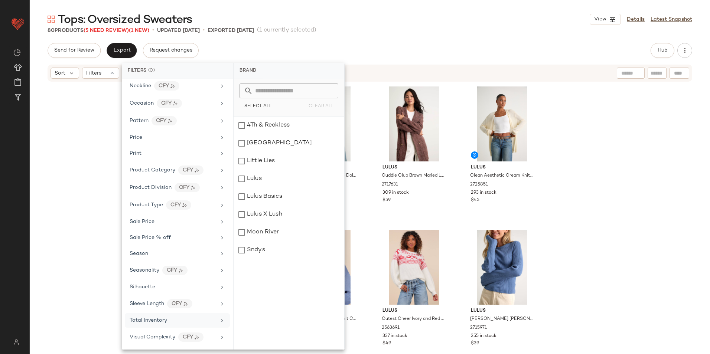
click at [172, 321] on div "Total Inventory" at bounding box center [173, 321] width 87 height 8
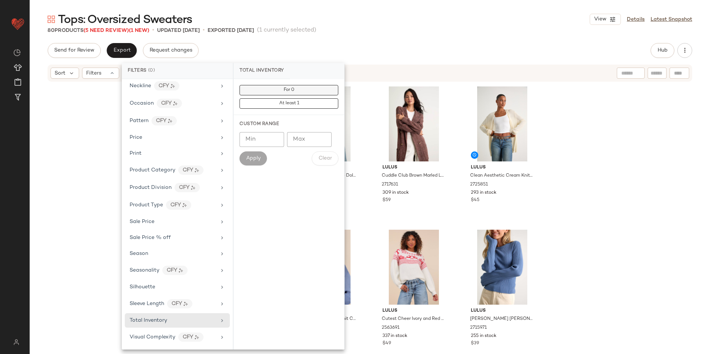
click at [299, 90] on button "For 0" at bounding box center [289, 90] width 99 height 10
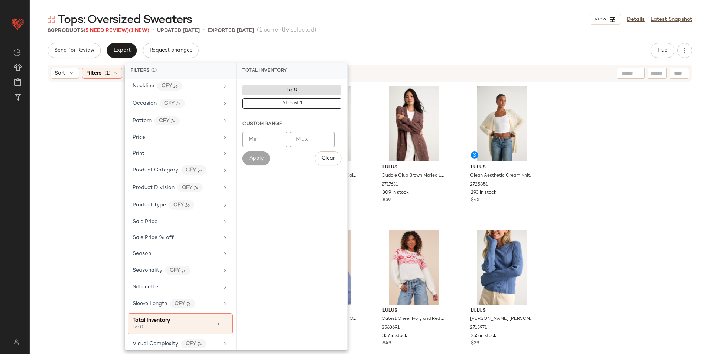
click at [353, 33] on div "80 Products (5 Need Review) (1 New) • updated Aug 26th • Exported Aug 26th (1 c…" at bounding box center [370, 30] width 681 height 7
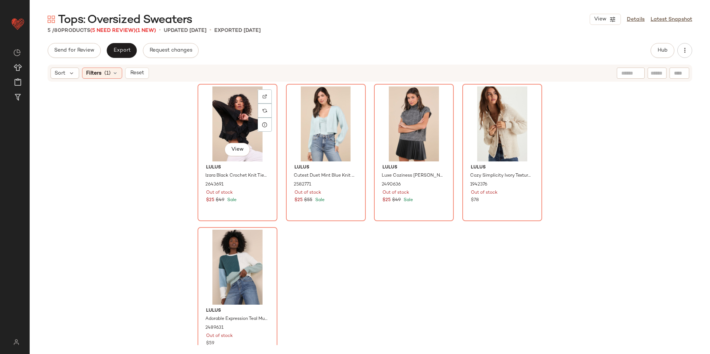
click at [217, 106] on div "View" at bounding box center [237, 124] width 75 height 75
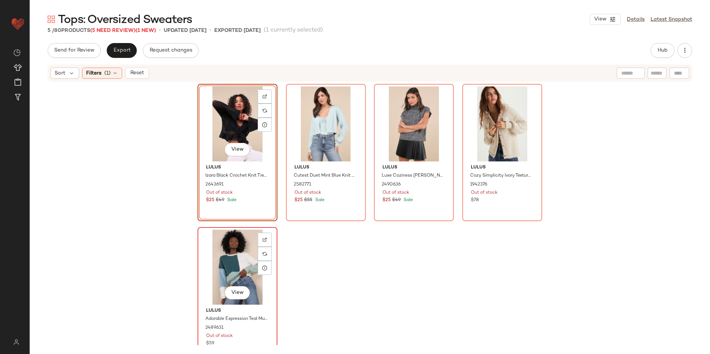
click at [236, 248] on div "View" at bounding box center [237, 267] width 75 height 75
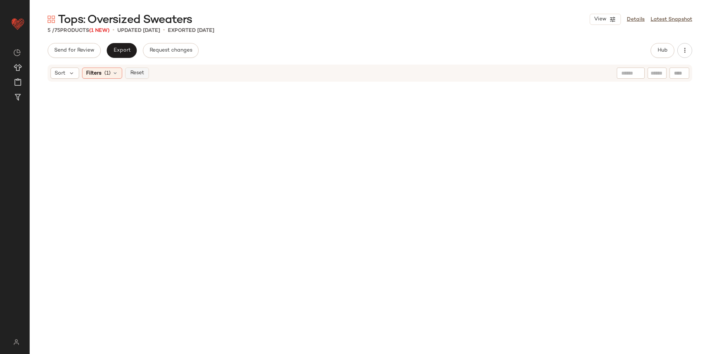
click at [132, 72] on span "Reset" at bounding box center [137, 73] width 14 height 6
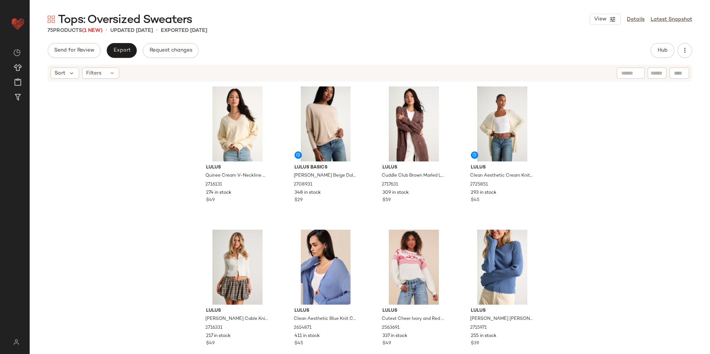
click at [371, 38] on div "Tops: Oversized Sweaters View Details Latest Snapshot 75 Products (1 New) • upd…" at bounding box center [370, 183] width 681 height 342
click at [123, 51] on span "Export" at bounding box center [121, 51] width 17 height 6
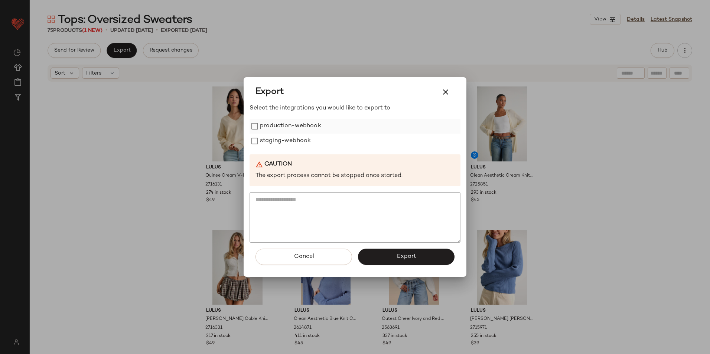
click at [306, 128] on label "production-webhook" at bounding box center [290, 126] width 61 height 15
click at [301, 136] on label "staging-webhook" at bounding box center [285, 141] width 51 height 15
drag, startPoint x: 400, startPoint y: 259, endPoint x: 366, endPoint y: 221, distance: 51.1
click at [396, 251] on button "Export" at bounding box center [406, 257] width 97 height 16
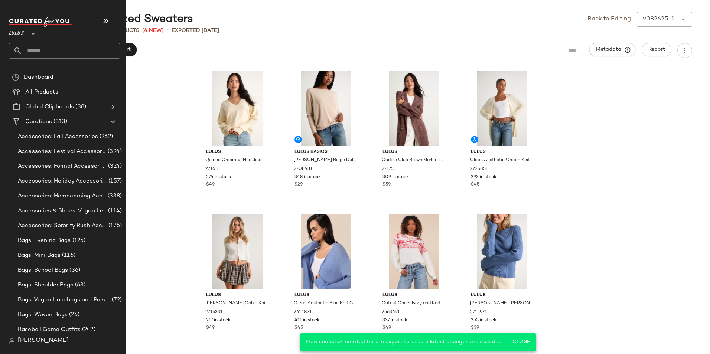
click at [51, 50] on input "text" at bounding box center [71, 51] width 98 height 16
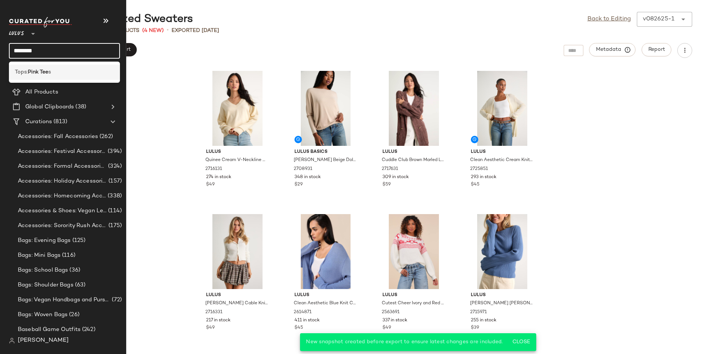
type input "********"
click at [48, 71] on b "Pink Tee" at bounding box center [38, 72] width 20 height 8
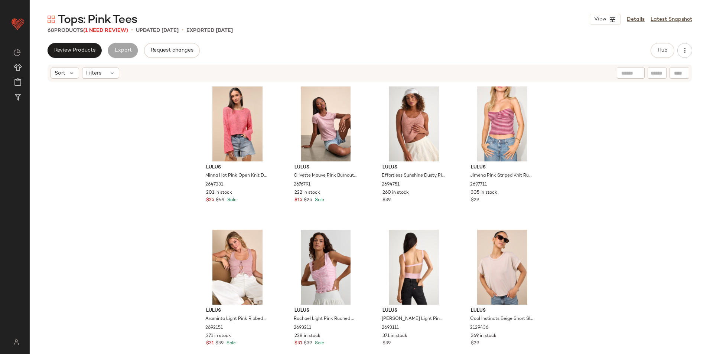
click at [112, 27] on span "Tops: Pink Tees" at bounding box center [97, 20] width 79 height 15
click at [107, 33] on span "(1 Need Review)" at bounding box center [105, 31] width 45 height 6
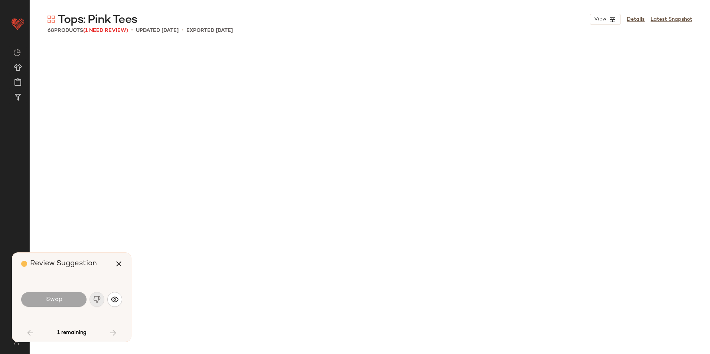
scroll to position [2128, 0]
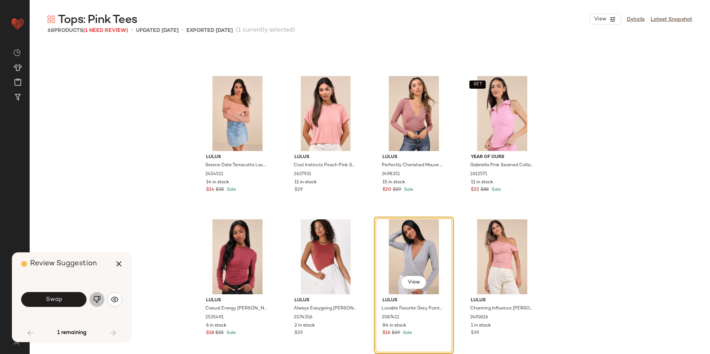
click at [98, 300] on img "button" at bounding box center [96, 299] width 7 height 7
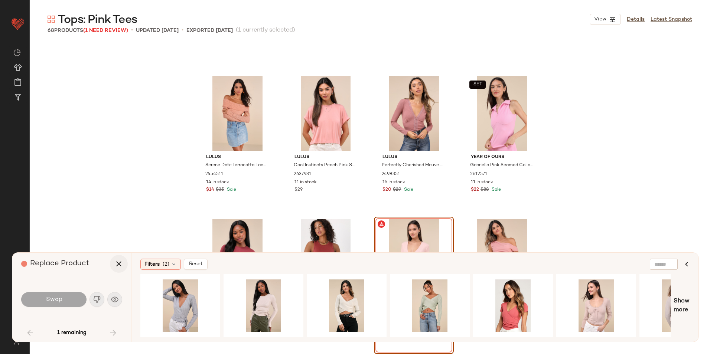
click at [115, 262] on icon "button" at bounding box center [118, 264] width 9 height 9
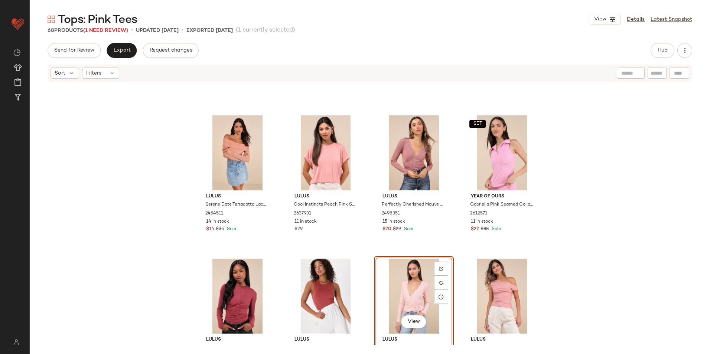
click at [383, 292] on div "View" at bounding box center [414, 296] width 75 height 75
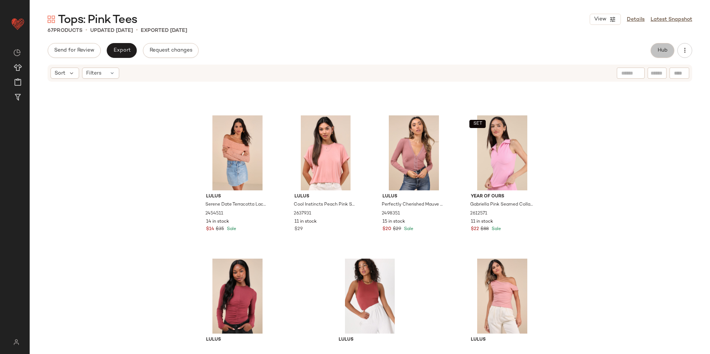
click at [669, 49] on button "Hub" at bounding box center [663, 50] width 24 height 15
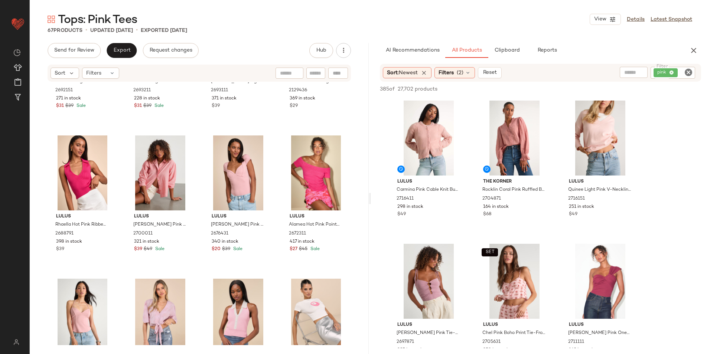
scroll to position [262, 0]
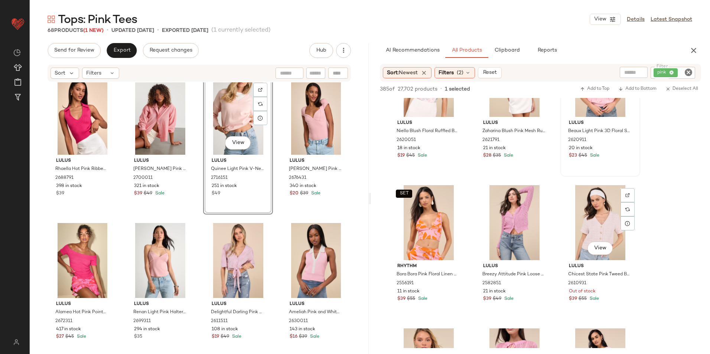
scroll to position [1783, 0]
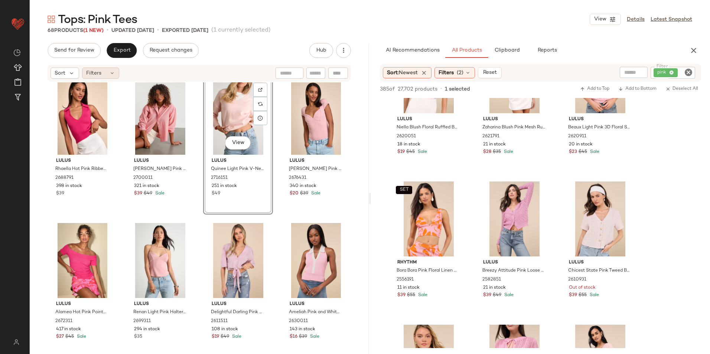
click at [106, 73] on div "Filters" at bounding box center [100, 73] width 37 height 11
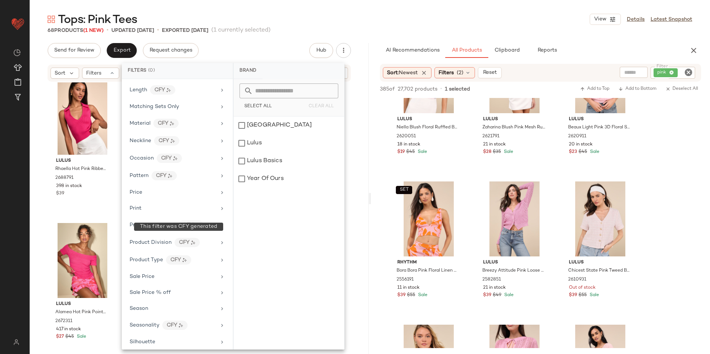
scroll to position [351, 0]
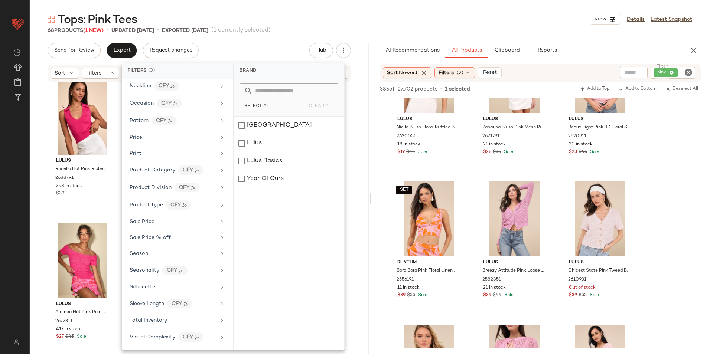
click at [160, 313] on div "Brand Category Actual Price AI Embeddings Availability Class Color CFY Color Pa…" at bounding box center [177, 214] width 111 height 271
click at [159, 320] on span "Total Inventory" at bounding box center [149, 321] width 38 height 6
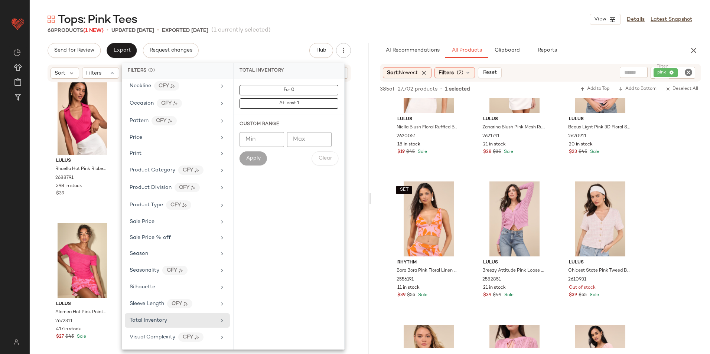
click at [308, 137] on input "Max" at bounding box center [309, 139] width 45 height 15
type input "**"
click at [249, 164] on button "Apply" at bounding box center [253, 159] width 27 height 14
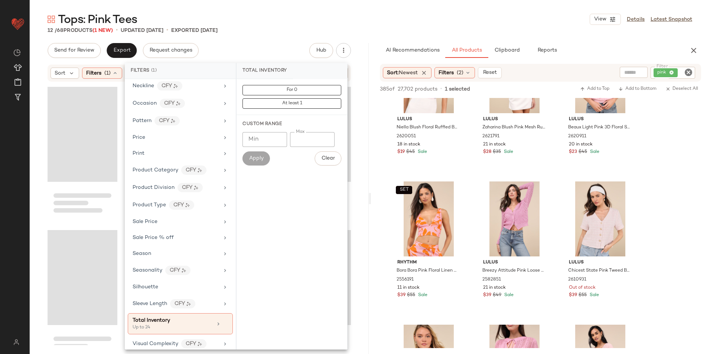
click at [333, 14] on div "Tops: Pink Tees View Details Latest Snapshot" at bounding box center [370, 19] width 681 height 15
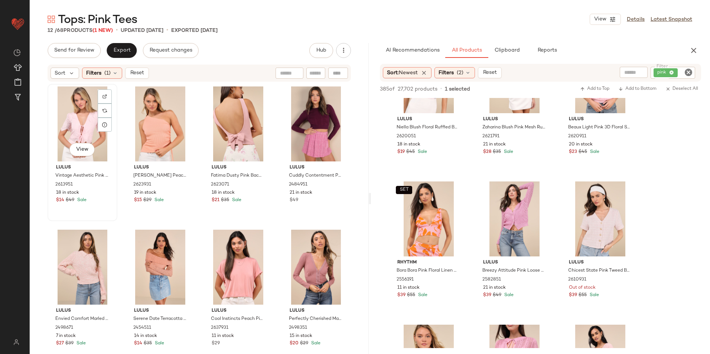
click at [83, 108] on div "View" at bounding box center [82, 124] width 65 height 75
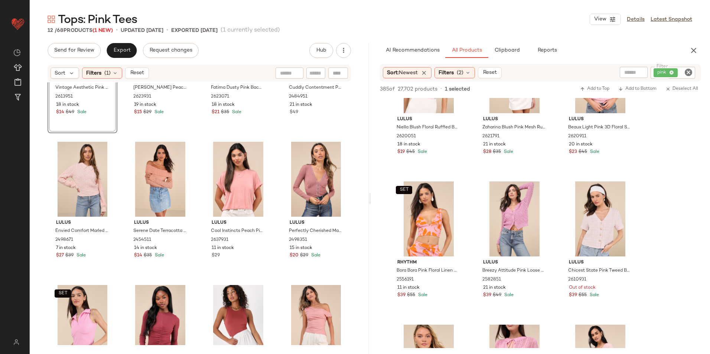
scroll to position [169, 0]
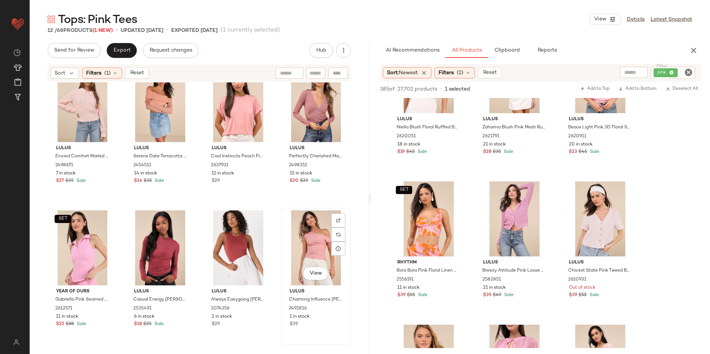
click at [312, 245] on div "View" at bounding box center [316, 248] width 65 height 75
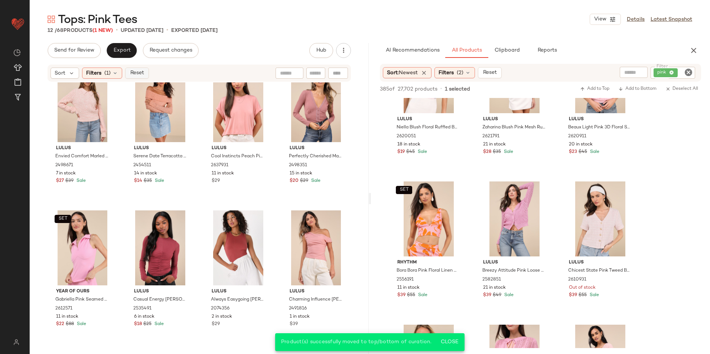
click at [132, 73] on span "Reset" at bounding box center [137, 73] width 14 height 6
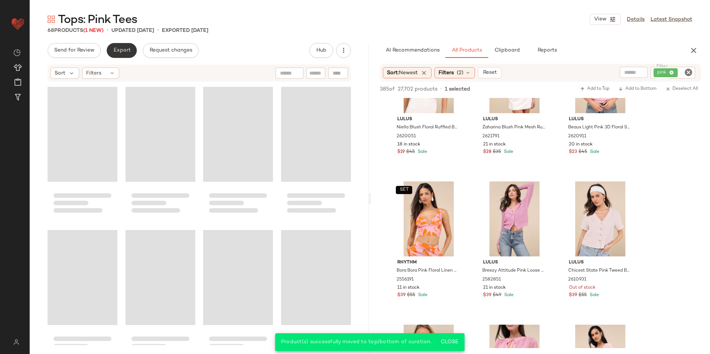
click at [114, 52] on span "Export" at bounding box center [121, 51] width 17 height 6
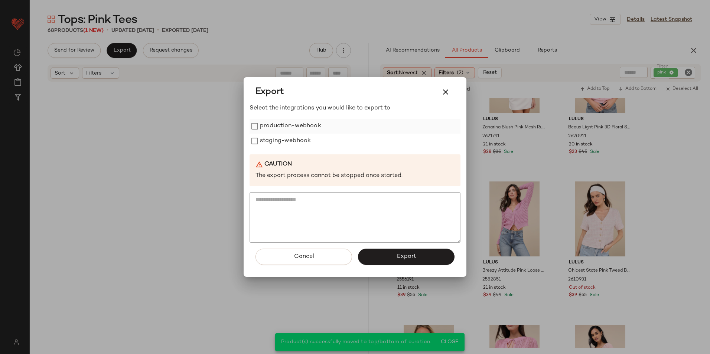
scroll to position [2176, 0]
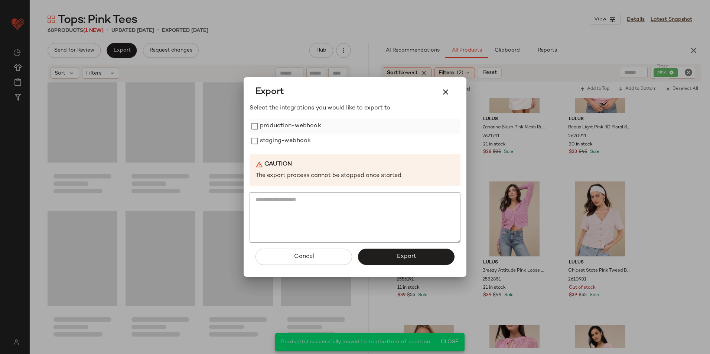
click at [279, 121] on label "production-webhook" at bounding box center [290, 126] width 61 height 15
click at [274, 136] on label "staging-webhook" at bounding box center [285, 141] width 51 height 15
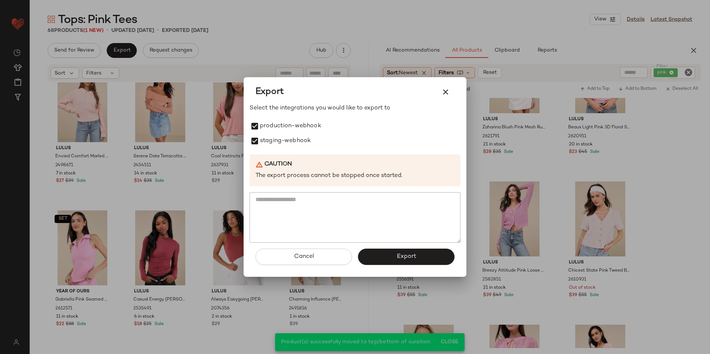
click at [389, 255] on button "Export" at bounding box center [406, 257] width 97 height 16
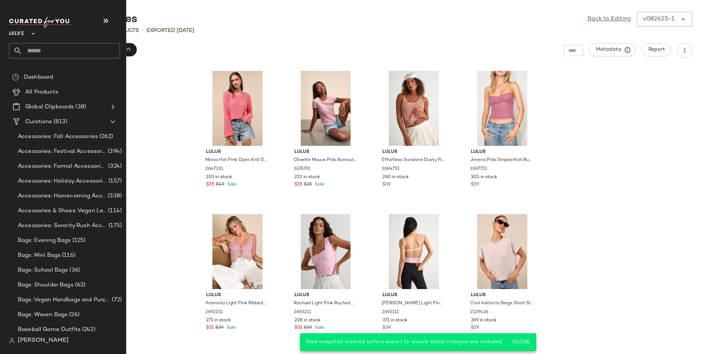
click at [30, 51] on input "text" at bounding box center [71, 51] width 98 height 16
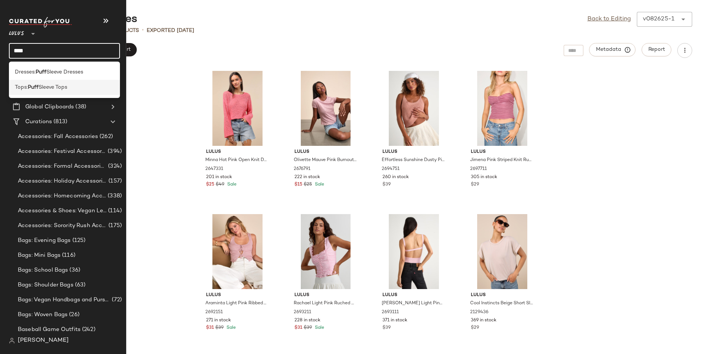
type input "****"
click at [43, 90] on span "Sleeve Tops" at bounding box center [53, 88] width 29 height 8
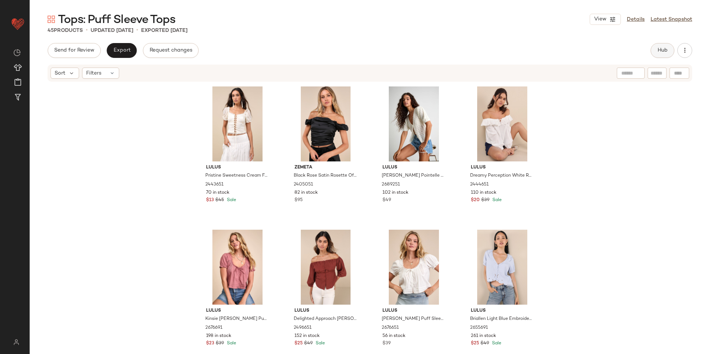
click at [656, 51] on button "Hub" at bounding box center [663, 50] width 24 height 15
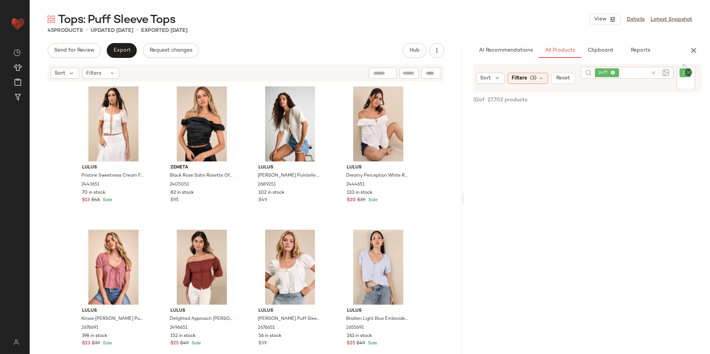
drag, startPoint x: 370, startPoint y: 198, endPoint x: 567, endPoint y: 196, distance: 196.5
click at [567, 196] on div "Tops: Puff Sleeve Tops View Details Latest Snapshot 45 Products • updated Aug 2…" at bounding box center [370, 183] width 681 height 342
click at [109, 70] on div "Filters" at bounding box center [100, 73] width 37 height 11
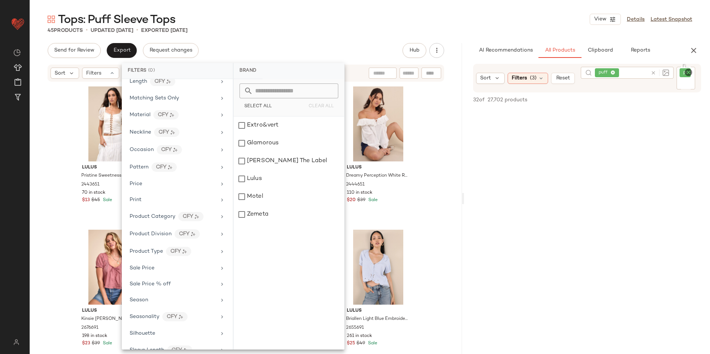
scroll to position [351, 0]
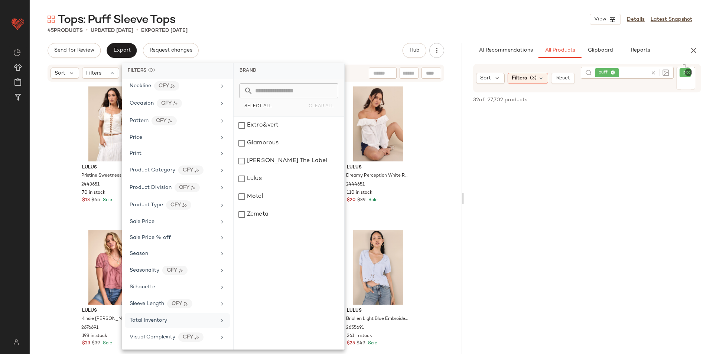
click at [162, 320] on span "Total Inventory" at bounding box center [149, 321] width 38 height 6
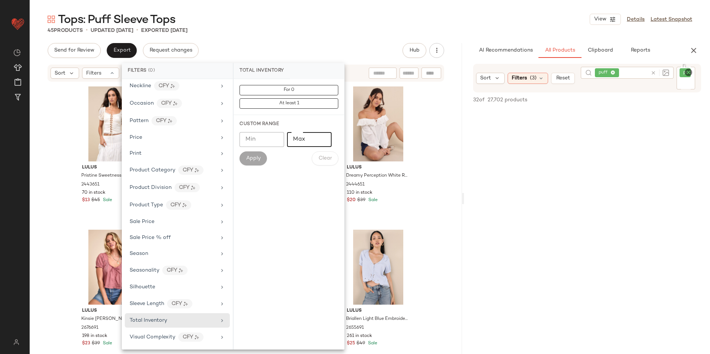
click at [304, 139] on input "Max" at bounding box center [309, 139] width 45 height 15
type input "**"
click at [258, 162] on button "Apply" at bounding box center [253, 159] width 27 height 14
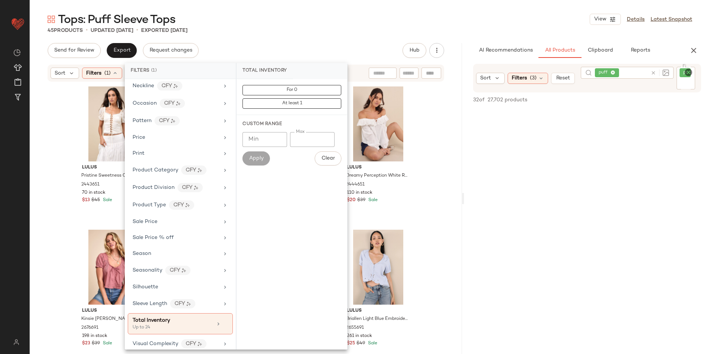
click at [267, 23] on div "Tops: Puff Sleeve Tops View Details Latest Snapshot" at bounding box center [370, 19] width 681 height 15
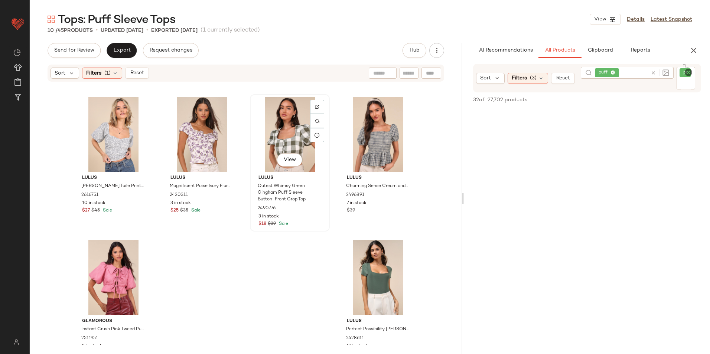
scroll to position [169, 0]
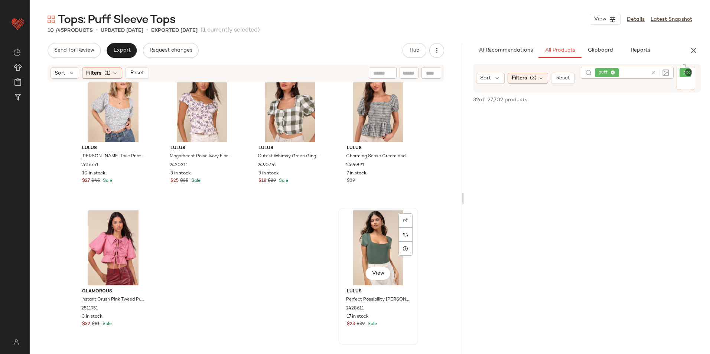
click at [390, 227] on div "View" at bounding box center [378, 248] width 75 height 75
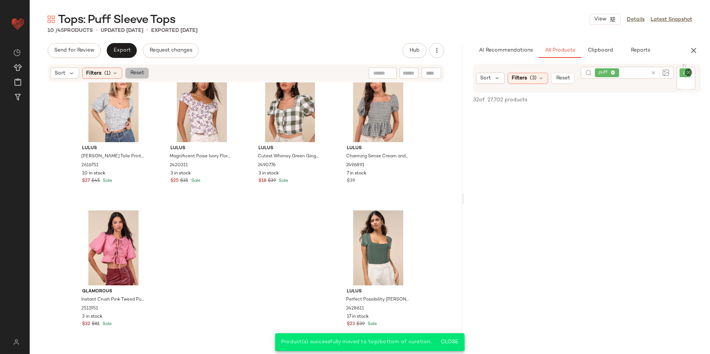
click at [135, 72] on span "Reset" at bounding box center [137, 73] width 14 height 6
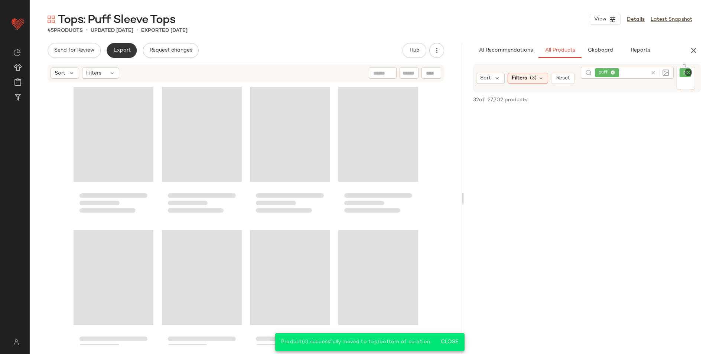
click at [114, 51] on span "Export" at bounding box center [121, 51] width 17 height 6
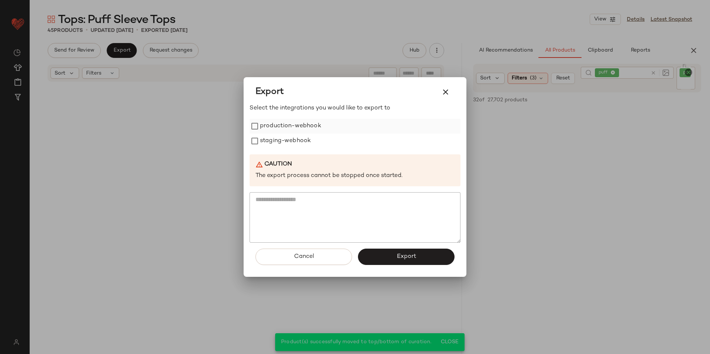
scroll to position [1459, 0]
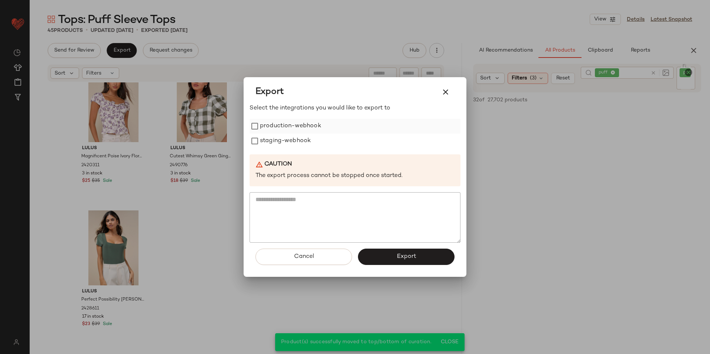
click at [276, 123] on label "production-webhook" at bounding box center [290, 126] width 61 height 15
click at [274, 137] on label "staging-webhook" at bounding box center [285, 141] width 51 height 15
click at [371, 252] on button "Export" at bounding box center [406, 257] width 97 height 16
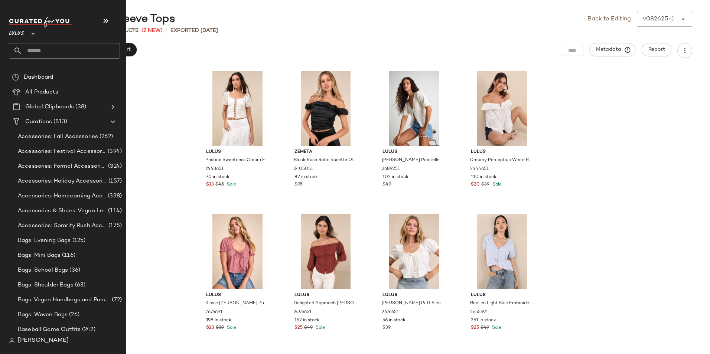
click at [32, 46] on input "text" at bounding box center [71, 51] width 98 height 16
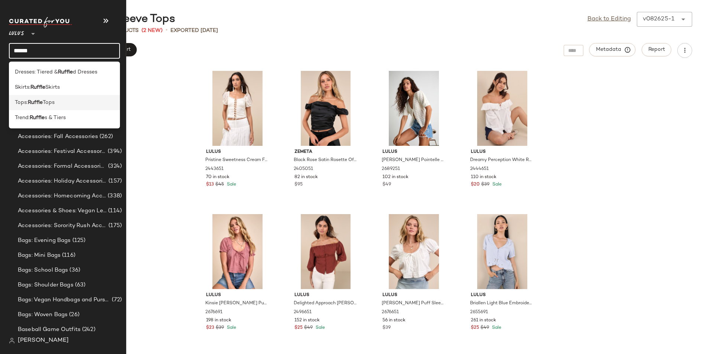
type input "******"
click at [50, 100] on span "Tops" at bounding box center [49, 103] width 12 height 8
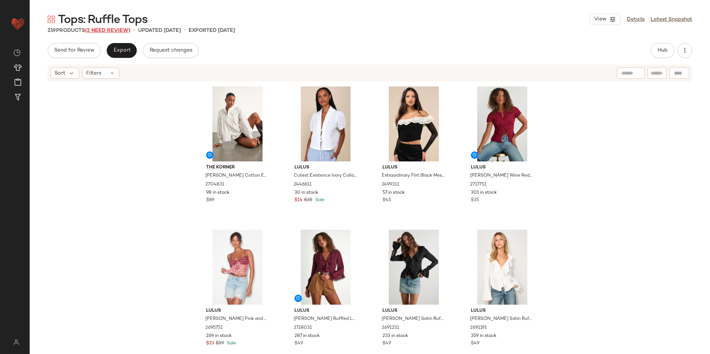
click at [115, 29] on span "(2 Need Review)" at bounding box center [107, 31] width 45 height 6
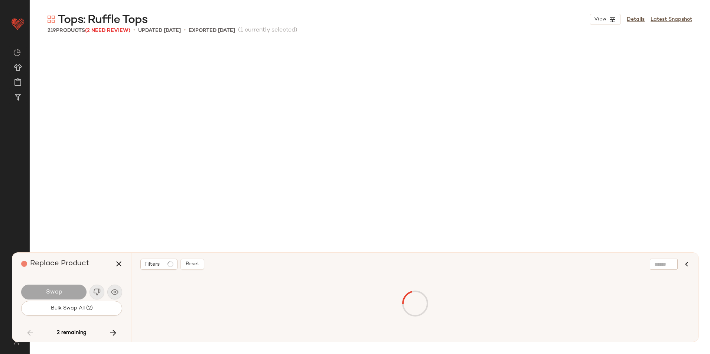
scroll to position [6883, 0]
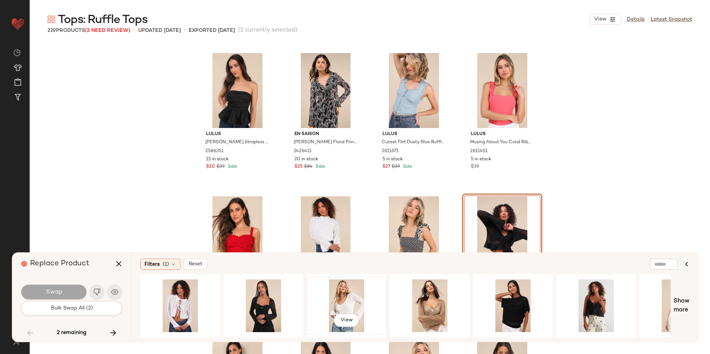
click at [344, 298] on div "View" at bounding box center [346, 306] width 75 height 53
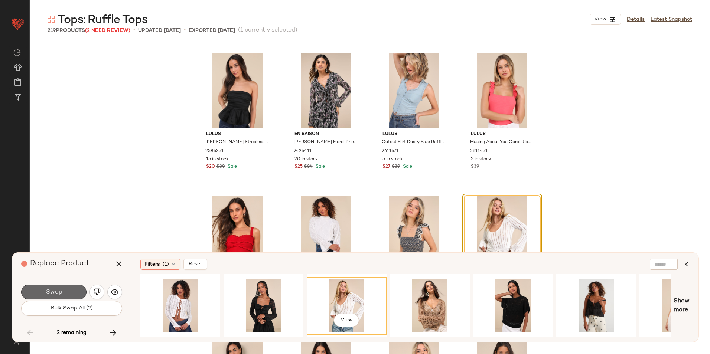
click at [67, 290] on button "Swap" at bounding box center [53, 292] width 65 height 15
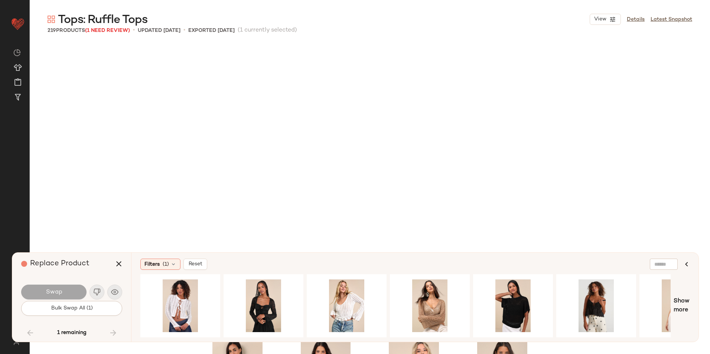
scroll to position [7169, 0]
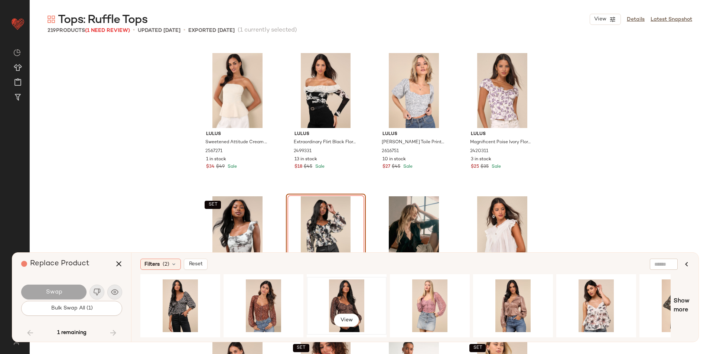
click at [337, 299] on div "View" at bounding box center [346, 306] width 75 height 53
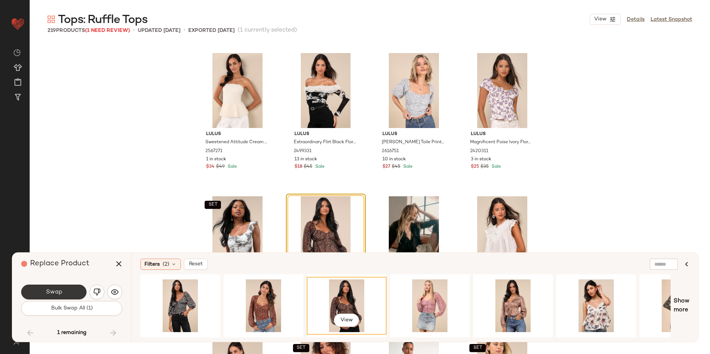
click at [75, 290] on button "Swap" at bounding box center [53, 292] width 65 height 15
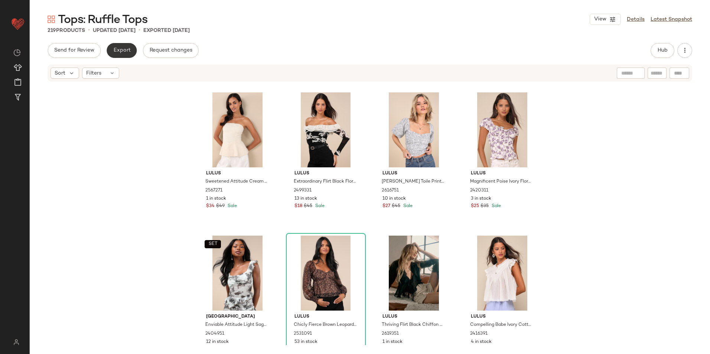
click at [125, 49] on span "Export" at bounding box center [121, 51] width 17 height 6
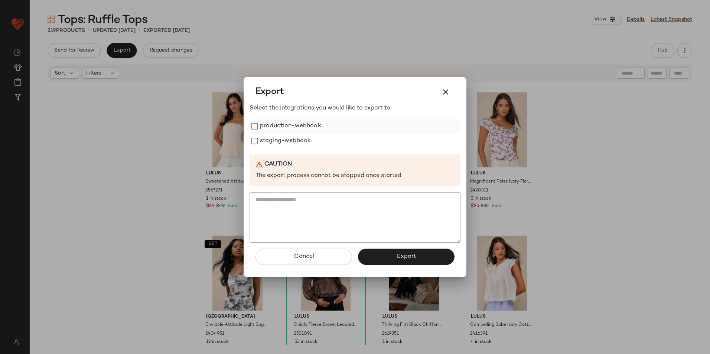
click at [269, 130] on label "production-webhook" at bounding box center [290, 126] width 61 height 15
drag, startPoint x: 271, startPoint y: 142, endPoint x: 283, endPoint y: 162, distance: 23.8
click at [272, 142] on label "staging-webhook" at bounding box center [285, 141] width 51 height 15
click at [377, 258] on button "Export" at bounding box center [406, 257] width 97 height 16
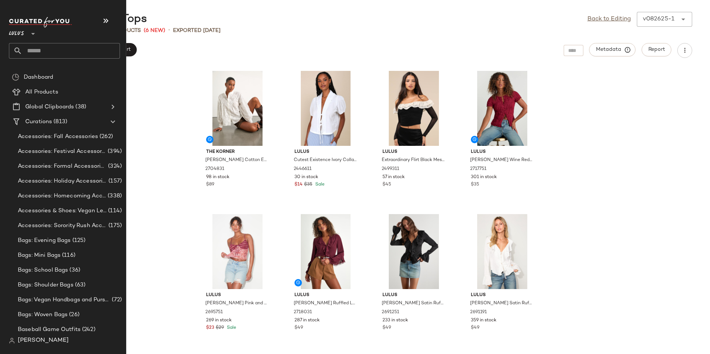
click at [35, 52] on input "text" at bounding box center [71, 51] width 98 height 16
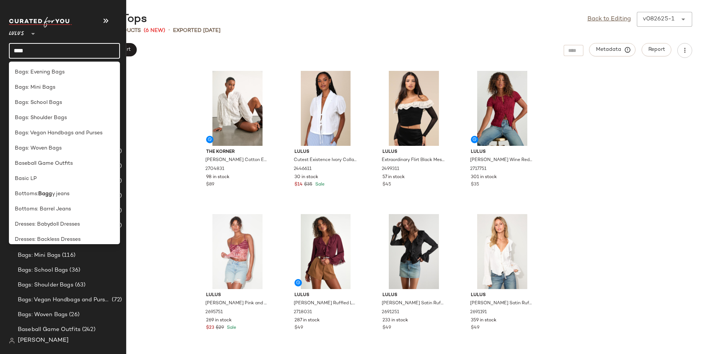
type input "*****"
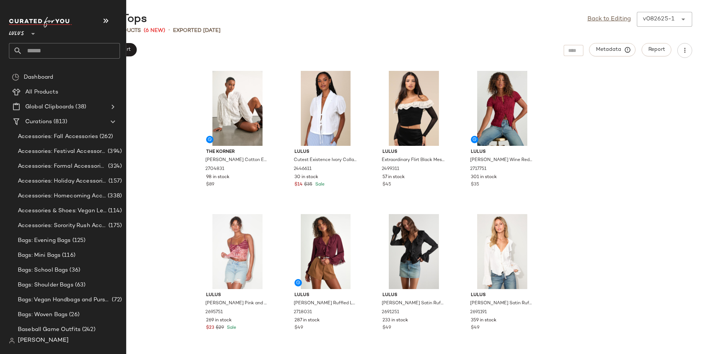
click at [30, 49] on input "text" at bounding box center [71, 51] width 98 height 16
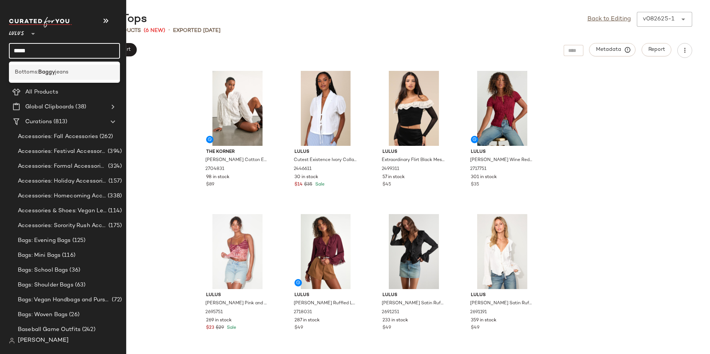
type input "*****"
click at [35, 79] on div "Bottoms: Baggy jeans" at bounding box center [64, 72] width 111 height 15
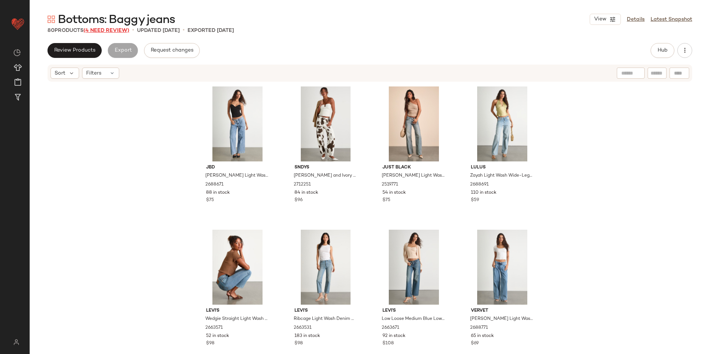
click at [120, 32] on span "(4 Need Review)" at bounding box center [107, 31] width 46 height 6
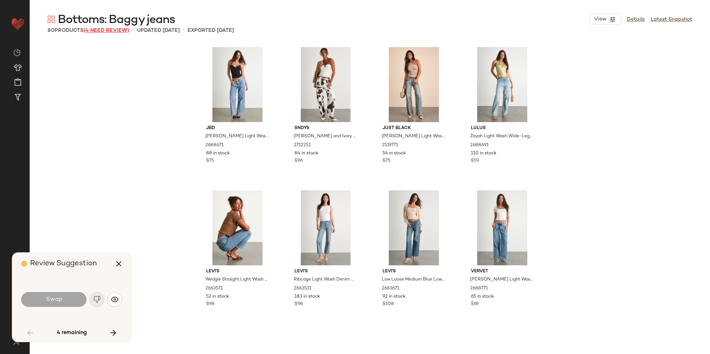
scroll to position [1864, 0]
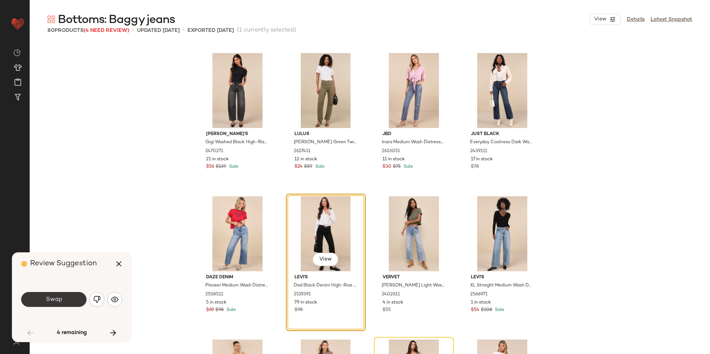
click at [76, 301] on button "Swap" at bounding box center [53, 299] width 65 height 15
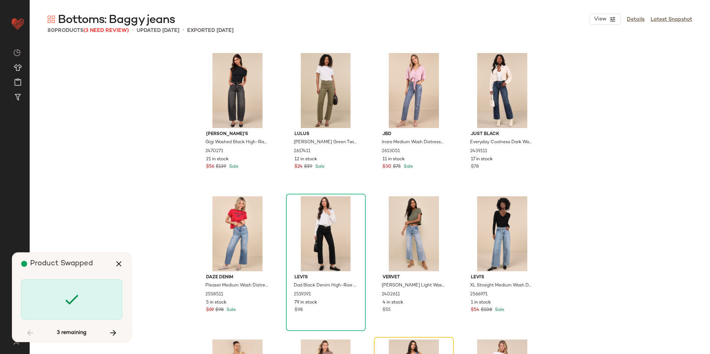
scroll to position [2007, 0]
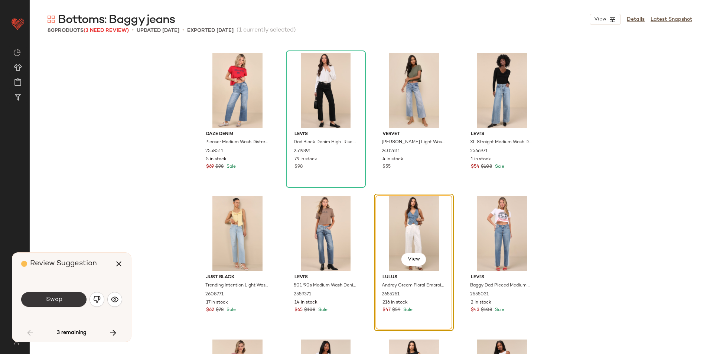
click at [64, 300] on button "Swap" at bounding box center [53, 299] width 65 height 15
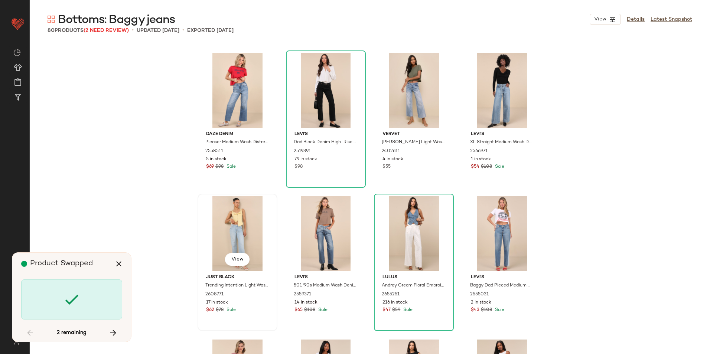
scroll to position [2558, 0]
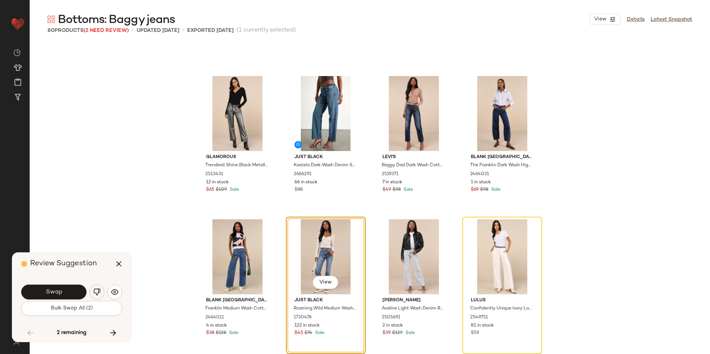
click at [95, 293] on img "button" at bounding box center [96, 292] width 7 height 7
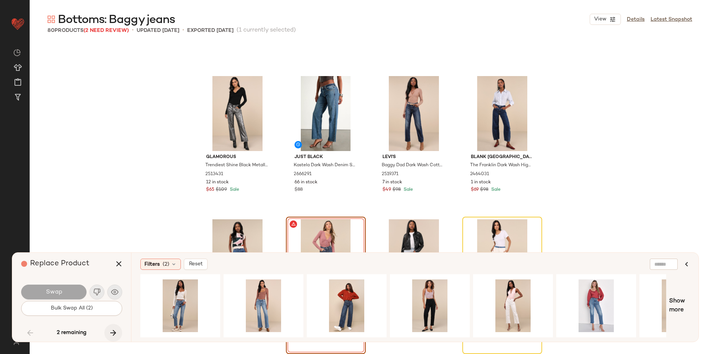
click at [113, 329] on icon "button" at bounding box center [113, 333] width 9 height 9
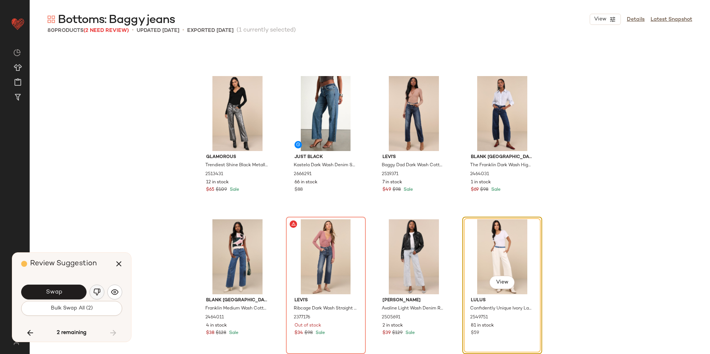
click at [97, 296] on button "button" at bounding box center [97, 292] width 15 height 15
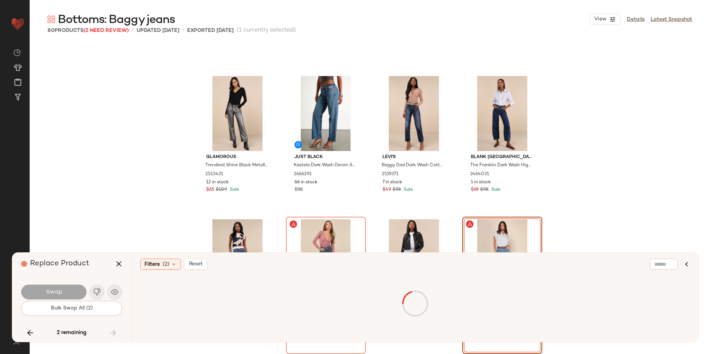
click at [113, 334] on div "2 remaining" at bounding box center [71, 333] width 101 height 18
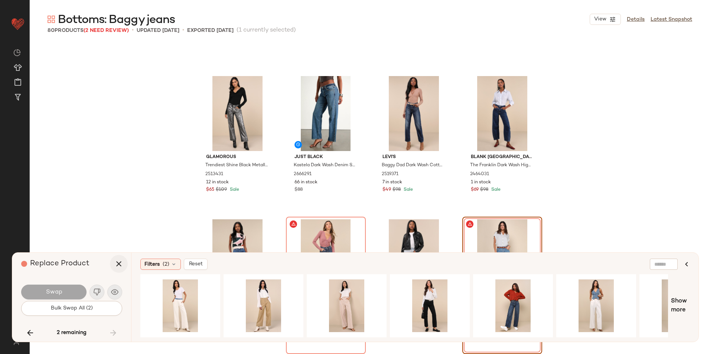
click at [117, 265] on icon "button" at bounding box center [118, 264] width 9 height 9
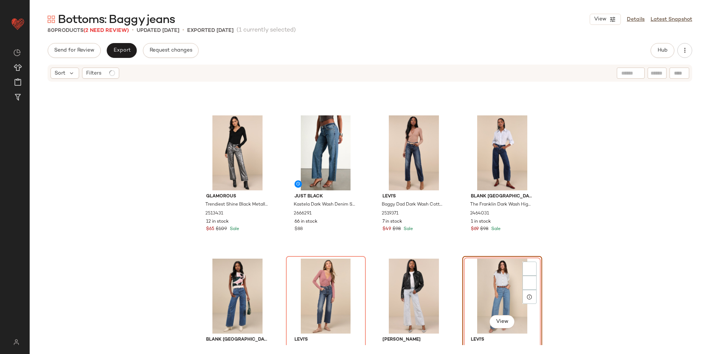
scroll to position [2564, 0]
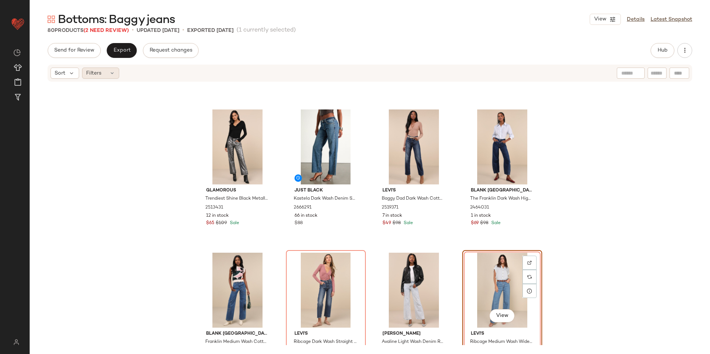
click at [116, 69] on div "Filters" at bounding box center [100, 73] width 37 height 11
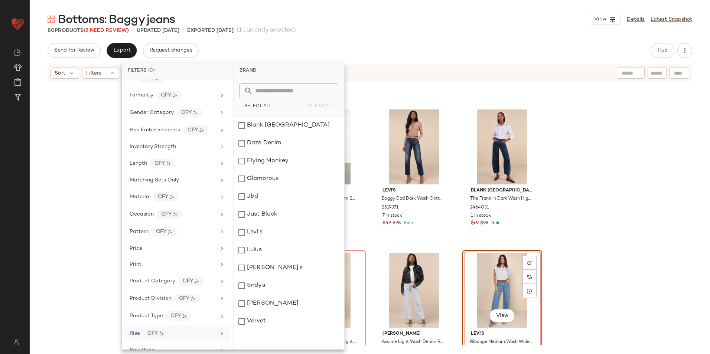
scroll to position [334, 0]
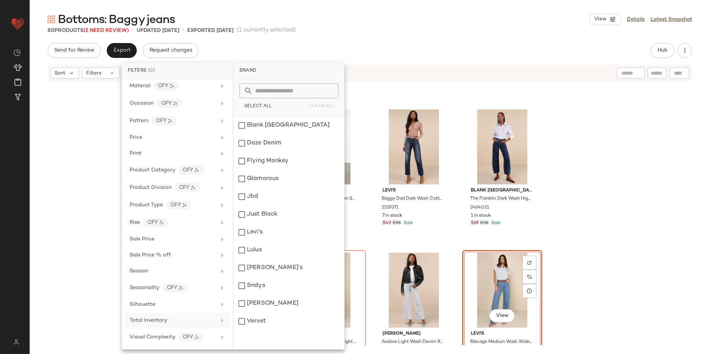
click at [161, 323] on span "Total Inventory" at bounding box center [149, 321] width 38 height 6
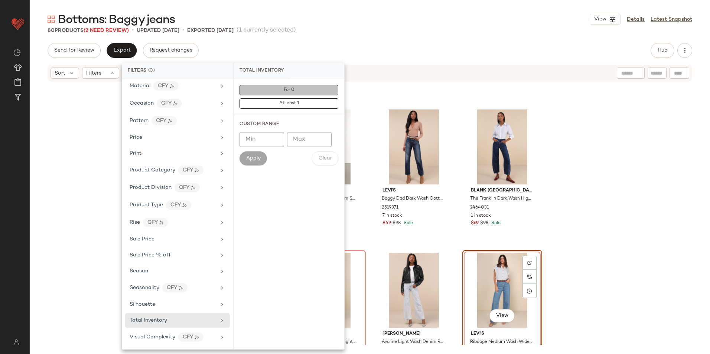
click at [298, 89] on button "For 0" at bounding box center [289, 90] width 99 height 10
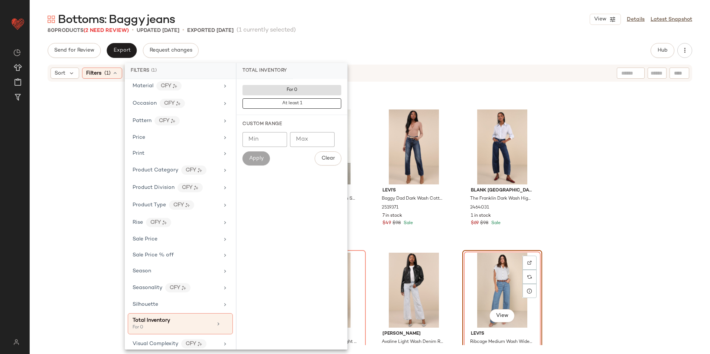
click at [392, 30] on div "80 Products (2 Need Review) • updated Aug 26th • Exported Aug 26th (1 currently…" at bounding box center [370, 30] width 681 height 7
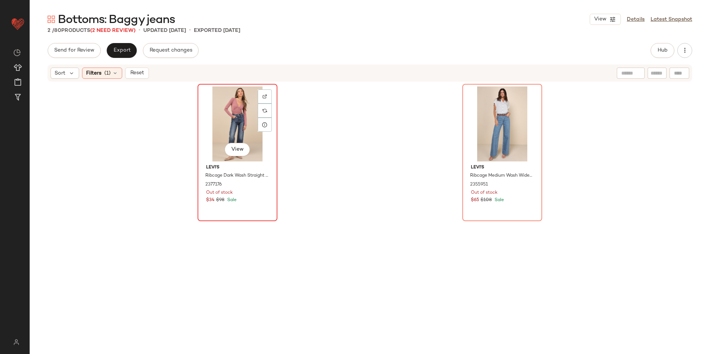
click at [238, 132] on div "View" at bounding box center [237, 124] width 75 height 75
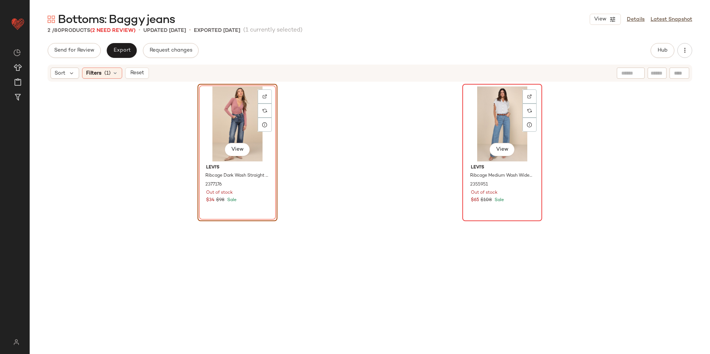
click at [516, 110] on div "View" at bounding box center [502, 124] width 75 height 75
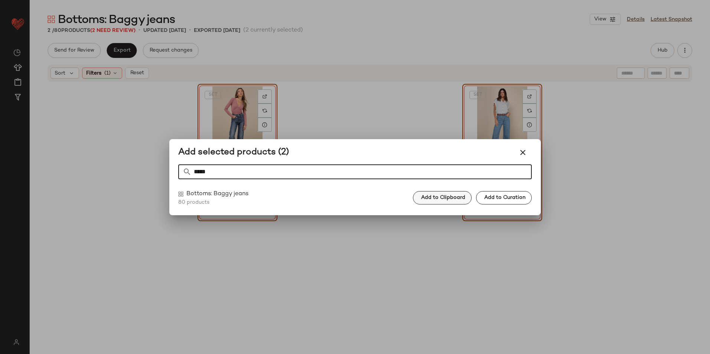
type input "*****"
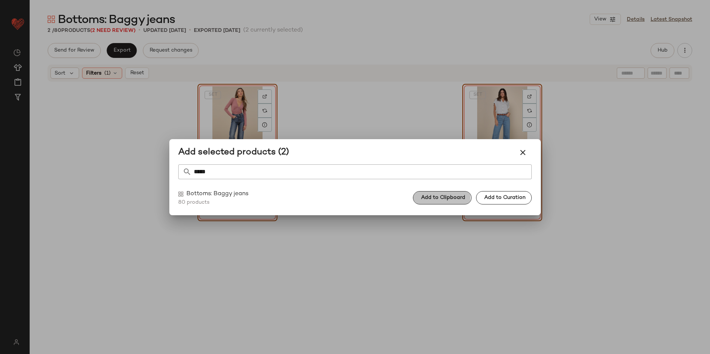
click at [426, 201] on button "Add to Clipboard" at bounding box center [442, 197] width 59 height 13
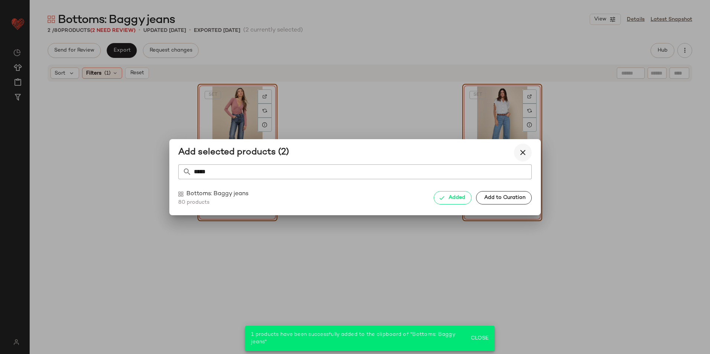
click at [525, 149] on icon "button" at bounding box center [523, 152] width 9 height 9
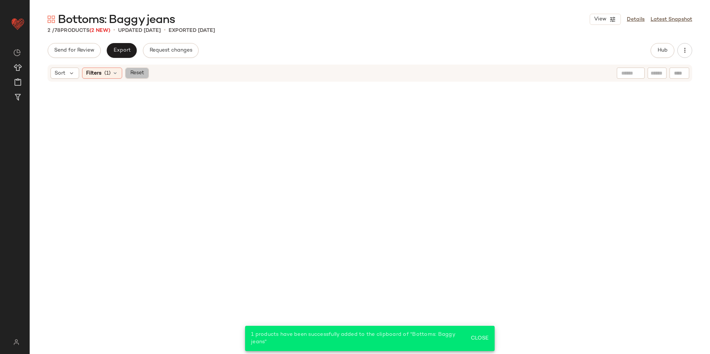
click at [140, 72] on span "Reset" at bounding box center [137, 73] width 14 height 6
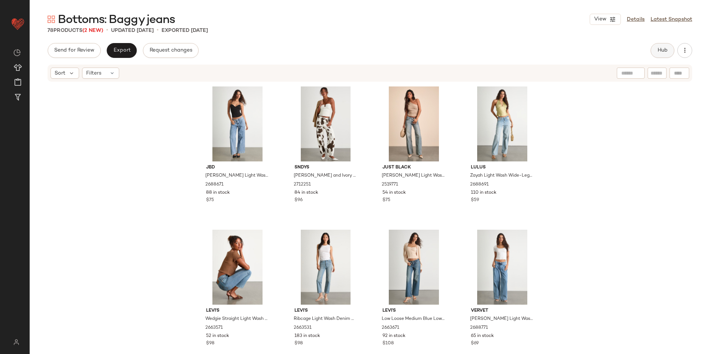
click at [660, 54] on button "Hub" at bounding box center [663, 50] width 24 height 15
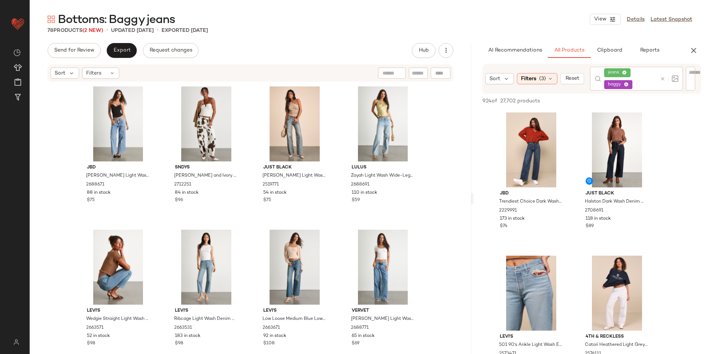
drag, startPoint x: 371, startPoint y: 200, endPoint x: 610, endPoint y: 196, distance: 238.9
click at [608, 196] on div "Bottoms: Baggy jeans View Details Latest Snapshot 78 Products (2 New) • updated…" at bounding box center [370, 183] width 681 height 342
click at [120, 51] on span "Export" at bounding box center [121, 51] width 17 height 6
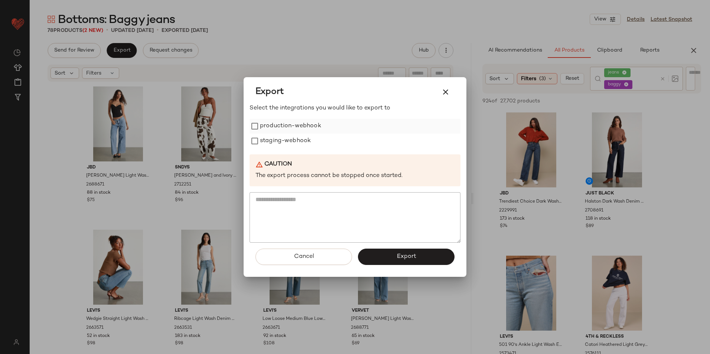
click at [273, 132] on label "production-webhook" at bounding box center [290, 126] width 61 height 15
click at [284, 144] on label "staging-webhook" at bounding box center [285, 141] width 51 height 15
click at [384, 255] on button "Export" at bounding box center [406, 257] width 97 height 16
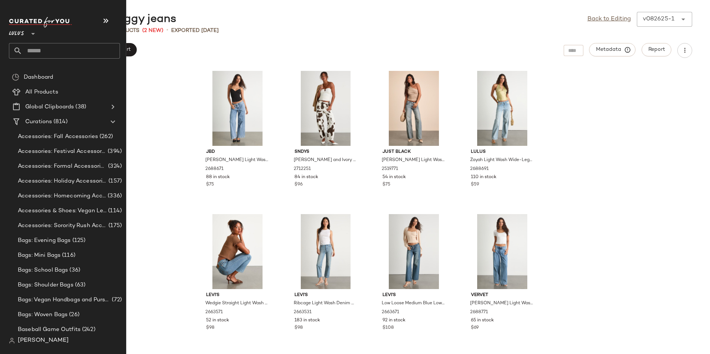
click at [42, 51] on input "text" at bounding box center [71, 51] width 98 height 16
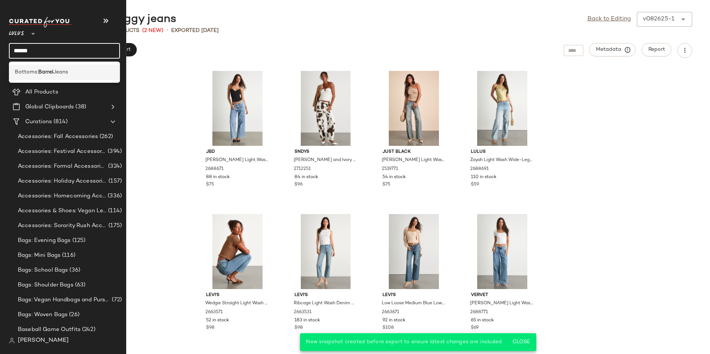
type input "******"
click at [45, 74] on b "Barrel" at bounding box center [45, 72] width 15 height 8
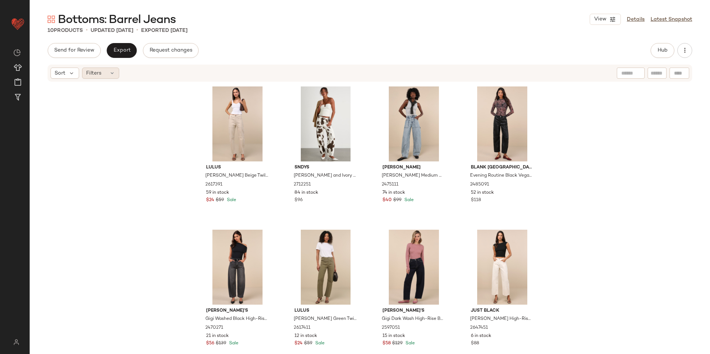
click at [115, 74] on div "Filters" at bounding box center [100, 73] width 37 height 11
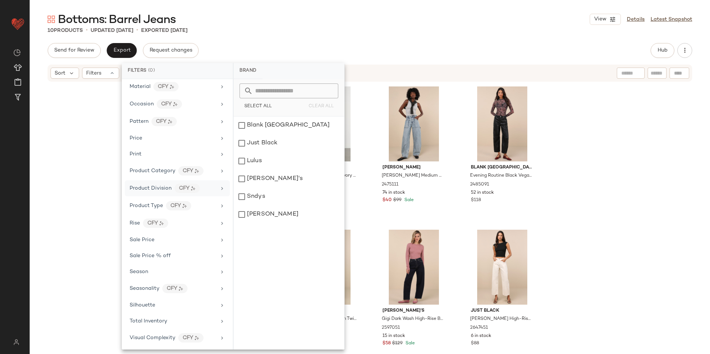
scroll to position [316, 0]
click at [168, 325] on div "Total Inventory" at bounding box center [177, 321] width 105 height 14
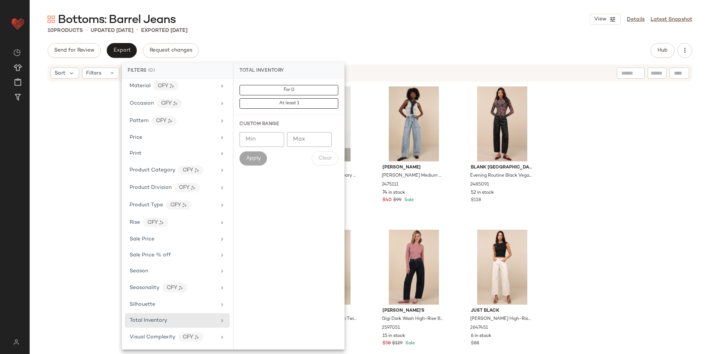
click at [298, 138] on input "Max" at bounding box center [309, 139] width 45 height 15
type input "**"
click at [263, 159] on button "Apply" at bounding box center [253, 159] width 27 height 14
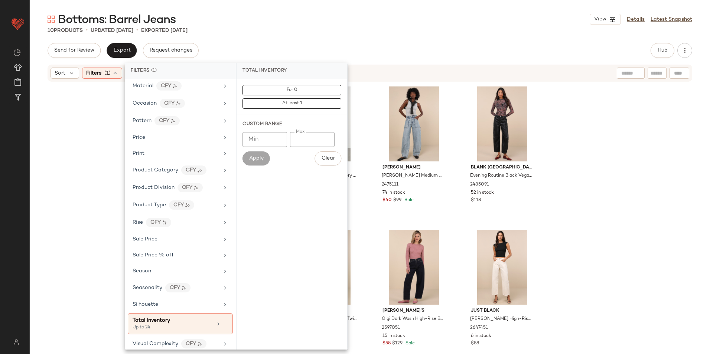
drag, startPoint x: 322, startPoint y: 38, endPoint x: 317, endPoint y: 38, distance: 4.5
click at [322, 38] on div "Bottoms: Barrel Jeans View Details Latest Snapshot 10 Products • updated Aug 26…" at bounding box center [370, 183] width 681 height 342
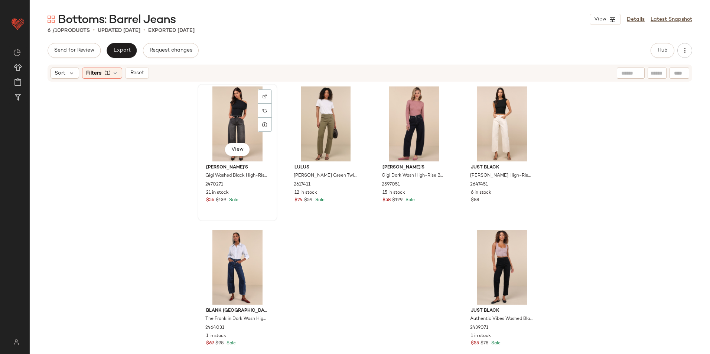
click at [239, 105] on div "View" at bounding box center [237, 124] width 75 height 75
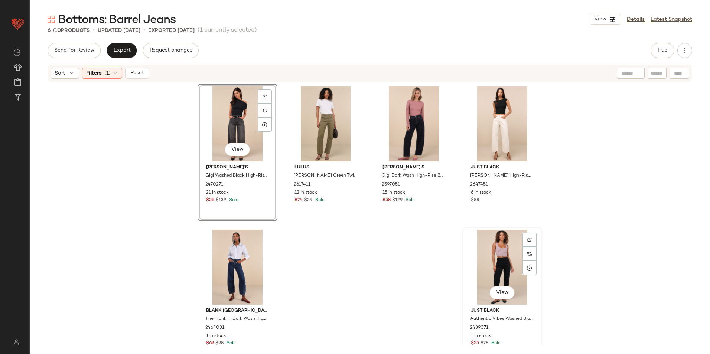
click at [510, 266] on div "View" at bounding box center [502, 267] width 75 height 75
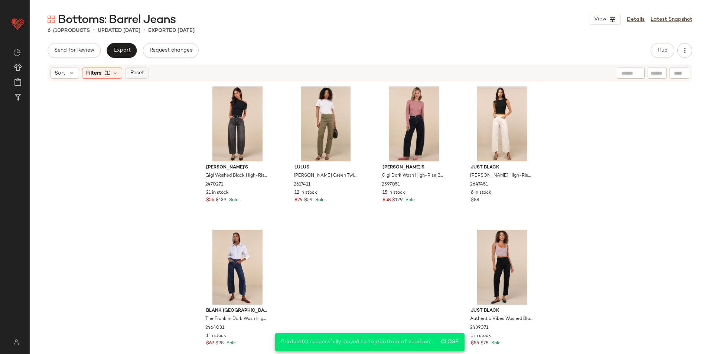
click at [139, 70] on span "Reset" at bounding box center [137, 73] width 14 height 6
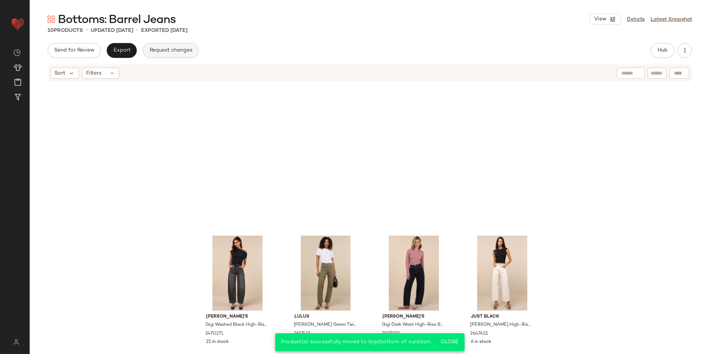
scroll to position [169, 0]
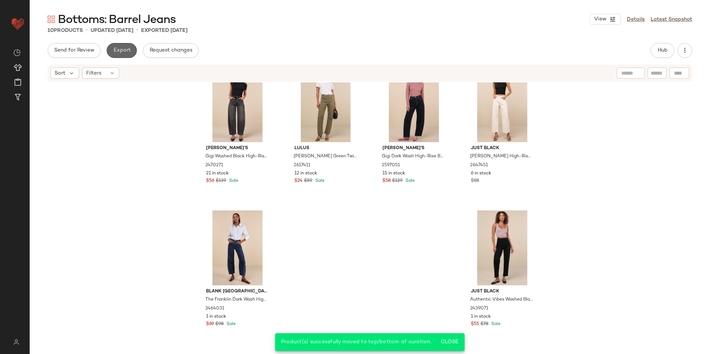
click at [127, 50] on span "Export" at bounding box center [121, 51] width 17 height 6
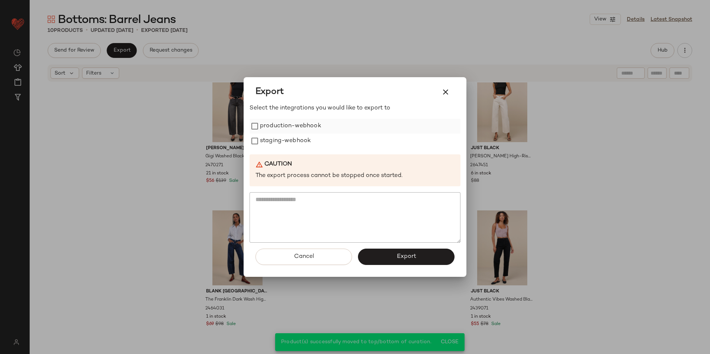
click at [300, 124] on label "production-webhook" at bounding box center [290, 126] width 61 height 15
click at [295, 144] on label "staging-webhook" at bounding box center [285, 141] width 51 height 15
click at [390, 259] on button "Export" at bounding box center [406, 257] width 97 height 16
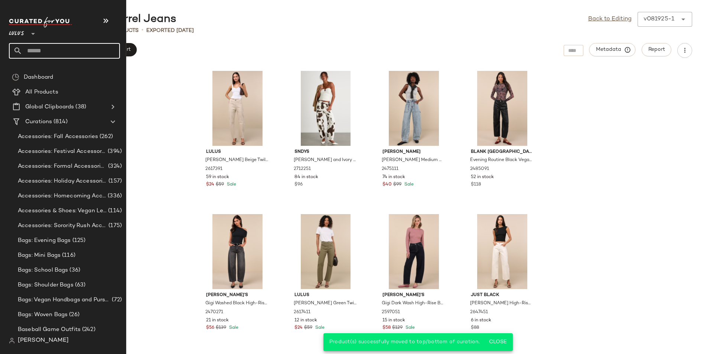
click at [47, 50] on input "text" at bounding box center [71, 51] width 98 height 16
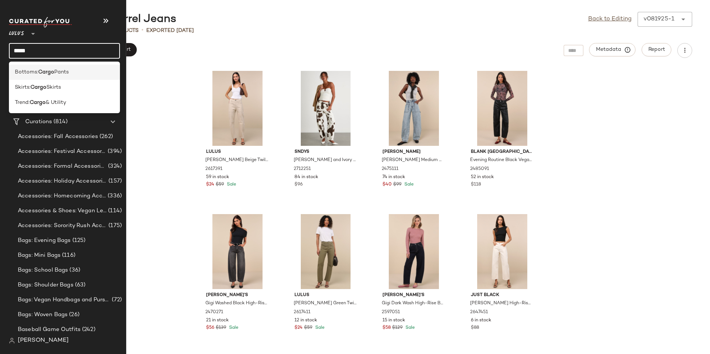
type input "*****"
click at [55, 75] on span "Pants" at bounding box center [61, 72] width 14 height 8
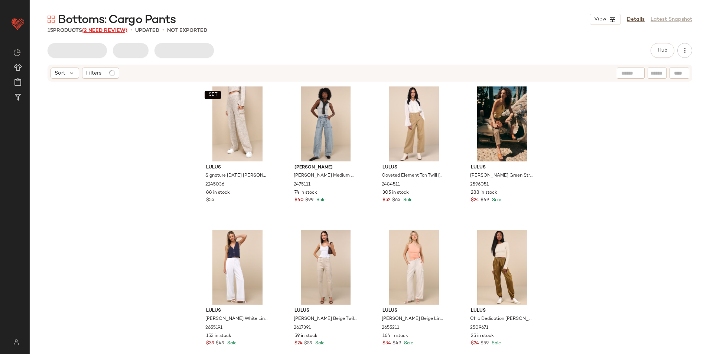
click at [111, 30] on span "(2 Need Review)" at bounding box center [104, 31] width 45 height 6
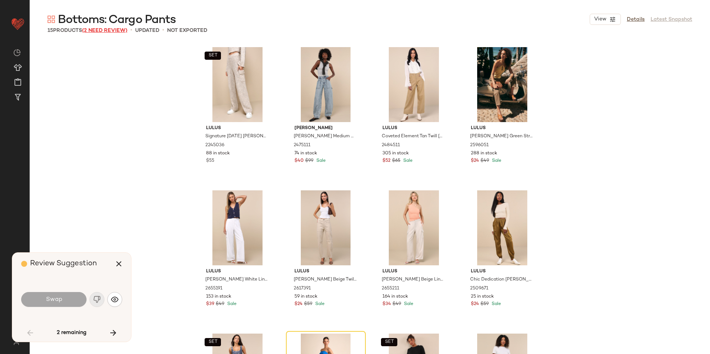
scroll to position [149, 0]
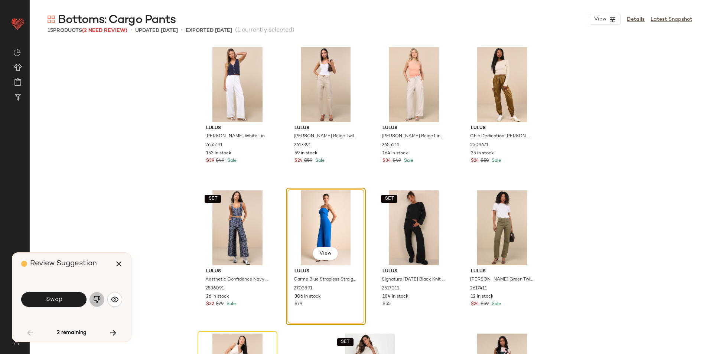
click at [100, 296] on img "button" at bounding box center [96, 299] width 7 height 7
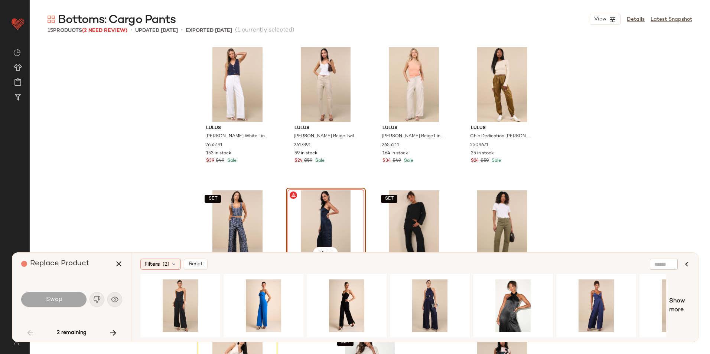
drag, startPoint x: 115, startPoint y: 331, endPoint x: 110, endPoint y: 324, distance: 8.5
click at [115, 331] on icon "button" at bounding box center [113, 333] width 9 height 9
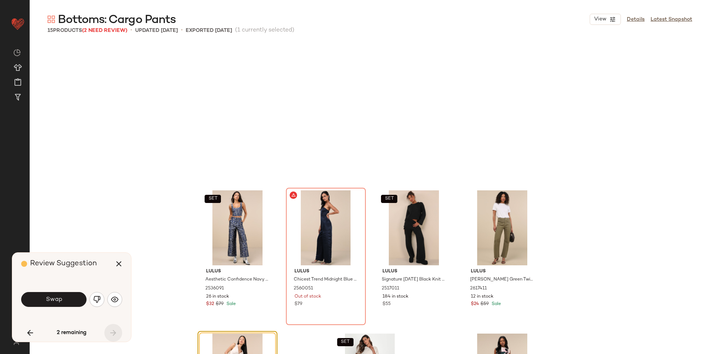
scroll to position [264, 0]
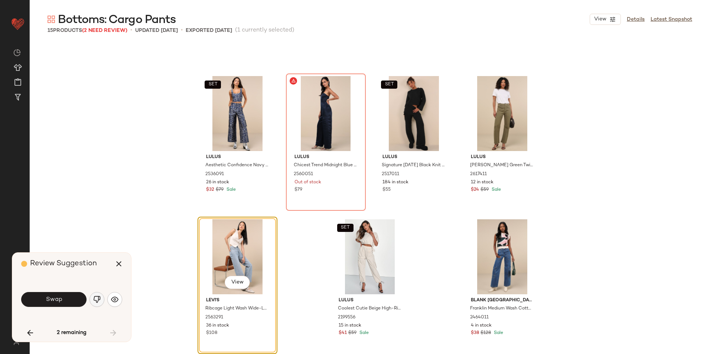
click at [92, 299] on button "button" at bounding box center [97, 299] width 15 height 15
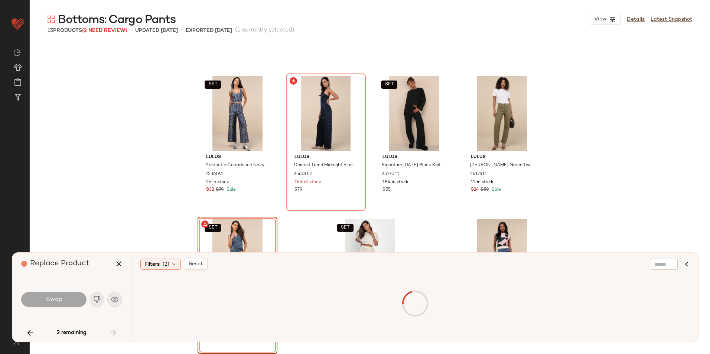
click at [108, 332] on div "2 remaining" at bounding box center [71, 333] width 101 height 18
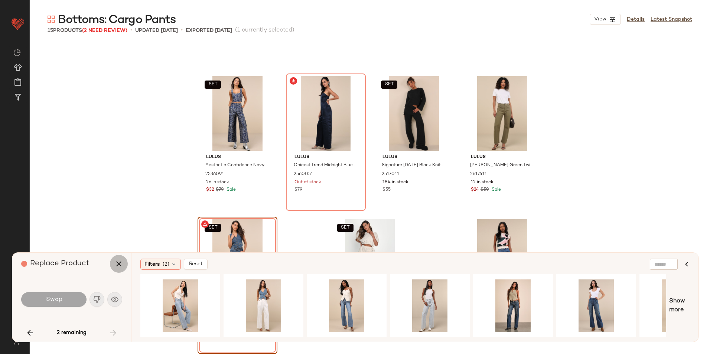
click at [124, 261] on button "button" at bounding box center [119, 264] width 18 height 18
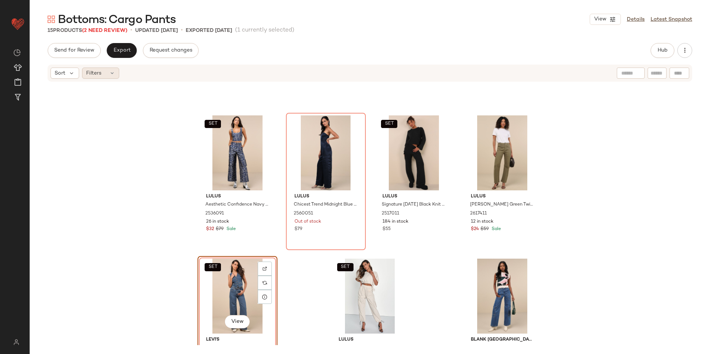
click at [108, 74] on div "Filters" at bounding box center [100, 73] width 37 height 11
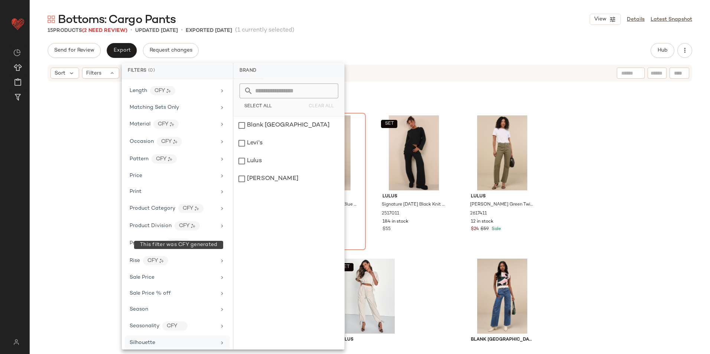
scroll to position [316, 0]
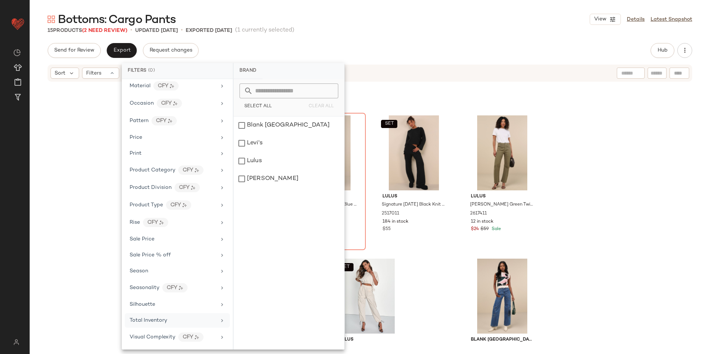
click at [156, 318] on span "Total Inventory" at bounding box center [149, 321] width 38 height 6
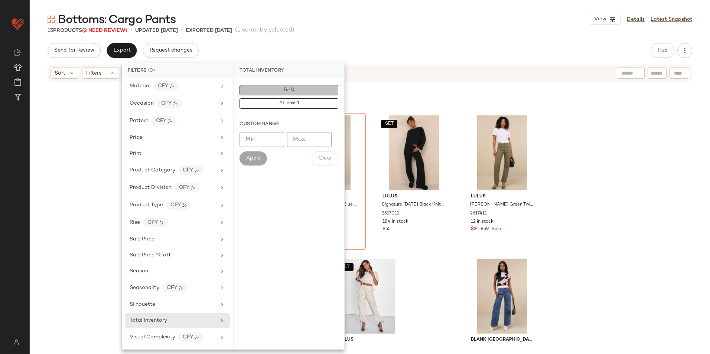
click at [275, 91] on button "For 0" at bounding box center [289, 90] width 99 height 10
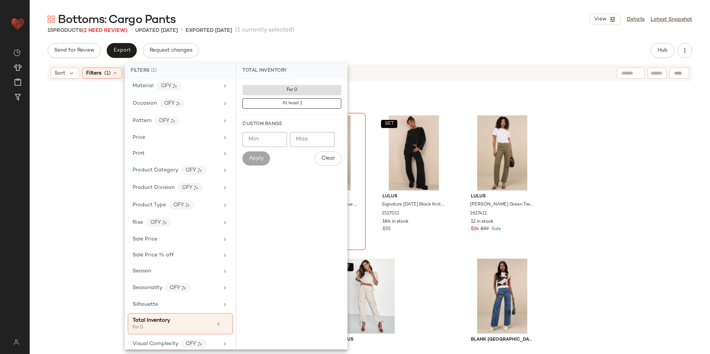
click at [363, 28] on div "15 Products (2 Need Review) • updated Aug 26th • Exported Aug 26th (1 currently…" at bounding box center [370, 30] width 681 height 7
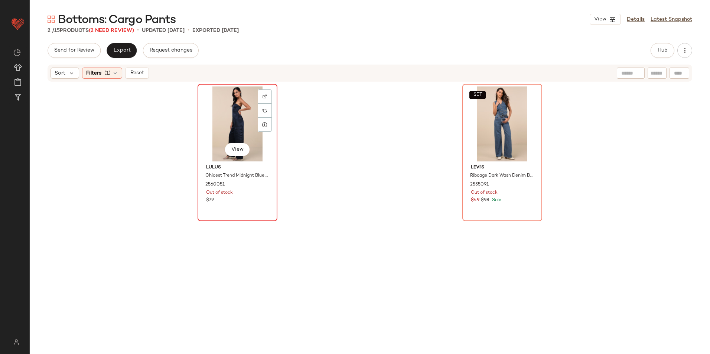
click at [230, 116] on div "View" at bounding box center [237, 124] width 75 height 75
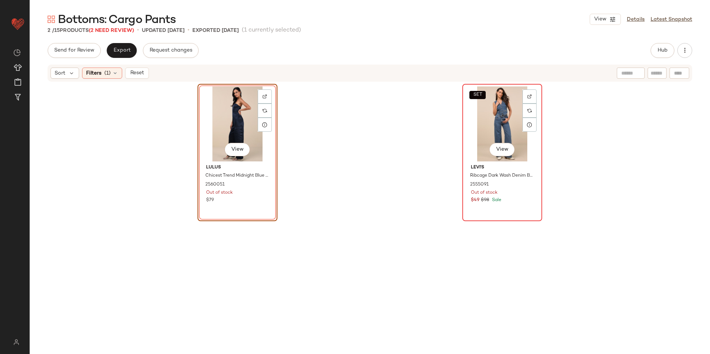
click at [490, 95] on div "SET View" at bounding box center [502, 124] width 75 height 75
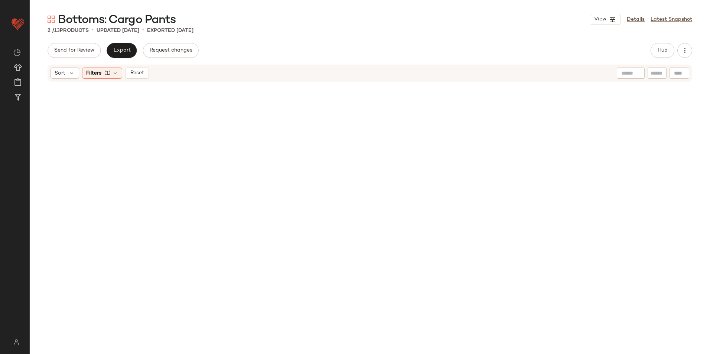
click at [139, 73] on span "Reset" at bounding box center [137, 73] width 14 height 6
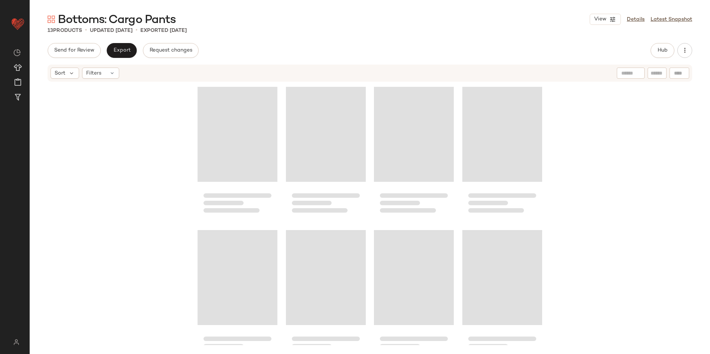
click at [261, 45] on div "Send for Review Export Request changes Hub" at bounding box center [370, 50] width 645 height 15
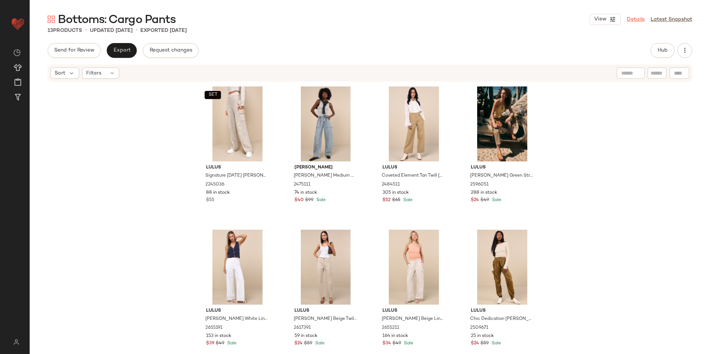
drag, startPoint x: 638, startPoint y: 18, endPoint x: 642, endPoint y: 19, distance: 4.2
click at [639, 18] on link "Details" at bounding box center [636, 20] width 18 height 8
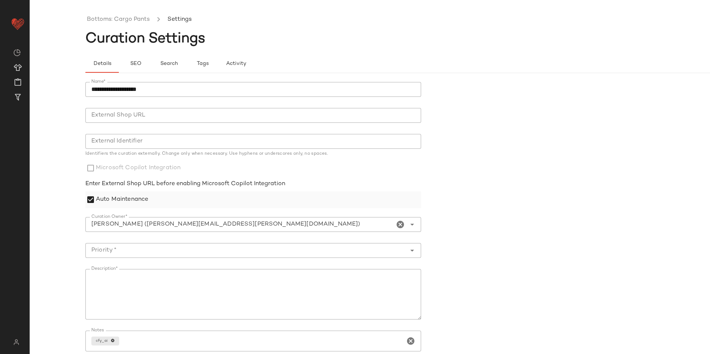
click at [133, 204] on label "Auto Maintenance" at bounding box center [122, 200] width 52 height 17
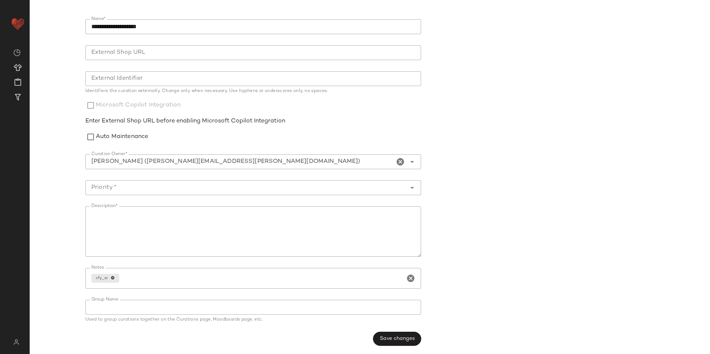
scroll to position [64, 0]
click at [410, 190] on icon "Open" at bounding box center [412, 187] width 9 height 9
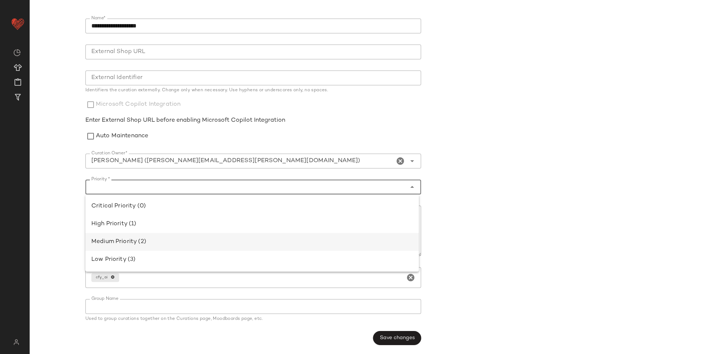
click at [122, 239] on div "Medium Priority (2)" at bounding box center [252, 242] width 322 height 9
type input "**********"
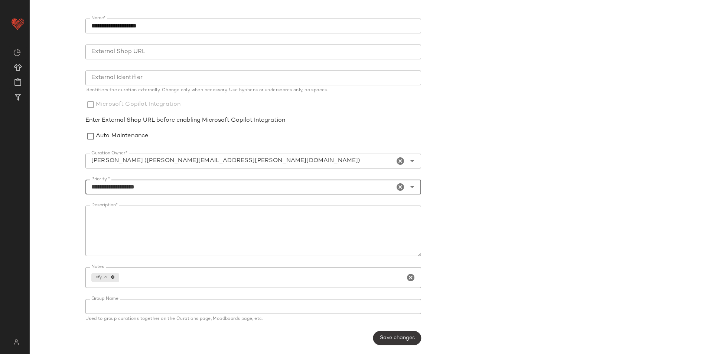
click at [386, 334] on button "Save changes" at bounding box center [397, 338] width 48 height 14
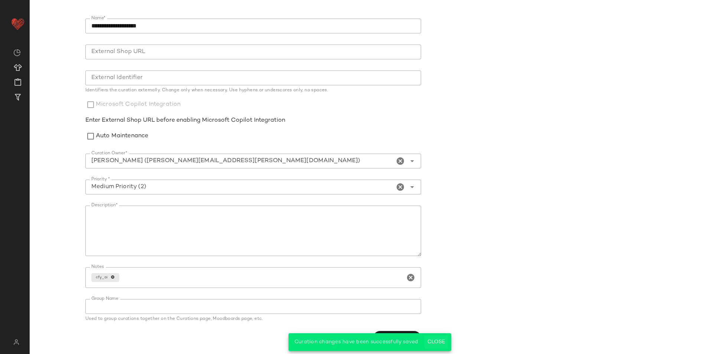
click at [439, 343] on span "Close" at bounding box center [436, 343] width 18 height 6
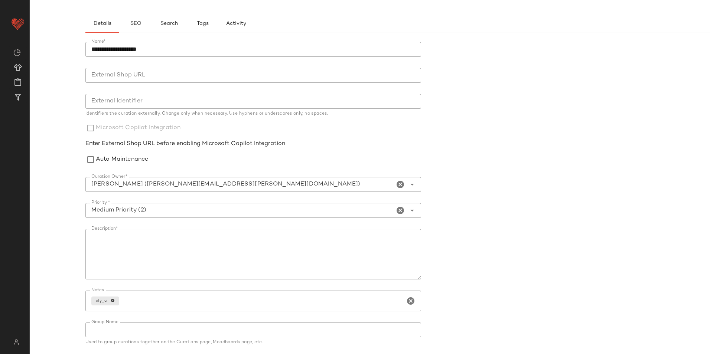
scroll to position [0, 0]
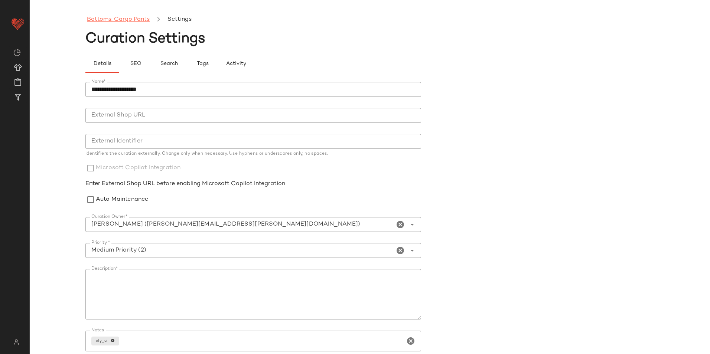
click at [131, 22] on link "Bottoms: Cargo Pants" at bounding box center [118, 20] width 63 height 10
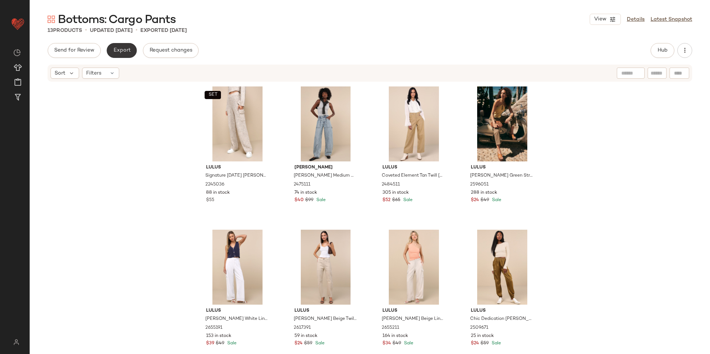
click at [128, 52] on span "Export" at bounding box center [121, 51] width 17 height 6
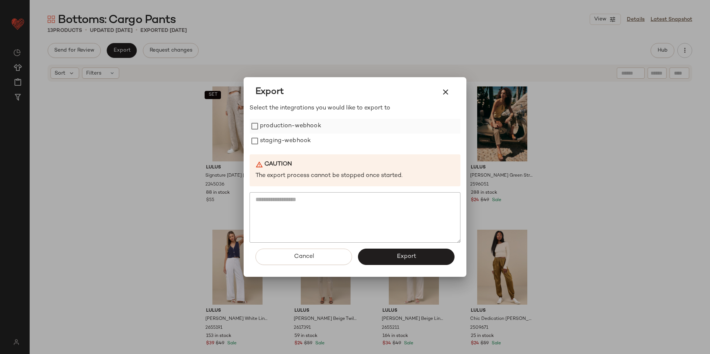
drag, startPoint x: 278, startPoint y: 114, endPoint x: 280, endPoint y: 124, distance: 9.4
click at [279, 115] on div "Select the integrations you would like to export to production-webhook staging-…" at bounding box center [355, 173] width 211 height 139
click at [280, 124] on label "production-webhook" at bounding box center [290, 126] width 61 height 15
click at [282, 139] on label "staging-webhook" at bounding box center [285, 141] width 51 height 15
click at [374, 259] on button "Export" at bounding box center [406, 257] width 97 height 16
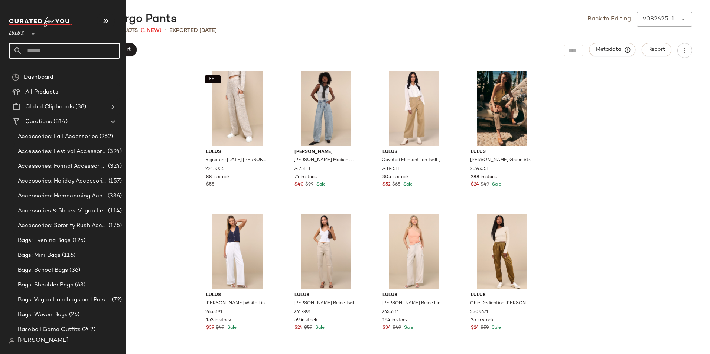
click at [53, 45] on input "text" at bounding box center [71, 51] width 98 height 16
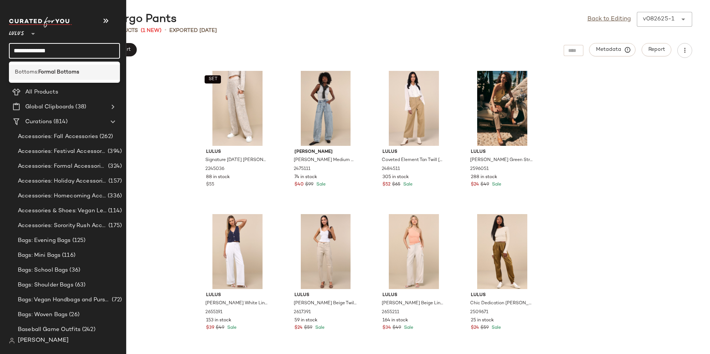
type input "**********"
click at [56, 75] on b "Formal Bottoms" at bounding box center [58, 72] width 41 height 8
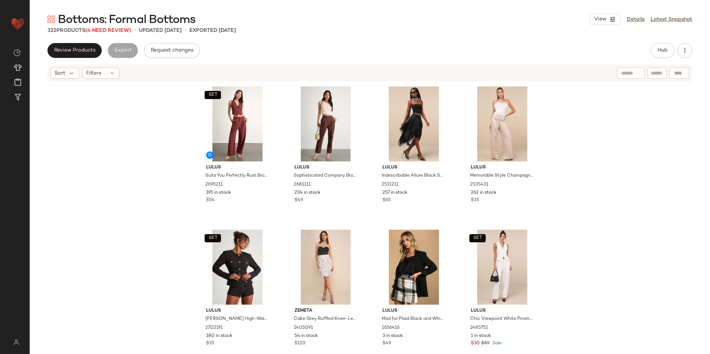
click at [114, 27] on span "Bottoms: Formal Bottoms" at bounding box center [126, 20] width 137 height 15
click at [110, 28] on span "(4 Need Review)" at bounding box center [108, 31] width 46 height 6
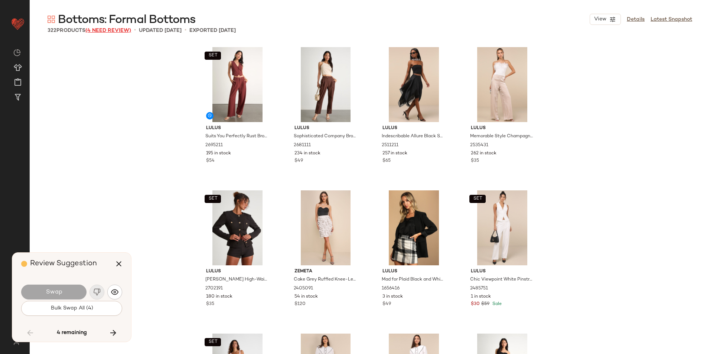
scroll to position [8747, 0]
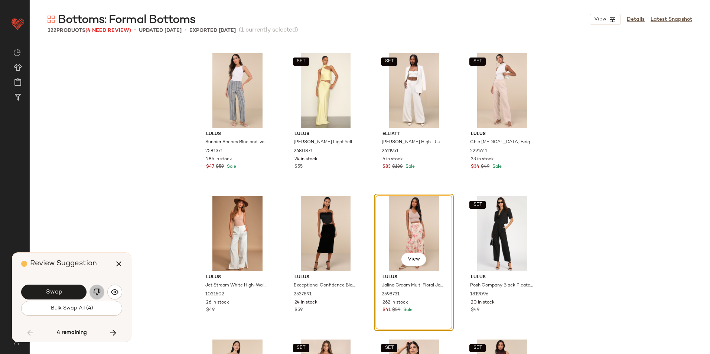
click at [100, 290] on img "button" at bounding box center [96, 292] width 7 height 7
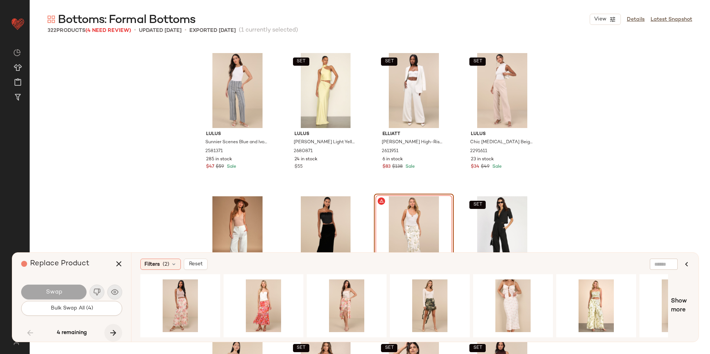
click at [110, 333] on icon "button" at bounding box center [113, 333] width 9 height 9
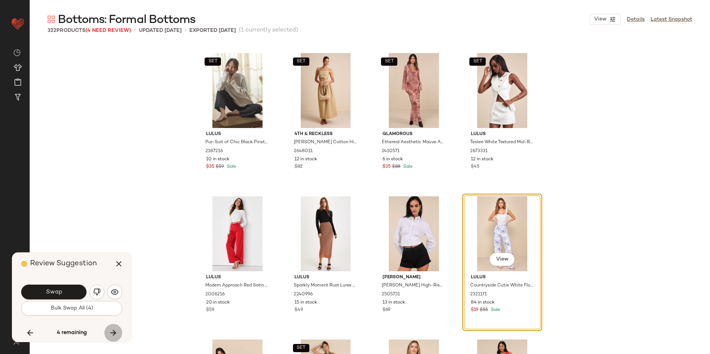
click at [114, 333] on icon "button" at bounding box center [113, 333] width 9 height 9
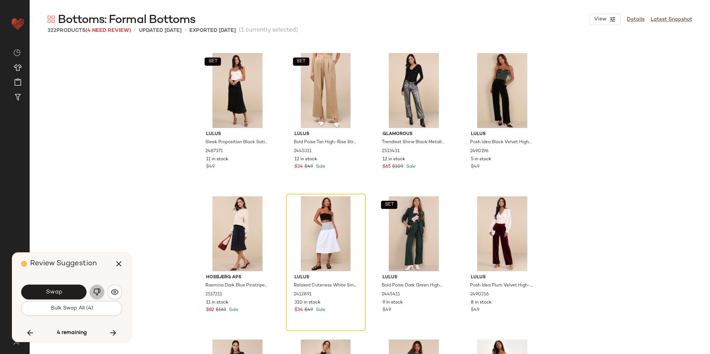
click at [95, 291] on img "button" at bounding box center [96, 292] width 7 height 7
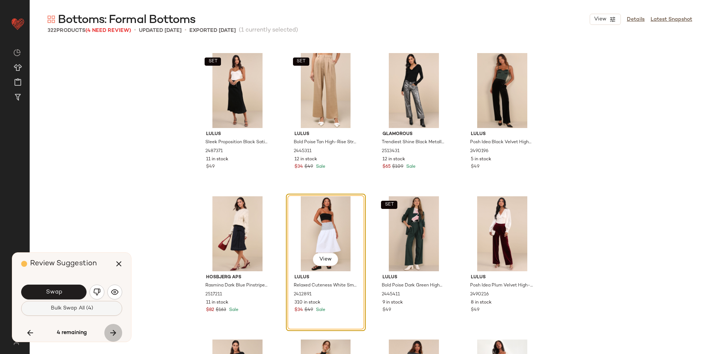
drag, startPoint x: 114, startPoint y: 332, endPoint x: 108, endPoint y: 314, distance: 18.6
click at [114, 332] on icon "button" at bounding box center [113, 333] width 9 height 9
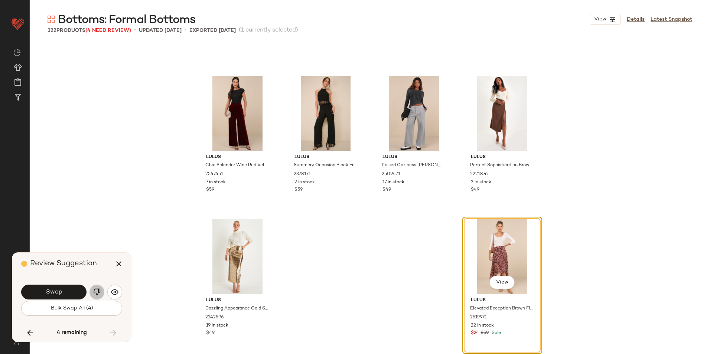
click at [98, 293] on img "button" at bounding box center [96, 292] width 7 height 7
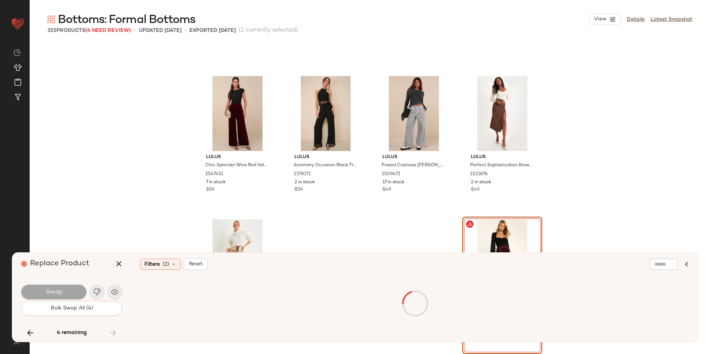
click at [116, 328] on div "4 remaining" at bounding box center [71, 333] width 101 height 18
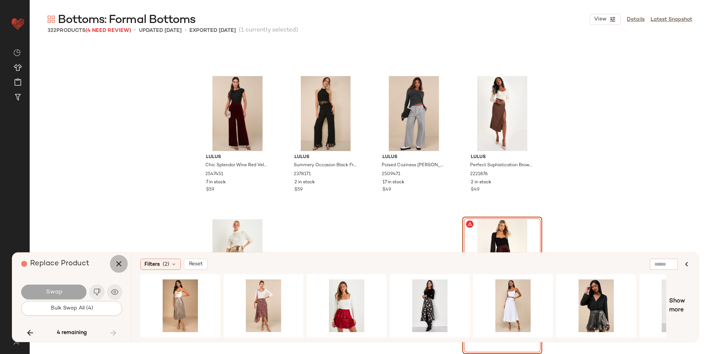
click at [122, 262] on icon "button" at bounding box center [118, 264] width 9 height 9
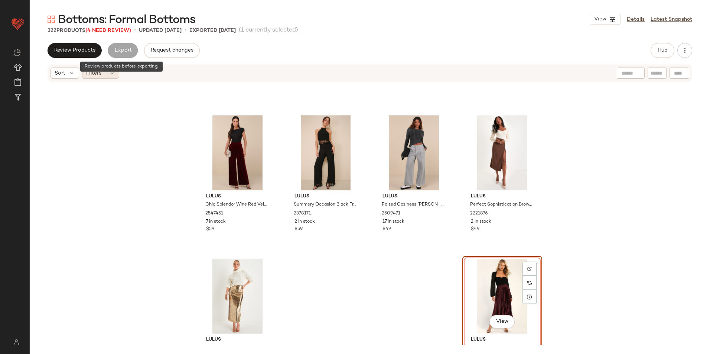
click at [111, 69] on div "Filters" at bounding box center [100, 73] width 37 height 11
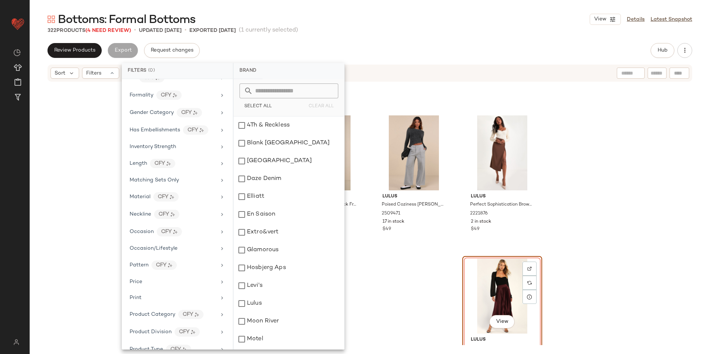
scroll to position [385, 0]
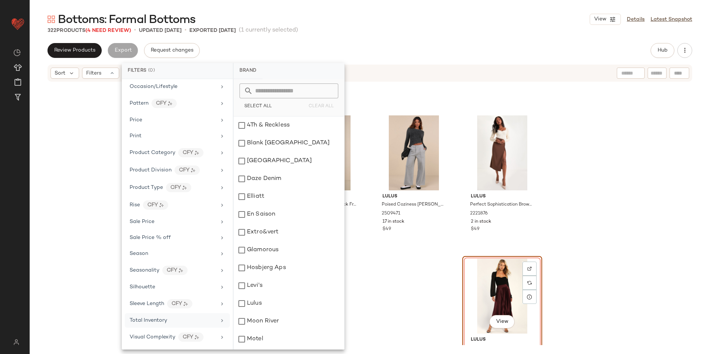
click at [153, 318] on span "Total Inventory" at bounding box center [149, 321] width 38 height 6
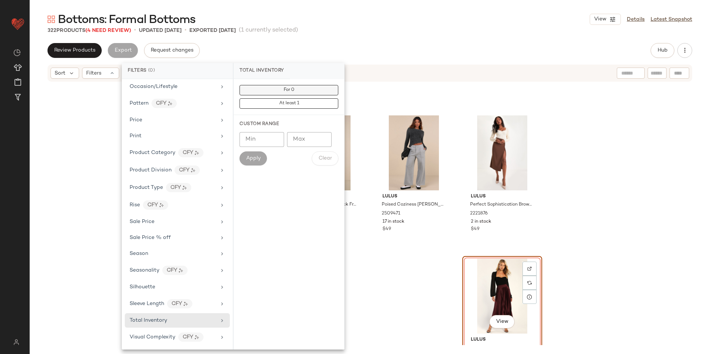
drag, startPoint x: 301, startPoint y: 90, endPoint x: 296, endPoint y: 87, distance: 5.5
click at [301, 90] on button "For 0" at bounding box center [289, 90] width 99 height 10
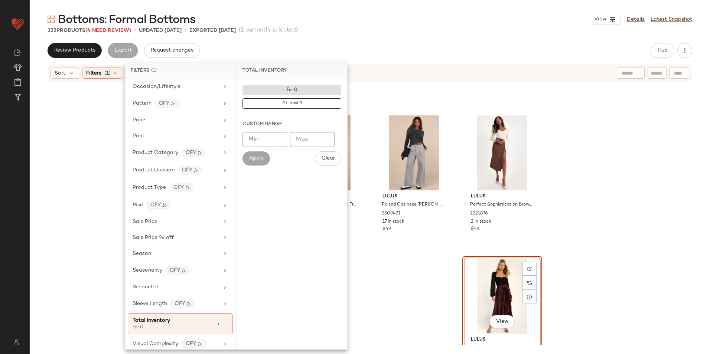
click at [332, 43] on div "Bottoms: Formal Bottoms View Details Latest Snapshot 322 Products (4 Need Revie…" at bounding box center [370, 183] width 681 height 342
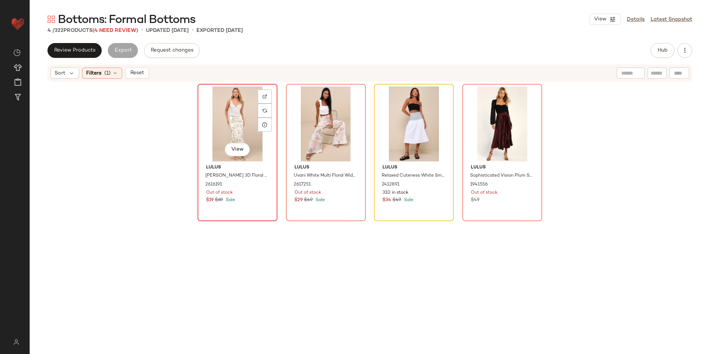
click at [213, 122] on div "View" at bounding box center [237, 124] width 75 height 75
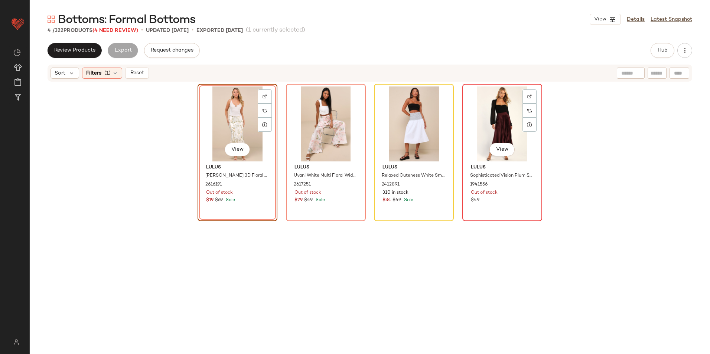
click at [491, 120] on div "View" at bounding box center [502, 124] width 75 height 75
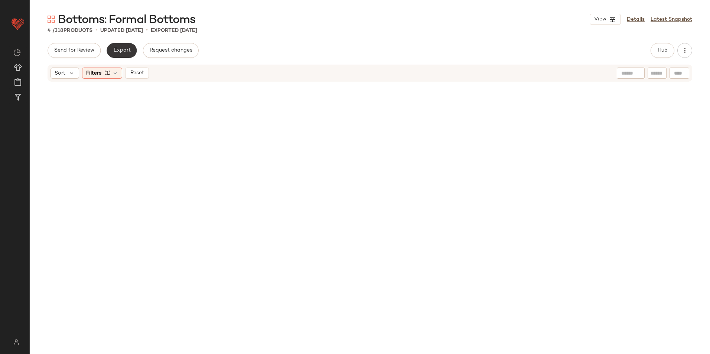
click at [125, 51] on span "Export" at bounding box center [121, 51] width 17 height 6
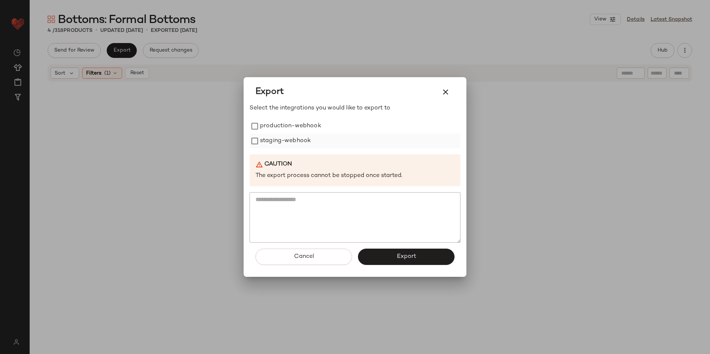
drag, startPoint x: 275, startPoint y: 126, endPoint x: 276, endPoint y: 138, distance: 12.7
click at [275, 128] on label "production-webhook" at bounding box center [290, 126] width 61 height 15
click at [276, 139] on label "staging-webhook" at bounding box center [285, 141] width 51 height 15
click at [402, 260] on span "Export" at bounding box center [406, 256] width 20 height 7
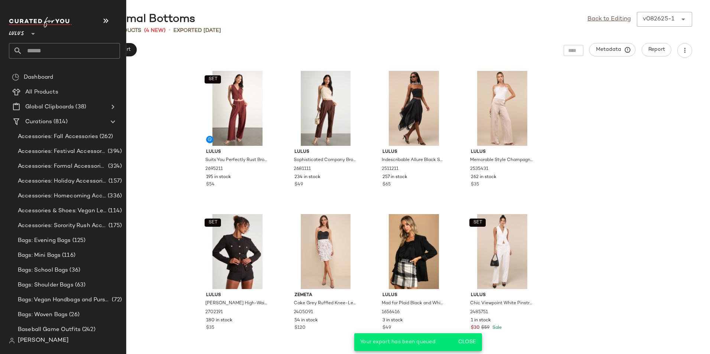
click at [43, 50] on input "text" at bounding box center [71, 51] width 98 height 16
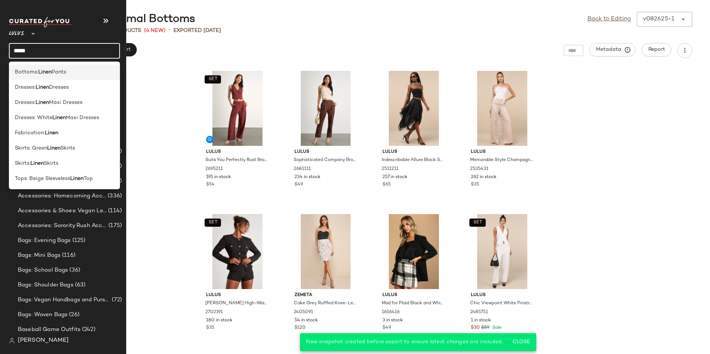
type input "*****"
click at [42, 69] on b "Linen" at bounding box center [44, 72] width 13 height 8
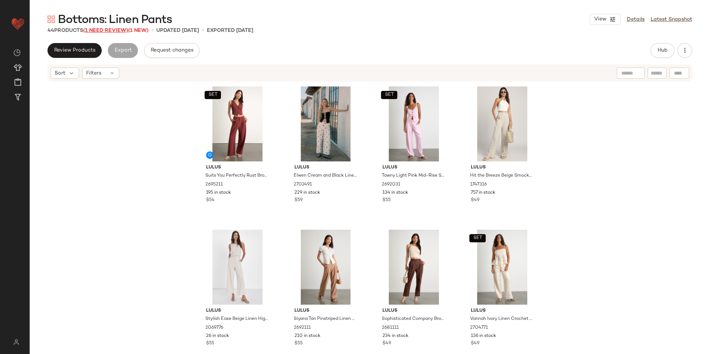
click at [121, 31] on span "(1 Need Review)" at bounding box center [105, 31] width 45 height 6
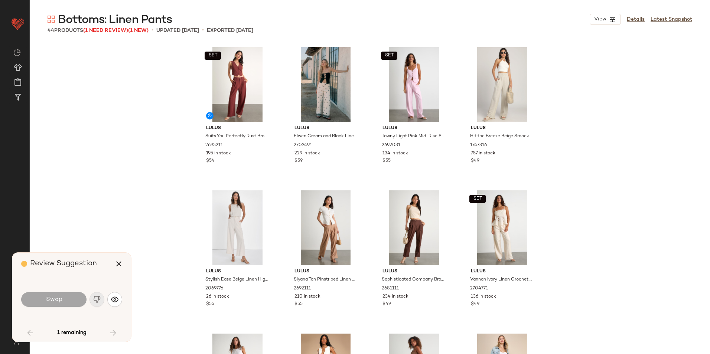
scroll to position [1147, 0]
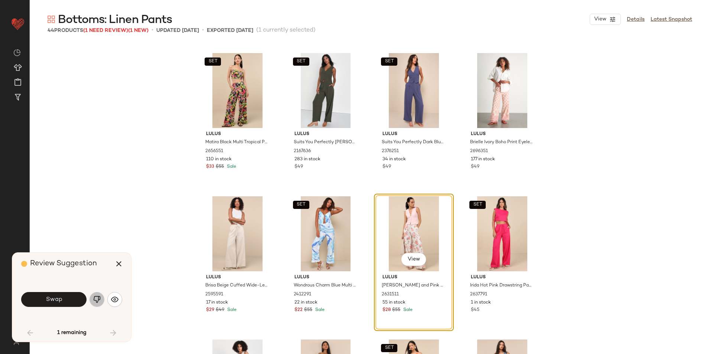
click at [96, 302] on img "button" at bounding box center [96, 299] width 7 height 7
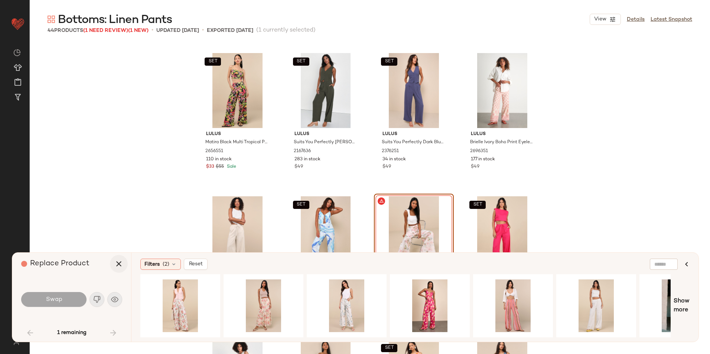
click at [119, 265] on icon "button" at bounding box center [118, 264] width 9 height 9
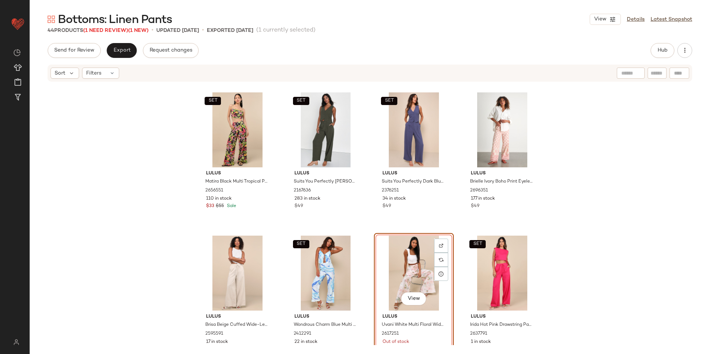
click at [409, 249] on div "View" at bounding box center [414, 273] width 75 height 75
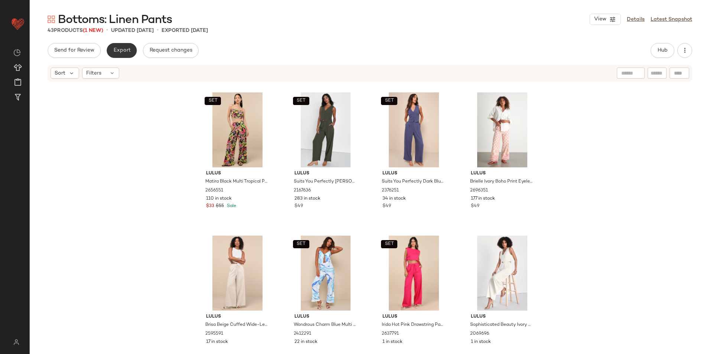
click at [127, 51] on span "Export" at bounding box center [121, 51] width 17 height 6
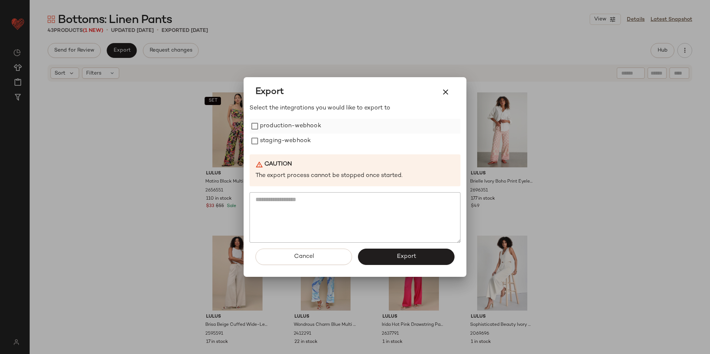
click at [296, 127] on label "production-webhook" at bounding box center [290, 126] width 61 height 15
click at [290, 140] on label "staging-webhook" at bounding box center [285, 141] width 51 height 15
click at [379, 250] on button "Export" at bounding box center [406, 257] width 97 height 16
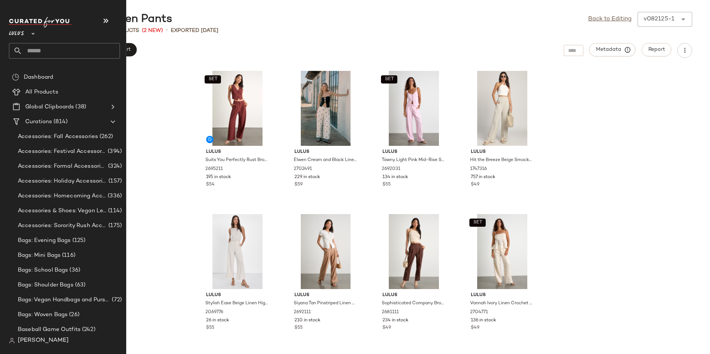
click at [41, 46] on input "text" at bounding box center [71, 51] width 98 height 16
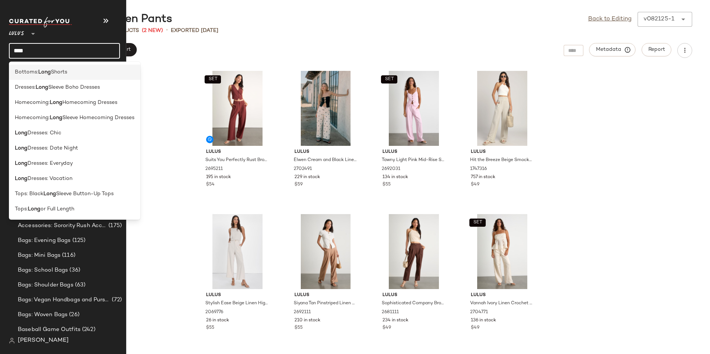
type input "****"
click at [46, 68] on div "Bottoms: Long Shorts" at bounding box center [75, 72] width 132 height 15
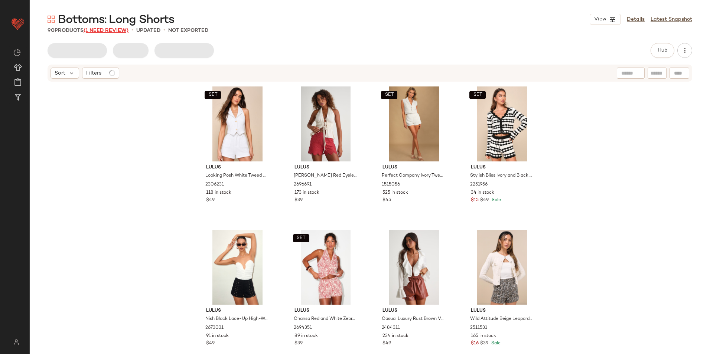
click at [119, 30] on span "(1 Need Review)" at bounding box center [106, 31] width 45 height 6
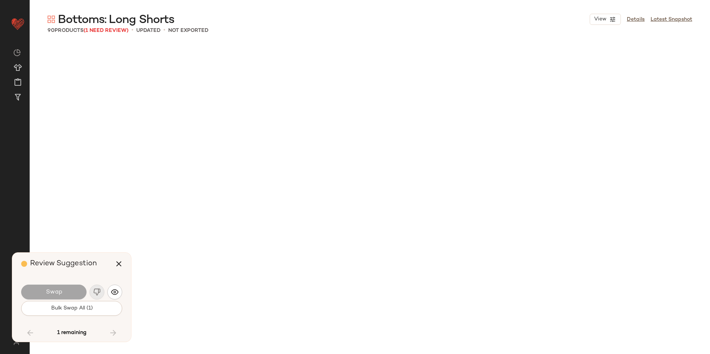
scroll to position [2868, 0]
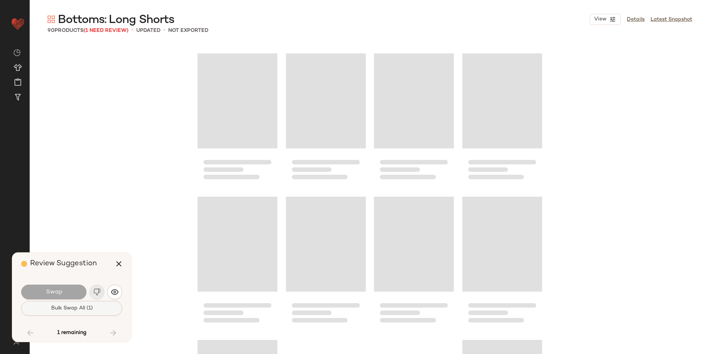
click at [72, 310] on span "Bulk Swap All (1)" at bounding box center [72, 309] width 42 height 6
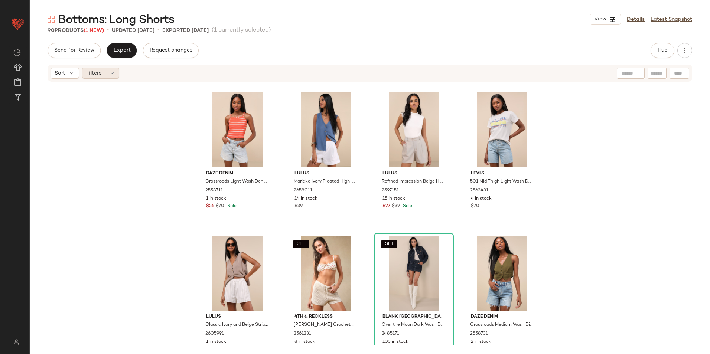
click at [111, 73] on icon at bounding box center [112, 73] width 6 height 6
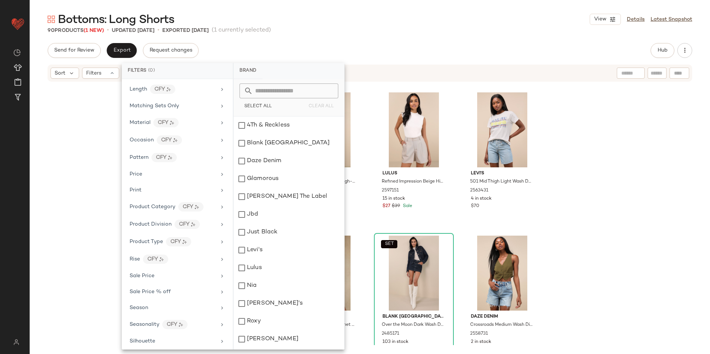
scroll to position [334, 0]
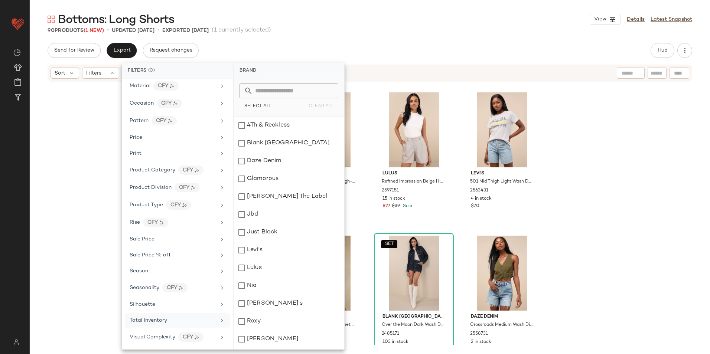
click at [154, 321] on span "Total Inventory" at bounding box center [149, 321] width 38 height 6
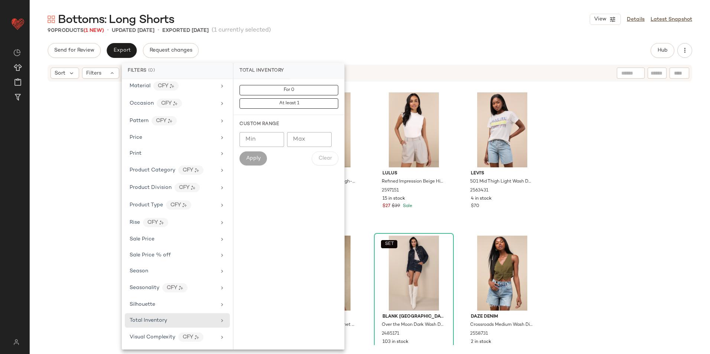
click at [314, 136] on input "Max" at bounding box center [309, 139] width 45 height 15
type input "**"
click at [253, 156] on span "Apply" at bounding box center [253, 159] width 15 height 6
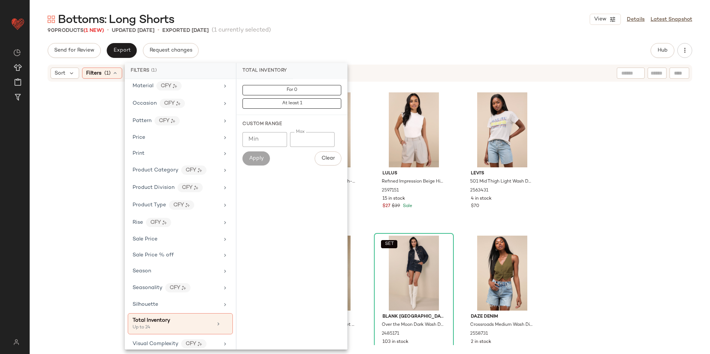
click at [338, 30] on div "90 Products (1 New) • updated Aug 26th • Exported Aug 26th (1 currently selecte…" at bounding box center [370, 30] width 681 height 7
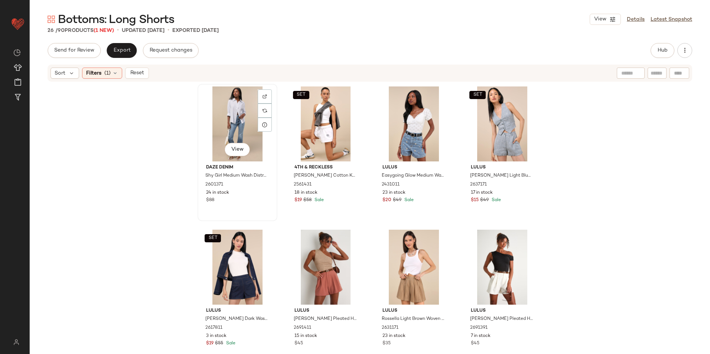
click at [234, 105] on div "View" at bounding box center [237, 124] width 75 height 75
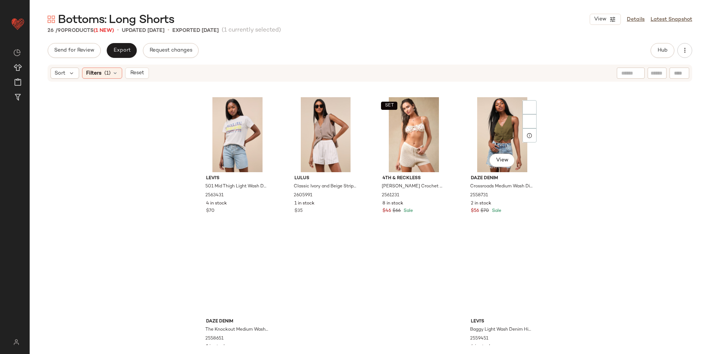
scroll to position [742, 0]
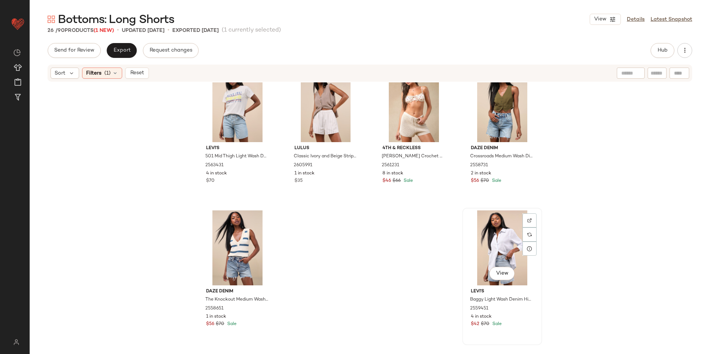
click at [499, 234] on div "View" at bounding box center [502, 248] width 75 height 75
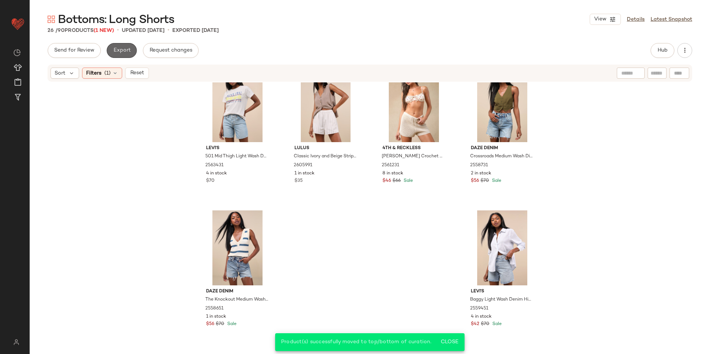
click at [116, 49] on span "Export" at bounding box center [121, 51] width 17 height 6
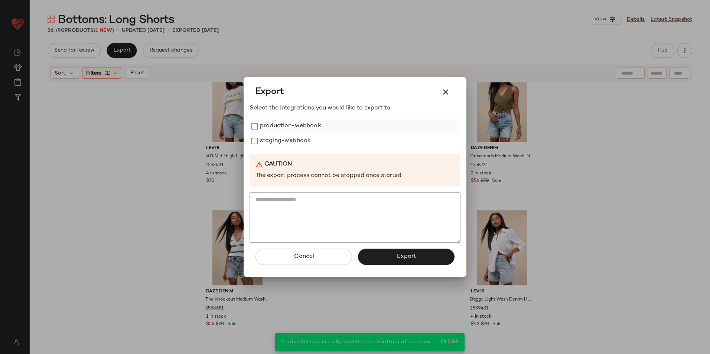
click at [292, 124] on label "production-webhook" at bounding box center [290, 126] width 61 height 15
click at [280, 140] on label "staging-webhook" at bounding box center [285, 141] width 51 height 15
click at [395, 256] on button "Export" at bounding box center [406, 257] width 97 height 16
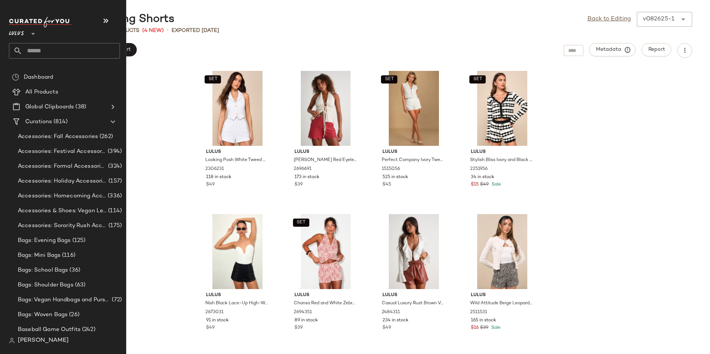
click at [42, 50] on input "text" at bounding box center [71, 51] width 98 height 16
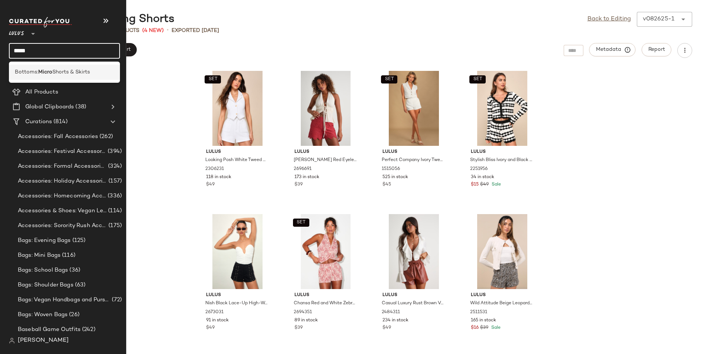
type input "*****"
click at [49, 70] on b "Micro" at bounding box center [45, 72] width 14 height 8
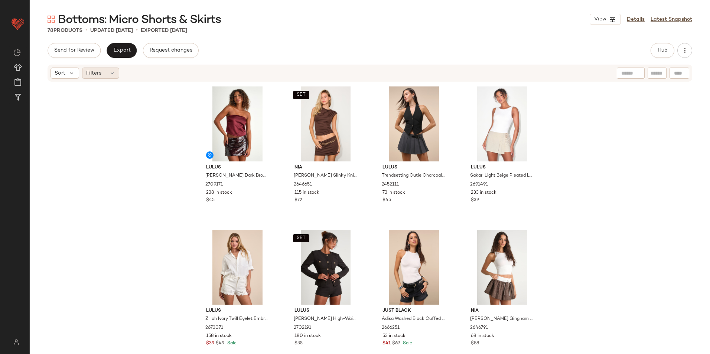
click at [111, 76] on div "Filters" at bounding box center [100, 73] width 37 height 11
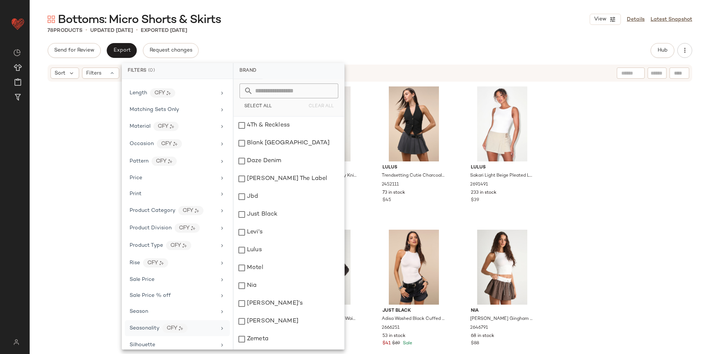
scroll to position [334, 0]
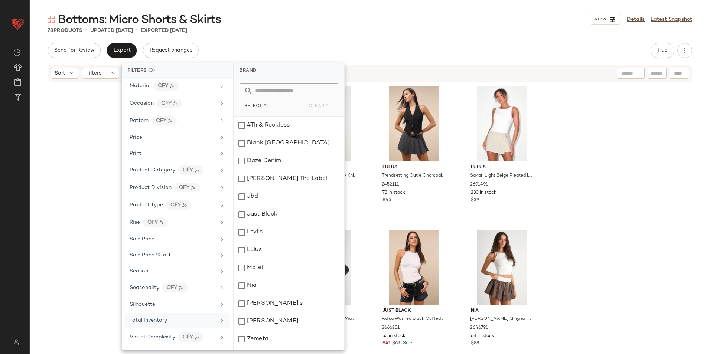
click at [152, 314] on div "Total Inventory" at bounding box center [177, 321] width 105 height 14
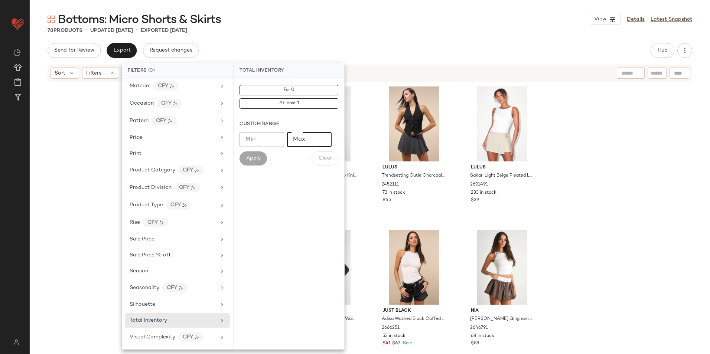
click at [301, 140] on input "Max" at bounding box center [309, 139] width 45 height 15
type input "**"
click at [259, 158] on span "Apply" at bounding box center [253, 159] width 15 height 6
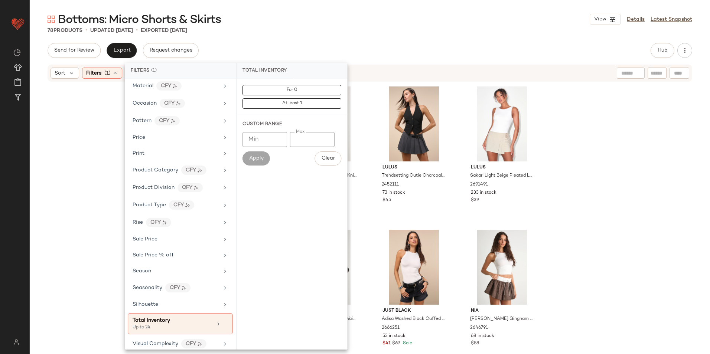
click at [366, 41] on div "Bottoms: Micro Shorts & Skirts View Details Latest Snapshot 78 Products • updat…" at bounding box center [370, 183] width 681 height 342
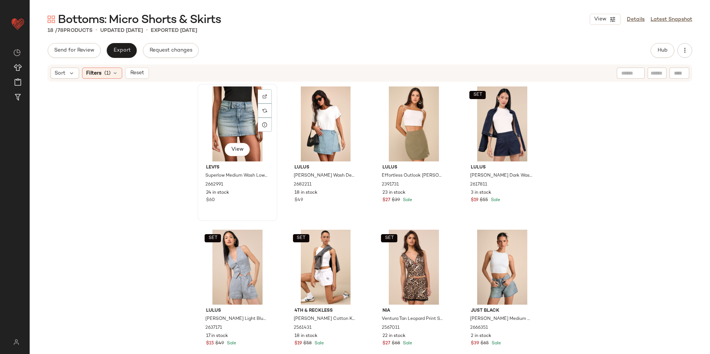
click at [221, 116] on div "View" at bounding box center [237, 124] width 75 height 75
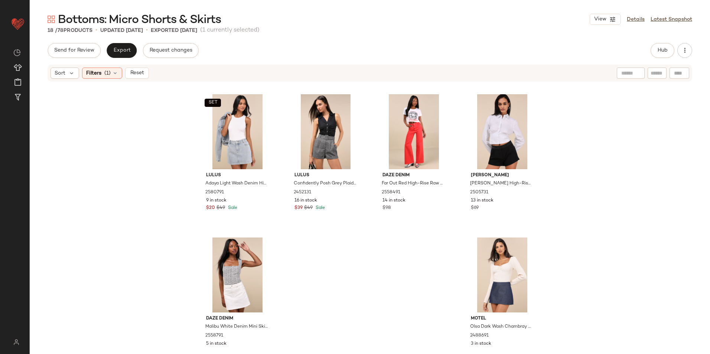
scroll to position [455, 0]
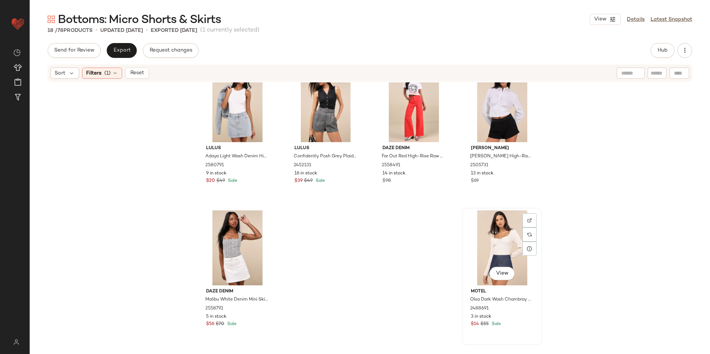
click at [474, 238] on div "View" at bounding box center [502, 248] width 75 height 75
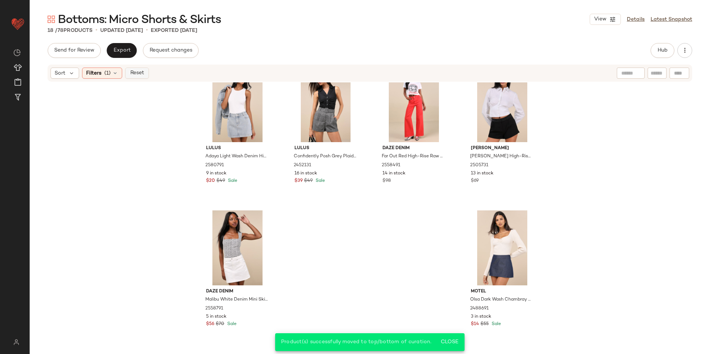
click at [144, 72] on button "Reset" at bounding box center [137, 73] width 24 height 11
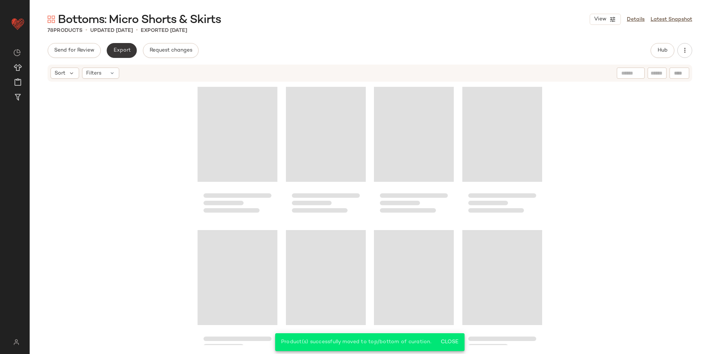
click at [124, 48] on span "Export" at bounding box center [121, 51] width 17 height 6
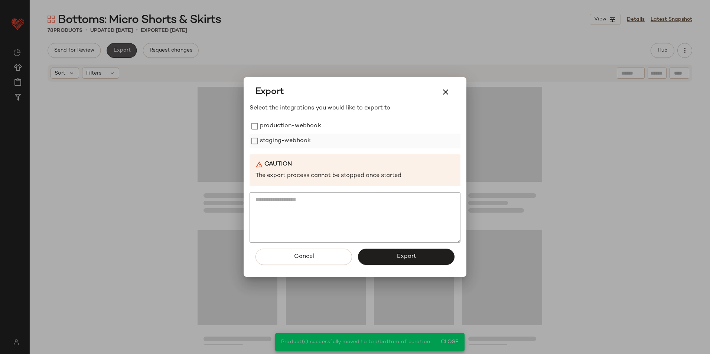
scroll to position [2606, 0]
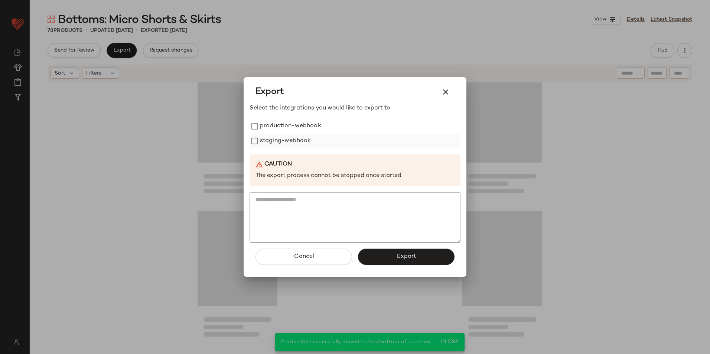
drag, startPoint x: 318, startPoint y: 123, endPoint x: 303, endPoint y: 139, distance: 21.9
click at [315, 126] on label "production-webhook" at bounding box center [290, 126] width 61 height 15
click at [303, 139] on label "staging-webhook" at bounding box center [285, 141] width 51 height 15
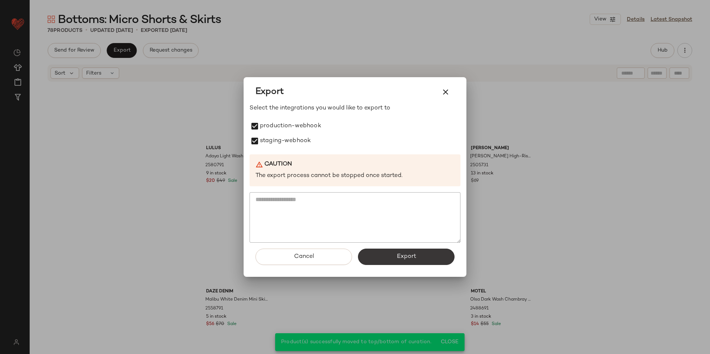
click at [383, 259] on button "Export" at bounding box center [406, 257] width 97 height 16
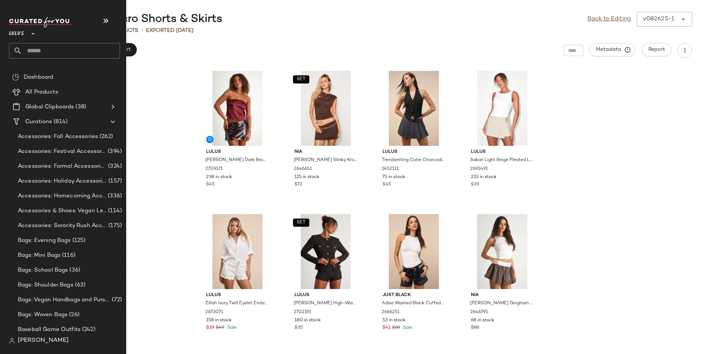
click at [49, 50] on input "text" at bounding box center [71, 51] width 98 height 16
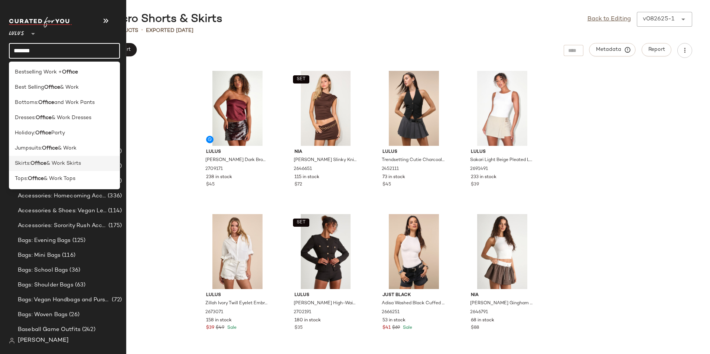
type input "******"
click at [55, 167] on span "& Work Skirts" at bounding box center [63, 164] width 35 height 8
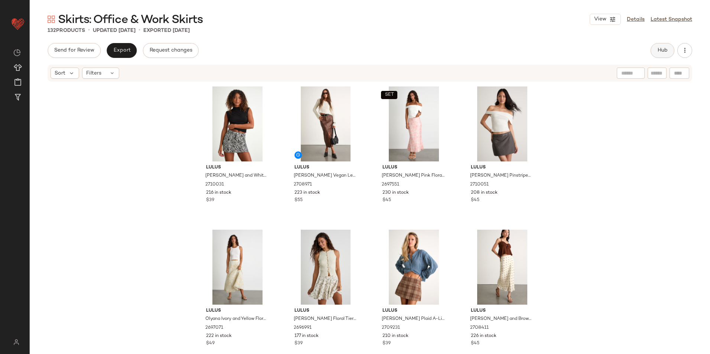
click at [658, 52] on span "Hub" at bounding box center [663, 51] width 10 height 6
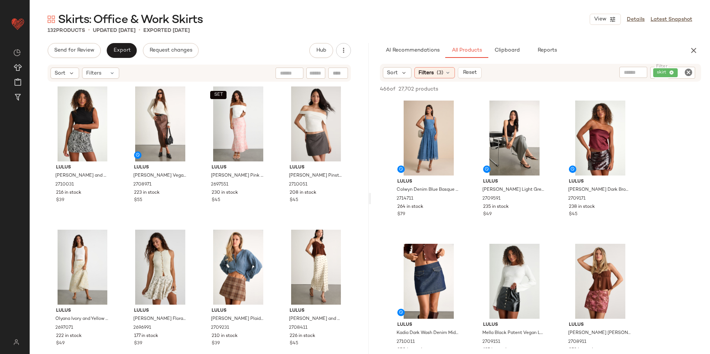
scroll to position [236, 0]
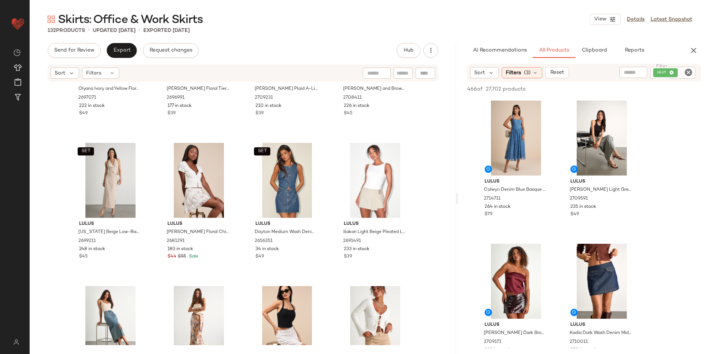
drag, startPoint x: 370, startPoint y: 198, endPoint x: 564, endPoint y: 182, distance: 194.6
click at [565, 185] on div "Skirts: Office & Work Skirts View Details Latest Snapshot 132 Products • update…" at bounding box center [370, 183] width 681 height 342
drag, startPoint x: 456, startPoint y: 108, endPoint x: 453, endPoint y: 103, distance: 5.8
click at [453, 103] on div "Skirts: Office & Work Skirts View Details Latest Snapshot 132 Products • update…" at bounding box center [370, 183] width 681 height 342
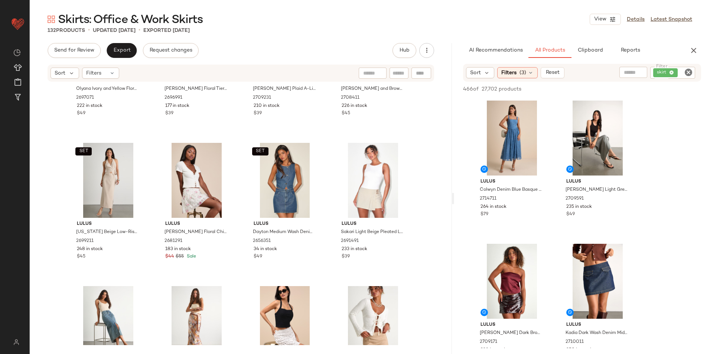
scroll to position [0, 0]
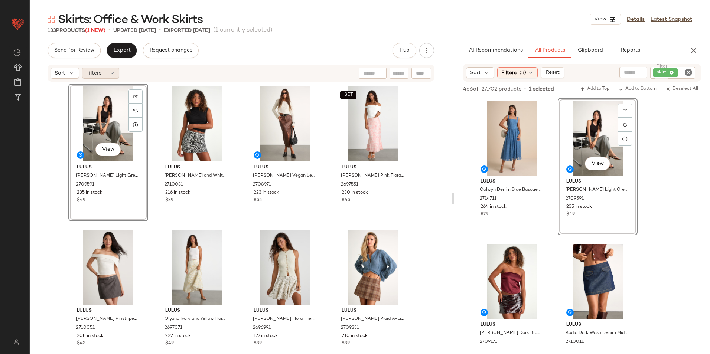
click at [100, 71] on span "Filters" at bounding box center [93, 73] width 15 height 8
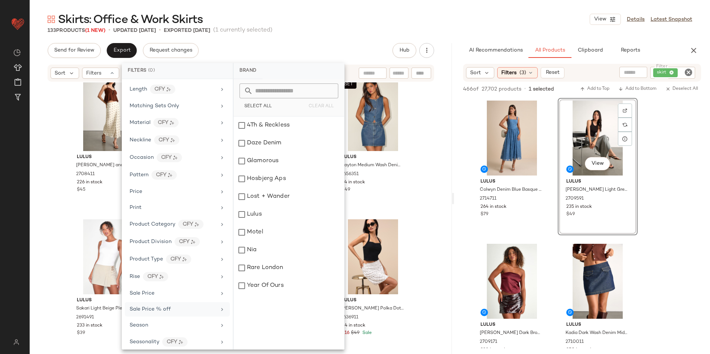
scroll to position [369, 0]
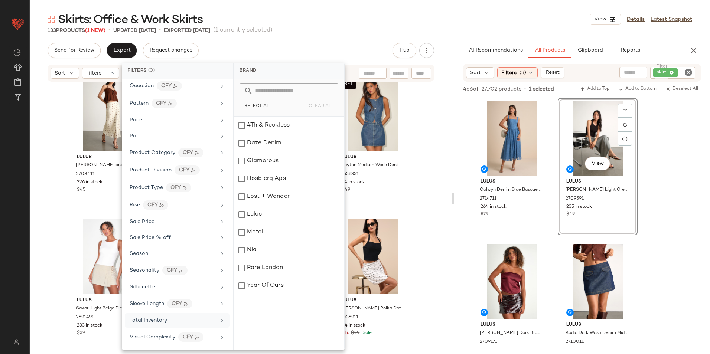
drag, startPoint x: 156, startPoint y: 320, endPoint x: 160, endPoint y: 316, distance: 5.3
click at [156, 320] on span "Total Inventory" at bounding box center [149, 321] width 38 height 6
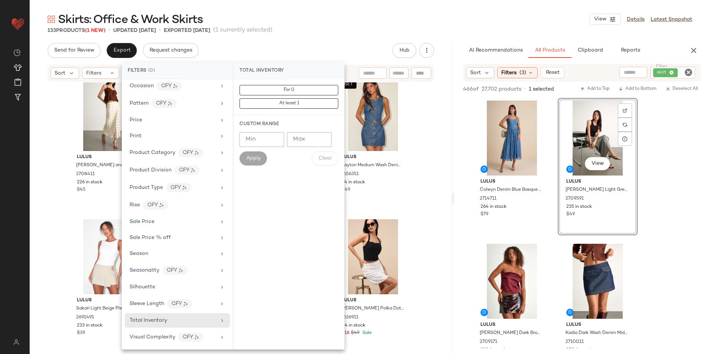
click at [298, 139] on input "Max" at bounding box center [309, 139] width 45 height 15
type input "**"
click at [257, 158] on span "Apply" at bounding box center [253, 159] width 15 height 6
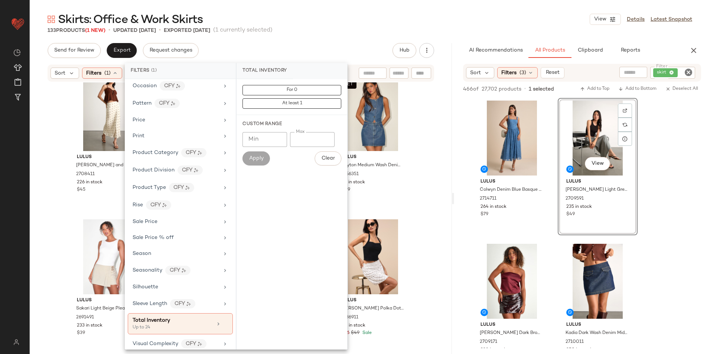
click at [345, 37] on div "Skirts: Office & Work Skirts View Details Latest Snapshot 133 Products (1 New) …" at bounding box center [370, 183] width 681 height 342
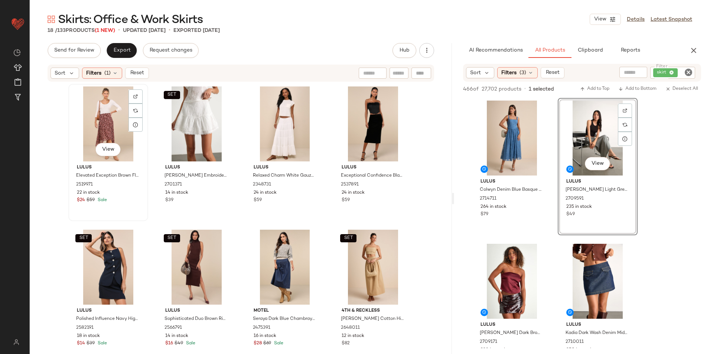
click at [105, 112] on div "View" at bounding box center [108, 124] width 75 height 75
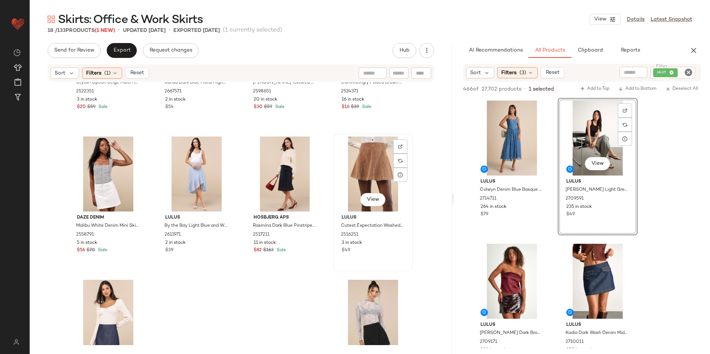
scroll to position [455, 0]
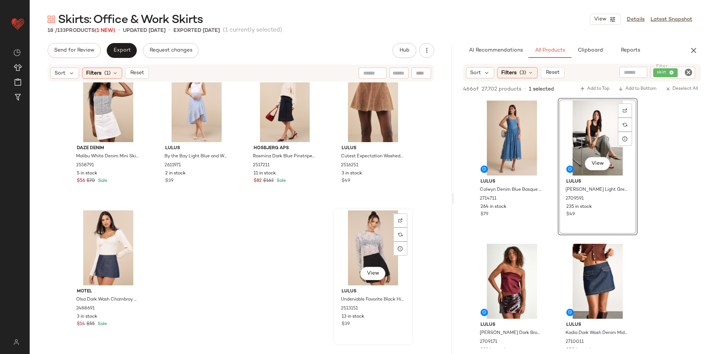
click at [376, 243] on div "View" at bounding box center [373, 248] width 75 height 75
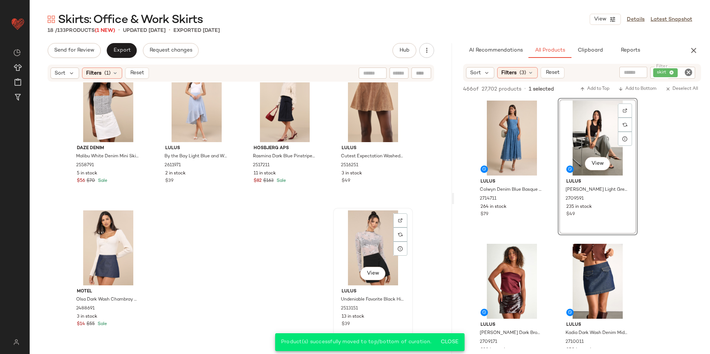
click at [364, 235] on div "View" at bounding box center [373, 248] width 75 height 75
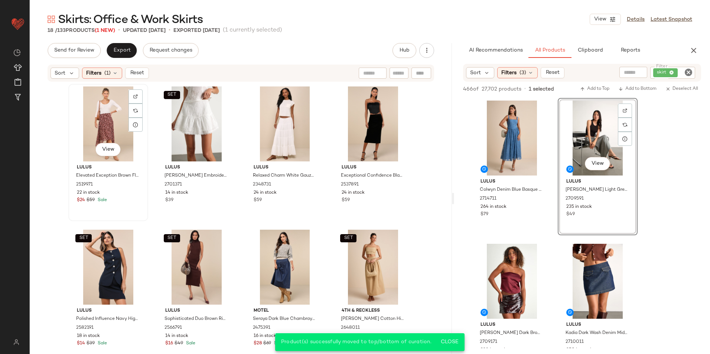
click at [123, 110] on div "View" at bounding box center [108, 124] width 75 height 75
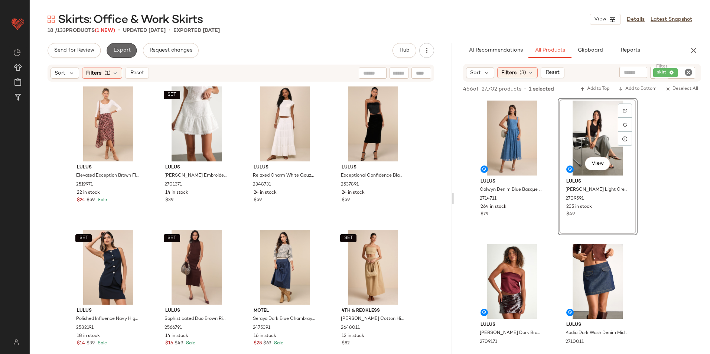
click at [126, 48] on span "Export" at bounding box center [121, 51] width 17 height 6
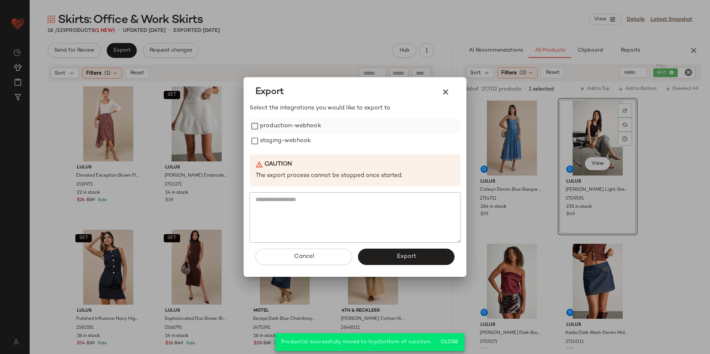
click at [316, 128] on label "production-webhook" at bounding box center [290, 126] width 61 height 15
click at [299, 145] on label "staging-webhook" at bounding box center [285, 141] width 51 height 15
click at [389, 251] on button "Export" at bounding box center [406, 257] width 97 height 16
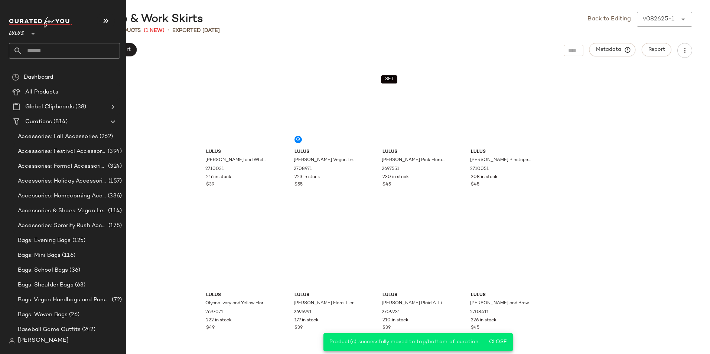
click at [66, 47] on input "text" at bounding box center [71, 51] width 98 height 16
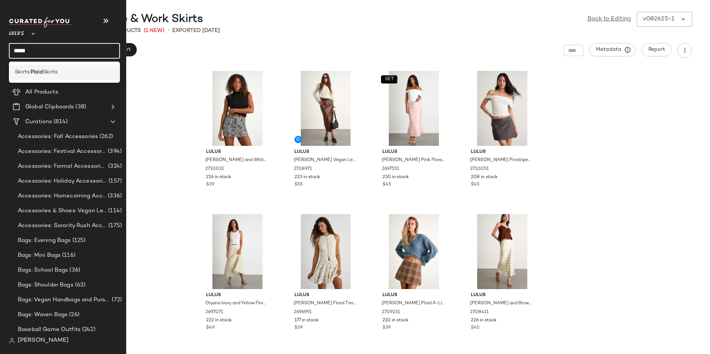
type input "*****"
click at [39, 72] on b "Plaid" at bounding box center [36, 72] width 13 height 8
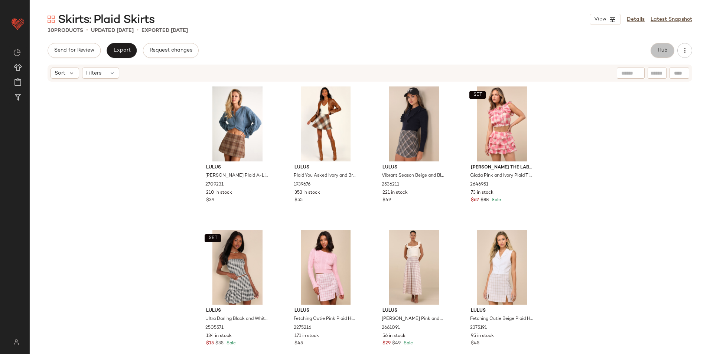
click at [666, 53] on span "Hub" at bounding box center [663, 51] width 10 height 6
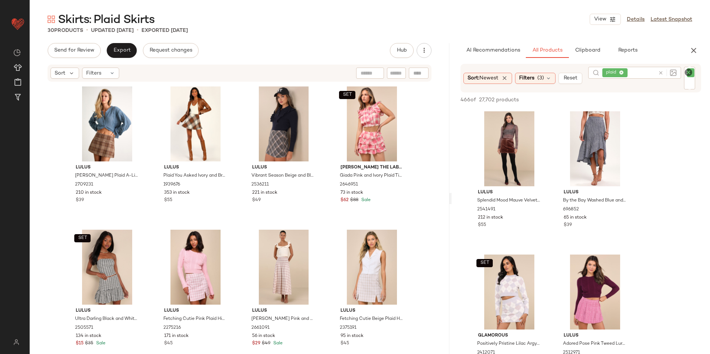
drag, startPoint x: 369, startPoint y: 199, endPoint x: 565, endPoint y: 197, distance: 196.2
click at [563, 198] on div "Skirts: Plaid Skirts View Details Latest Snapshot 30 Products • updated Aug 26t…" at bounding box center [370, 183] width 681 height 342
drag, startPoint x: 450, startPoint y: 198, endPoint x: 593, endPoint y: 191, distance: 142.8
click at [581, 193] on div "Skirts: Plaid Skirts View Details Latest Snapshot 30 Products • updated Aug 26t…" at bounding box center [370, 183] width 681 height 342
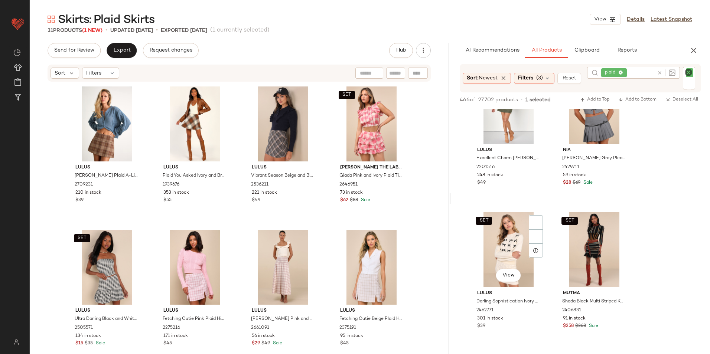
scroll to position [1912, 0]
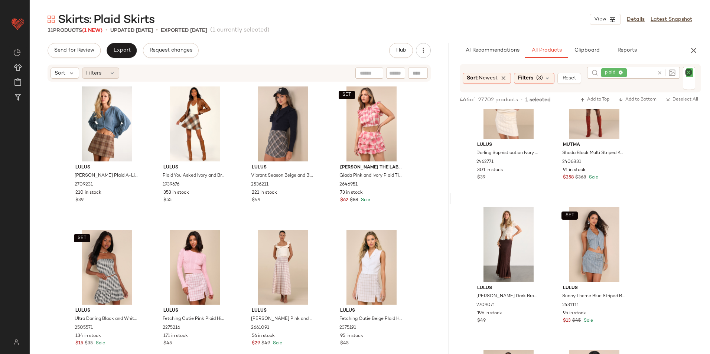
click at [95, 73] on span "Filters" at bounding box center [93, 73] width 15 height 8
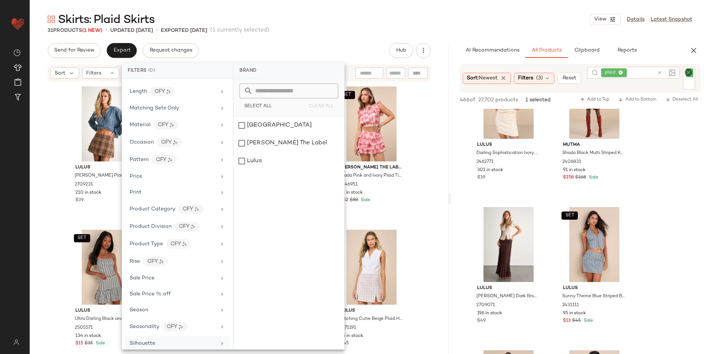
scroll to position [316, 0]
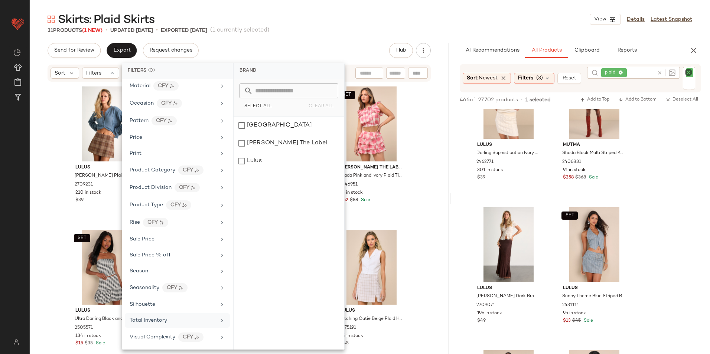
click at [161, 321] on span "Total Inventory" at bounding box center [149, 321] width 38 height 6
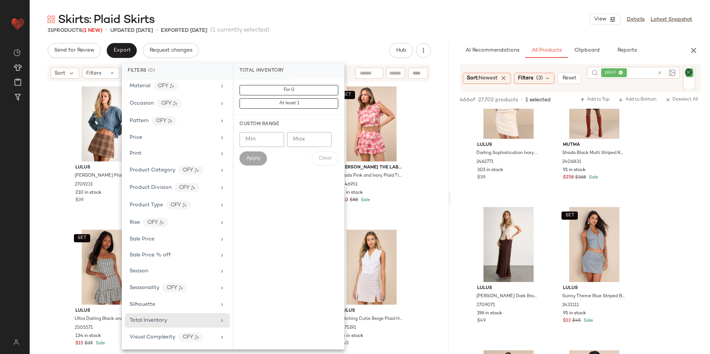
click at [304, 134] on input "Max" at bounding box center [309, 139] width 45 height 15
type input "**"
click at [257, 154] on button "Apply" at bounding box center [253, 159] width 27 height 14
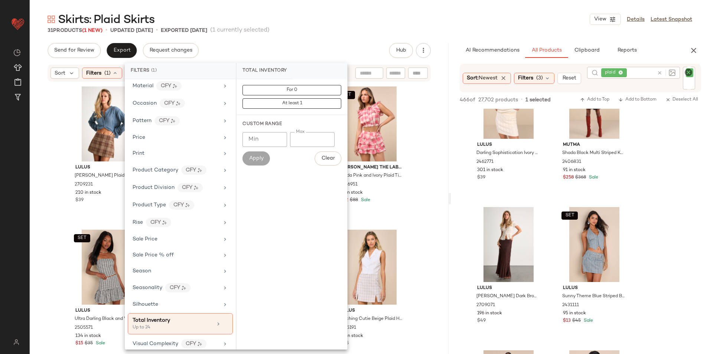
click at [341, 15] on div "Skirts: Plaid Skirts View Details Latest Snapshot" at bounding box center [370, 19] width 681 height 15
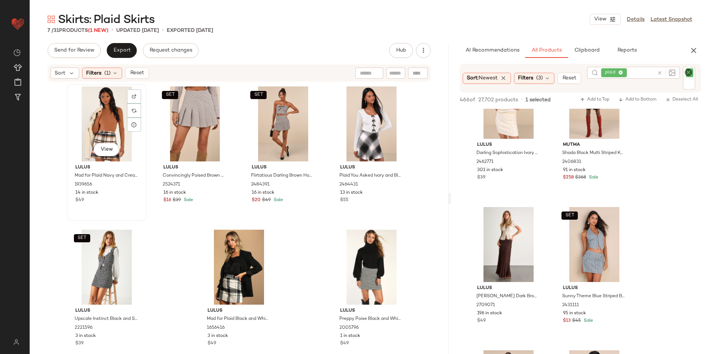
click at [97, 110] on div "View" at bounding box center [106, 124] width 75 height 75
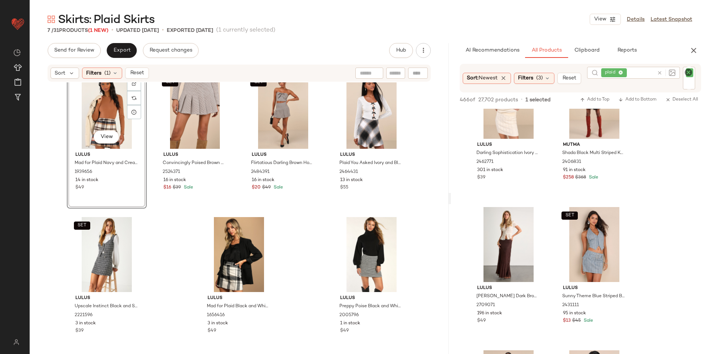
scroll to position [19, 0]
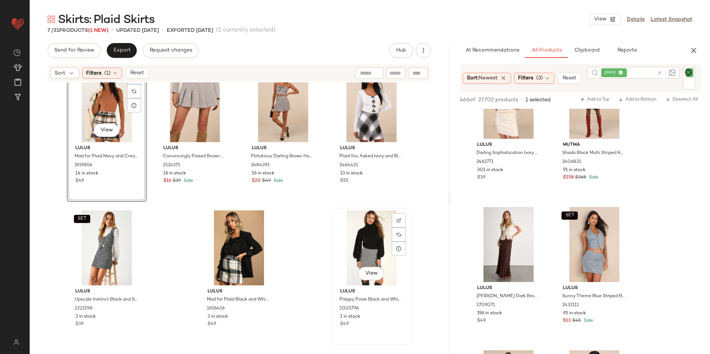
click at [371, 228] on div "View" at bounding box center [371, 248] width 75 height 75
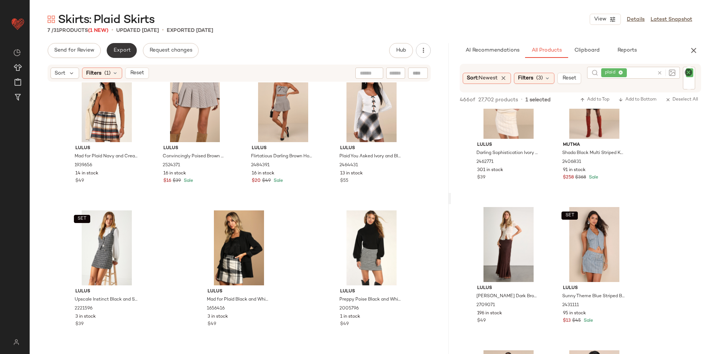
click at [118, 45] on button "Export" at bounding box center [122, 50] width 30 height 15
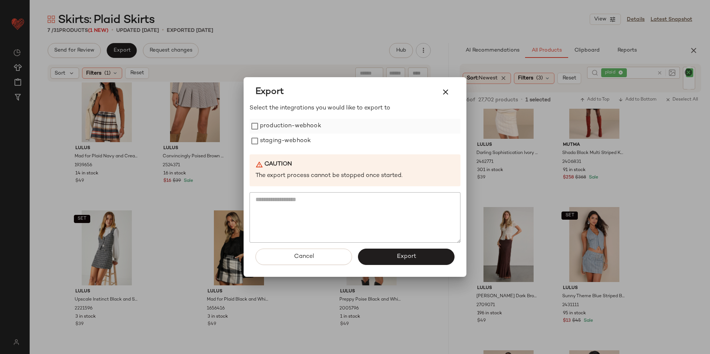
click at [280, 125] on label "production-webhook" at bounding box center [290, 126] width 61 height 15
click at [274, 139] on label "staging-webhook" at bounding box center [285, 141] width 51 height 15
click at [407, 253] on button "Export" at bounding box center [406, 257] width 97 height 16
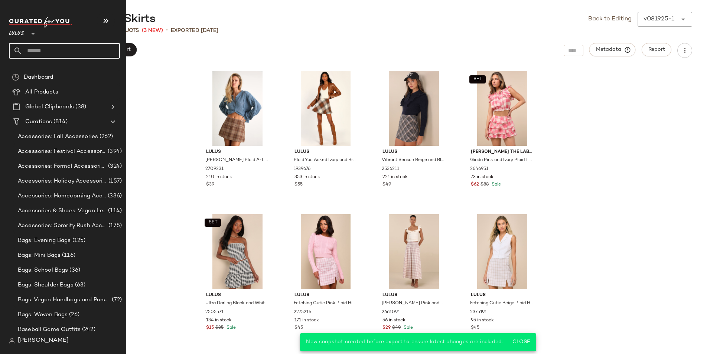
click at [53, 50] on input "text" at bounding box center [71, 51] width 98 height 16
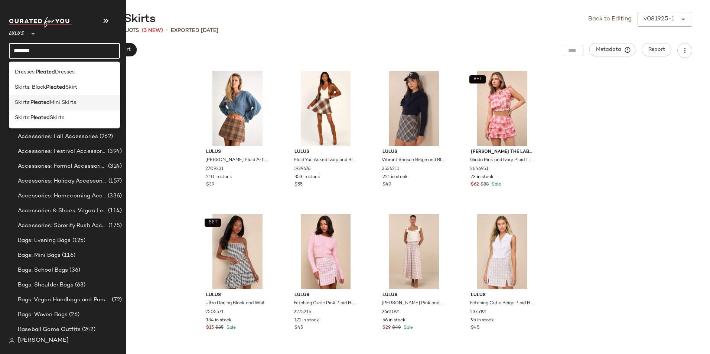
type input "*******"
click at [59, 102] on span "Mini Skirts" at bounding box center [63, 103] width 26 height 8
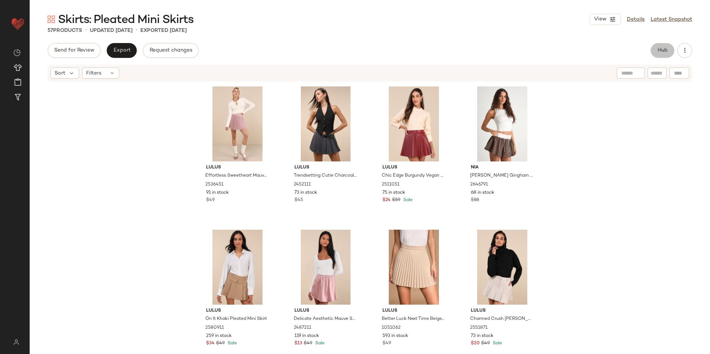
click at [657, 49] on button "Hub" at bounding box center [663, 50] width 24 height 15
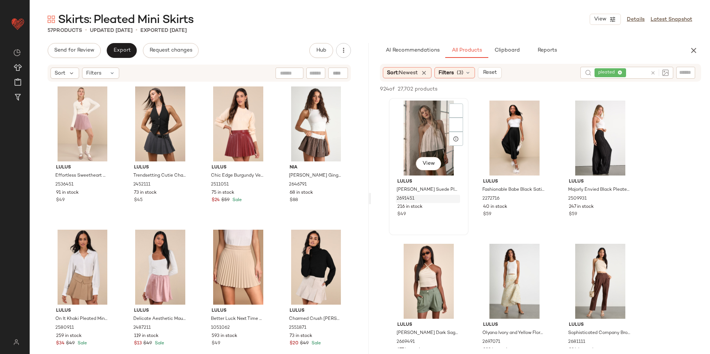
drag, startPoint x: 370, startPoint y: 191, endPoint x: 405, endPoint y: 195, distance: 35.1
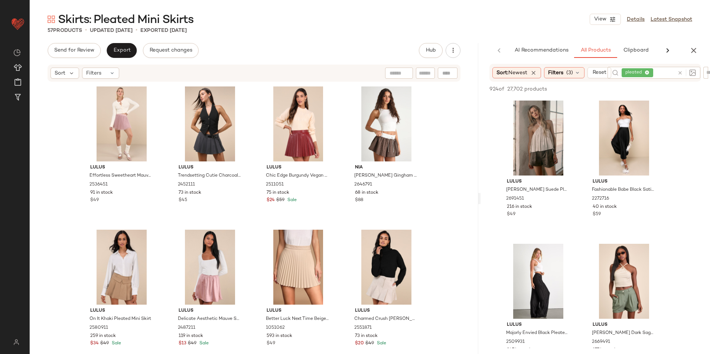
drag, startPoint x: 371, startPoint y: 198, endPoint x: 509, endPoint y: 184, distance: 139.2
click at [507, 188] on div "Skirts: Pleated Mini Skirts View Details Latest Snapshot 57 Products • updated …" at bounding box center [370, 183] width 681 height 342
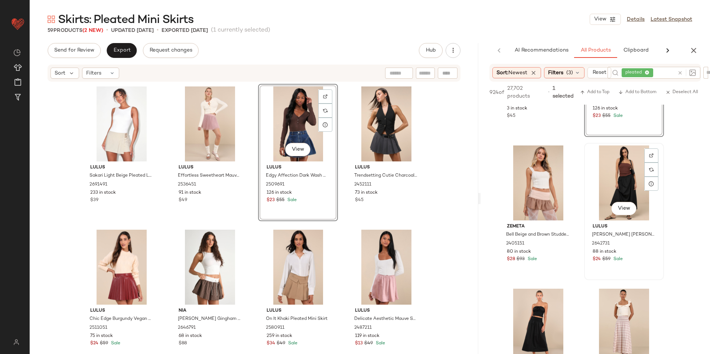
scroll to position [4407, 0]
click at [543, 206] on button "View" at bounding box center [538, 208] width 25 height 13
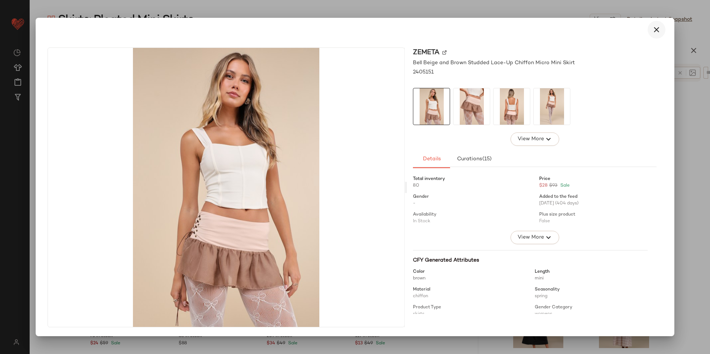
click at [653, 30] on icon "button" at bounding box center [656, 29] width 9 height 9
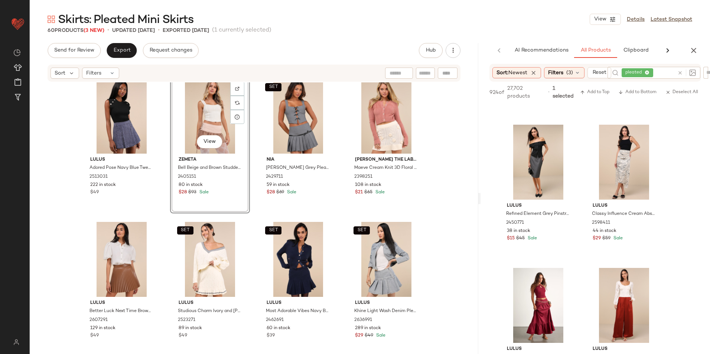
scroll to position [5002, 0]
click at [123, 52] on span "Export" at bounding box center [121, 51] width 17 height 6
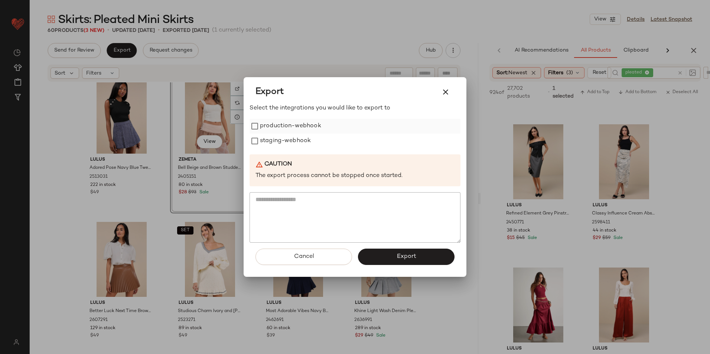
click at [278, 130] on label "production-webhook" at bounding box center [290, 126] width 61 height 15
click at [278, 141] on label "staging-webhook" at bounding box center [285, 141] width 51 height 15
drag, startPoint x: 403, startPoint y: 260, endPoint x: 408, endPoint y: 254, distance: 7.6
click at [404, 260] on span "Export" at bounding box center [406, 256] width 20 height 7
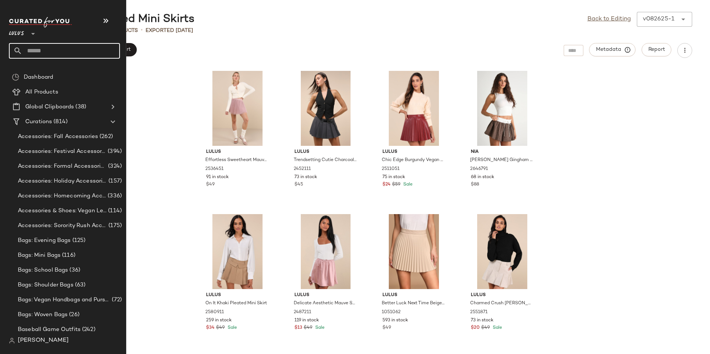
click at [37, 52] on input "text" at bounding box center [71, 51] width 98 height 16
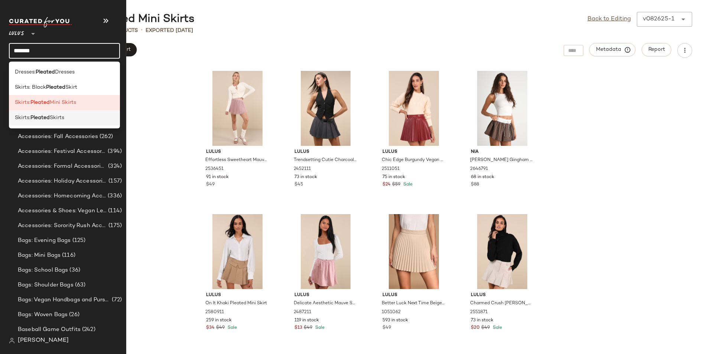
type input "*******"
click at [49, 118] on b "Pleated" at bounding box center [39, 118] width 19 height 8
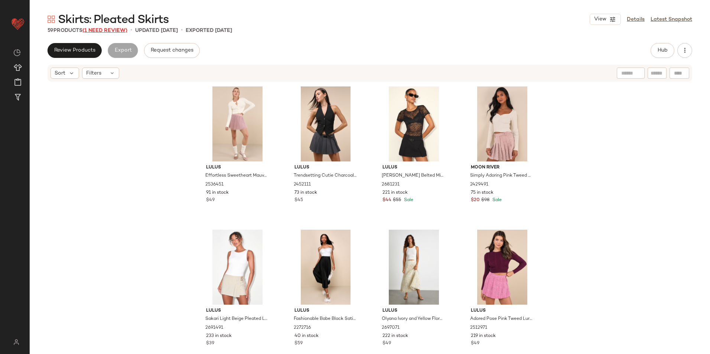
click at [121, 32] on span "(1 Need Review)" at bounding box center [104, 31] width 45 height 6
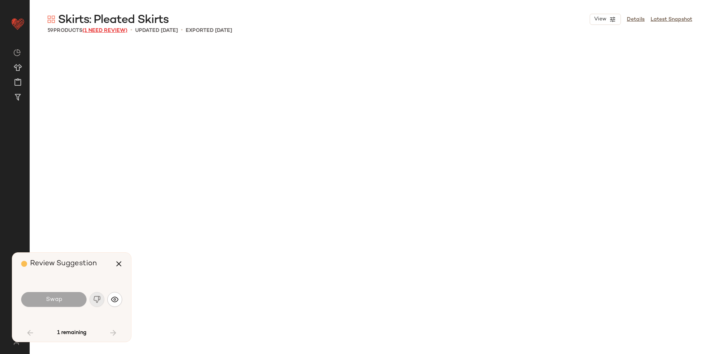
scroll to position [1721, 0]
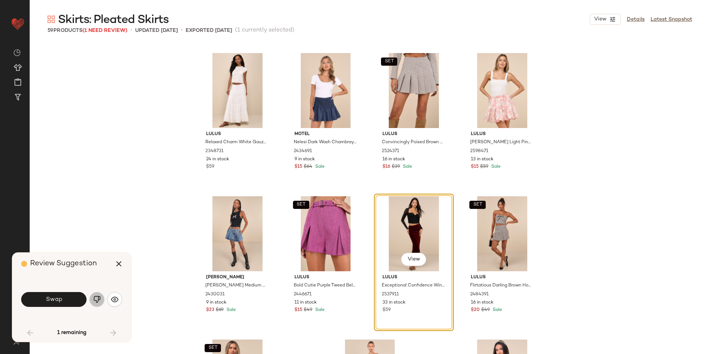
click at [94, 303] on img "button" at bounding box center [96, 299] width 7 height 7
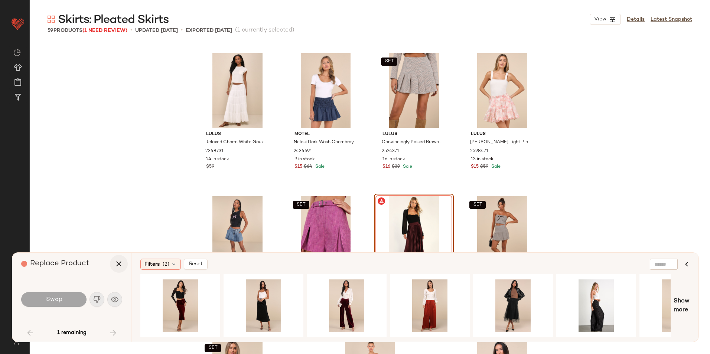
click at [115, 257] on button "button" at bounding box center [119, 264] width 18 height 18
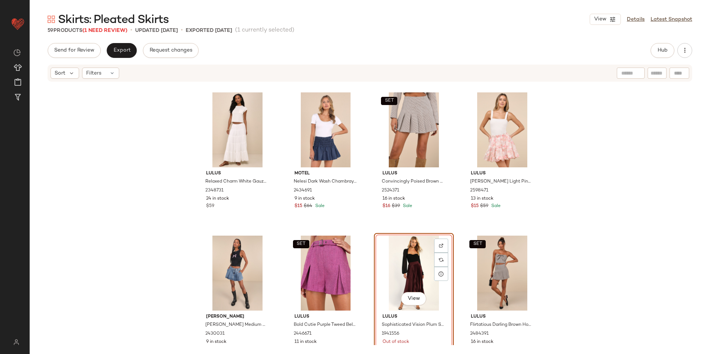
click at [409, 251] on div "View" at bounding box center [414, 273] width 75 height 75
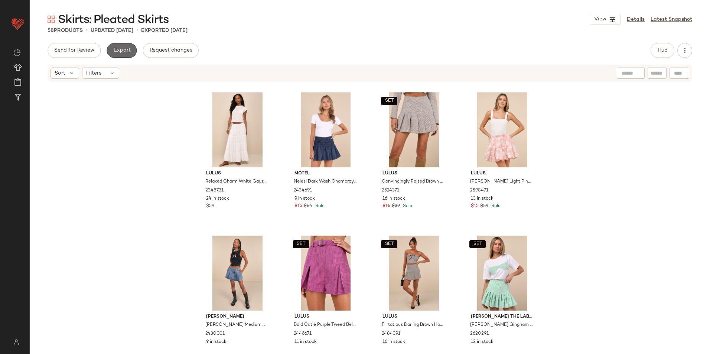
click at [114, 46] on button "Export" at bounding box center [122, 50] width 30 height 15
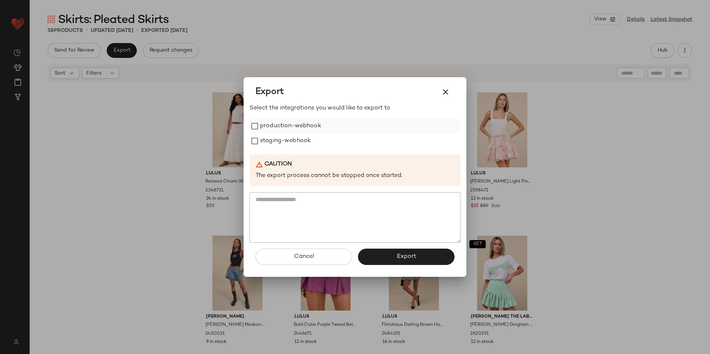
click at [267, 129] on label "production-webhook" at bounding box center [290, 126] width 61 height 15
click at [267, 139] on label "staging-webhook" at bounding box center [285, 141] width 51 height 15
click at [383, 253] on button "Export" at bounding box center [406, 257] width 97 height 16
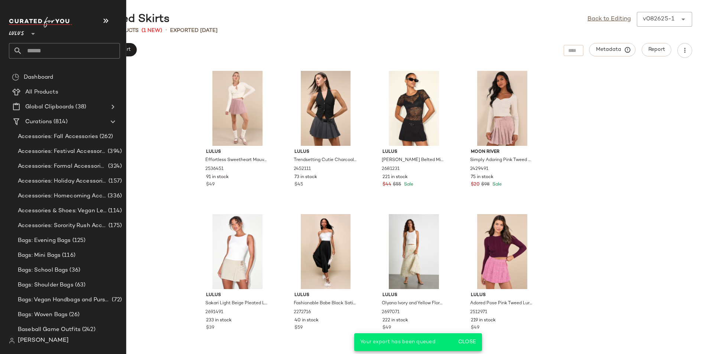
click at [37, 49] on input "text" at bounding box center [71, 51] width 98 height 16
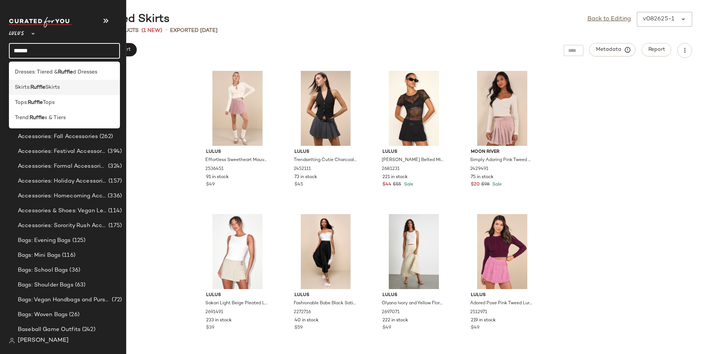
type input "******"
click at [52, 84] on span "Skirts" at bounding box center [52, 88] width 14 height 8
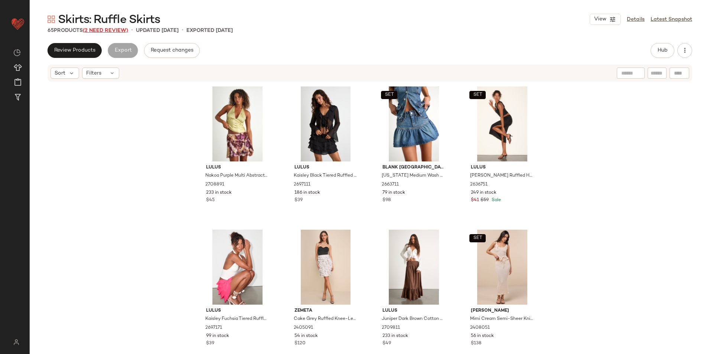
click at [100, 32] on span "(2 Need Review)" at bounding box center [105, 31] width 45 height 6
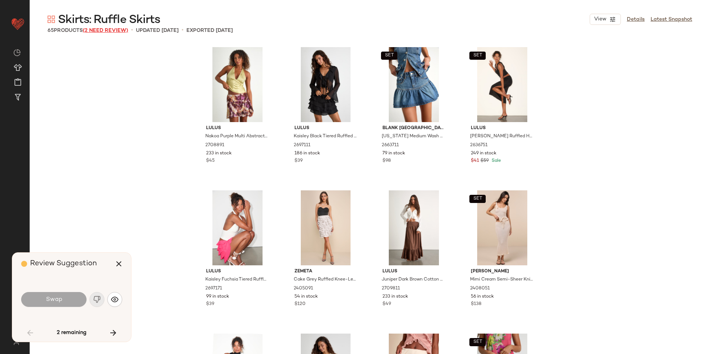
scroll to position [1290, 0]
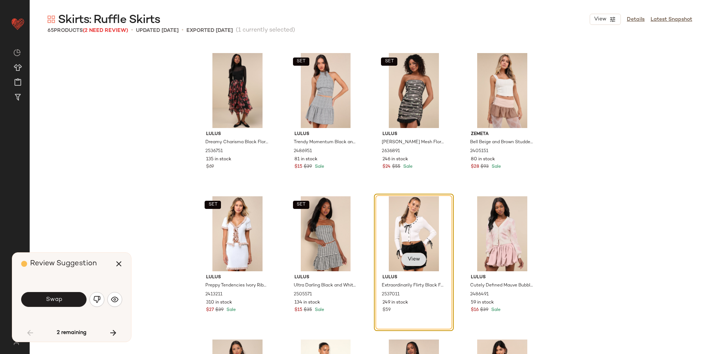
click at [414, 255] on button "View" at bounding box center [413, 259] width 25 height 13
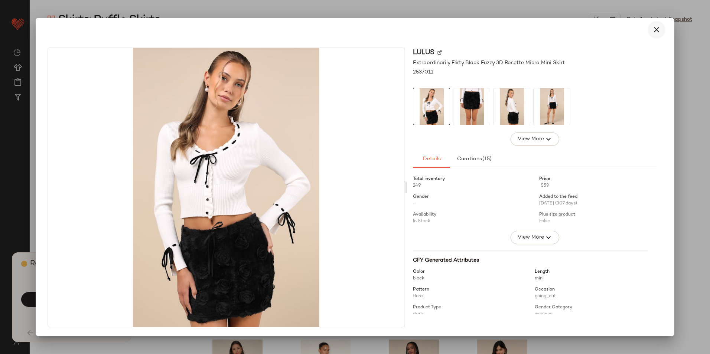
click at [659, 28] on icon "button" at bounding box center [656, 29] width 9 height 9
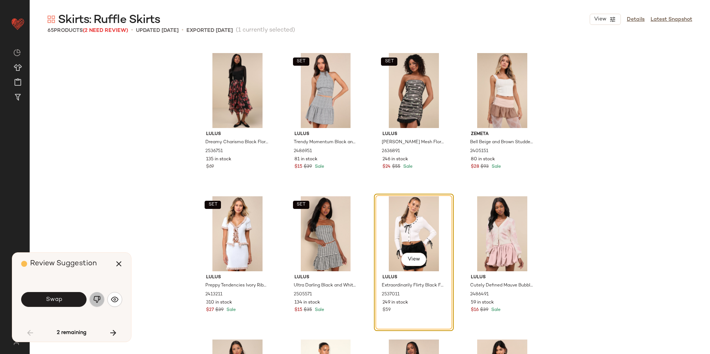
click at [97, 296] on button "button" at bounding box center [97, 299] width 15 height 15
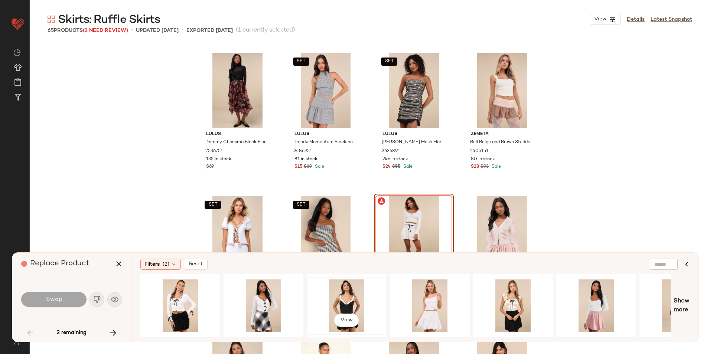
click at [352, 303] on div "View" at bounding box center [346, 306] width 75 height 53
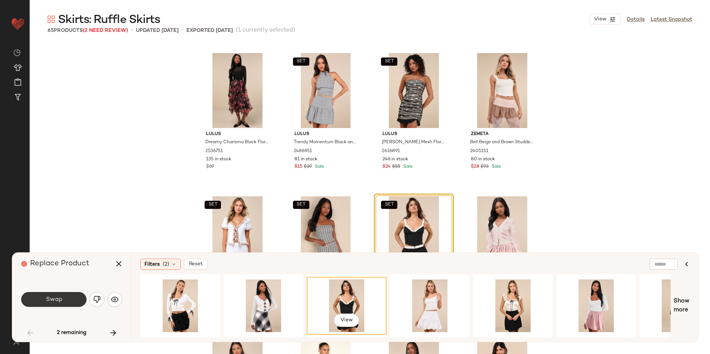
click at [43, 300] on button "Swap" at bounding box center [53, 299] width 65 height 15
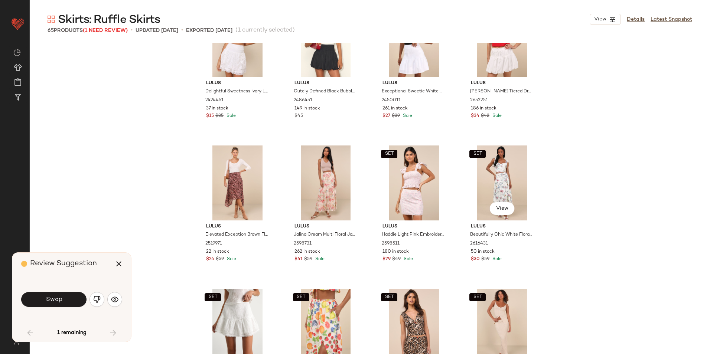
scroll to position [1552, 0]
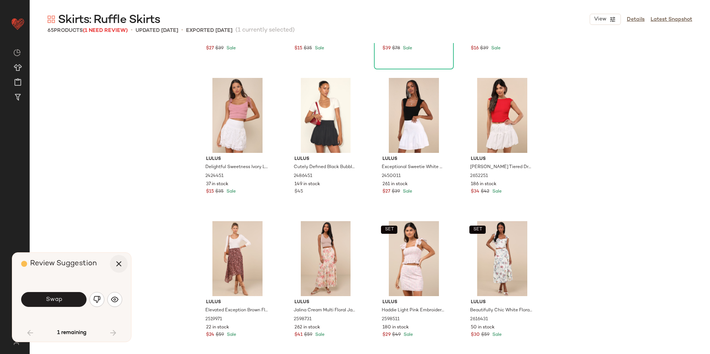
click at [120, 268] on icon "button" at bounding box center [118, 264] width 9 height 9
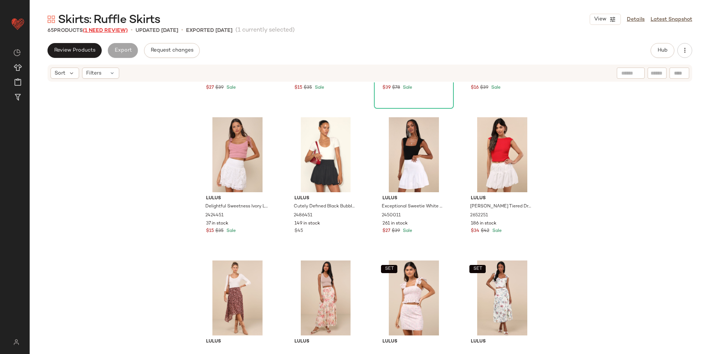
click at [114, 31] on span "(1 Need Review)" at bounding box center [105, 31] width 45 height 6
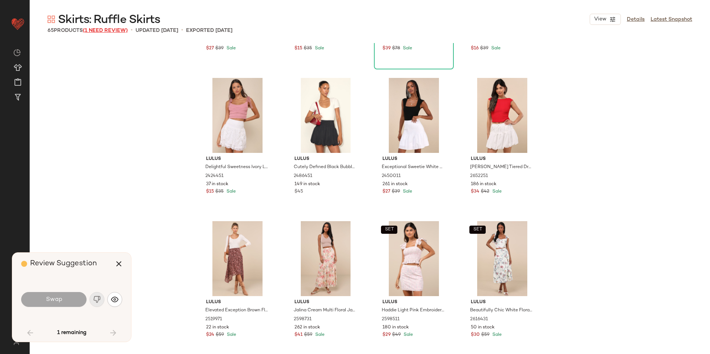
scroll to position [1864, 0]
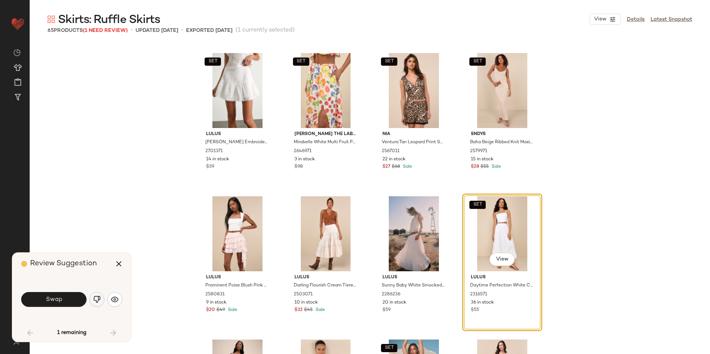
click at [99, 303] on img "button" at bounding box center [96, 299] width 7 height 7
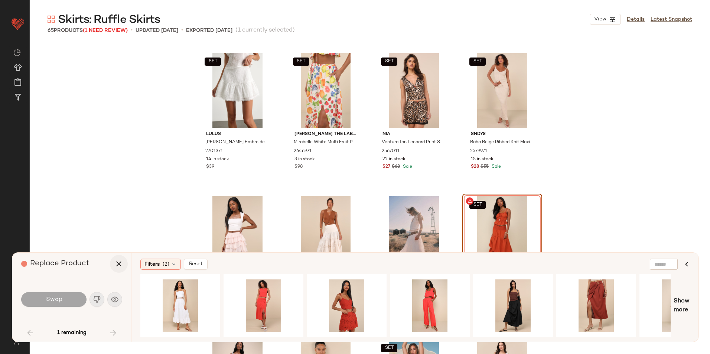
click at [117, 262] on icon "button" at bounding box center [118, 264] width 9 height 9
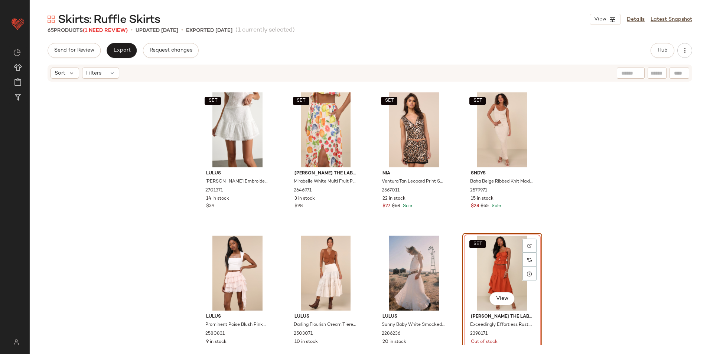
click at [498, 263] on div "SET View" at bounding box center [502, 273] width 75 height 75
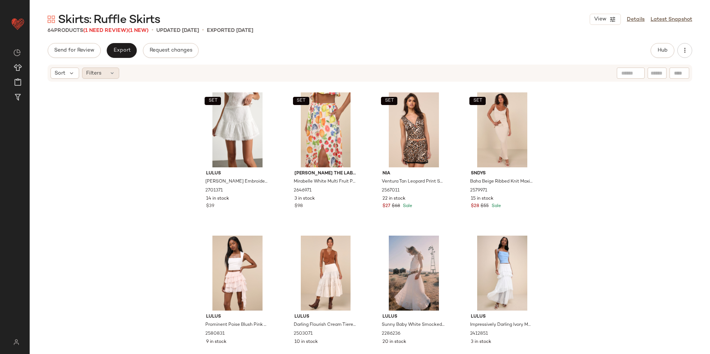
click at [102, 72] on div "Filters" at bounding box center [100, 73] width 37 height 11
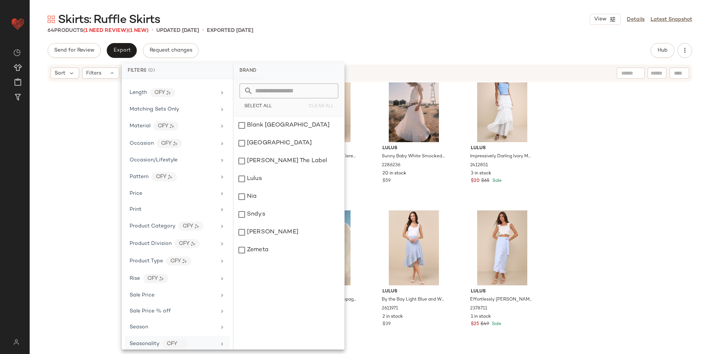
scroll to position [350, 0]
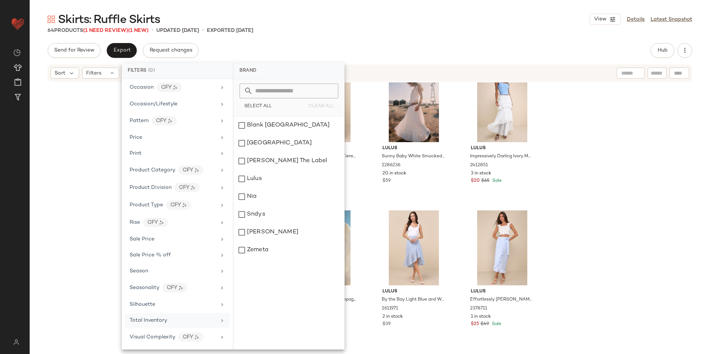
click at [156, 323] on span "Total Inventory" at bounding box center [149, 321] width 38 height 6
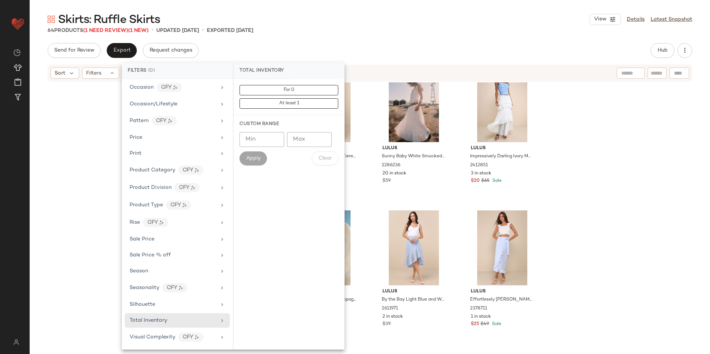
click at [309, 132] on div "Custom Range Min Min Max Max Apply Clear" at bounding box center [289, 143] width 111 height 56
click at [308, 140] on input "Max" at bounding box center [309, 139] width 45 height 15
type input "**"
click at [259, 156] on span "Apply" at bounding box center [253, 159] width 15 height 6
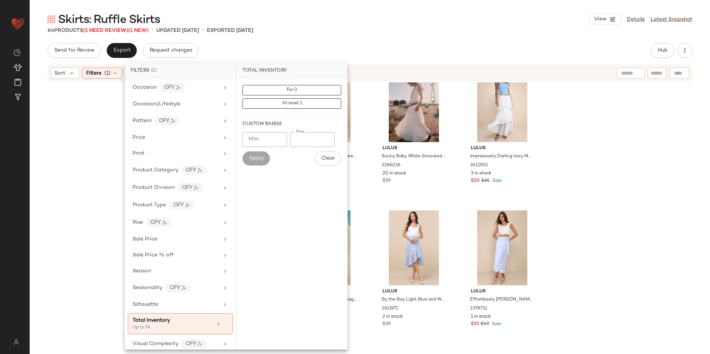
click at [360, 34] on div "Skirts: Ruffle Skirts View Details Latest Snapshot 64 Products (1 Need Review) …" at bounding box center [370, 183] width 681 height 342
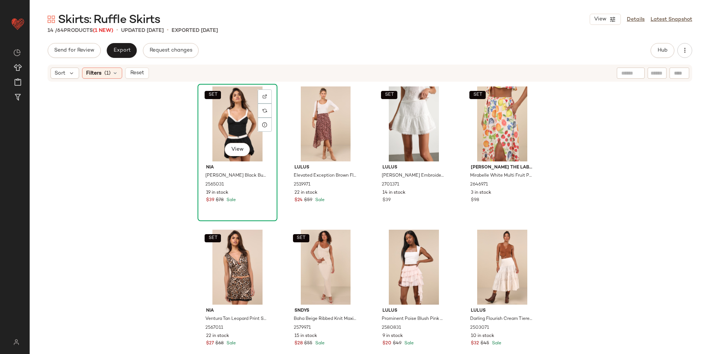
click at [222, 116] on div "SET View" at bounding box center [237, 124] width 75 height 75
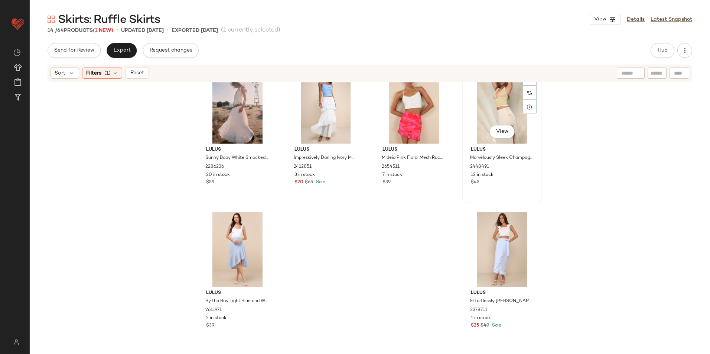
scroll to position [312, 0]
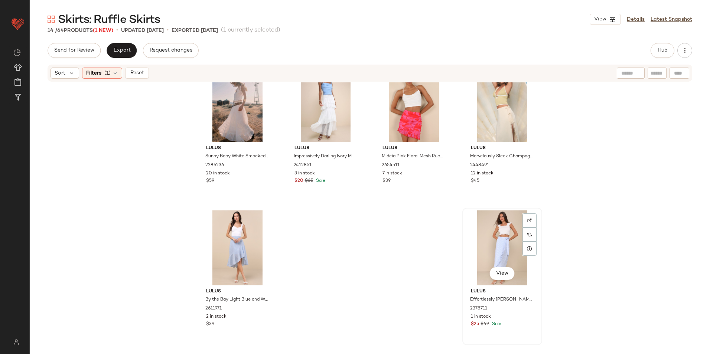
click at [500, 234] on div "View" at bounding box center [502, 248] width 75 height 75
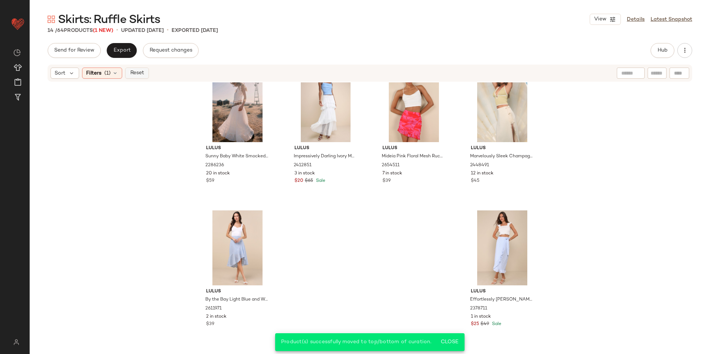
click at [140, 72] on span "Reset" at bounding box center [137, 73] width 14 height 6
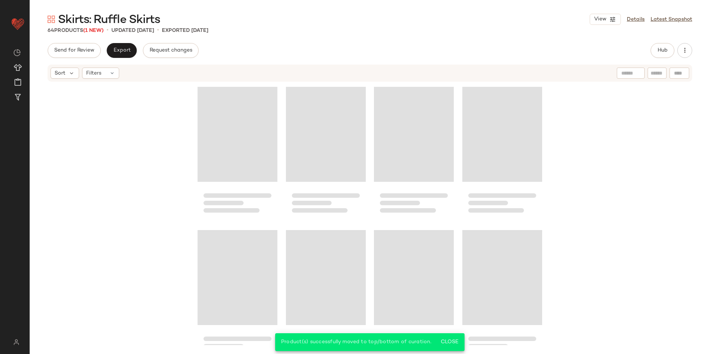
click at [311, 18] on div "Skirts: Ruffle Skirts View Details Latest Snapshot" at bounding box center [370, 19] width 681 height 15
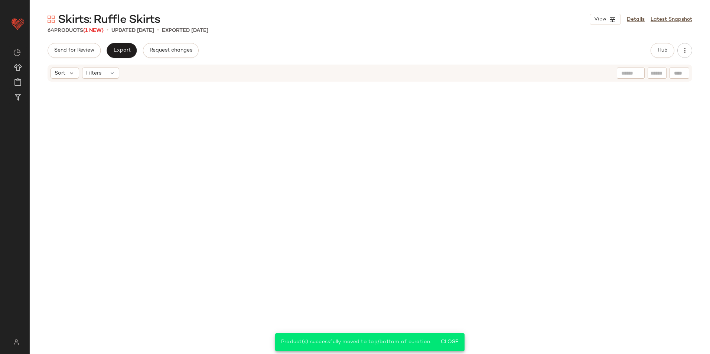
scroll to position [2033, 0]
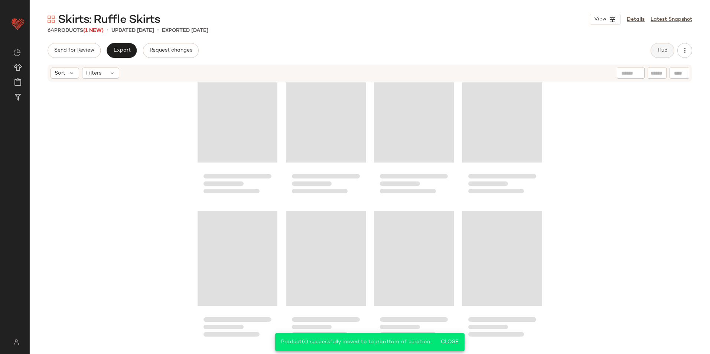
click at [664, 52] on span "Hub" at bounding box center [663, 51] width 10 height 6
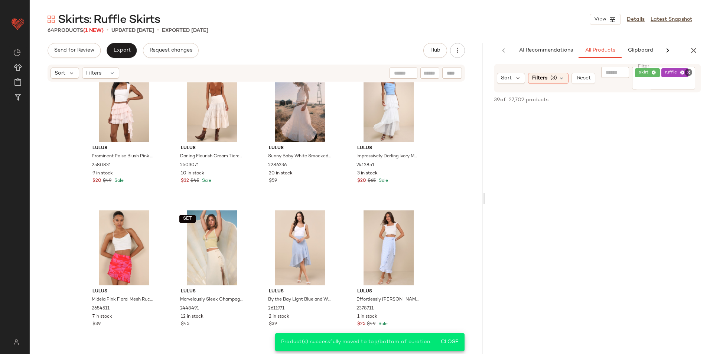
drag, startPoint x: 371, startPoint y: 201, endPoint x: 543, endPoint y: 197, distance: 172.1
click at [543, 197] on div "Skirts: Ruffle Skirts View Details Latest Snapshot 64 Products (1 New) • update…" at bounding box center [370, 183] width 681 height 342
click at [113, 44] on button "Export" at bounding box center [122, 50] width 30 height 15
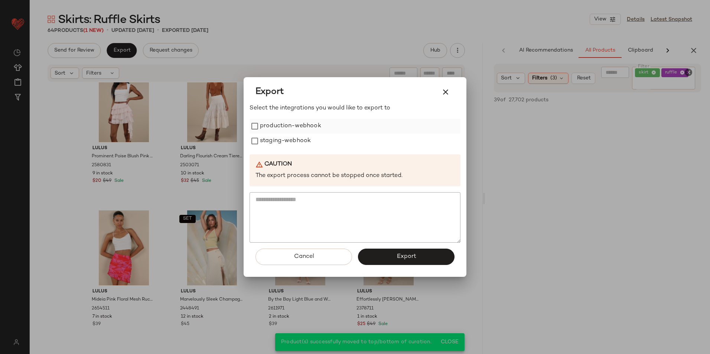
drag, startPoint x: 263, startPoint y: 124, endPoint x: 263, endPoint y: 132, distance: 7.5
click at [263, 125] on label "production-webhook" at bounding box center [290, 126] width 61 height 15
click at [264, 138] on label "staging-webhook" at bounding box center [285, 141] width 51 height 15
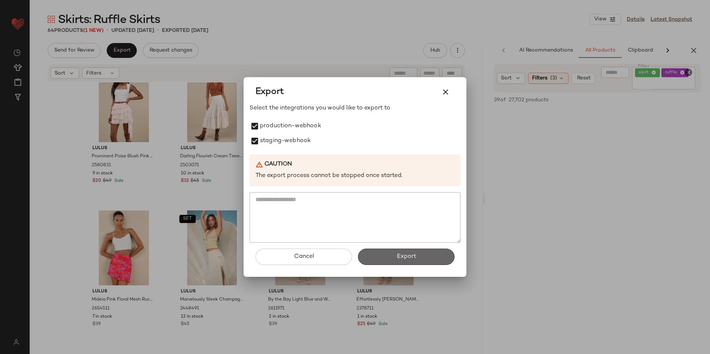
click at [380, 250] on button "Export" at bounding box center [406, 257] width 97 height 16
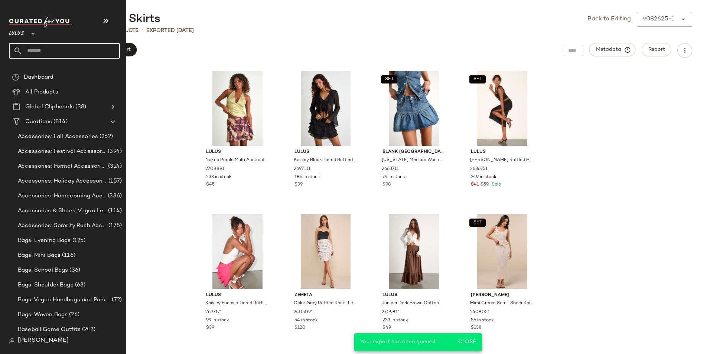
click at [47, 49] on input "text" at bounding box center [71, 51] width 98 height 16
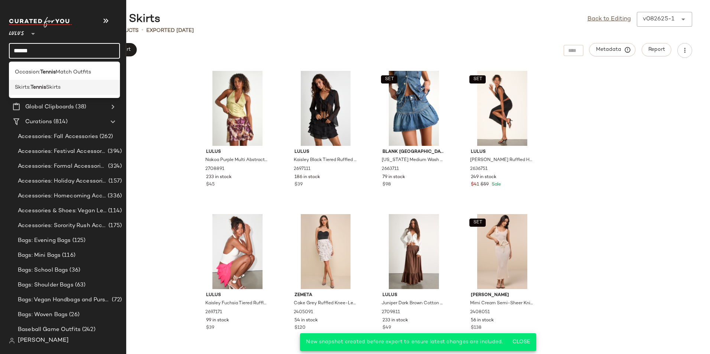
type input "******"
click at [57, 88] on span "Skirts" at bounding box center [53, 88] width 14 height 8
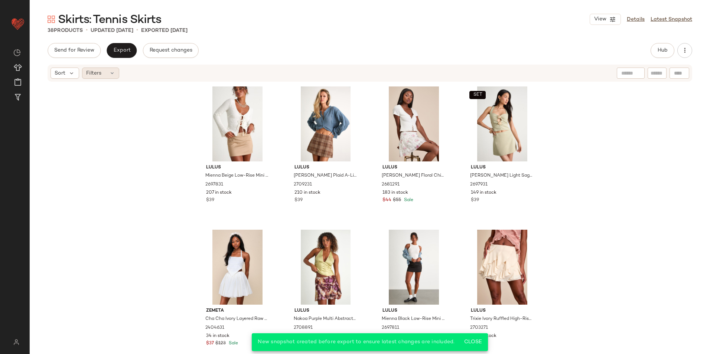
click at [103, 74] on div "Filters" at bounding box center [100, 73] width 37 height 11
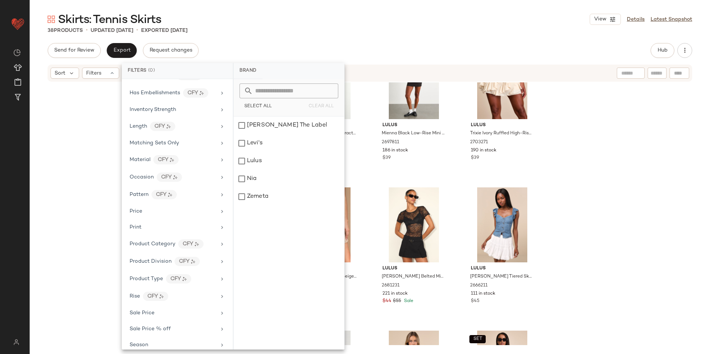
scroll to position [334, 0]
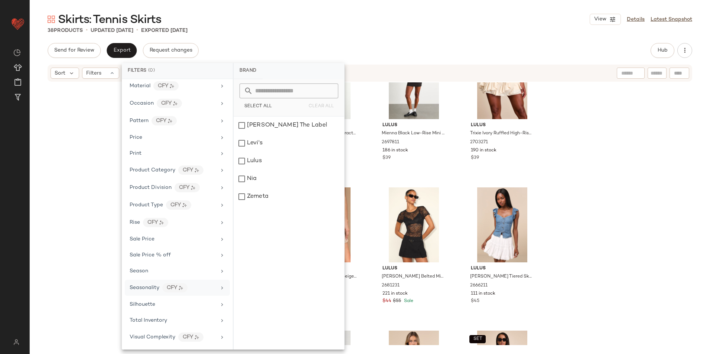
drag, startPoint x: 166, startPoint y: 319, endPoint x: 188, endPoint y: 288, distance: 38.4
click at [166, 319] on span "Total Inventory" at bounding box center [149, 321] width 38 height 6
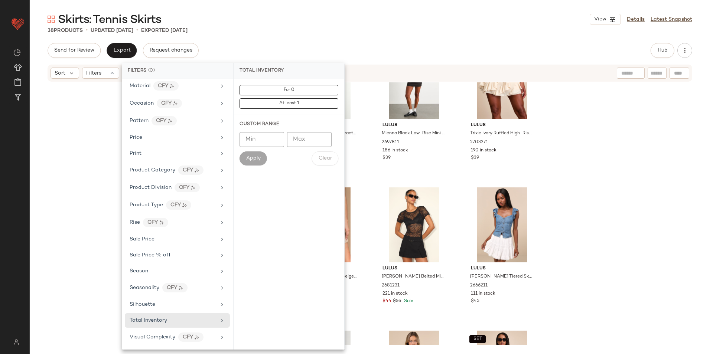
click at [314, 143] on input "Max" at bounding box center [309, 139] width 45 height 15
type input "**"
click at [255, 156] on span "Apply" at bounding box center [253, 159] width 15 height 6
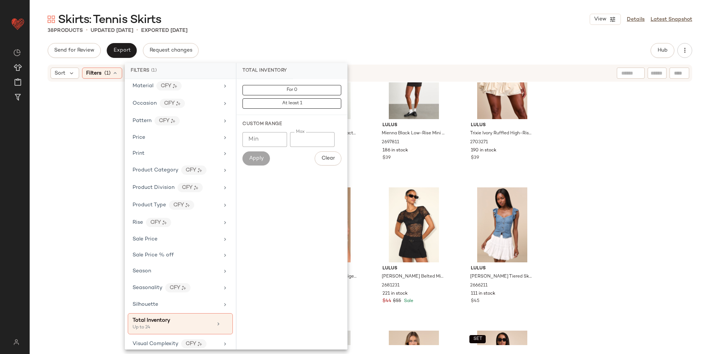
drag, startPoint x: 287, startPoint y: 32, endPoint x: 297, endPoint y: 28, distance: 10.3
click at [288, 31] on div "38 Products • updated Aug 21st • Exported Aug 21st" at bounding box center [370, 30] width 681 height 7
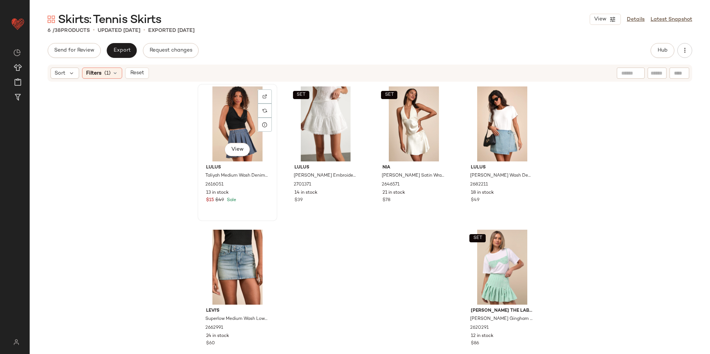
click at [221, 118] on div "View" at bounding box center [237, 124] width 75 height 75
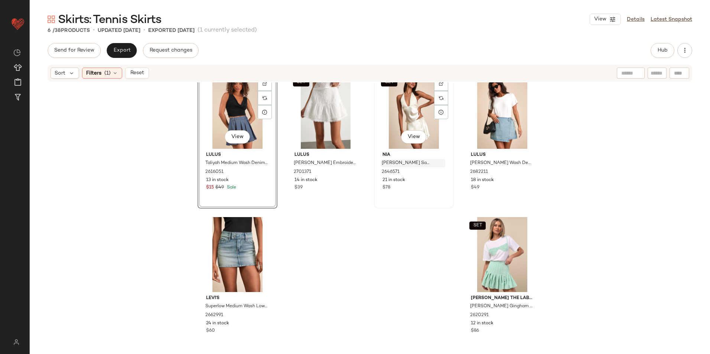
scroll to position [19, 0]
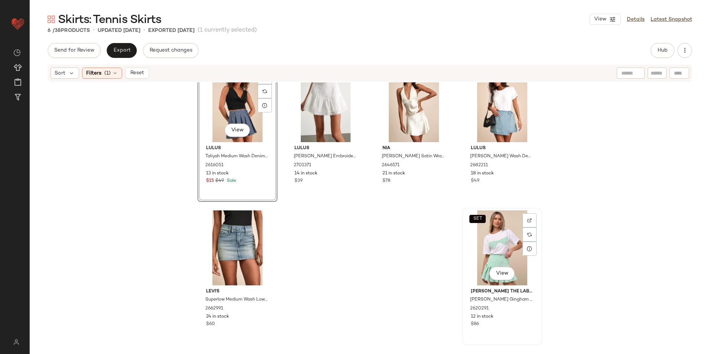
click at [492, 244] on div "SET View" at bounding box center [502, 248] width 75 height 75
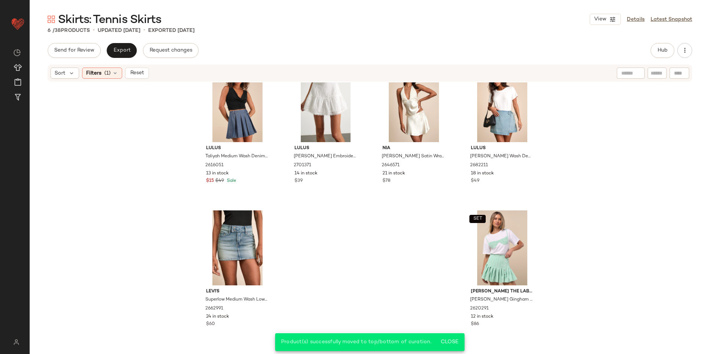
click at [126, 43] on div "Skirts: Tennis Skirts View Details Latest Snapshot 6 / 38 Products • updated Au…" at bounding box center [370, 183] width 681 height 342
click at [128, 49] on span "Export" at bounding box center [121, 51] width 17 height 6
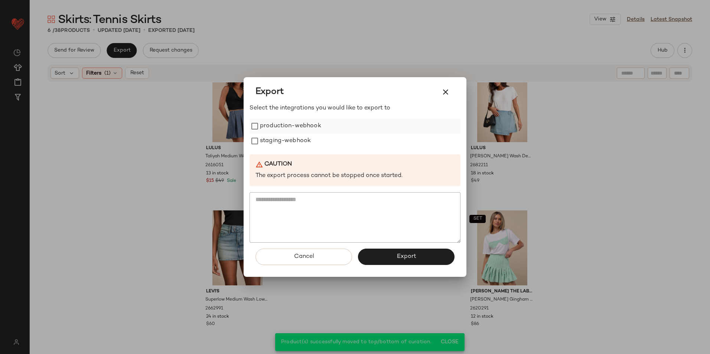
click at [271, 133] on label "production-webhook" at bounding box center [290, 126] width 61 height 15
click at [271, 137] on label "staging-webhook" at bounding box center [285, 141] width 51 height 15
click at [378, 253] on button "Export" at bounding box center [406, 257] width 97 height 16
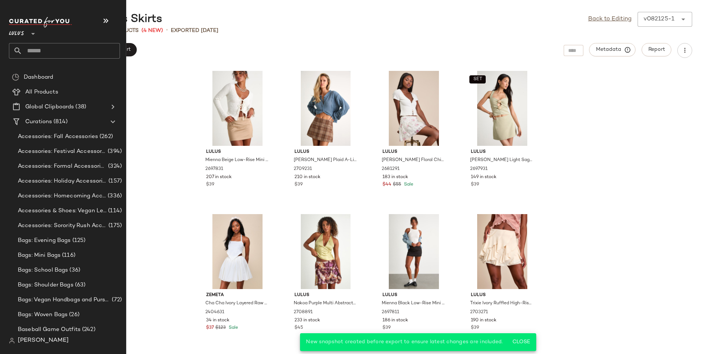
click at [48, 53] on input "text" at bounding box center [71, 51] width 98 height 16
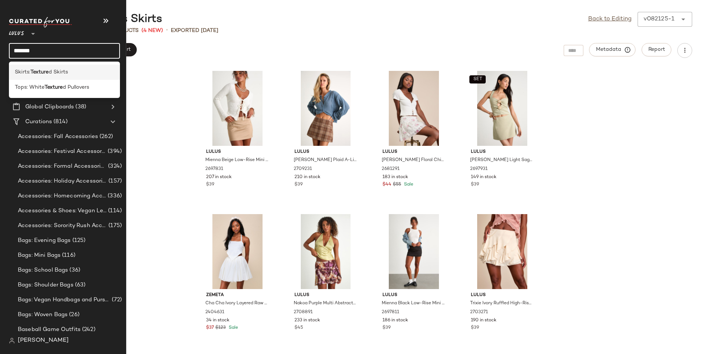
type input "*******"
click at [48, 71] on b "Texture" at bounding box center [39, 72] width 18 height 8
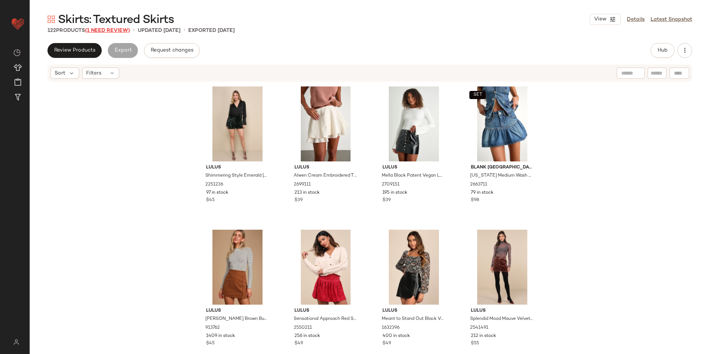
click at [108, 29] on span "(1 Need Review)" at bounding box center [107, 31] width 45 height 6
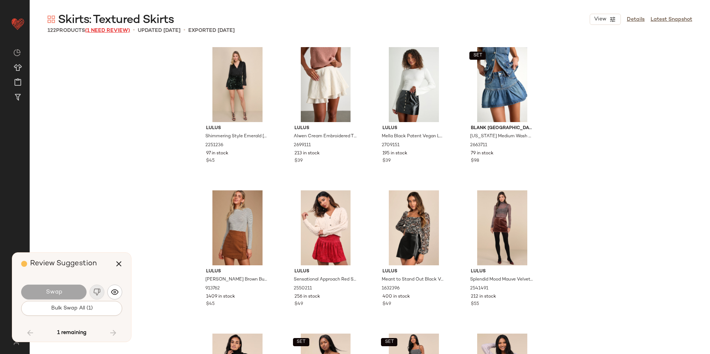
scroll to position [3728, 0]
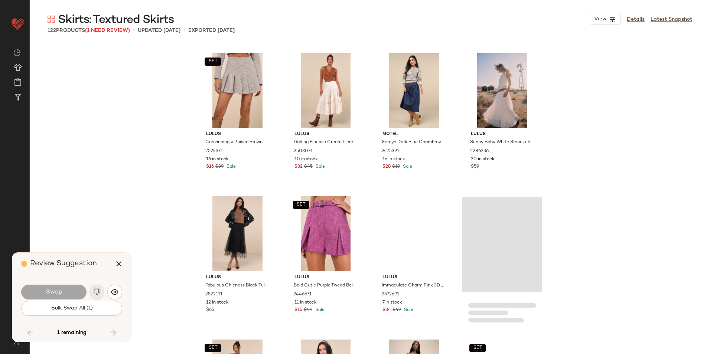
click at [79, 310] on span "Bulk Swap All (1)" at bounding box center [72, 309] width 42 height 6
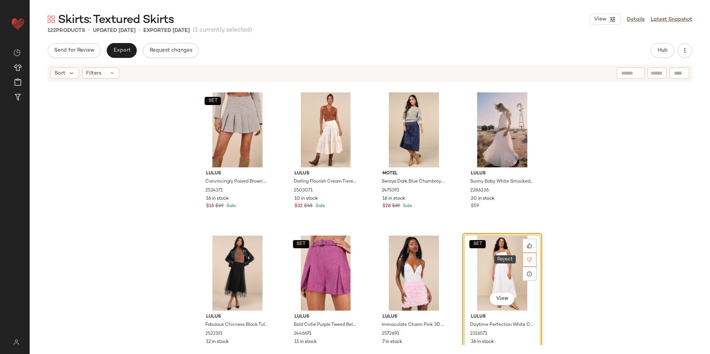
click at [529, 260] on icon at bounding box center [529, 259] width 5 height 5
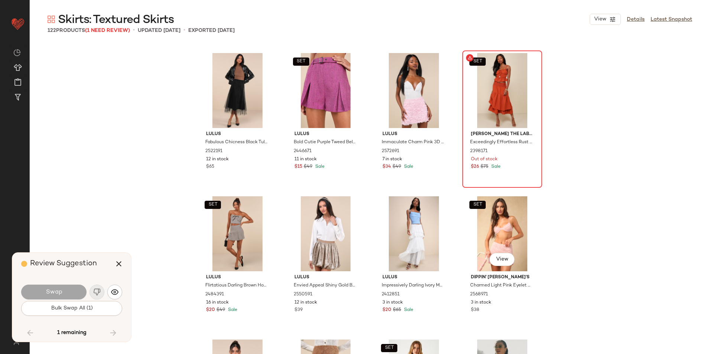
scroll to position [3728, 0]
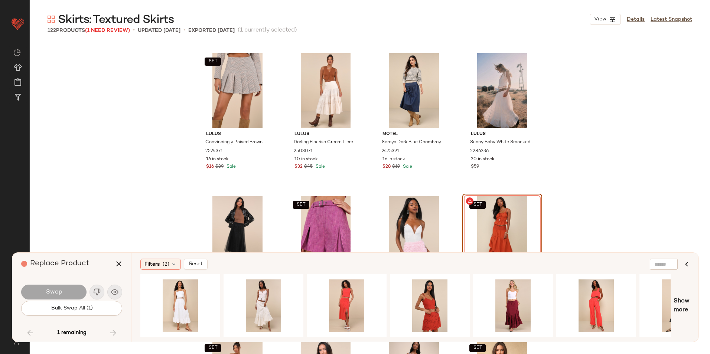
drag, startPoint x: 118, startPoint y: 263, endPoint x: 197, endPoint y: 262, distance: 79.1
click at [118, 263] on icon "button" at bounding box center [118, 264] width 9 height 9
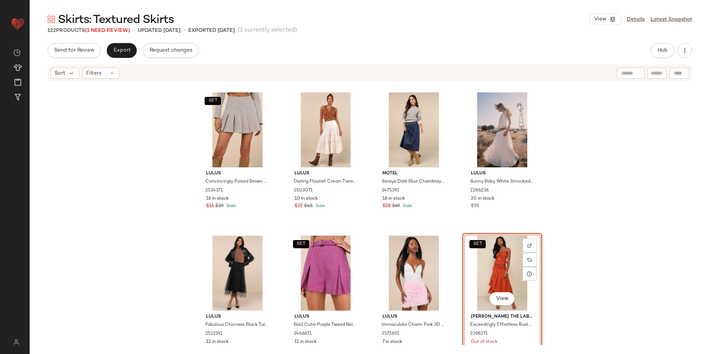
click at [493, 257] on div "SET View" at bounding box center [502, 273] width 75 height 75
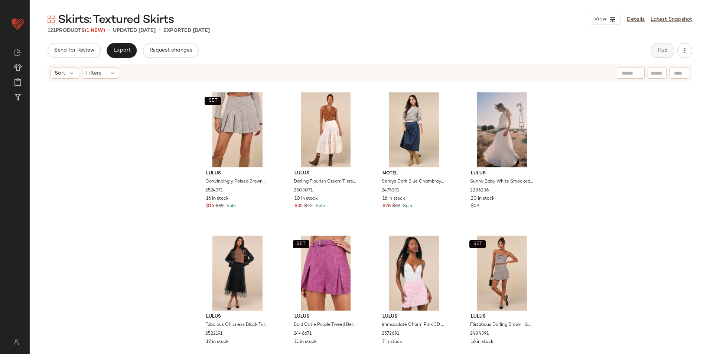
click at [662, 47] on button "Hub" at bounding box center [663, 50] width 24 height 15
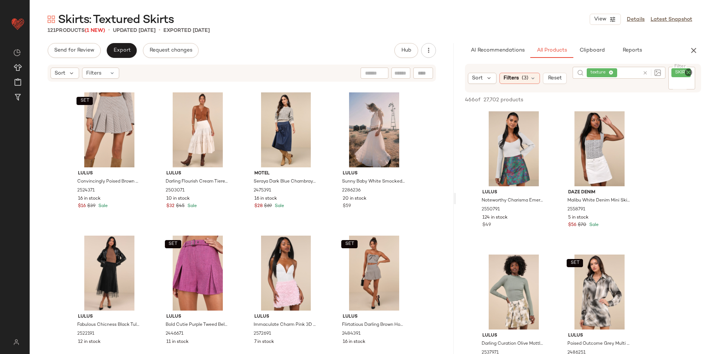
drag, startPoint x: 369, startPoint y: 199, endPoint x: 565, endPoint y: 211, distance: 196.9
click at [565, 211] on div "Skirts: Textured Skirts View Details Latest Snapshot 121 Products (1 New) • upd…" at bounding box center [370, 183] width 681 height 342
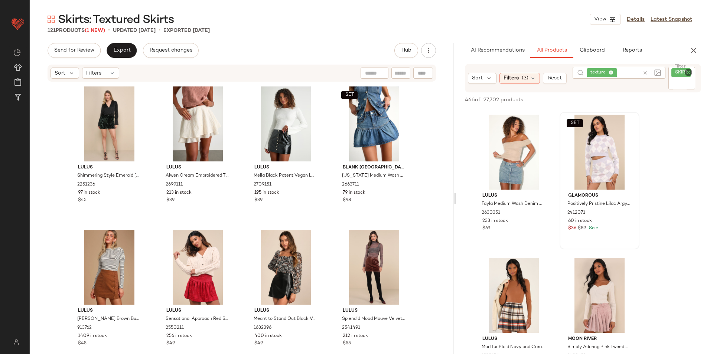
scroll to position [334, 0]
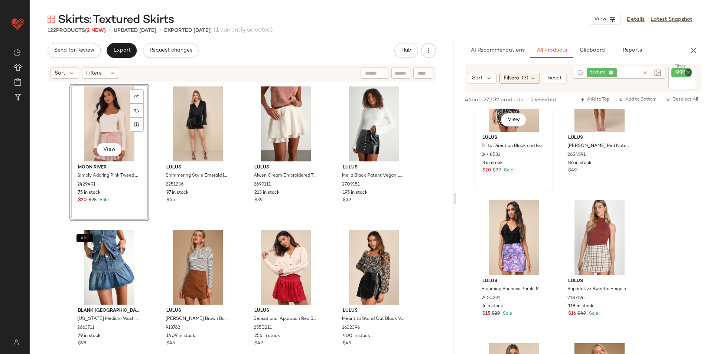
scroll to position [780, 0]
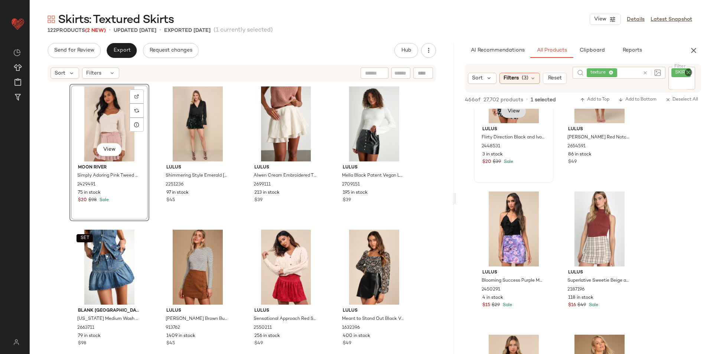
click at [507, 116] on button "View" at bounding box center [513, 111] width 25 height 13
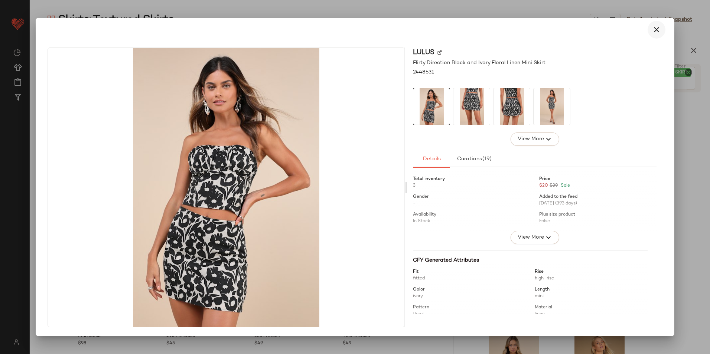
click at [656, 31] on icon "button" at bounding box center [656, 29] width 9 height 9
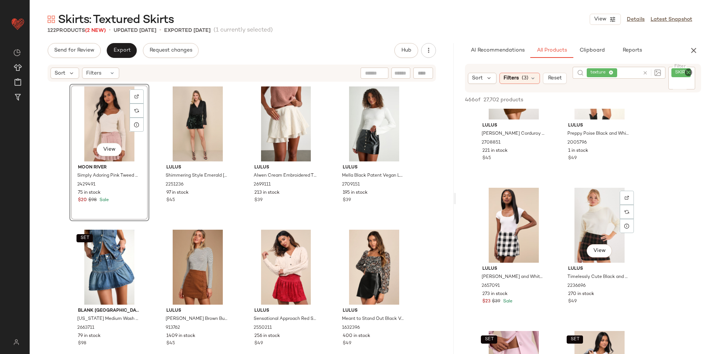
scroll to position [1709, 0]
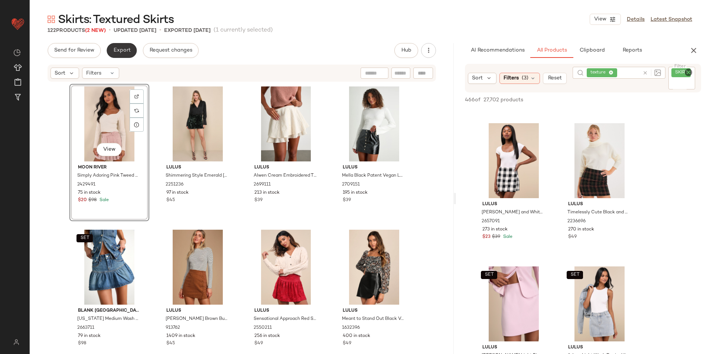
click at [117, 56] on button "Export" at bounding box center [122, 50] width 30 height 15
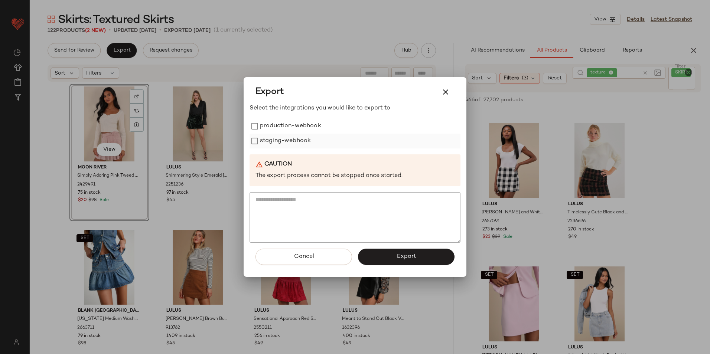
drag, startPoint x: 268, startPoint y: 124, endPoint x: 275, endPoint y: 138, distance: 15.3
click at [269, 124] on label "production-webhook" at bounding box center [290, 126] width 61 height 15
click at [276, 141] on label "staging-webhook" at bounding box center [285, 141] width 51 height 15
click at [409, 263] on button "Export" at bounding box center [406, 257] width 97 height 16
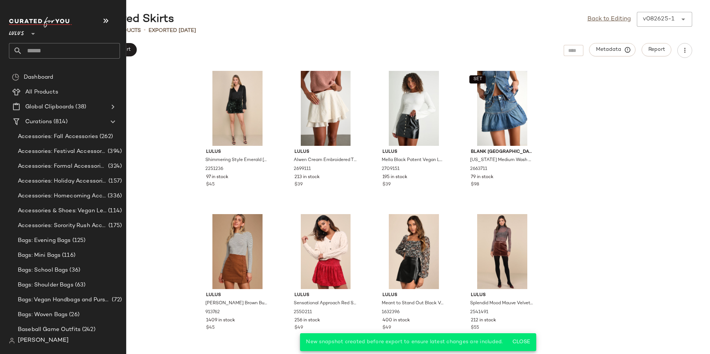
click at [33, 51] on input "text" at bounding box center [71, 51] width 98 height 16
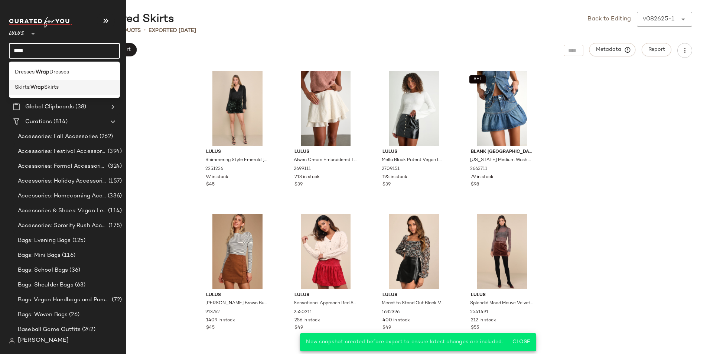
type input "****"
click at [43, 88] on b "Wrap" at bounding box center [37, 88] width 14 height 8
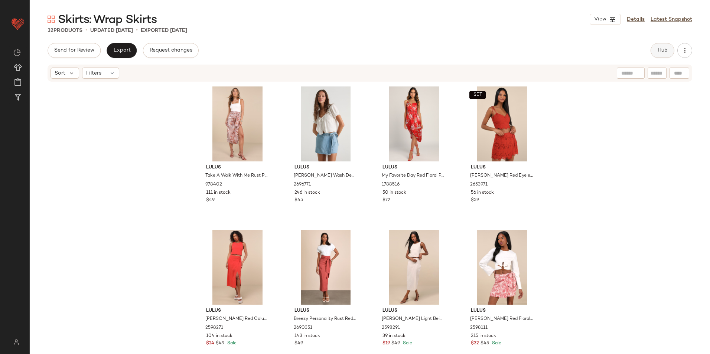
click at [653, 49] on button "Hub" at bounding box center [663, 50] width 24 height 15
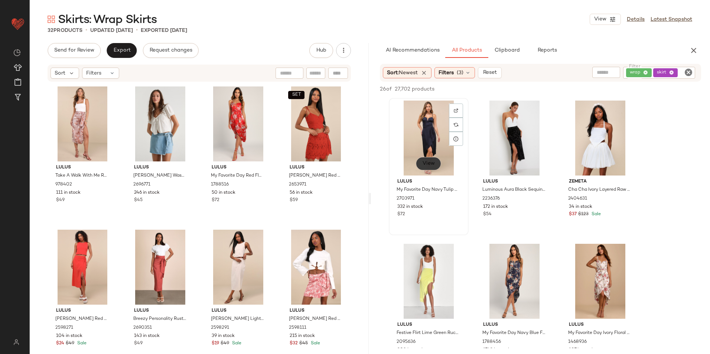
click at [423, 165] on span "View" at bounding box center [428, 164] width 13 height 6
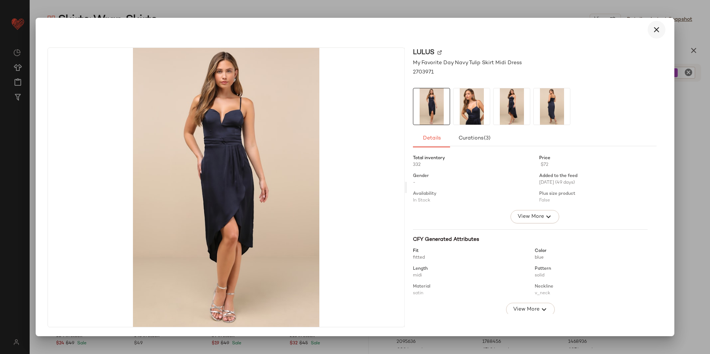
click at [656, 29] on icon "button" at bounding box center [656, 29] width 9 height 9
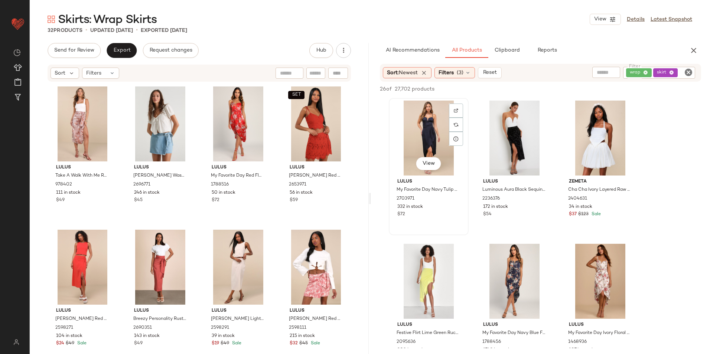
click at [428, 132] on div "View" at bounding box center [429, 138] width 75 height 75
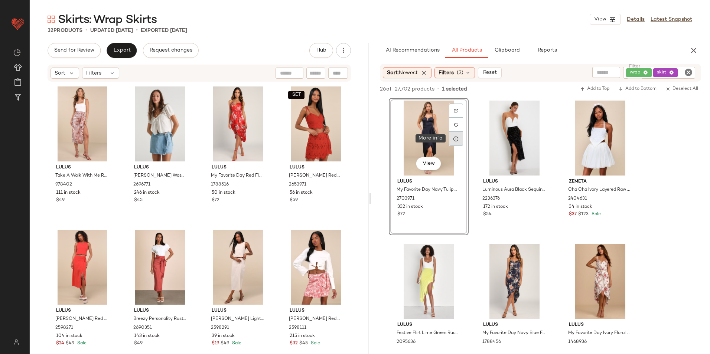
click at [454, 139] on icon at bounding box center [456, 139] width 6 height 6
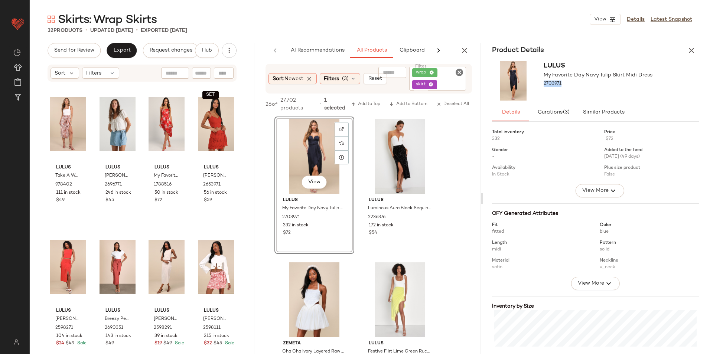
drag, startPoint x: 565, startPoint y: 85, endPoint x: 542, endPoint y: 88, distance: 23.3
click at [542, 88] on div "Lulus My Favorite Day Navy Tulip Skirt Midi Dress 2703971" at bounding box center [595, 81] width 225 height 46
copy span "2703971"
click at [692, 49] on icon "button" at bounding box center [691, 50] width 9 height 9
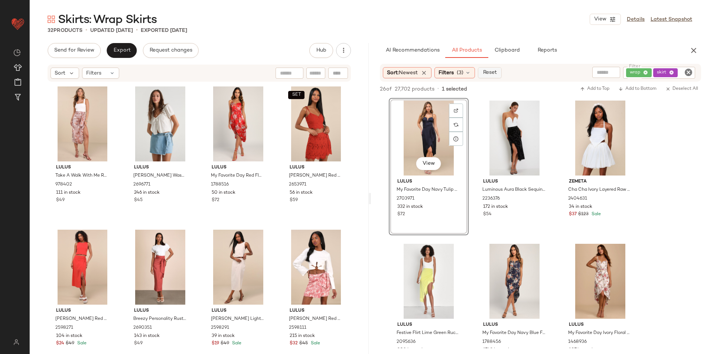
click at [490, 71] on span "Reset" at bounding box center [490, 73] width 14 height 6
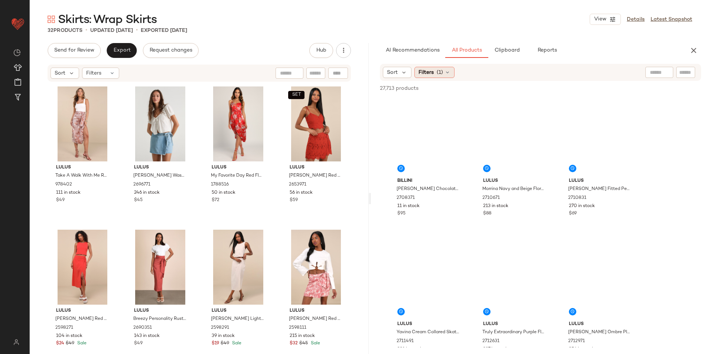
click at [442, 72] on span "(1)" at bounding box center [440, 73] width 6 height 8
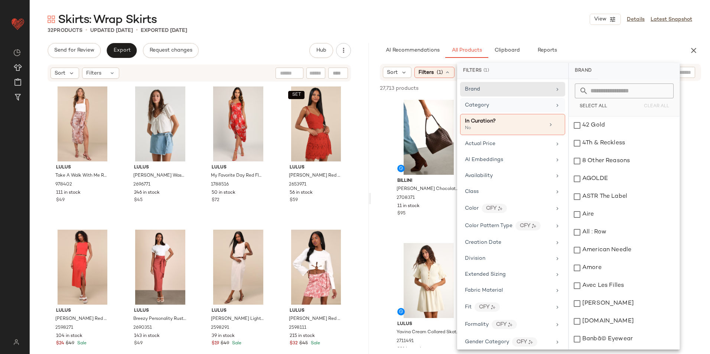
click at [502, 100] on div "Category" at bounding box center [512, 105] width 105 height 14
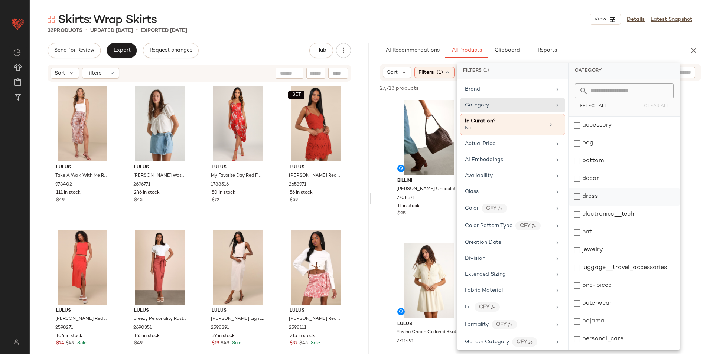
click at [588, 196] on div "dress" at bounding box center [624, 197] width 111 height 18
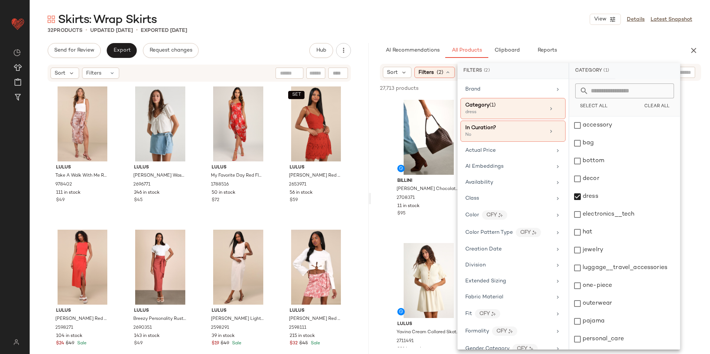
click at [552, 16] on div "Skirts: Wrap Skirts View Details Latest Snapshot" at bounding box center [370, 19] width 681 height 15
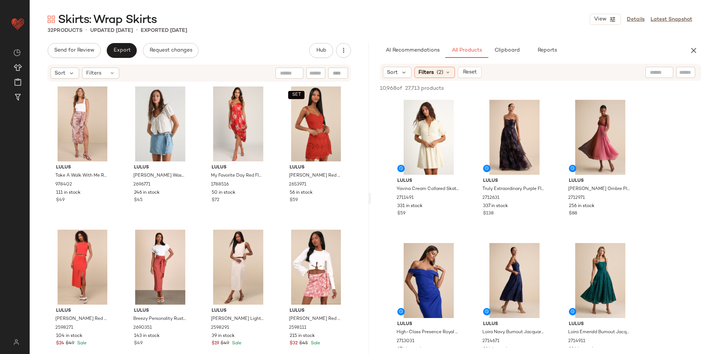
click at [687, 77] on div at bounding box center [685, 72] width 19 height 11
paste input "*******"
type input "*******"
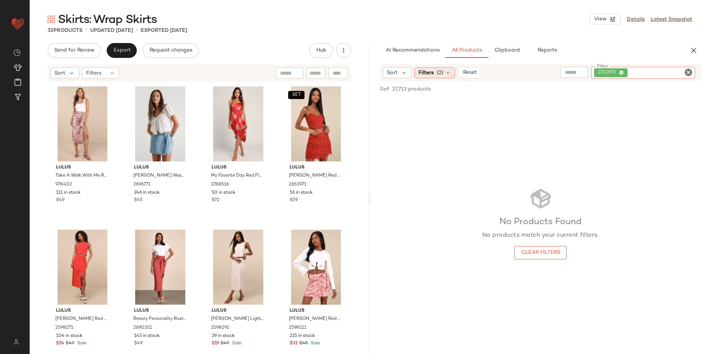
click at [434, 71] on div "Filters (2)" at bounding box center [435, 72] width 40 height 11
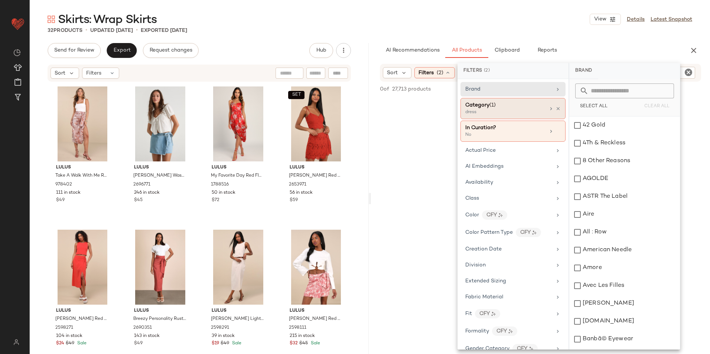
click at [488, 104] on span "Category" at bounding box center [477, 106] width 24 height 6
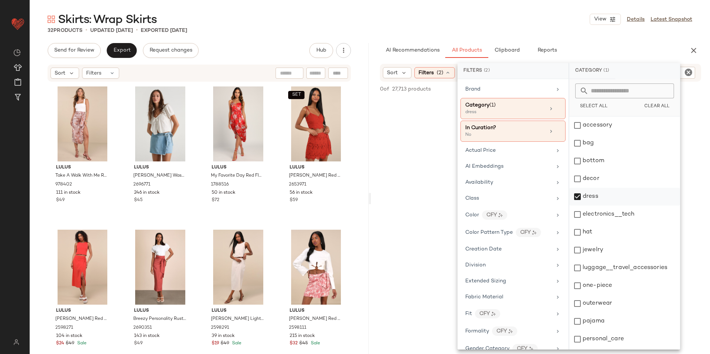
click at [589, 195] on div "dress" at bounding box center [624, 197] width 111 height 18
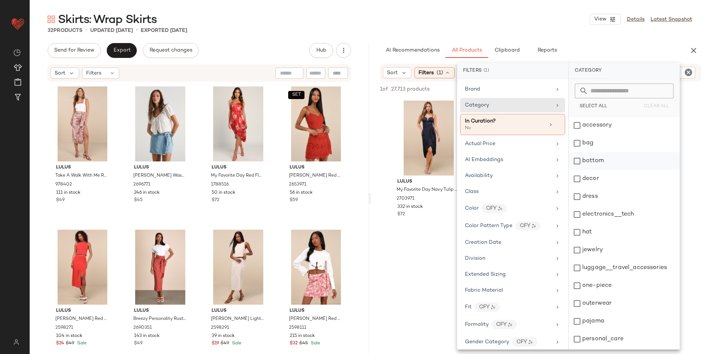
click at [593, 162] on div "bottom" at bounding box center [624, 161] width 111 height 18
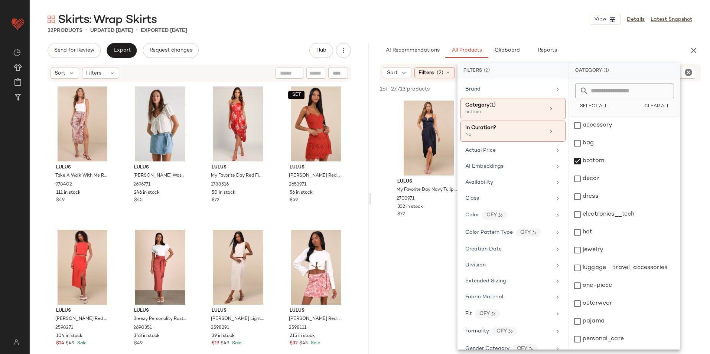
click at [517, 19] on div "Skirts: Wrap Skirts View Details Latest Snapshot" at bounding box center [370, 19] width 681 height 15
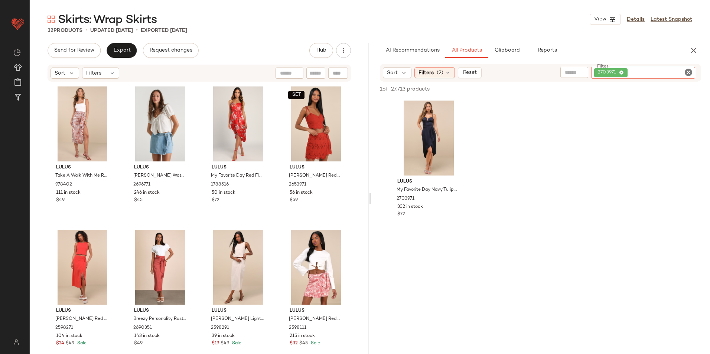
click at [671, 72] on div "2703971" at bounding box center [643, 73] width 104 height 12
click at [691, 74] on icon "Clear Filter" at bounding box center [688, 72] width 9 height 9
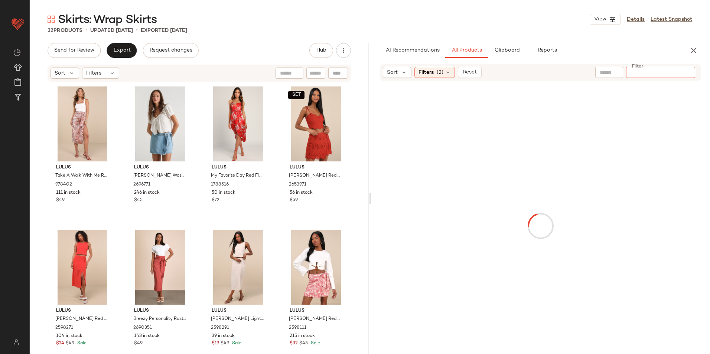
click at [534, 23] on div "Skirts: Wrap Skirts View Details Latest Snapshot" at bounding box center [370, 19] width 681 height 15
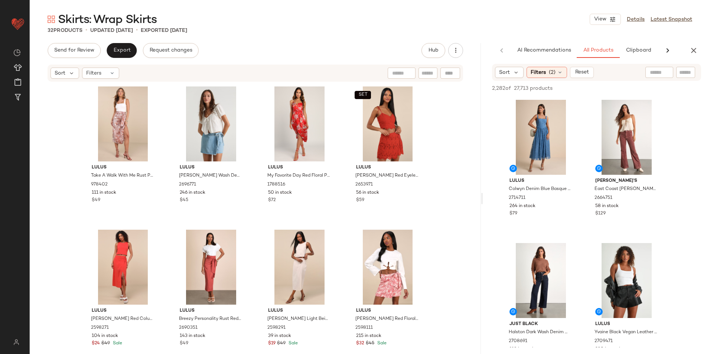
drag, startPoint x: 569, startPoint y: 202, endPoint x: 651, endPoint y: 202, distance: 82.1
click at [651, 202] on div "Skirts: Wrap Skirts View Details Latest Snapshot 32 Products • updated Aug 26th…" at bounding box center [370, 183] width 681 height 342
click at [558, 72] on icon at bounding box center [560, 72] width 6 height 6
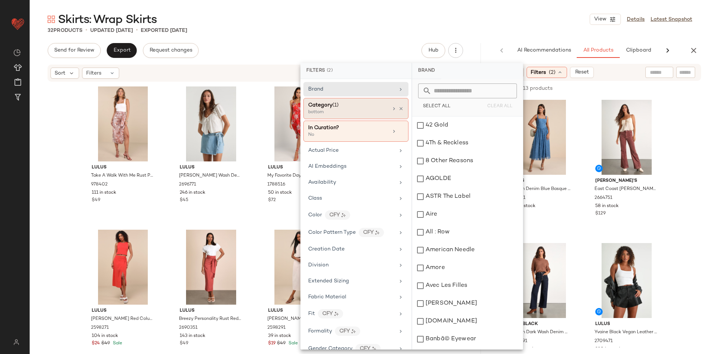
click at [340, 108] on div "Category (1)" at bounding box center [348, 105] width 80 height 8
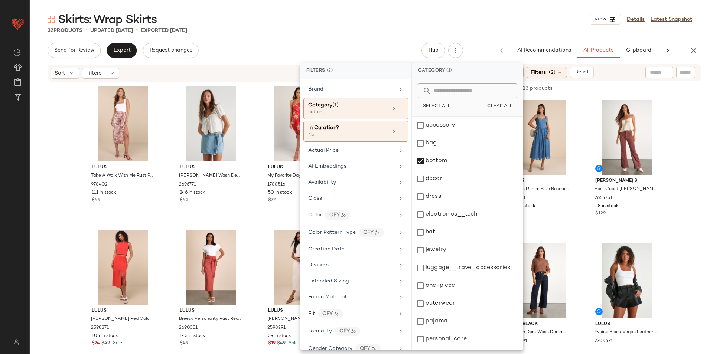
click at [360, 27] on div "32 Products • updated Aug 26th • Exported Aug 26th" at bounding box center [370, 30] width 681 height 7
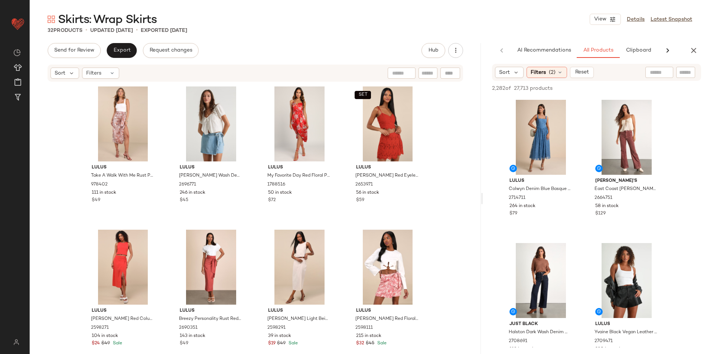
click at [684, 73] on input "text" at bounding box center [685, 73] width 13 height 8
type input "*****"
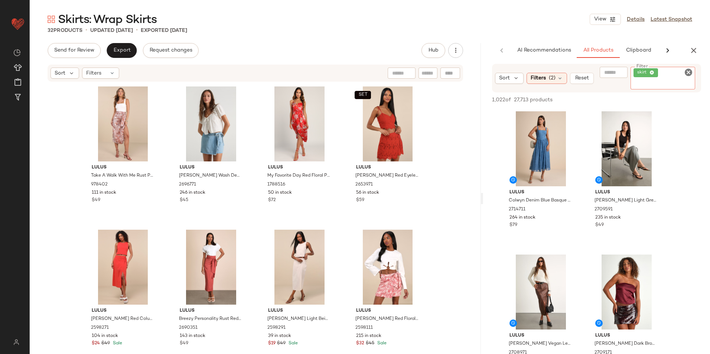
click at [667, 48] on icon at bounding box center [667, 50] width 9 height 9
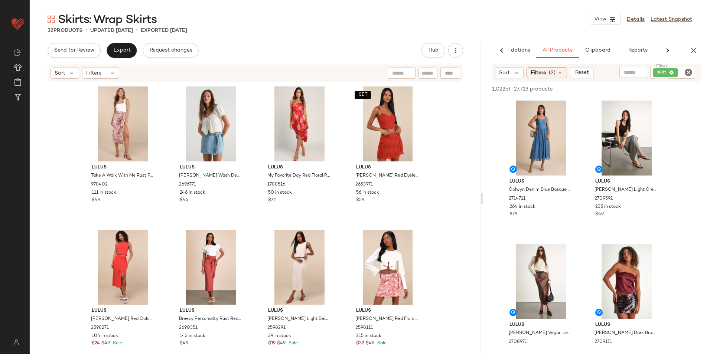
scroll to position [0, 42]
click at [645, 50] on span "Reports" at bounding box center [637, 51] width 20 height 6
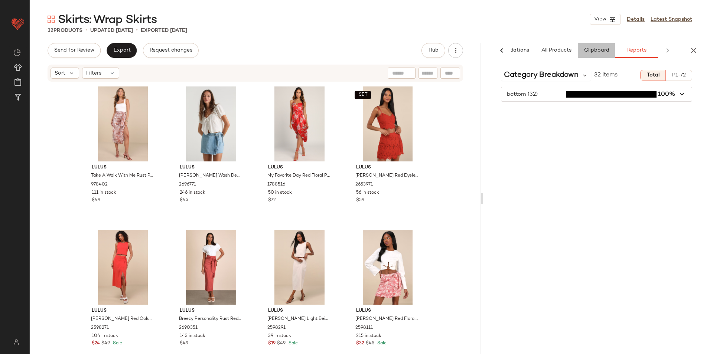
click at [594, 48] on span "Clipboard" at bounding box center [597, 51] width 26 height 6
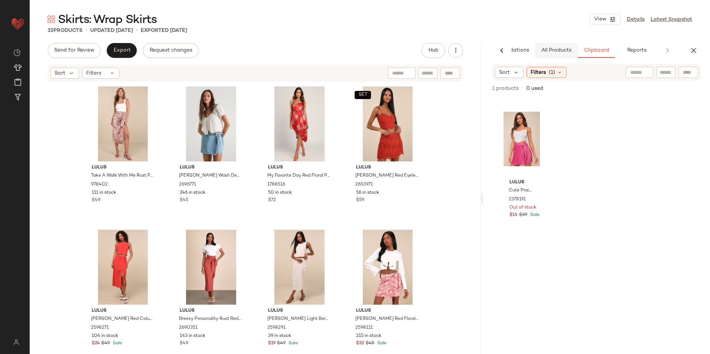
click at [562, 50] on span "All Products" at bounding box center [556, 51] width 30 height 6
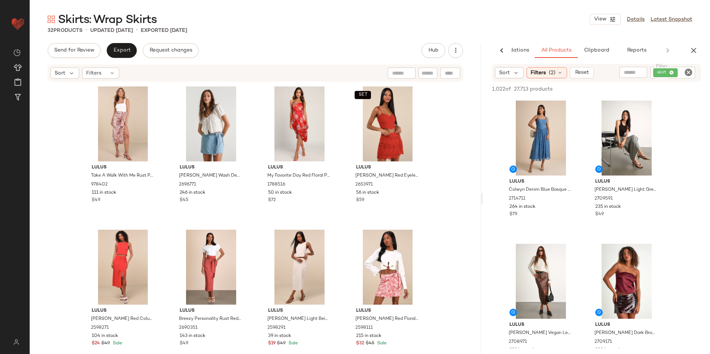
click at [653, 73] on span "skirt" at bounding box center [665, 72] width 25 height 9
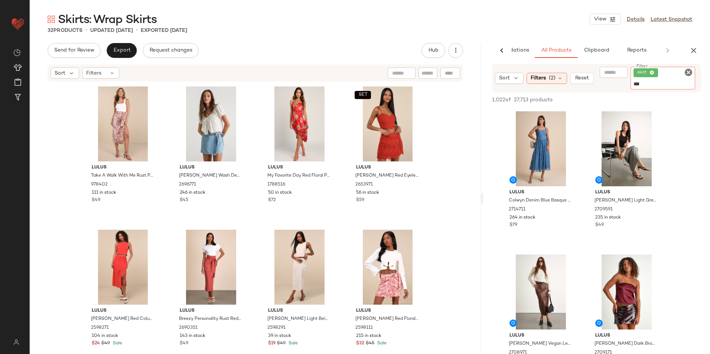
type input "****"
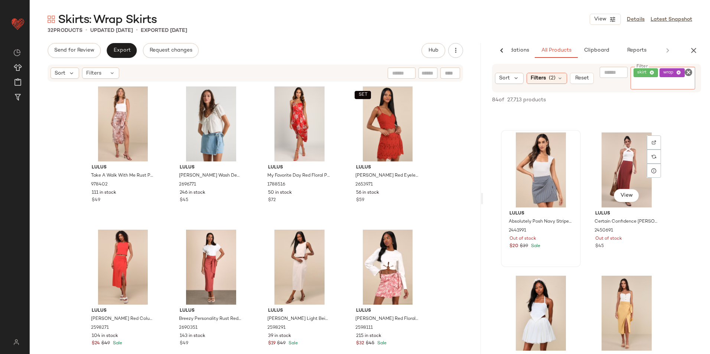
scroll to position [706, 0]
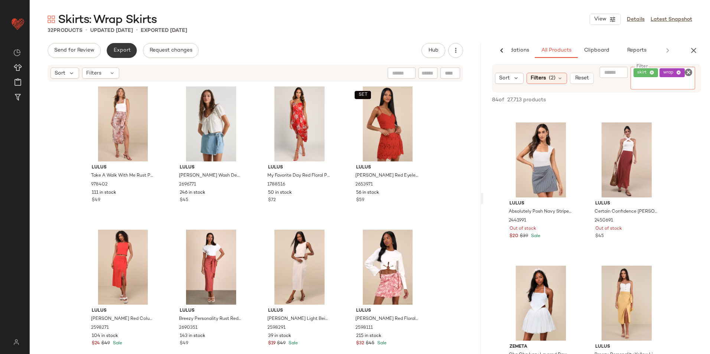
click at [119, 49] on span "Export" at bounding box center [121, 51] width 17 height 6
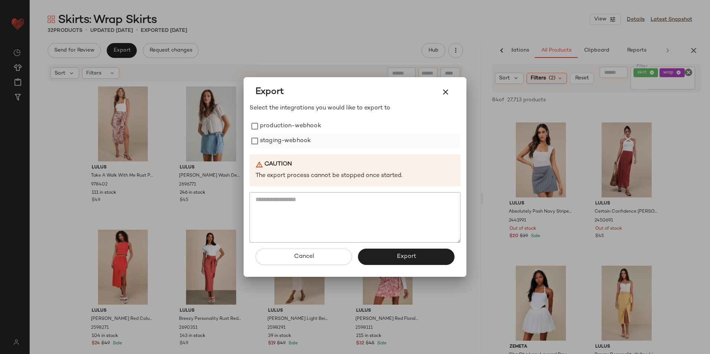
drag, startPoint x: 294, startPoint y: 126, endPoint x: 295, endPoint y: 139, distance: 12.7
click at [294, 126] on label "production-webhook" at bounding box center [290, 126] width 61 height 15
click at [295, 140] on label "staging-webhook" at bounding box center [285, 141] width 51 height 15
click at [383, 256] on button "Export" at bounding box center [406, 257] width 97 height 16
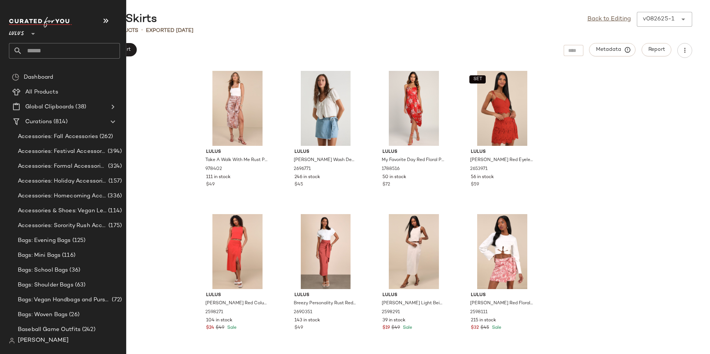
click at [42, 49] on input "text" at bounding box center [71, 51] width 98 height 16
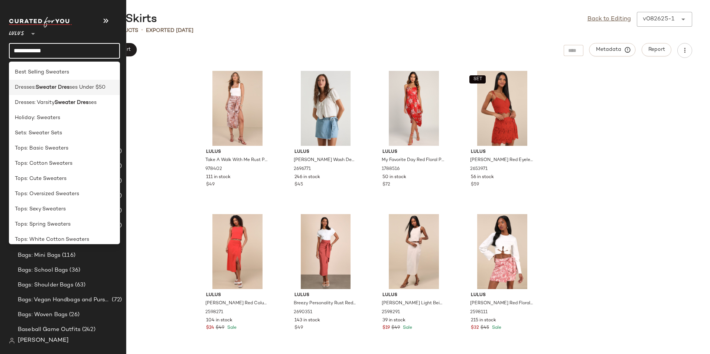
type input "**********"
click at [49, 87] on div "Best Selling Sweaters Dresses: Sweater Dres ses Under $50 Dresses: Varsity Swea…" at bounding box center [64, 153] width 111 height 183
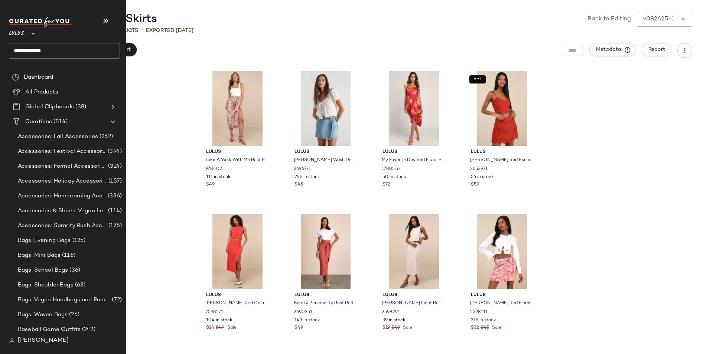
click at [62, 52] on input "**********" at bounding box center [64, 51] width 111 height 16
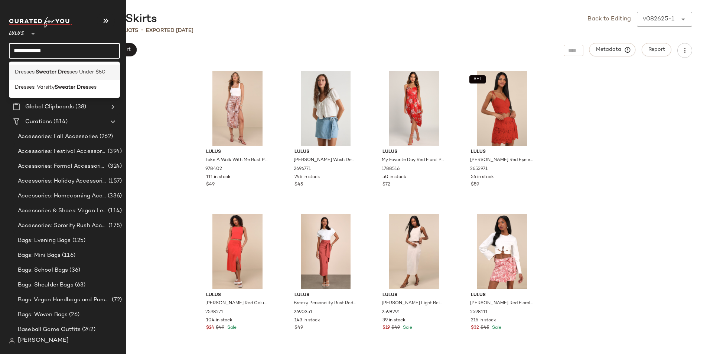
click at [56, 66] on div "Dresses: Sweater Dres ses Under $50" at bounding box center [64, 72] width 111 height 15
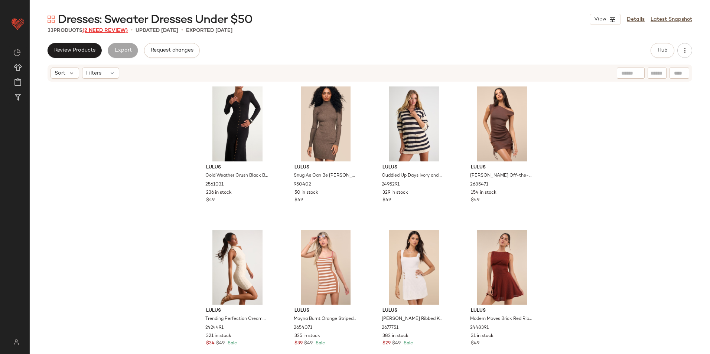
click at [114, 30] on span "(2 Need Review)" at bounding box center [104, 31] width 45 height 6
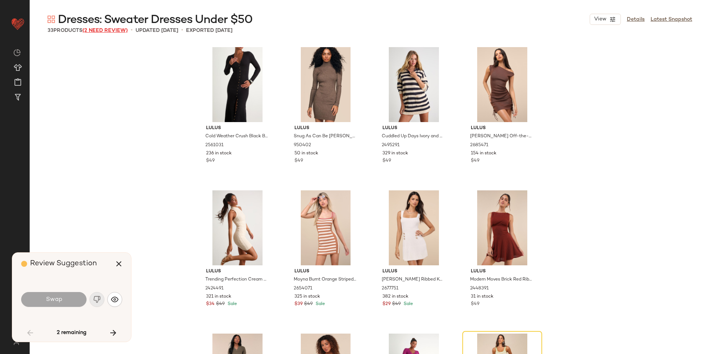
scroll to position [149, 0]
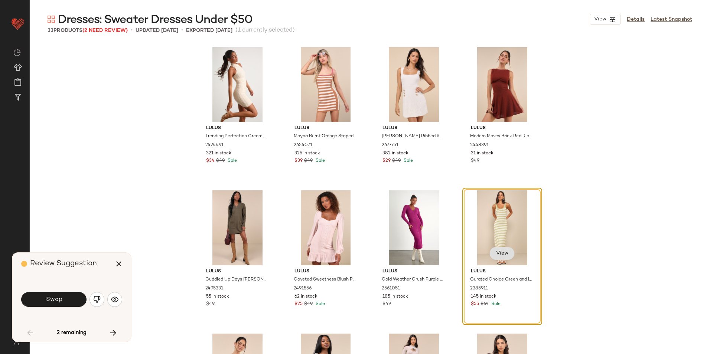
click at [497, 256] on span "View" at bounding box center [502, 254] width 13 height 6
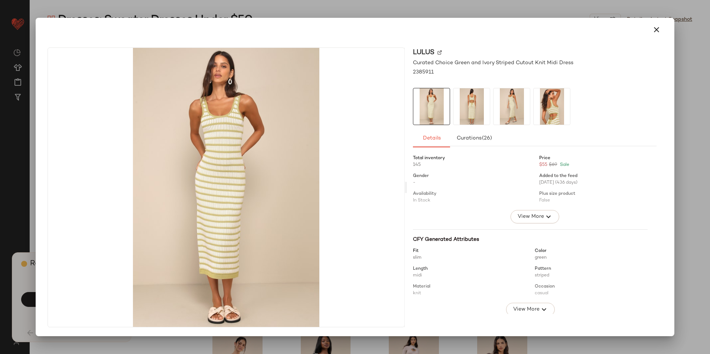
drag, startPoint x: 656, startPoint y: 33, endPoint x: 639, endPoint y: 50, distance: 24.2
click at [656, 33] on icon "button" at bounding box center [656, 29] width 9 height 9
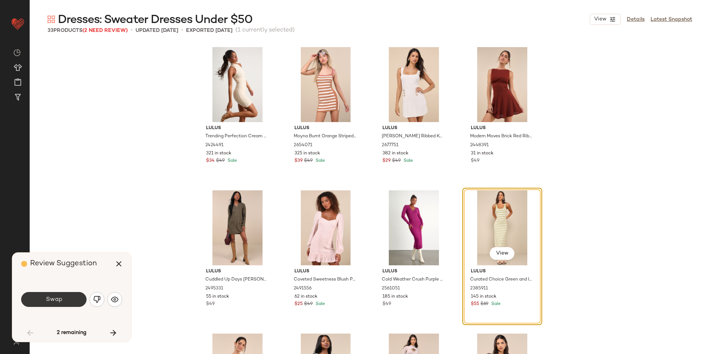
click at [64, 299] on button "Swap" at bounding box center [53, 299] width 65 height 15
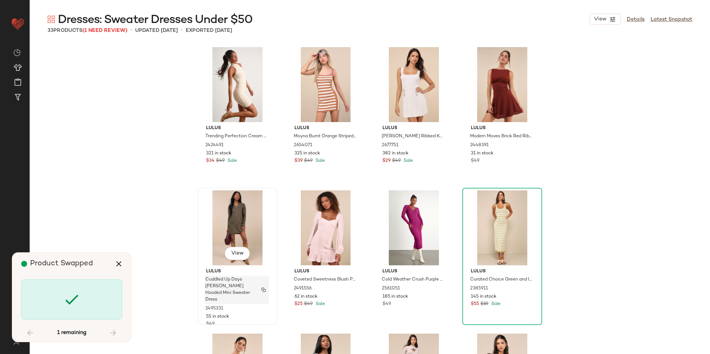
scroll to position [860, 0]
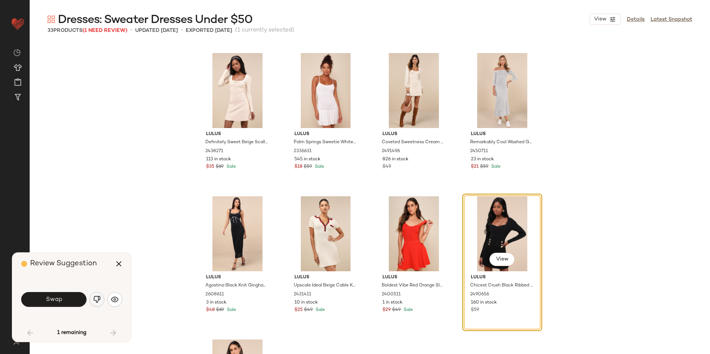
click at [100, 298] on img "button" at bounding box center [96, 299] width 7 height 7
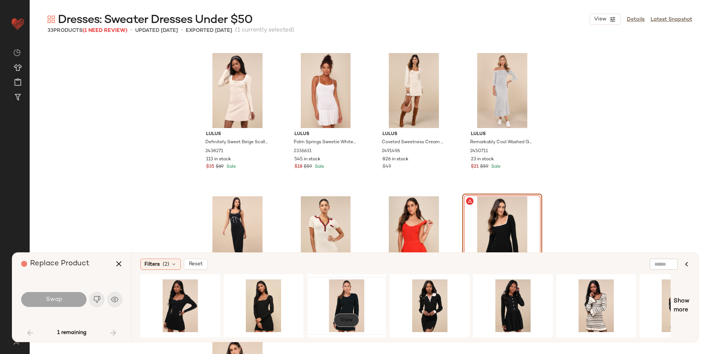
click at [347, 320] on span "View" at bounding box center [346, 321] width 13 height 6
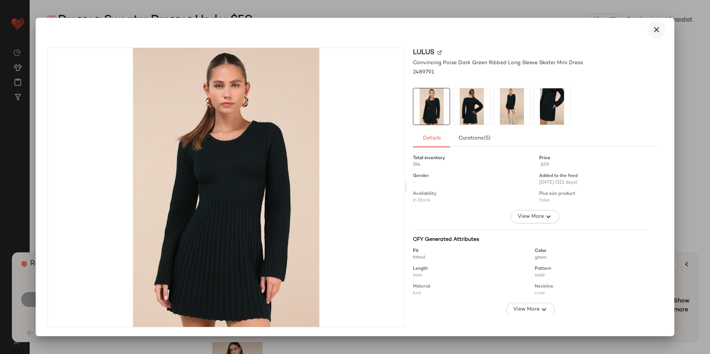
click at [650, 31] on button "button" at bounding box center [657, 30] width 18 height 18
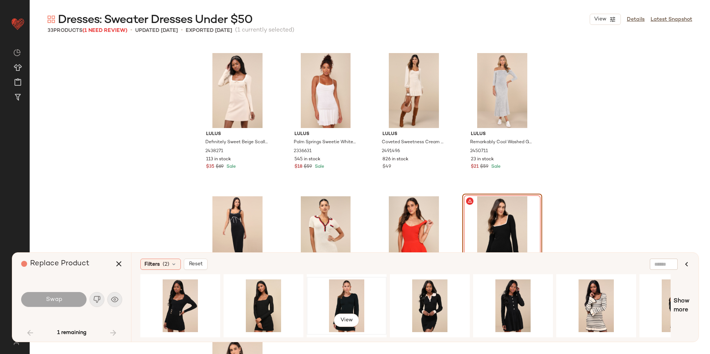
click at [345, 294] on div "View" at bounding box center [346, 306] width 75 height 53
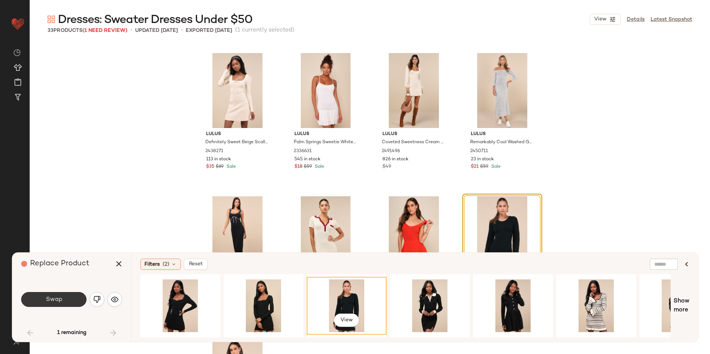
click at [64, 294] on button "Swap" at bounding box center [53, 299] width 65 height 15
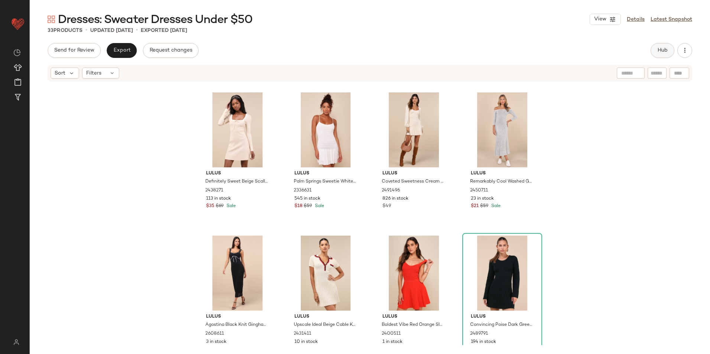
click at [656, 46] on button "Hub" at bounding box center [663, 50] width 24 height 15
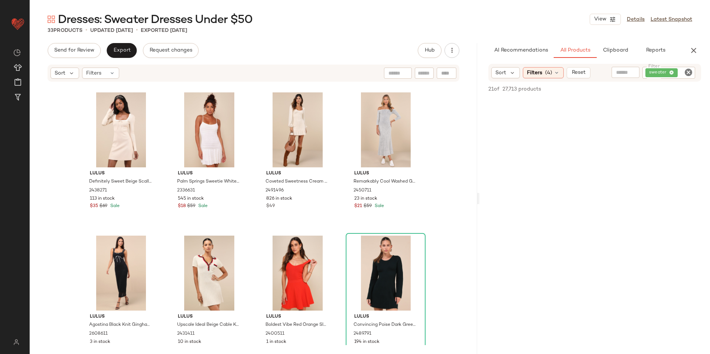
drag, startPoint x: 369, startPoint y: 199, endPoint x: 592, endPoint y: 202, distance: 223.6
click at [592, 202] on div "Dresses: Sweater Dresses Under $50 View Details Latest Snapshot 33 Products • u…" at bounding box center [370, 183] width 681 height 342
click at [104, 71] on div "Filters" at bounding box center [100, 73] width 37 height 11
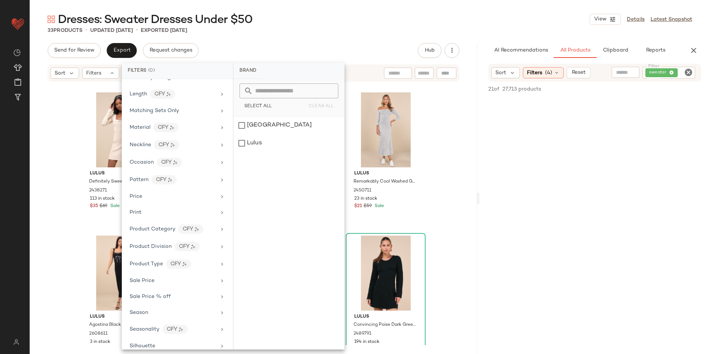
scroll to position [351, 0]
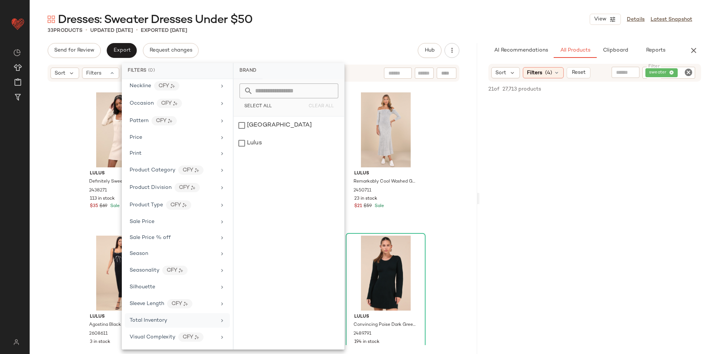
click at [158, 321] on span "Total Inventory" at bounding box center [149, 321] width 38 height 6
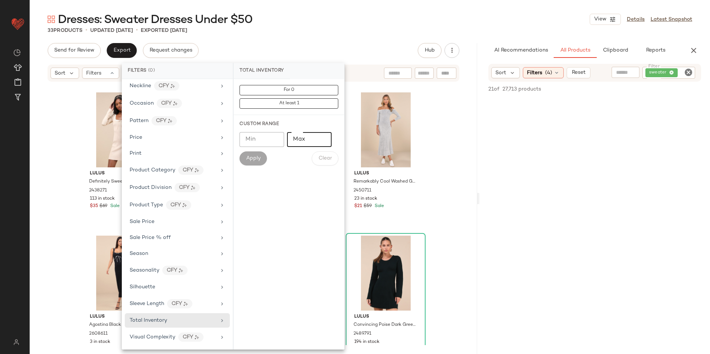
click at [308, 141] on input "Max" at bounding box center [309, 139] width 45 height 15
type input "**"
click at [248, 160] on span "Apply" at bounding box center [253, 159] width 15 height 6
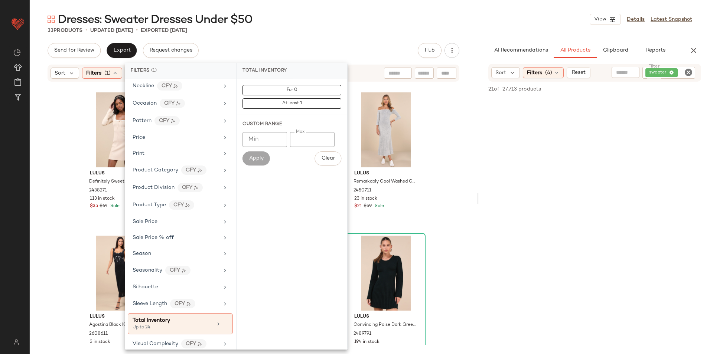
click at [331, 20] on div "Dresses: Sweater Dresses Under $50 View Details Latest Snapshot" at bounding box center [370, 19] width 681 height 15
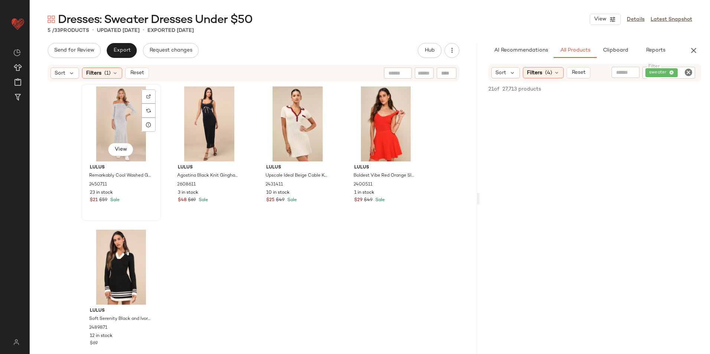
click at [107, 108] on div "View" at bounding box center [121, 124] width 75 height 75
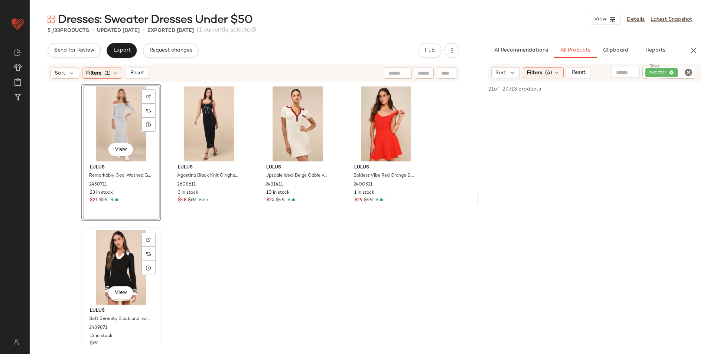
click at [113, 252] on div "View" at bounding box center [121, 267] width 75 height 75
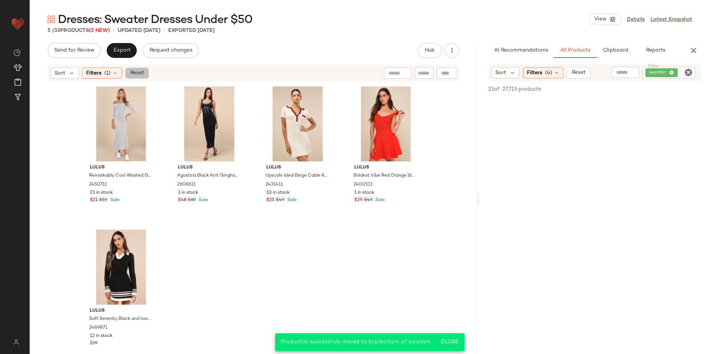
click at [142, 72] on span "Reset" at bounding box center [137, 73] width 14 height 6
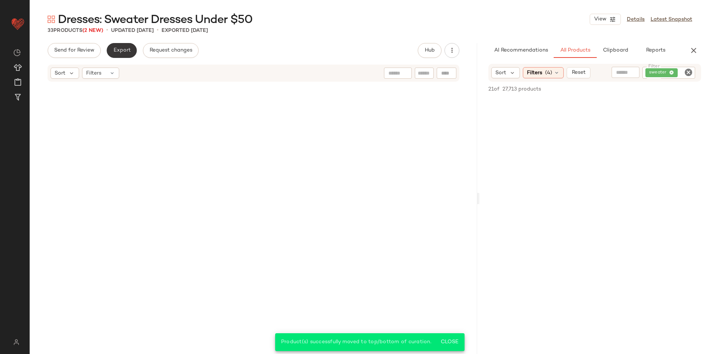
scroll to position [1029, 0]
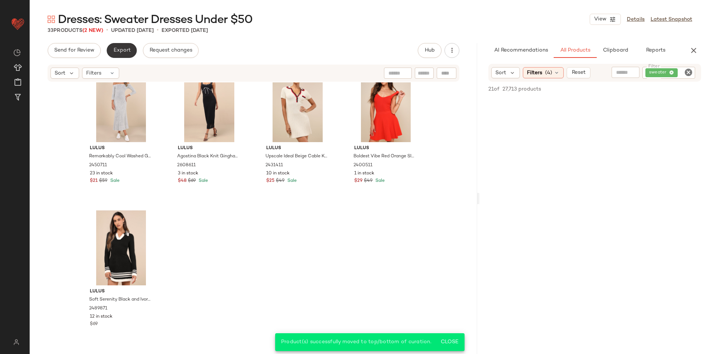
click at [114, 51] on span "Export" at bounding box center [121, 51] width 17 height 6
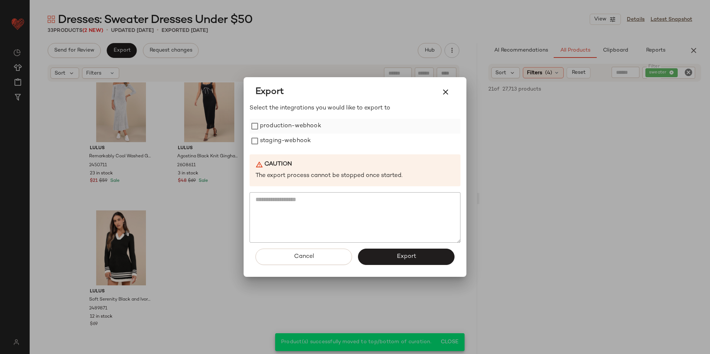
click at [264, 125] on label "production-webhook" at bounding box center [290, 126] width 61 height 15
drag, startPoint x: 270, startPoint y: 139, endPoint x: 286, endPoint y: 155, distance: 22.9
click at [272, 142] on label "staging-webhook" at bounding box center [285, 141] width 51 height 15
click at [392, 261] on button "Export" at bounding box center [406, 257] width 97 height 16
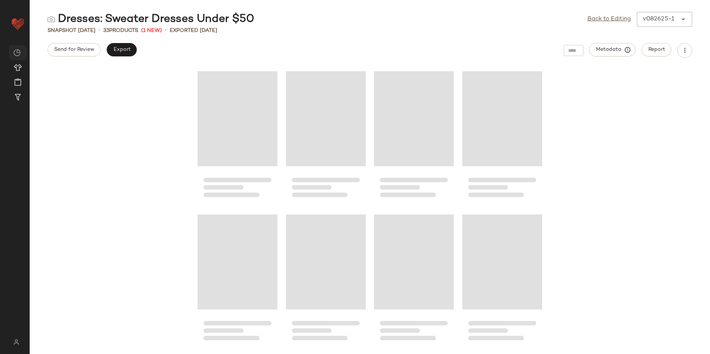
click at [0, 0] on div at bounding box center [0, 0] width 0 height 0
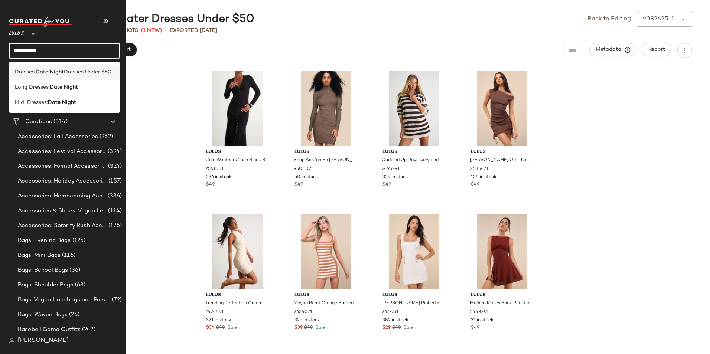
type input "**********"
click at [43, 68] on b "Date Night" at bounding box center [50, 72] width 28 height 8
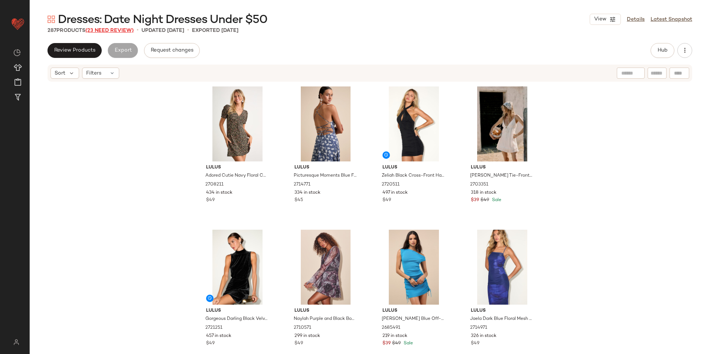
click at [125, 31] on span "(23 Need Review)" at bounding box center [109, 31] width 48 height 6
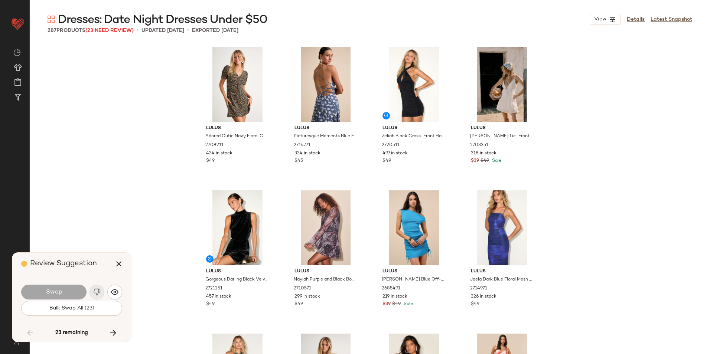
scroll to position [2724, 0]
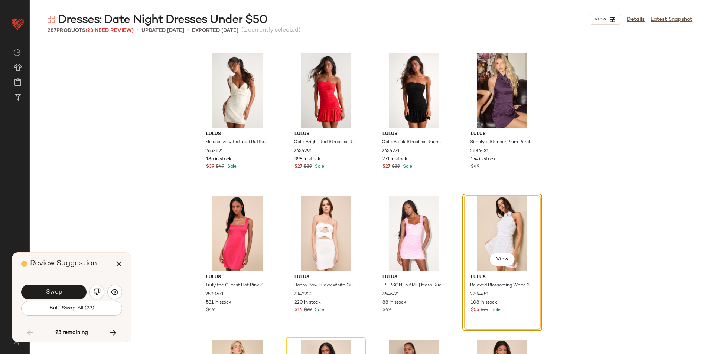
click at [130, 115] on div "Lulus Melosa Ivory Textured Ruffled Mini Dress 2653691 185 in stock $39 $49 Sal…" at bounding box center [370, 198] width 681 height 311
click at [637, 20] on link "Details" at bounding box center [636, 20] width 18 height 8
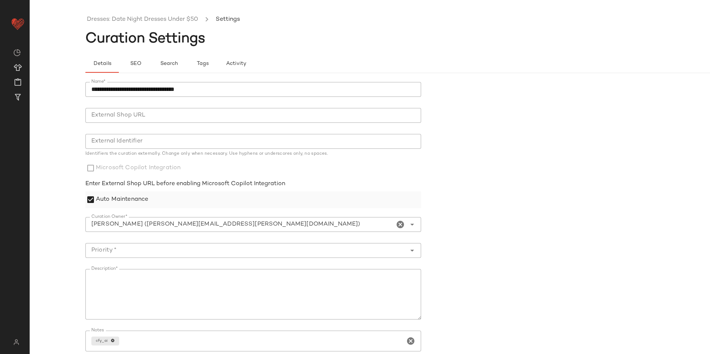
click at [134, 199] on label "Auto Maintenance" at bounding box center [122, 200] width 52 height 17
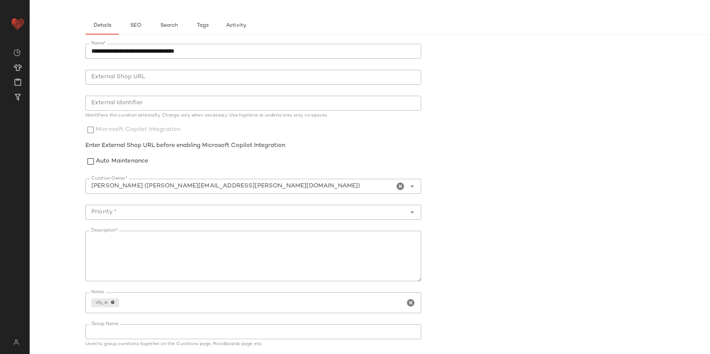
scroll to position [64, 0]
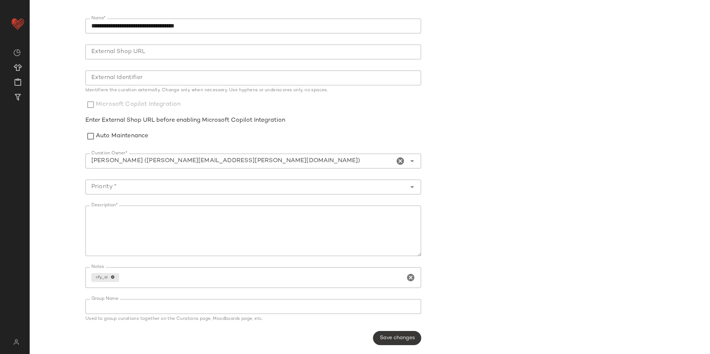
click at [408, 336] on span "Save changes" at bounding box center [397, 338] width 35 height 6
click at [408, 186] on icon "Open" at bounding box center [412, 187] width 9 height 9
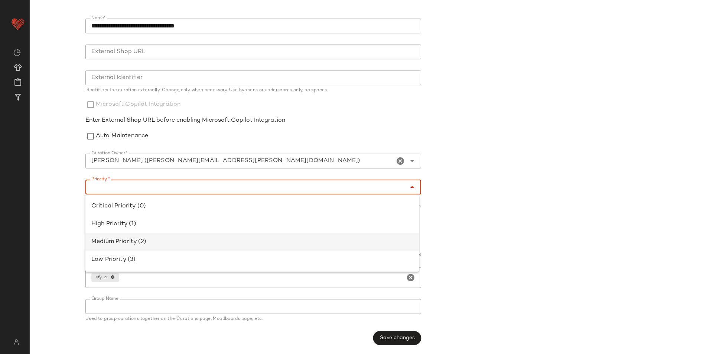
click at [258, 244] on div "Medium Priority (2)" at bounding box center [252, 242] width 322 height 9
type input "**********"
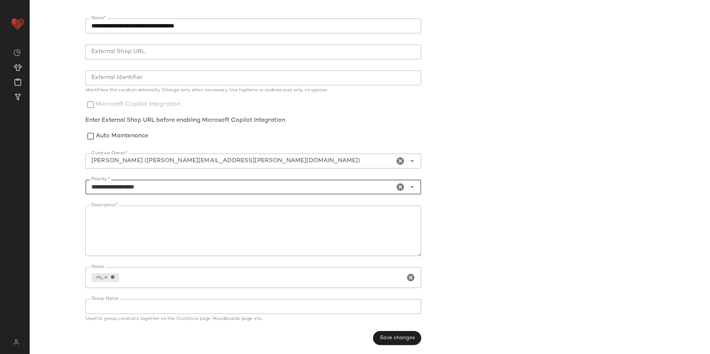
drag, startPoint x: 392, startPoint y: 337, endPoint x: 399, endPoint y: 331, distance: 10.0
click at [392, 337] on span "Save changes" at bounding box center [397, 338] width 35 height 6
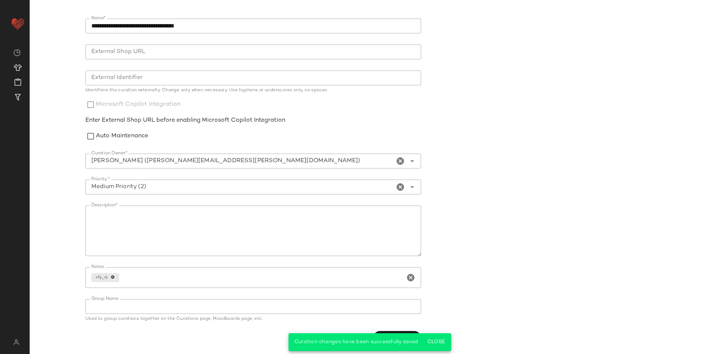
click at [566, 175] on form "**********" at bounding box center [425, 182] width 681 height 336
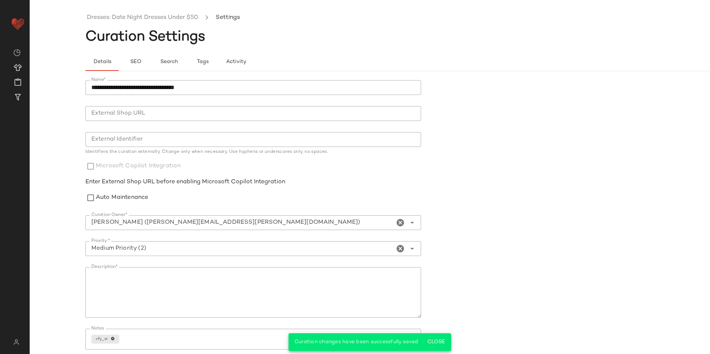
scroll to position [0, 0]
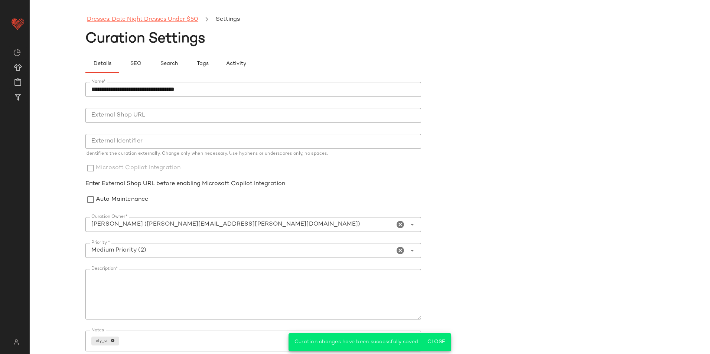
drag, startPoint x: 127, startPoint y: 18, endPoint x: 123, endPoint y: 18, distance: 4.5
click at [127, 18] on link "Dresses: Date Night Dresses Under $50" at bounding box center [142, 20] width 111 height 10
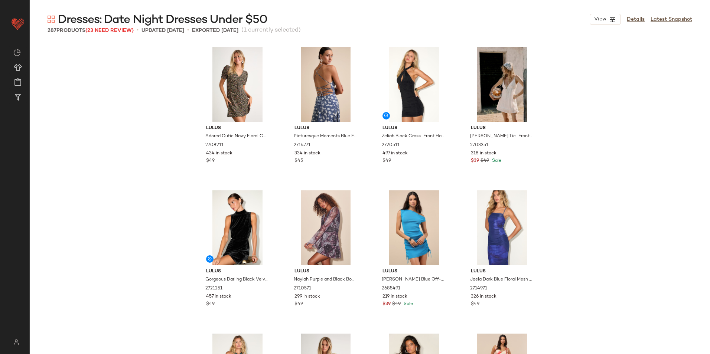
click at [168, 142] on div "Lulus Adored Cutie Navy Floral Corduroy Button-Front Mini Dress 2708211 434 in …" at bounding box center [370, 198] width 681 height 311
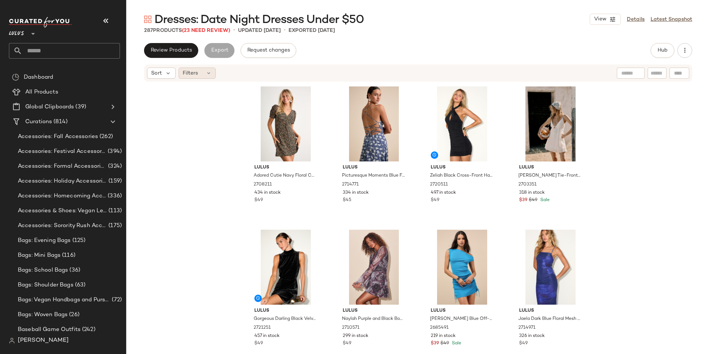
click at [195, 71] on span "Filters" at bounding box center [190, 73] width 15 height 8
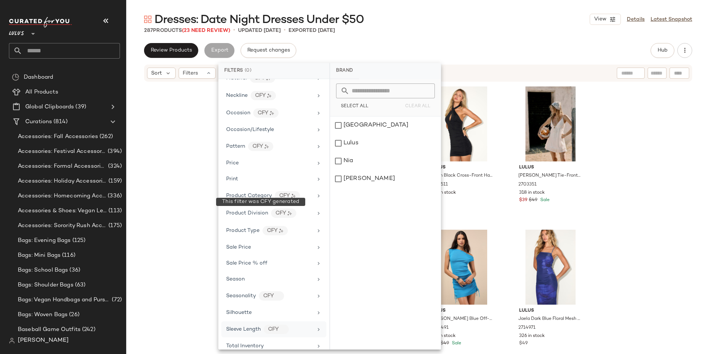
scroll to position [367, 0]
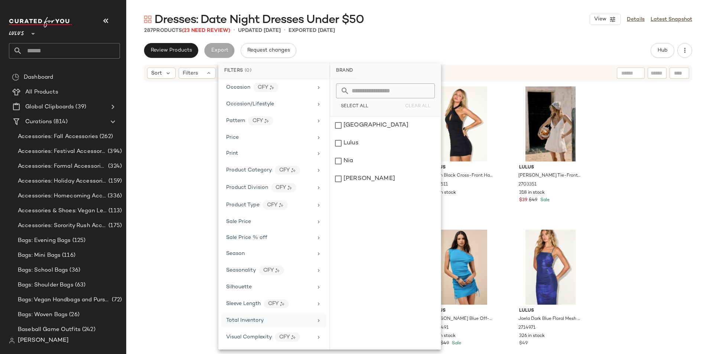
click at [264, 318] on div "Total Inventory" at bounding box center [269, 321] width 87 height 8
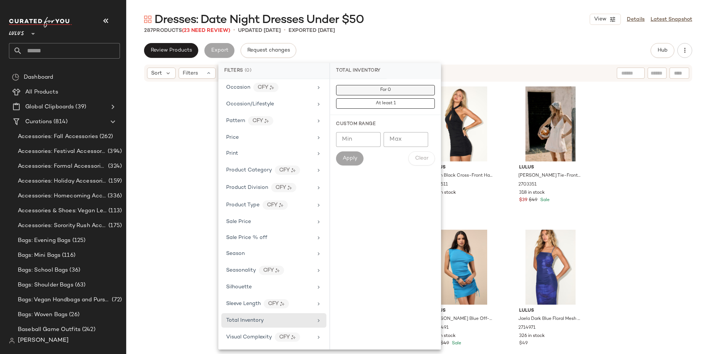
click at [394, 89] on button "For 0" at bounding box center [385, 90] width 99 height 10
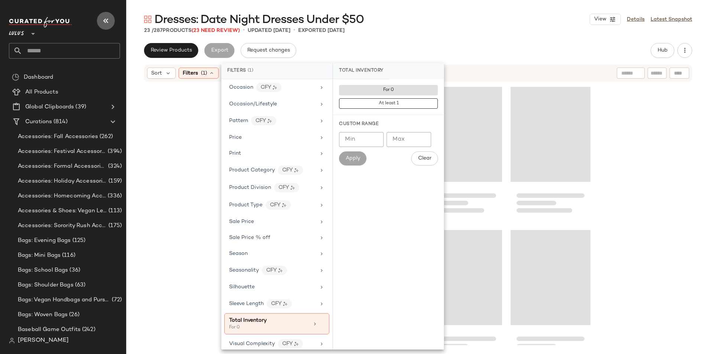
click at [108, 20] on icon "button" at bounding box center [105, 20] width 9 height 9
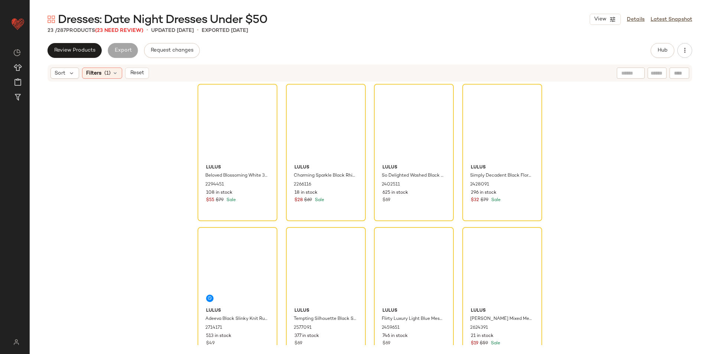
click at [467, 37] on div "Dresses: Date Night Dresses Under $50 View Details Latest Snapshot 23 / 287 Pro…" at bounding box center [370, 183] width 681 height 342
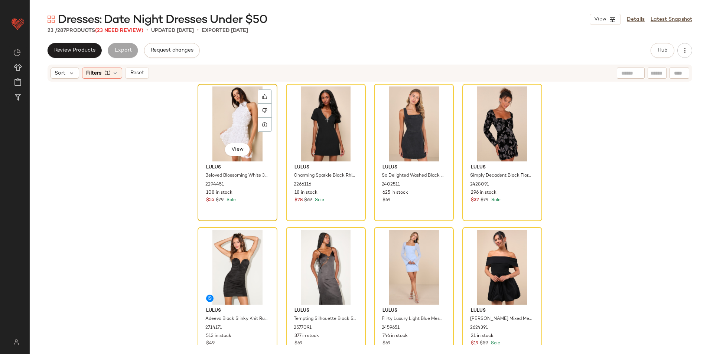
click at [238, 113] on div "View" at bounding box center [237, 124] width 75 height 75
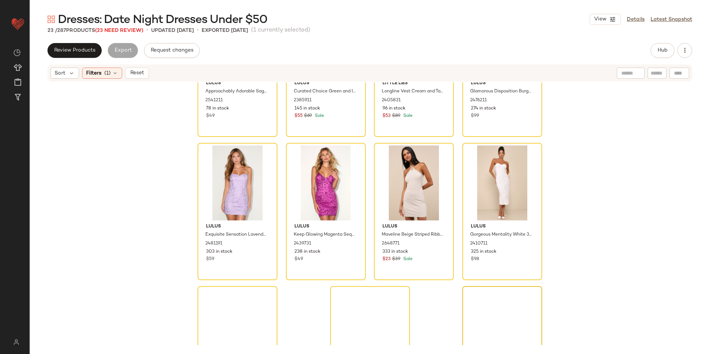
scroll to position [599, 0]
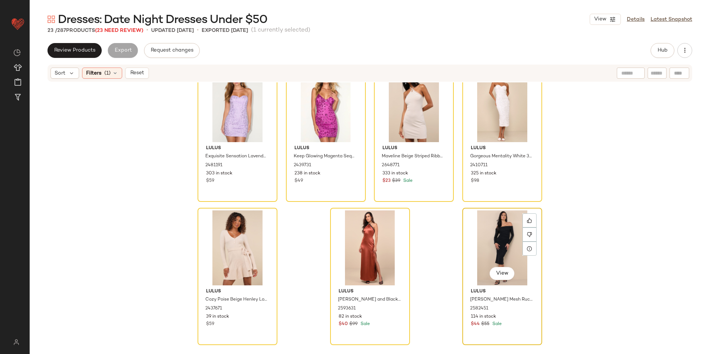
click at [490, 240] on div "View" at bounding box center [502, 248] width 75 height 75
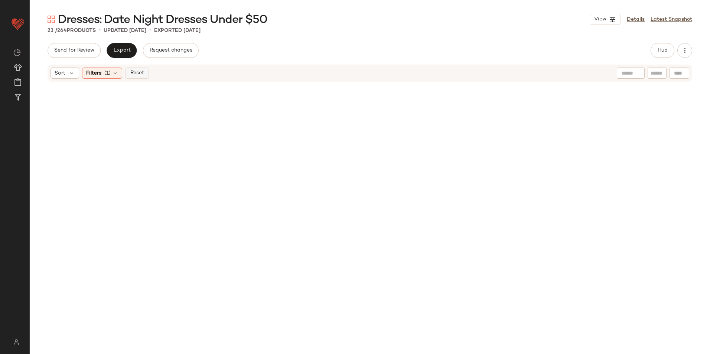
click at [127, 74] on button "Reset" at bounding box center [137, 73] width 24 height 11
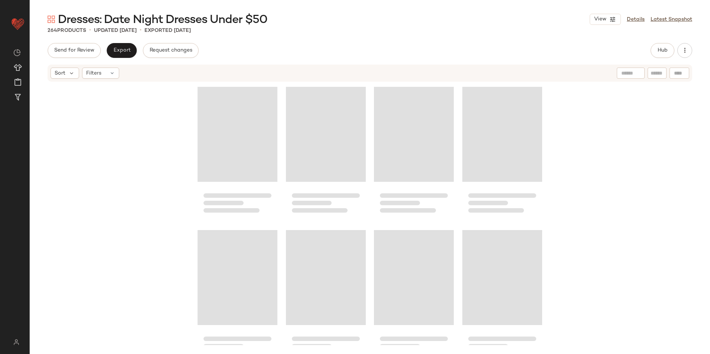
click at [354, 29] on div "264 Products • updated [DATE] • Exported [DATE]" at bounding box center [370, 30] width 681 height 7
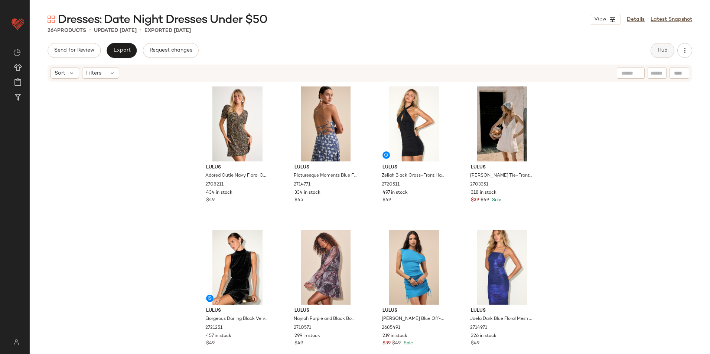
click at [659, 49] on span "Hub" at bounding box center [663, 51] width 10 height 6
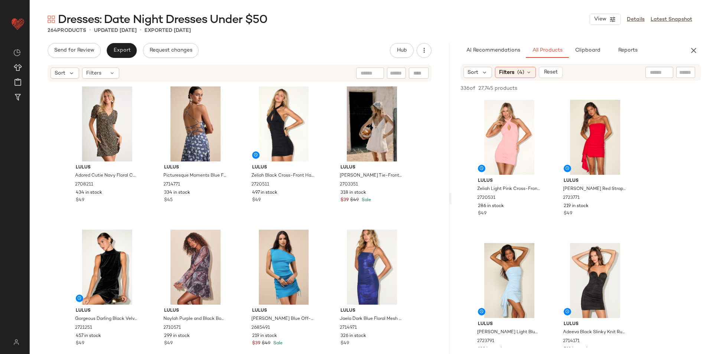
drag, startPoint x: 370, startPoint y: 202, endPoint x: 577, endPoint y: 194, distance: 207.1
click at [577, 194] on div "Dresses: Date Night Dresses Under $50 View Details Latest Snapshot 264 Products…" at bounding box center [370, 183] width 681 height 342
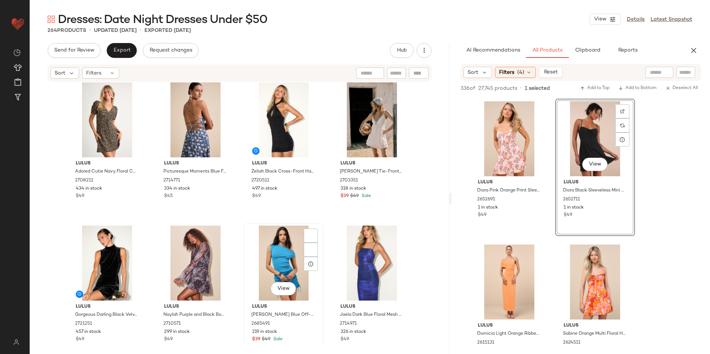
scroll to position [4, 0]
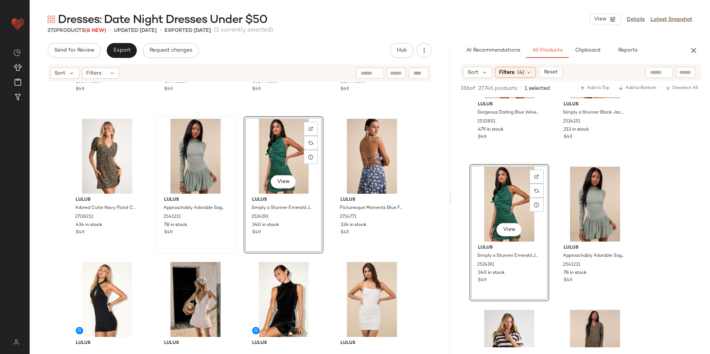
scroll to position [111, 0]
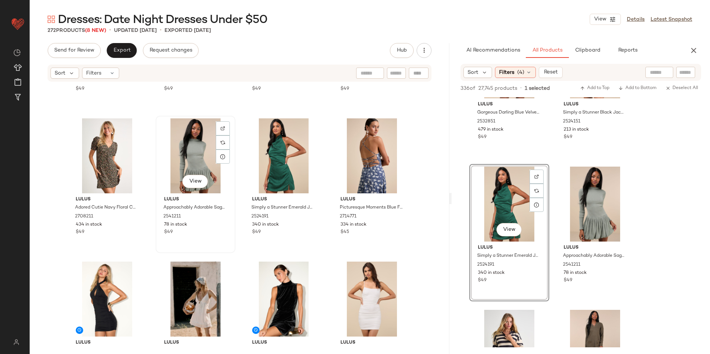
click at [197, 158] on div "View" at bounding box center [195, 155] width 75 height 75
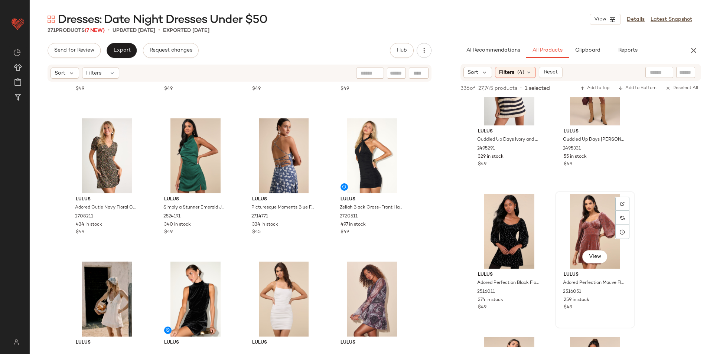
scroll to position [4495, 0]
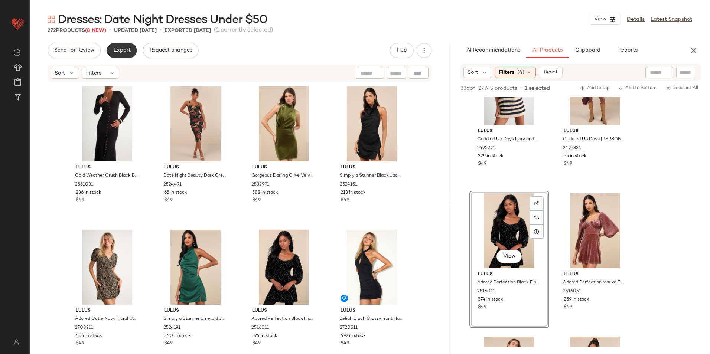
click at [116, 49] on span "Export" at bounding box center [121, 51] width 17 height 6
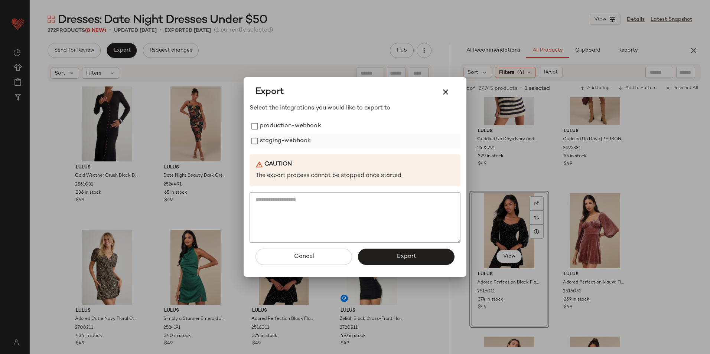
drag, startPoint x: 298, startPoint y: 123, endPoint x: 295, endPoint y: 136, distance: 13.3
click at [298, 124] on label "production-webhook" at bounding box center [290, 126] width 61 height 15
click at [295, 136] on label "staging-webhook" at bounding box center [285, 141] width 51 height 15
click at [394, 254] on button "Export" at bounding box center [406, 257] width 97 height 16
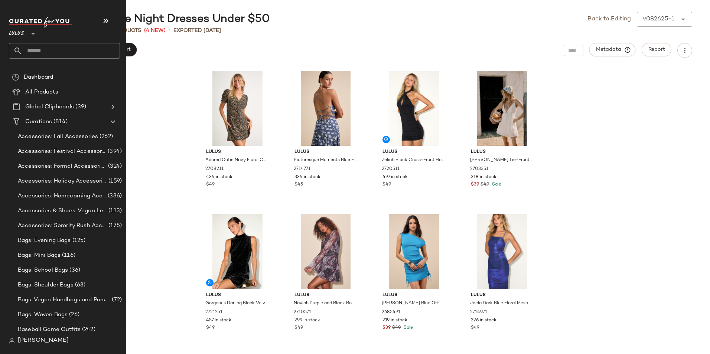
click at [31, 49] on input "text" at bounding box center [71, 51] width 98 height 16
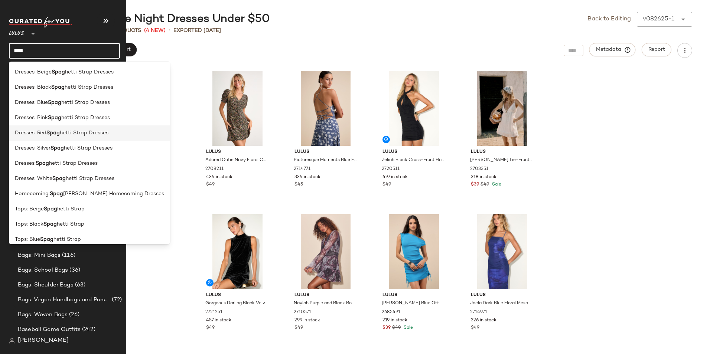
type input "****"
